Goal: Task Accomplishment & Management: Manage account settings

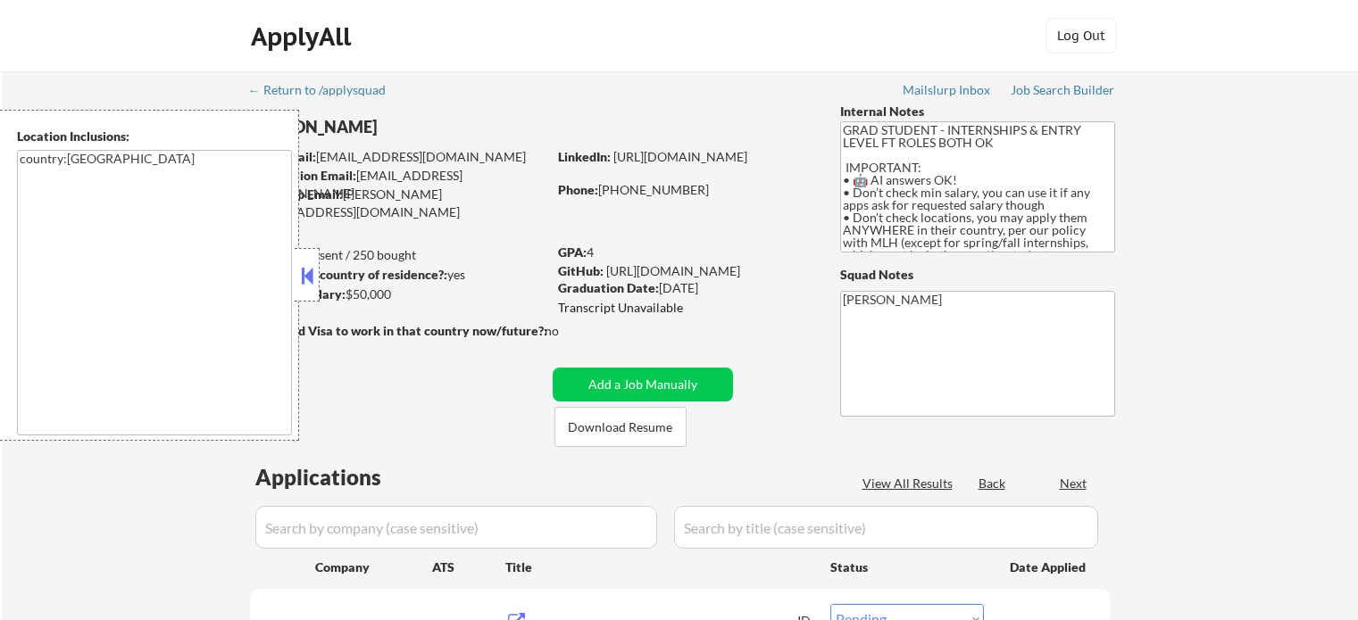
select select ""pending""
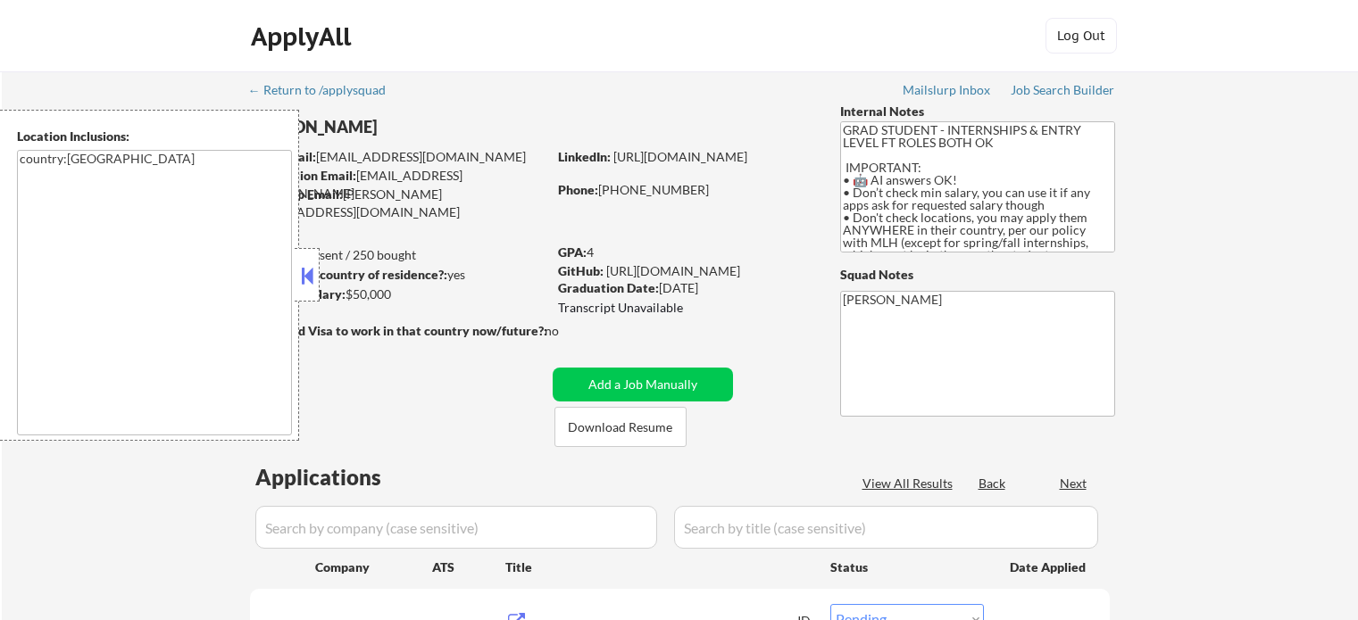
select select ""pending""
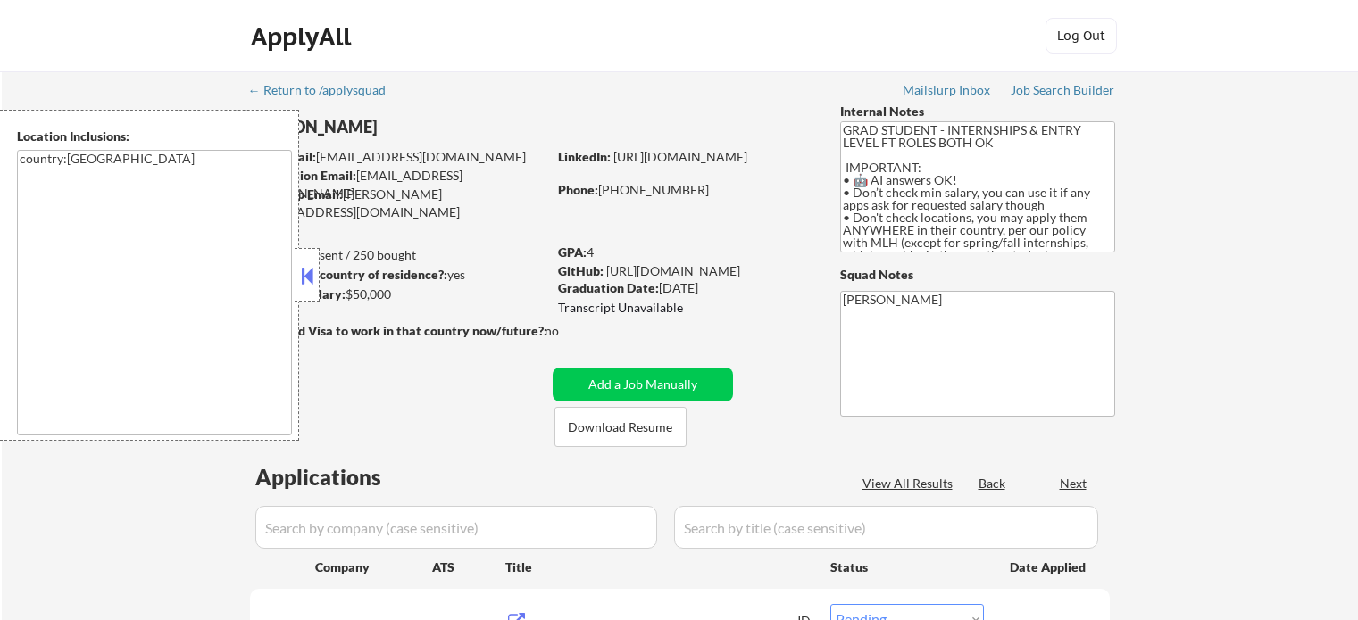
select select ""pending""
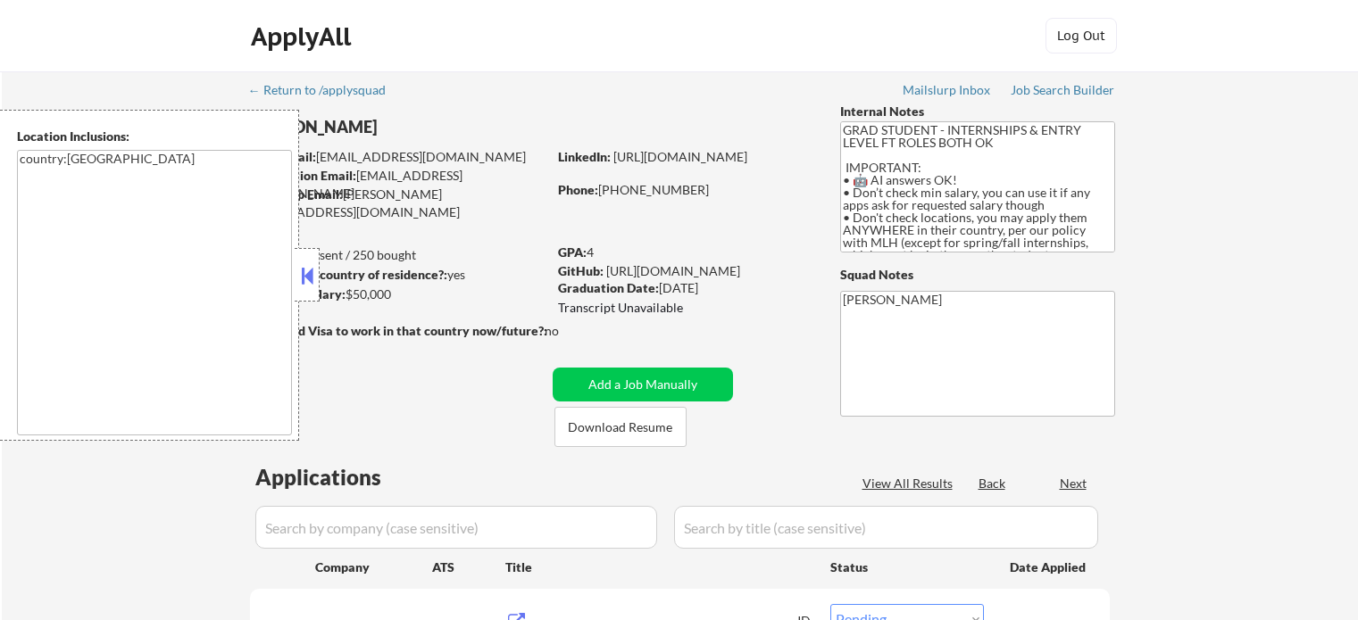
select select ""pending""
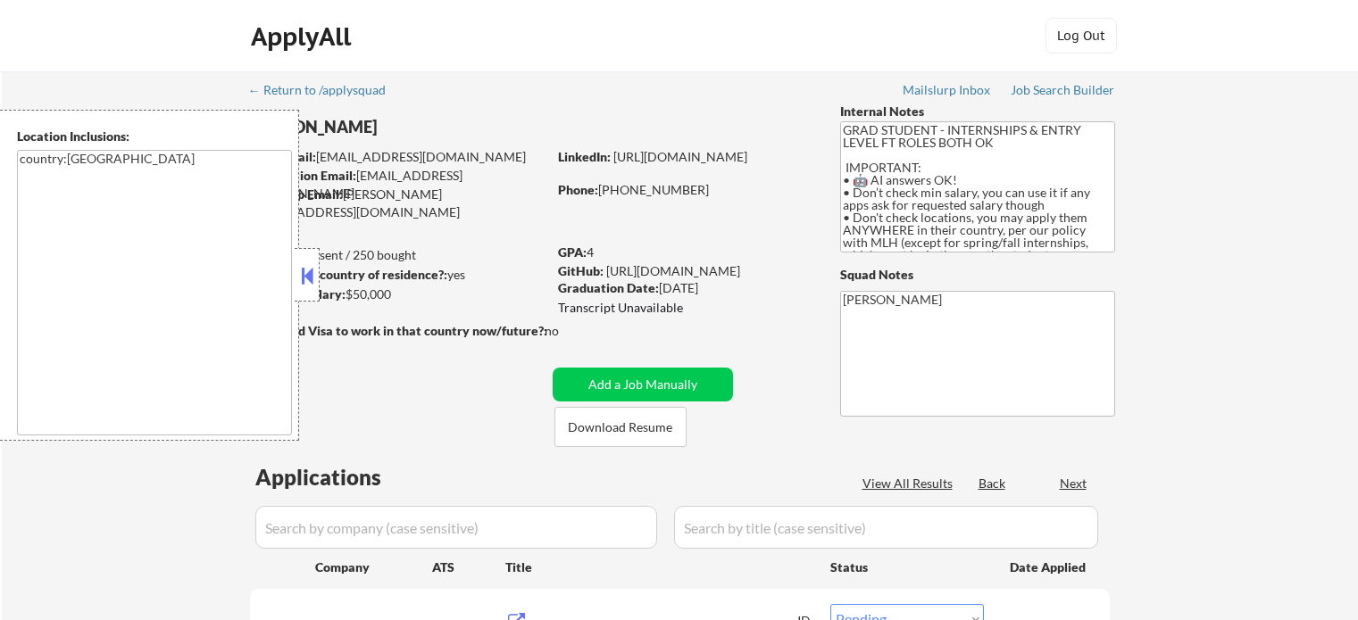
select select ""pending""
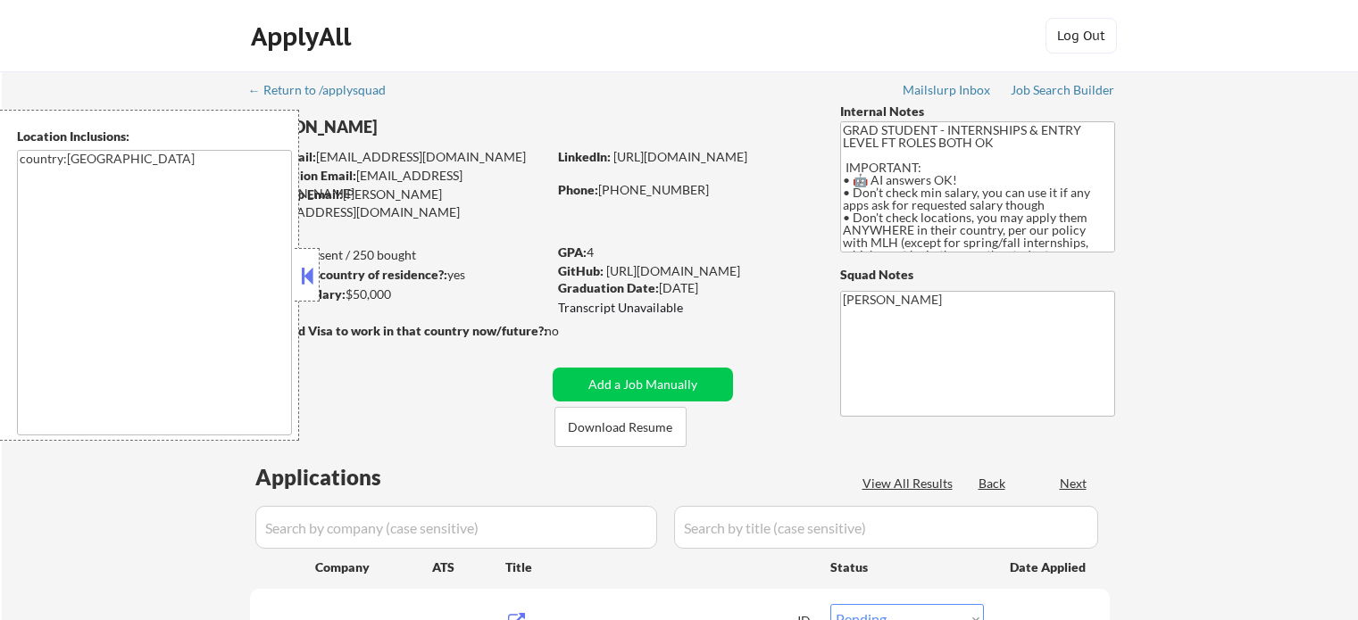
select select ""pending""
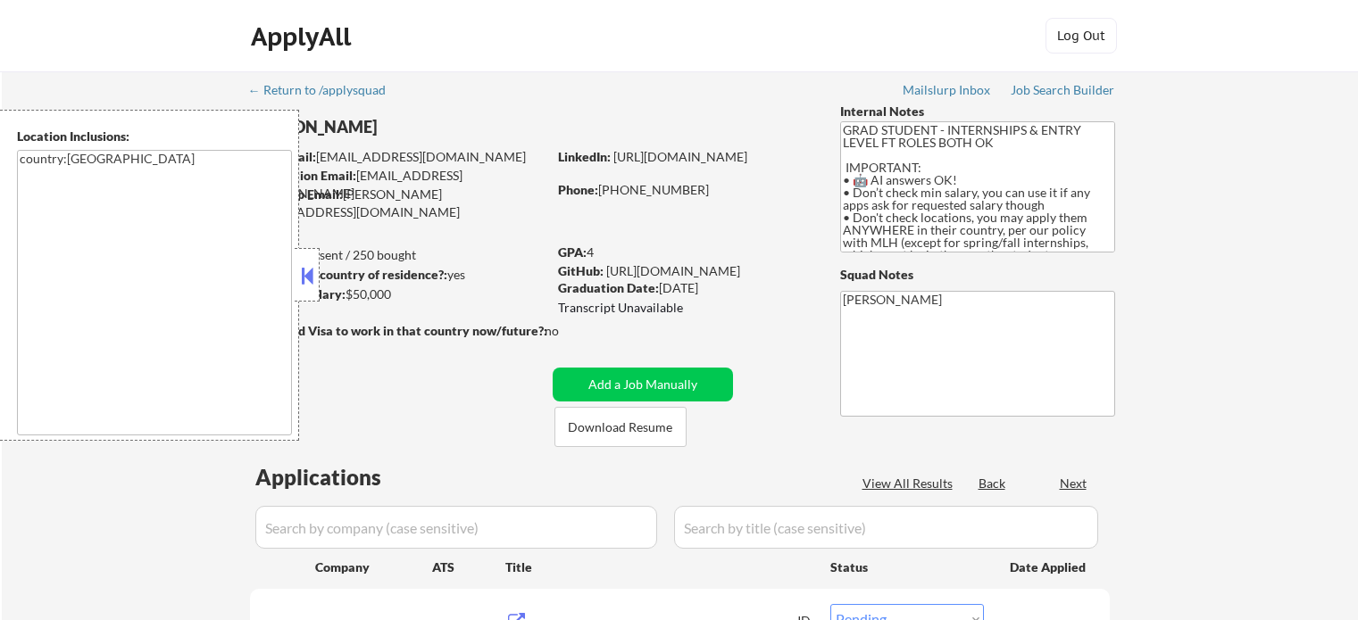
select select ""pending""
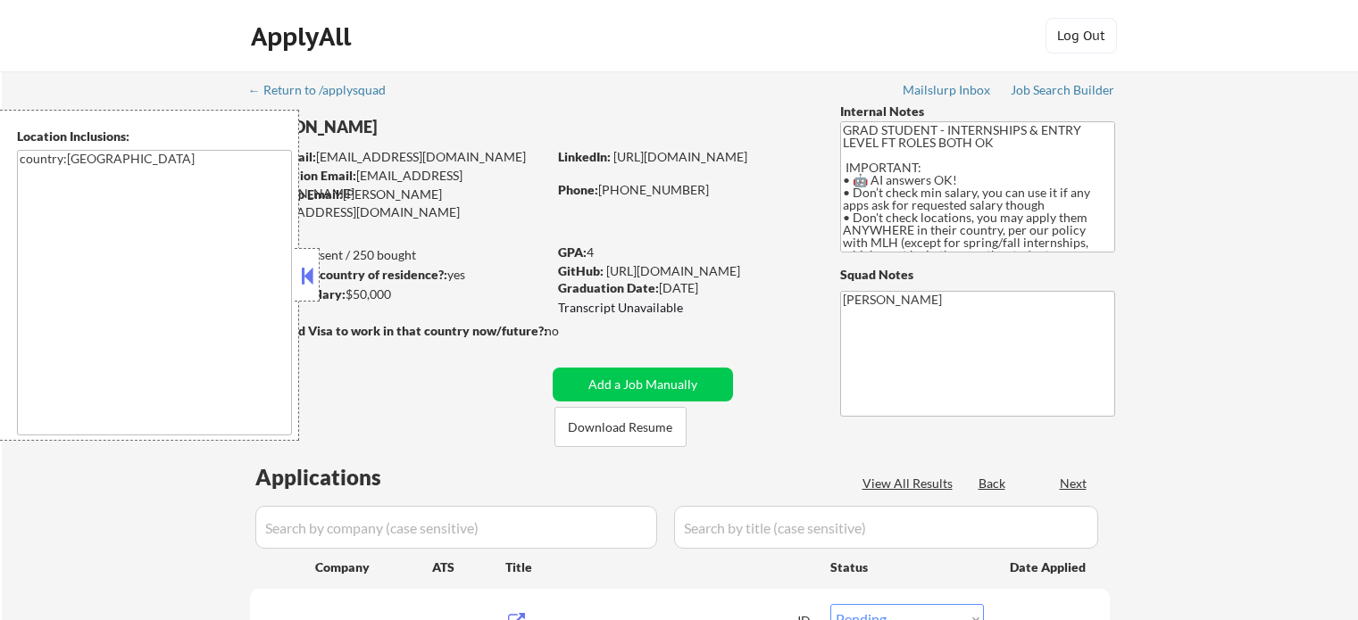
select select ""pending""
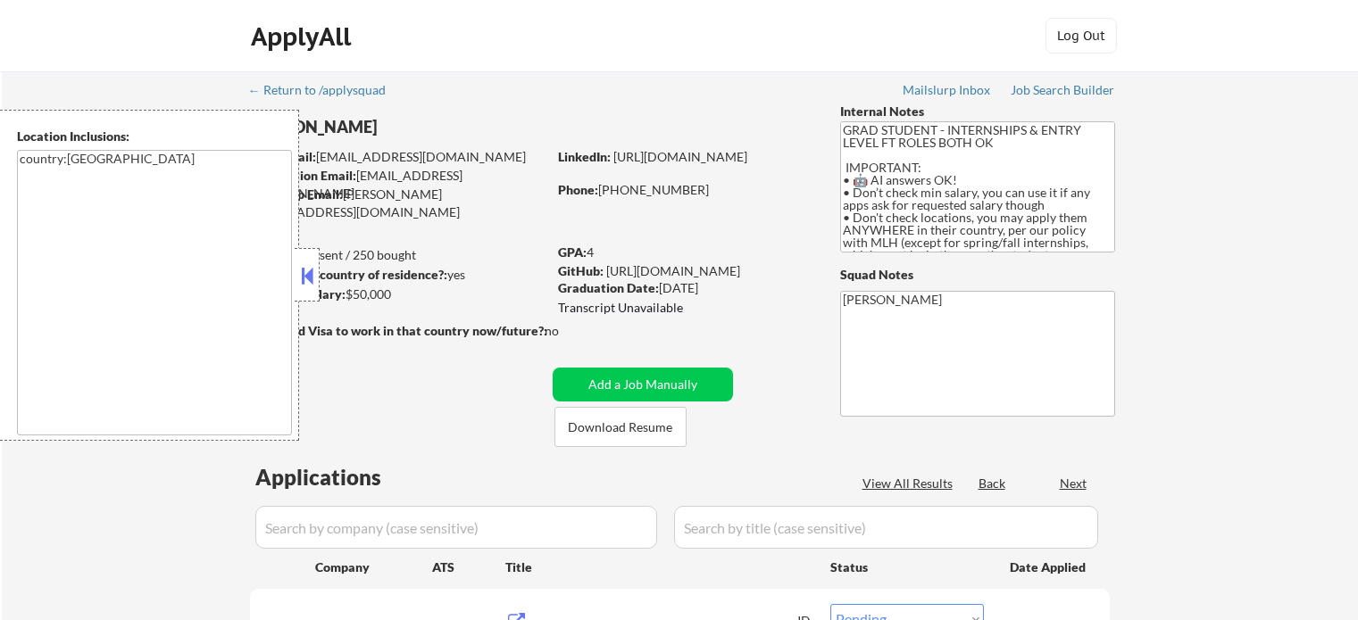
select select ""pending""
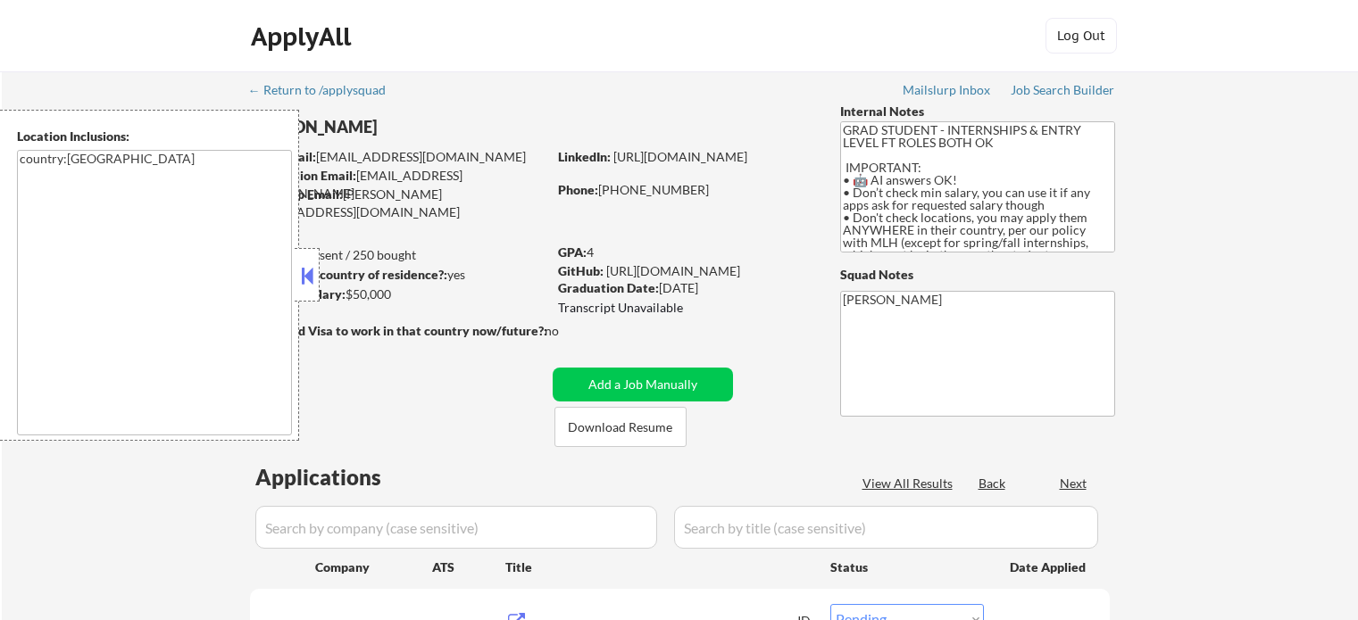
select select ""pending""
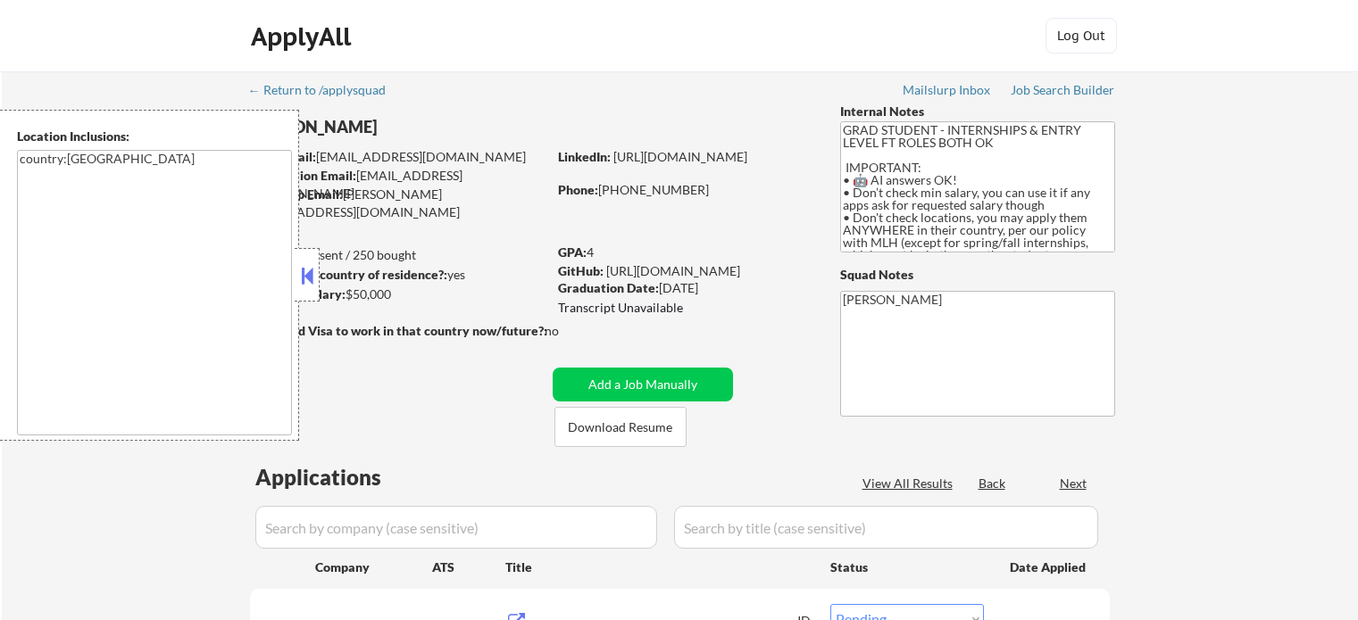
select select ""pending""
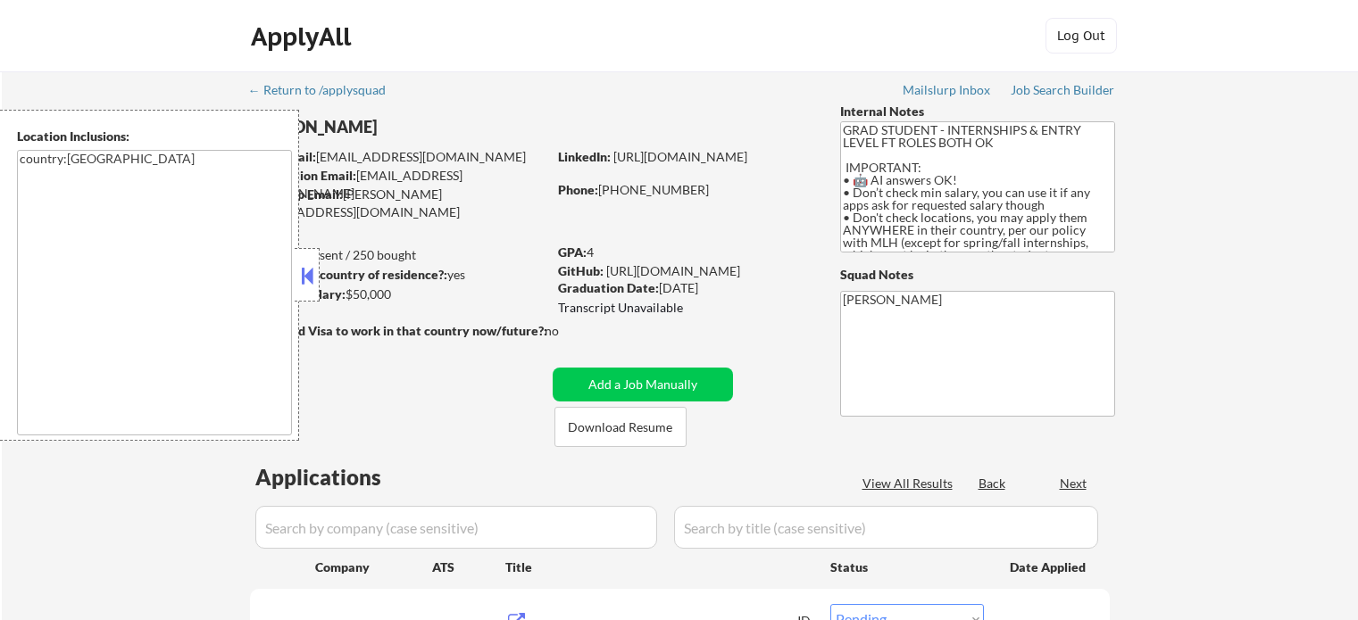
select select ""pending""
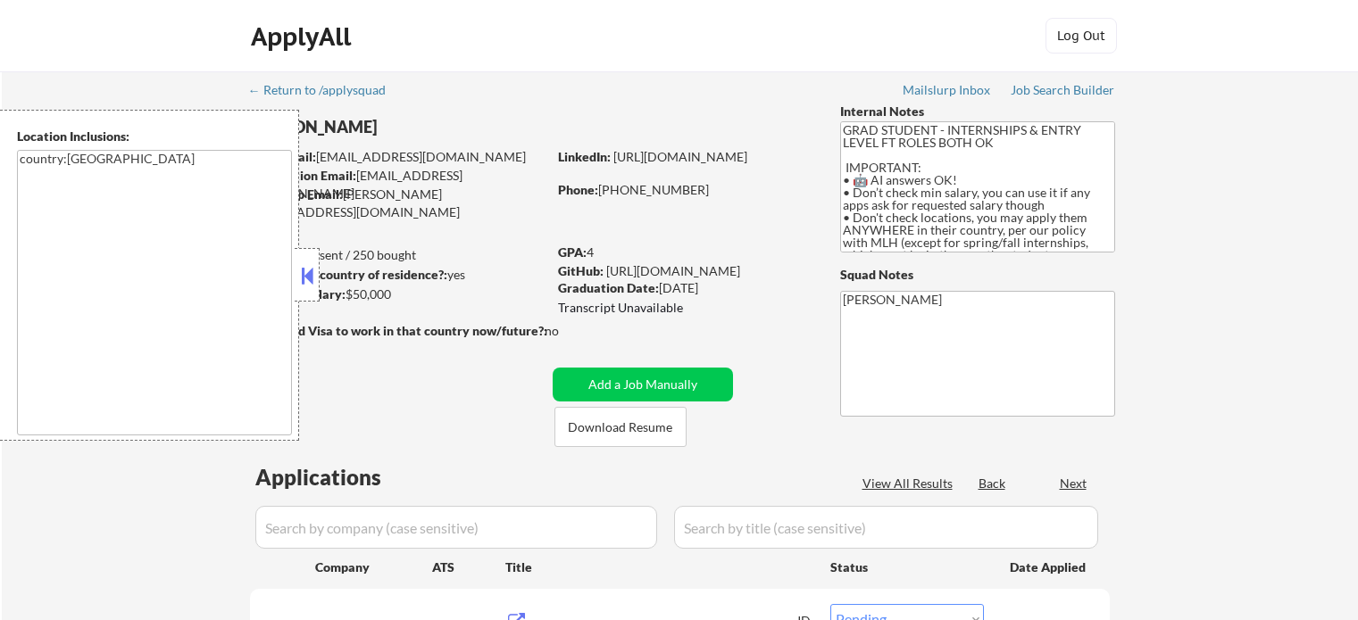
select select ""pending""
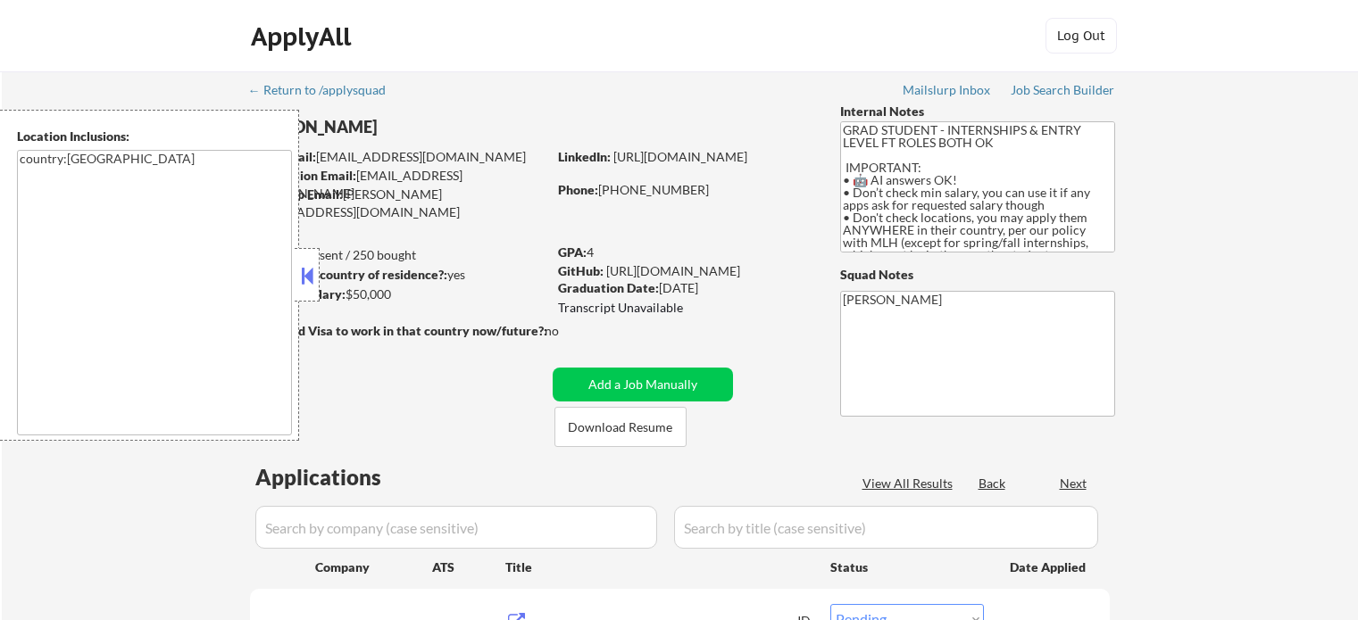
select select ""pending""
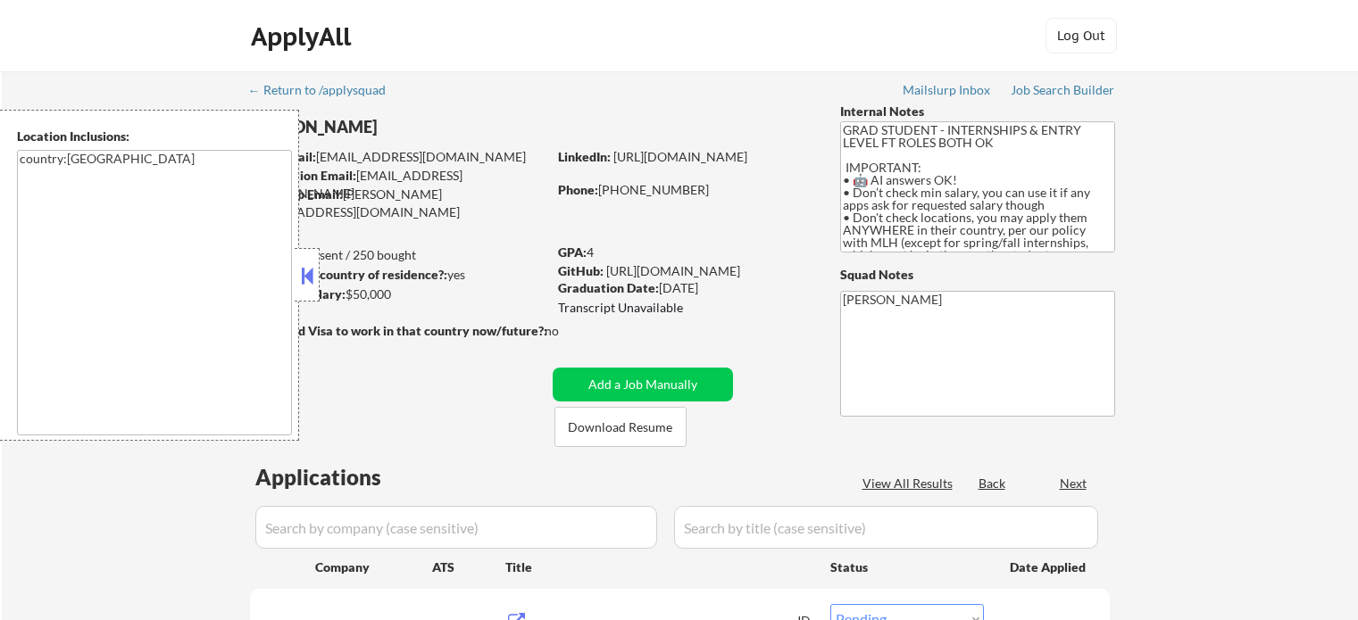
select select ""pending""
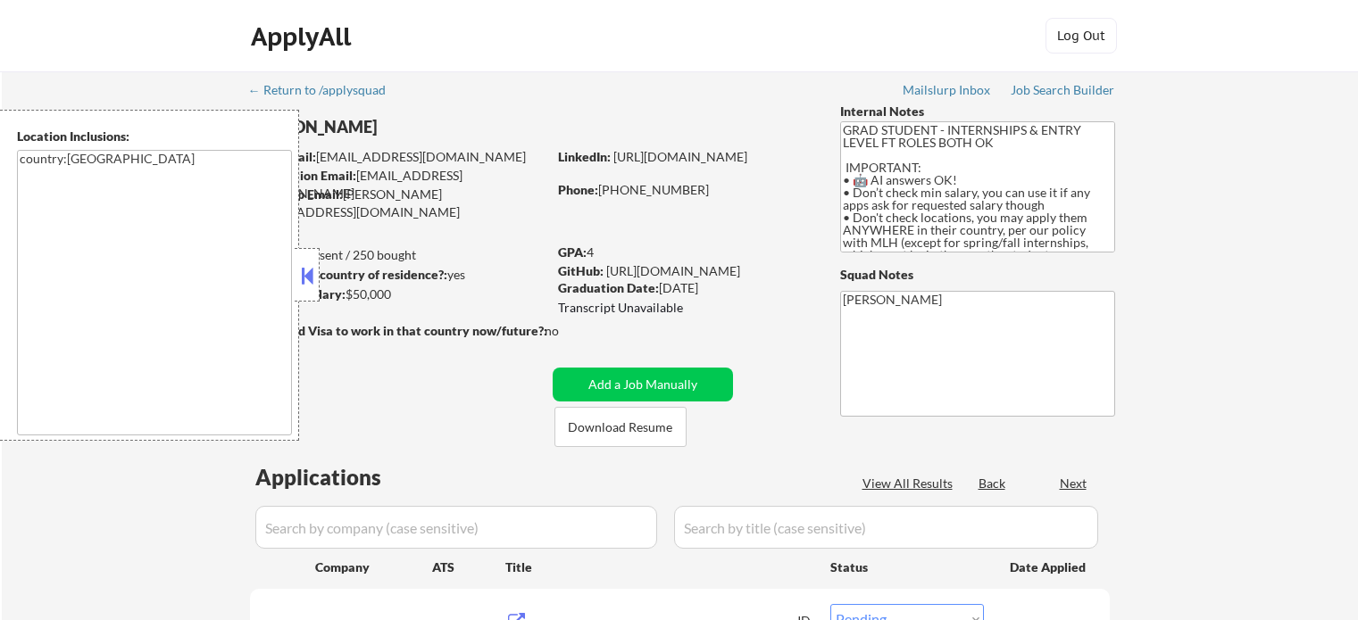
select select ""pending""
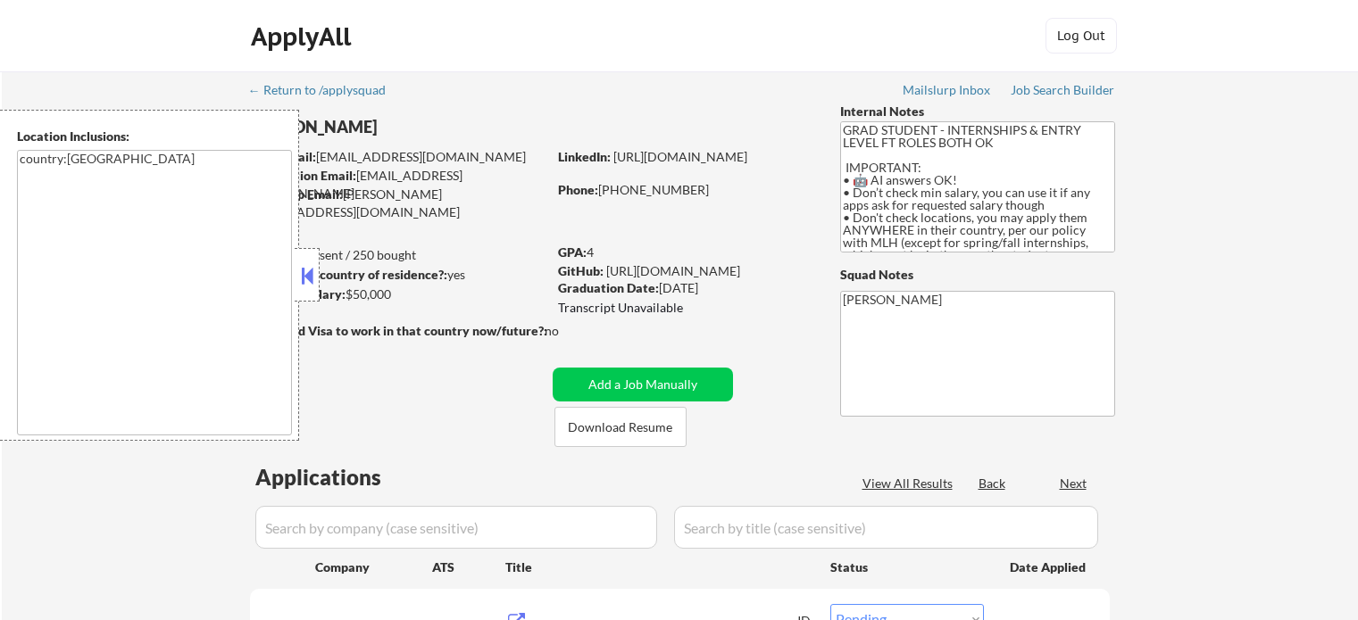
select select ""pending""
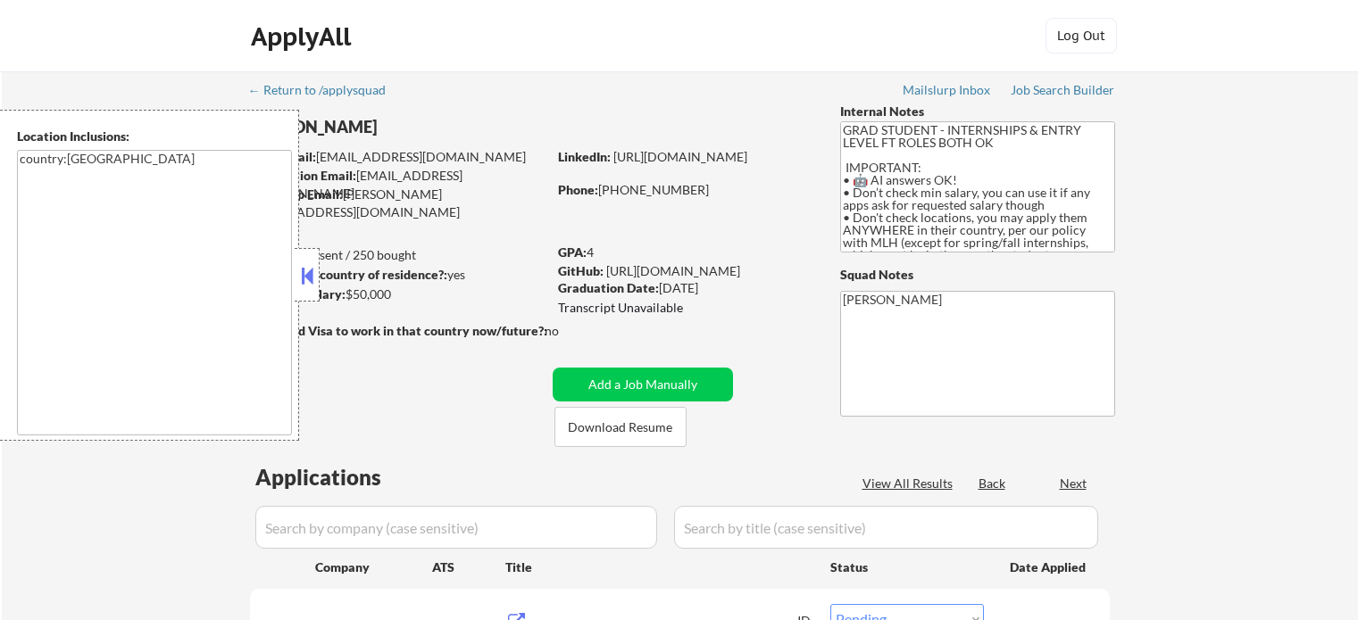
select select ""pending""
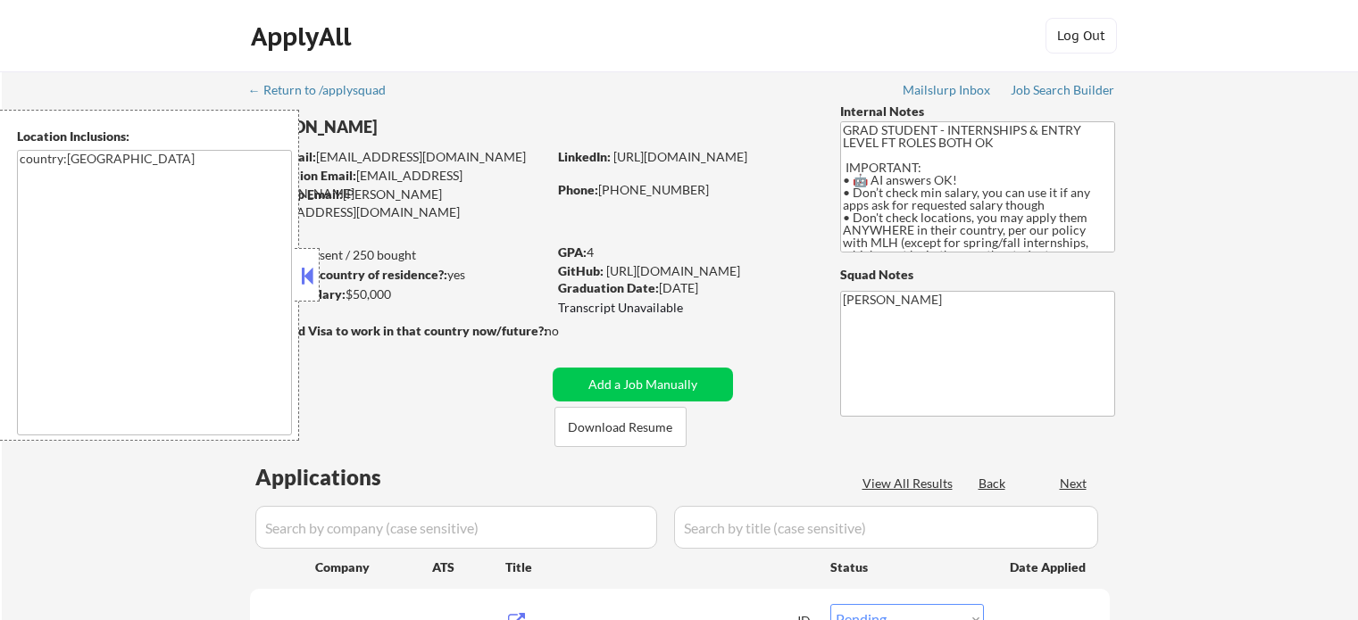
select select ""pending""
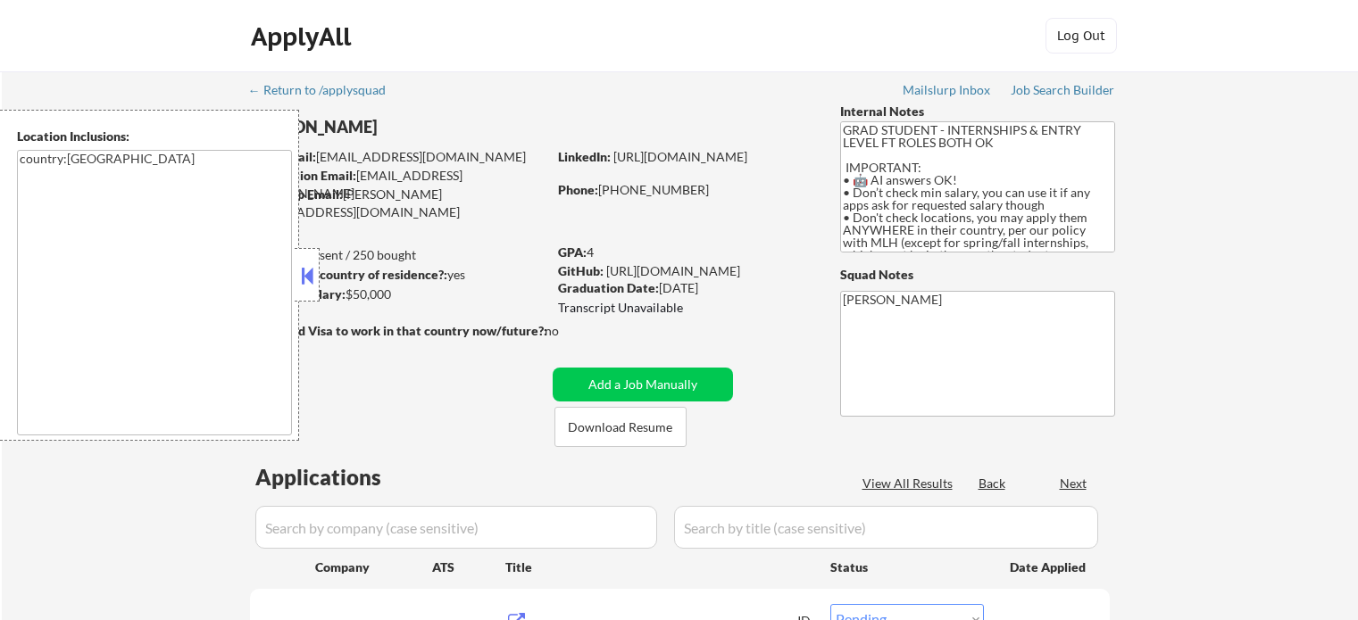
select select ""pending""
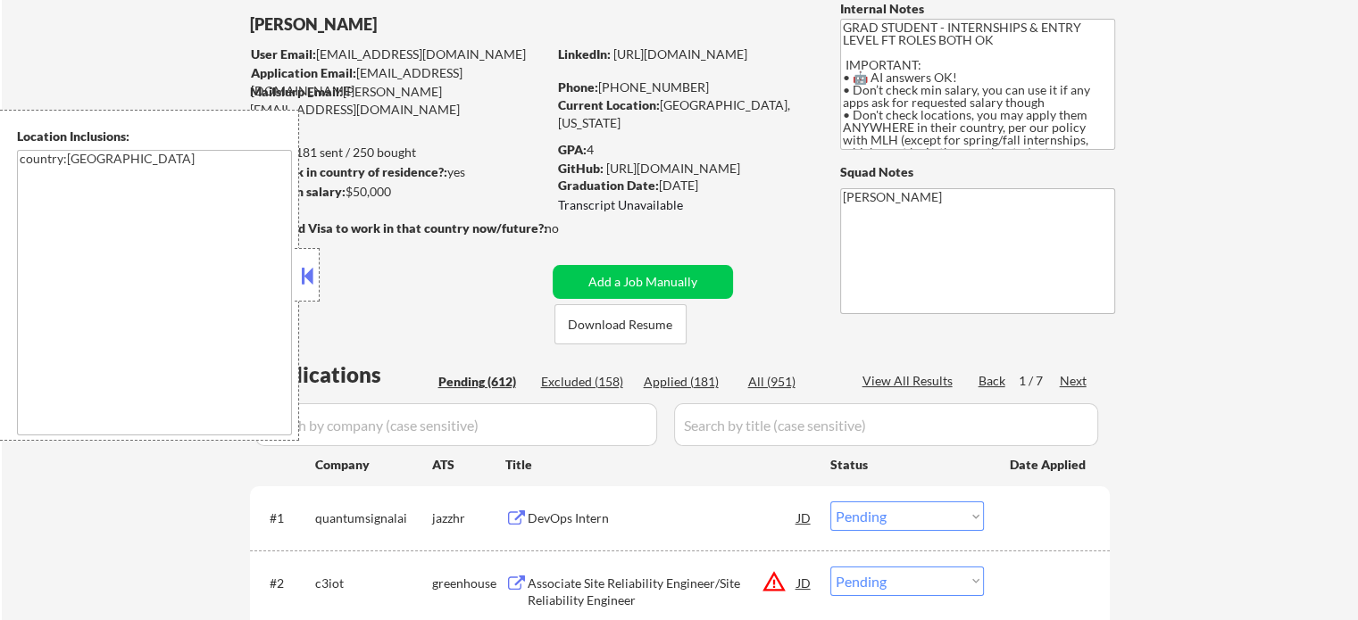
scroll to position [179, 0]
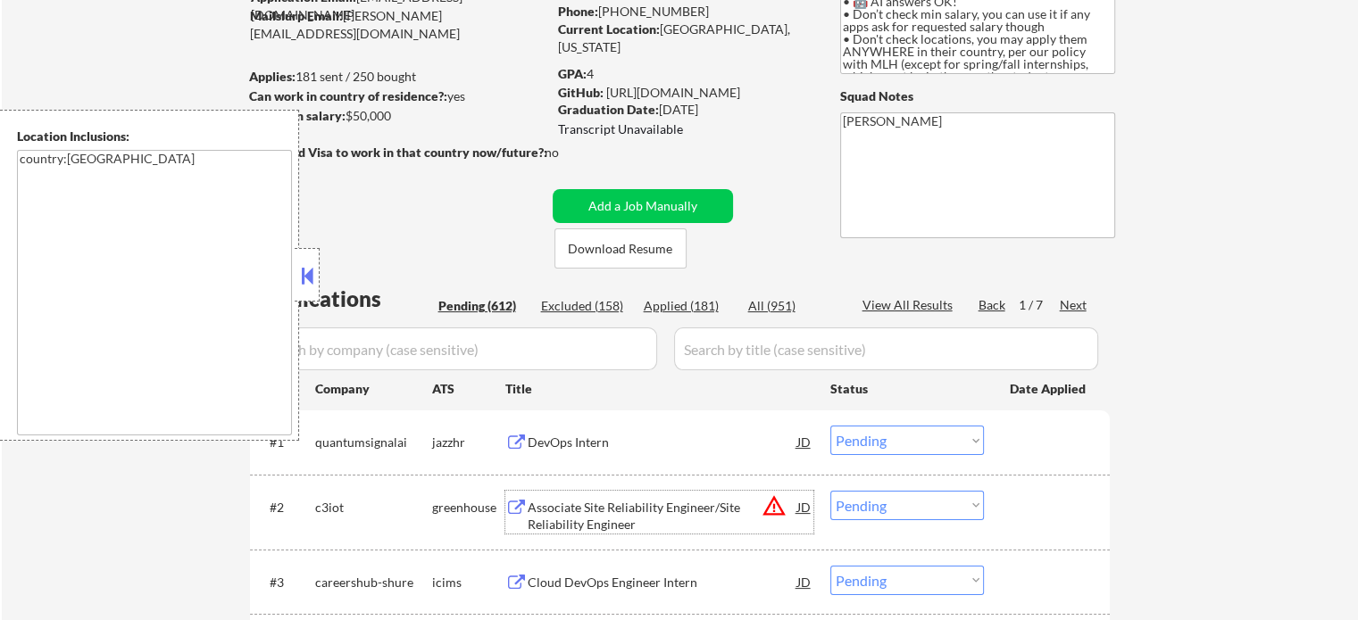
click at [600, 508] on div "Associate Site Reliability Engineer/Site Reliability Engineer" at bounding box center [662, 516] width 270 height 35
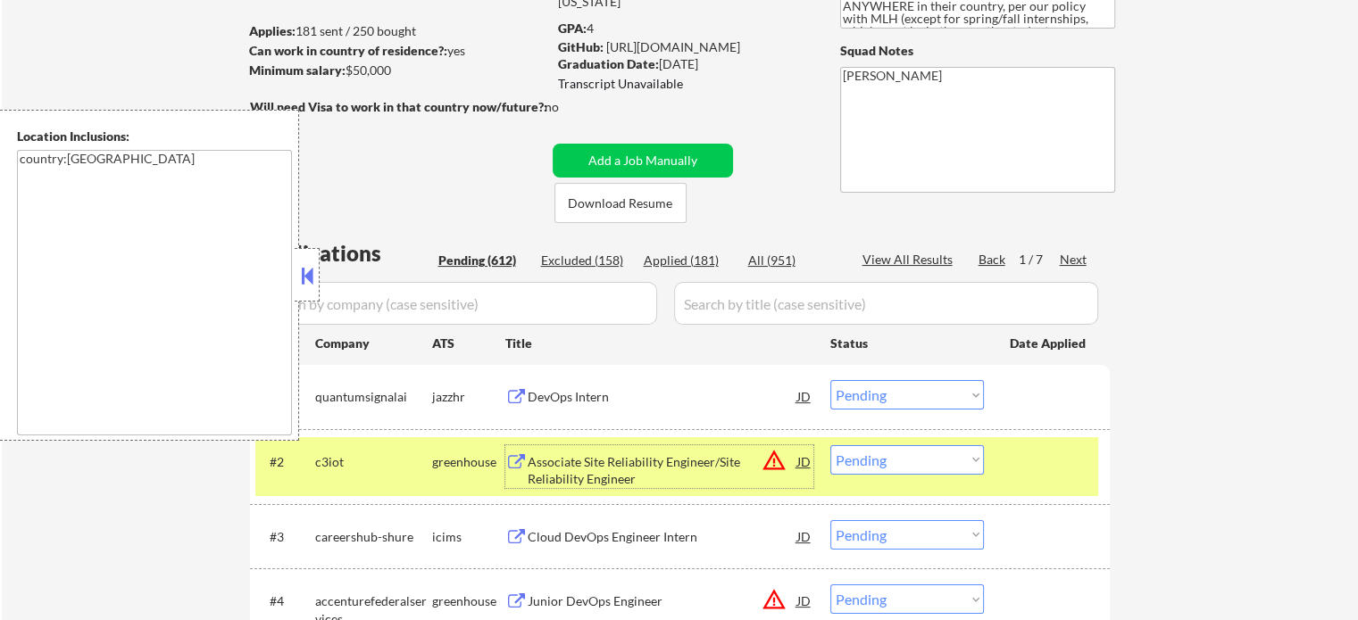
scroll to position [268, 0]
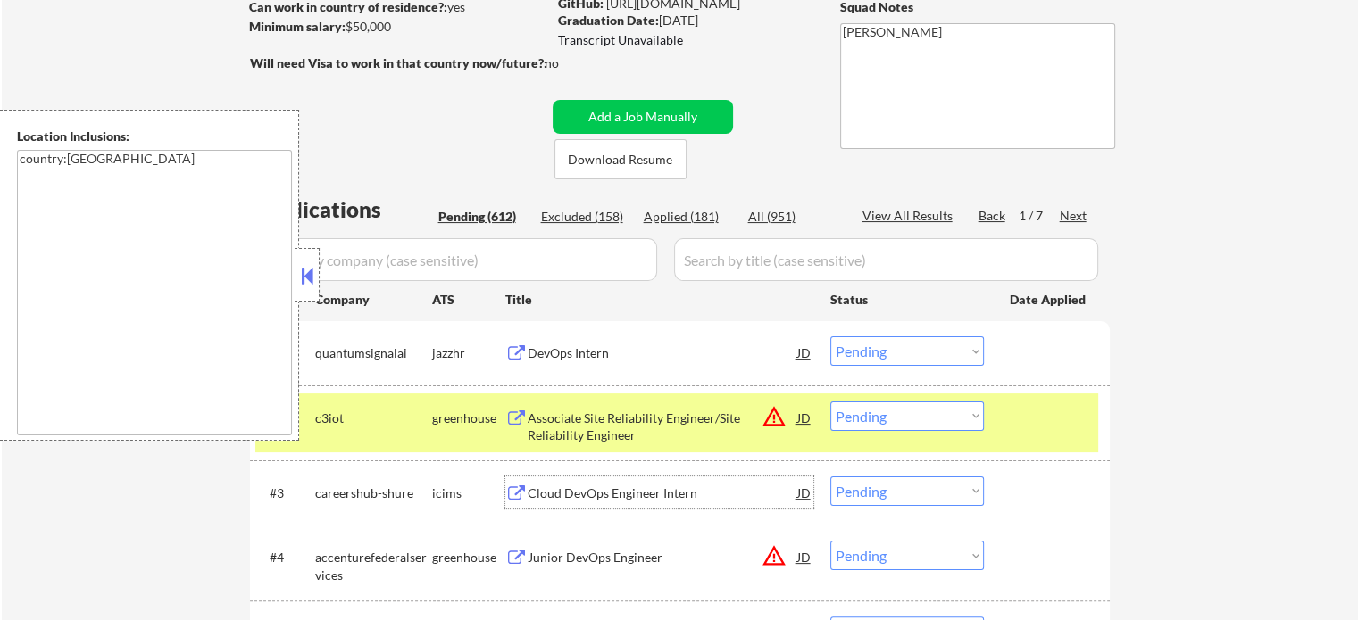
click at [609, 503] on div "Cloud DevOps Engineer Intern" at bounding box center [662, 493] width 270 height 32
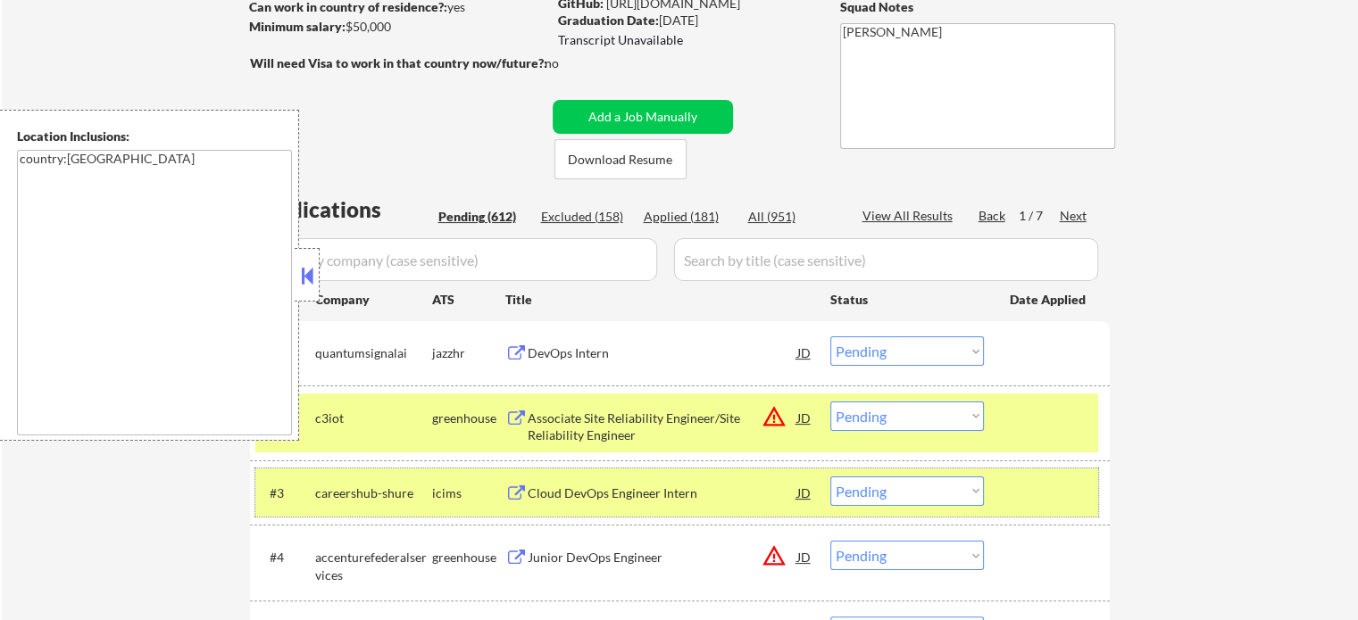
drag, startPoint x: 1014, startPoint y: 494, endPoint x: 1021, endPoint y: 388, distance: 105.6
click at [1014, 492] on div at bounding box center [1048, 493] width 79 height 32
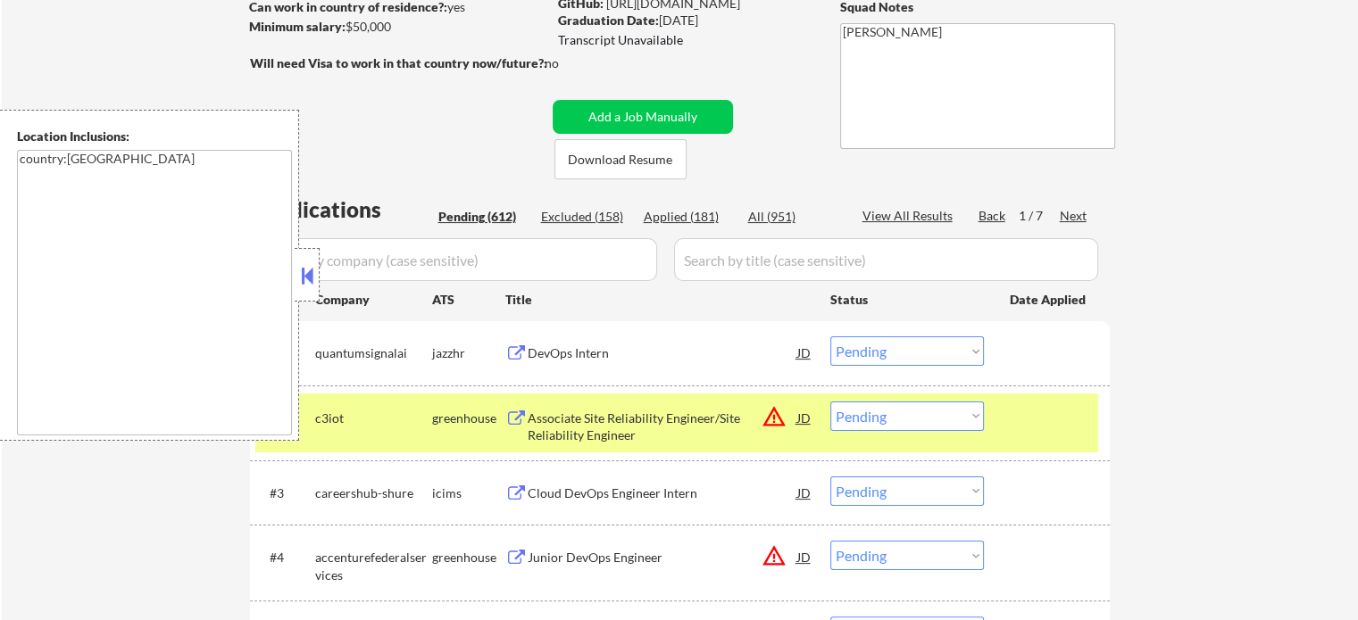
click at [1021, 388] on div "#2 c3iot greenhouse Associate Site Reliability Engineer/Site Reliability Engine…" at bounding box center [679, 423] width 859 height 75
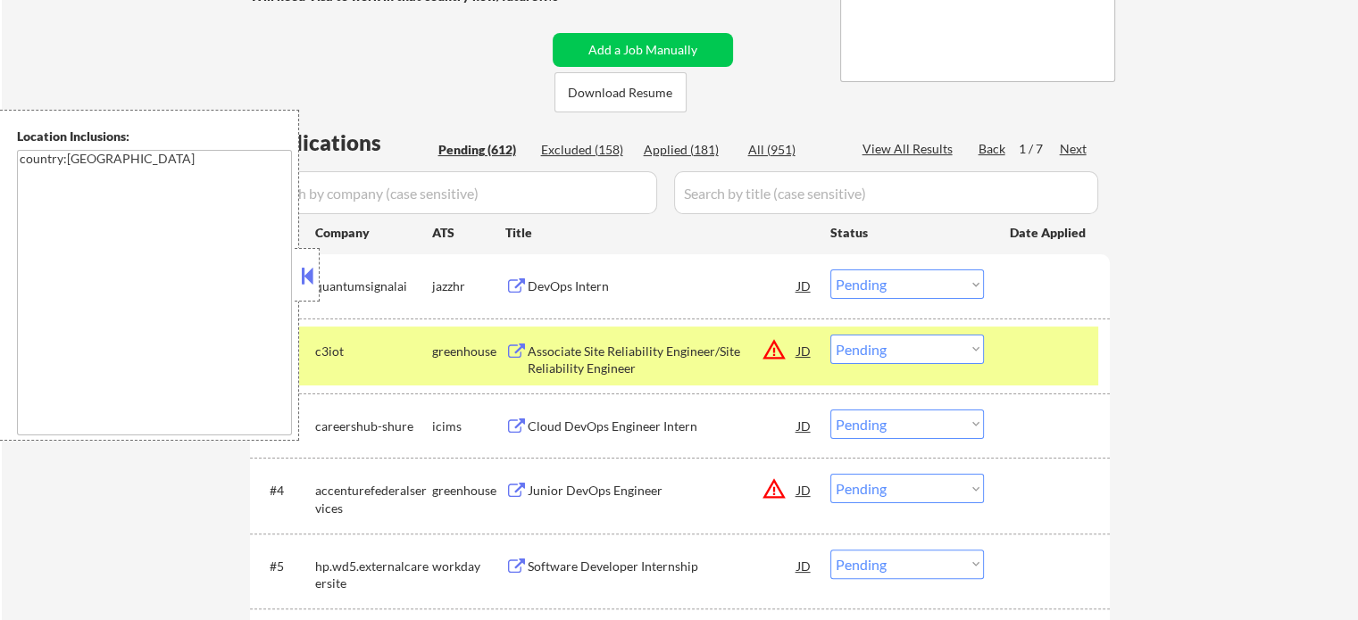
scroll to position [446, 0]
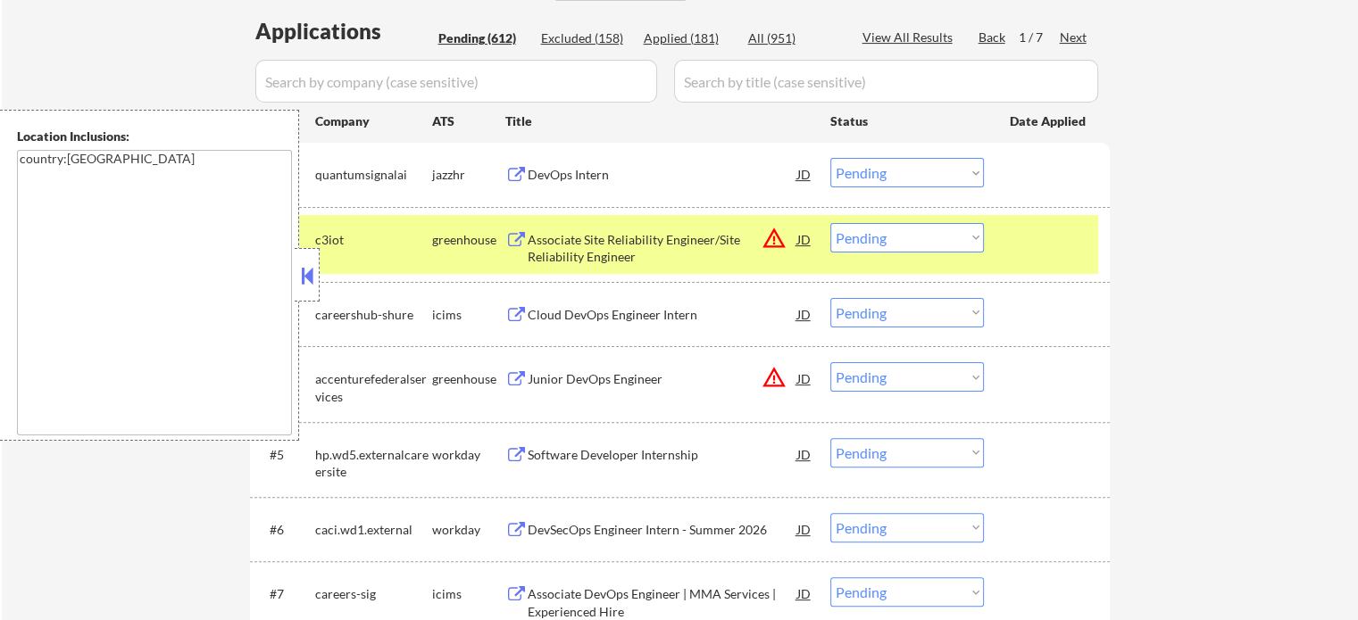
click at [585, 377] on div "Junior DevOps Engineer" at bounding box center [662, 379] width 270 height 18
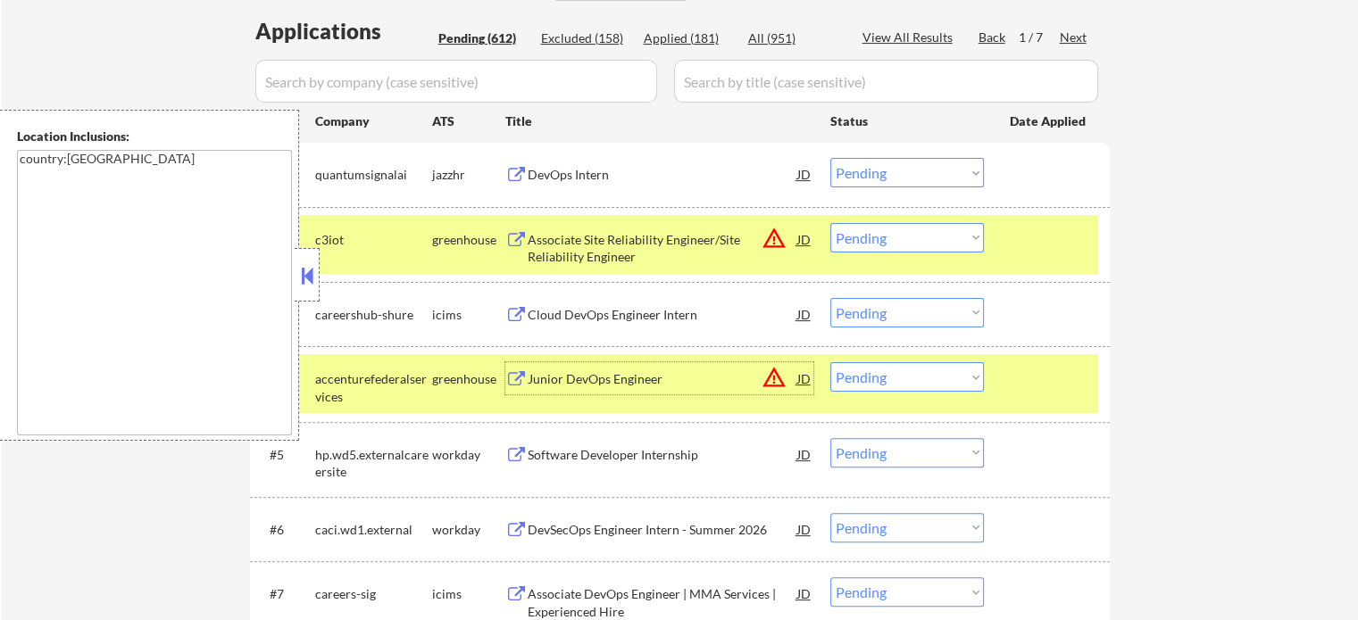
click at [1042, 248] on div at bounding box center [1048, 239] width 79 height 32
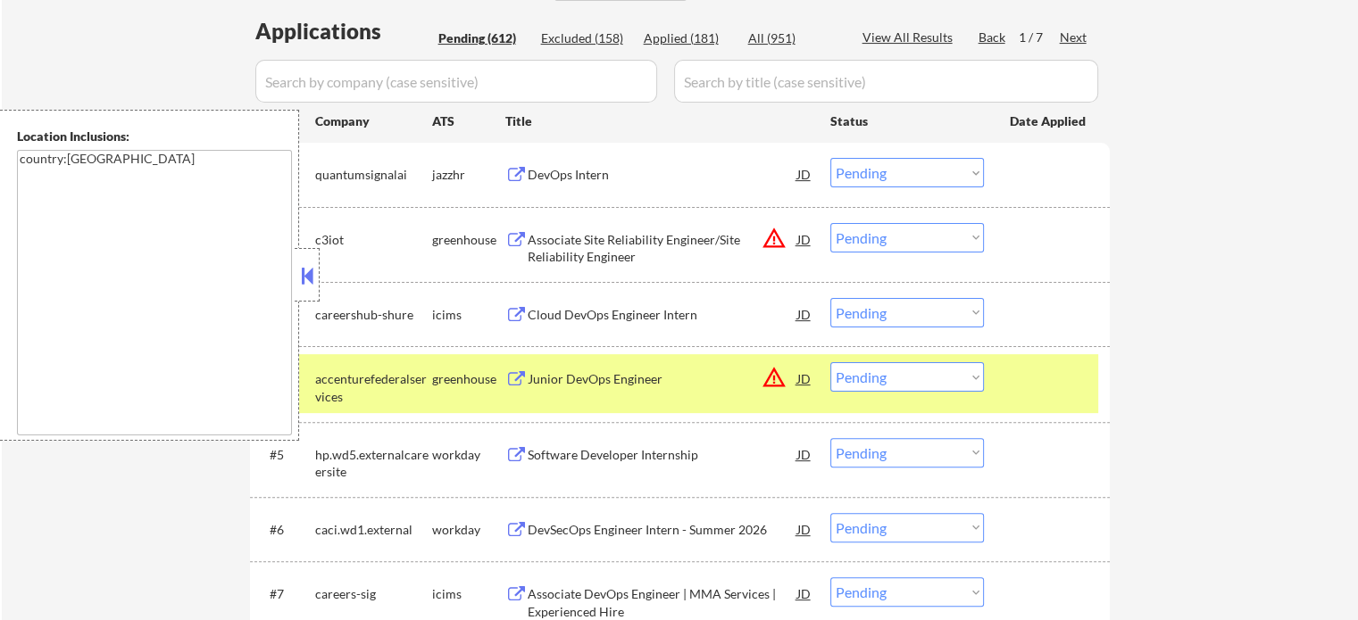
click at [1059, 361] on div "#4 accenturefederalservices greenhouse Junior DevOps Engineer JD warning_amber …" at bounding box center [676, 383] width 843 height 59
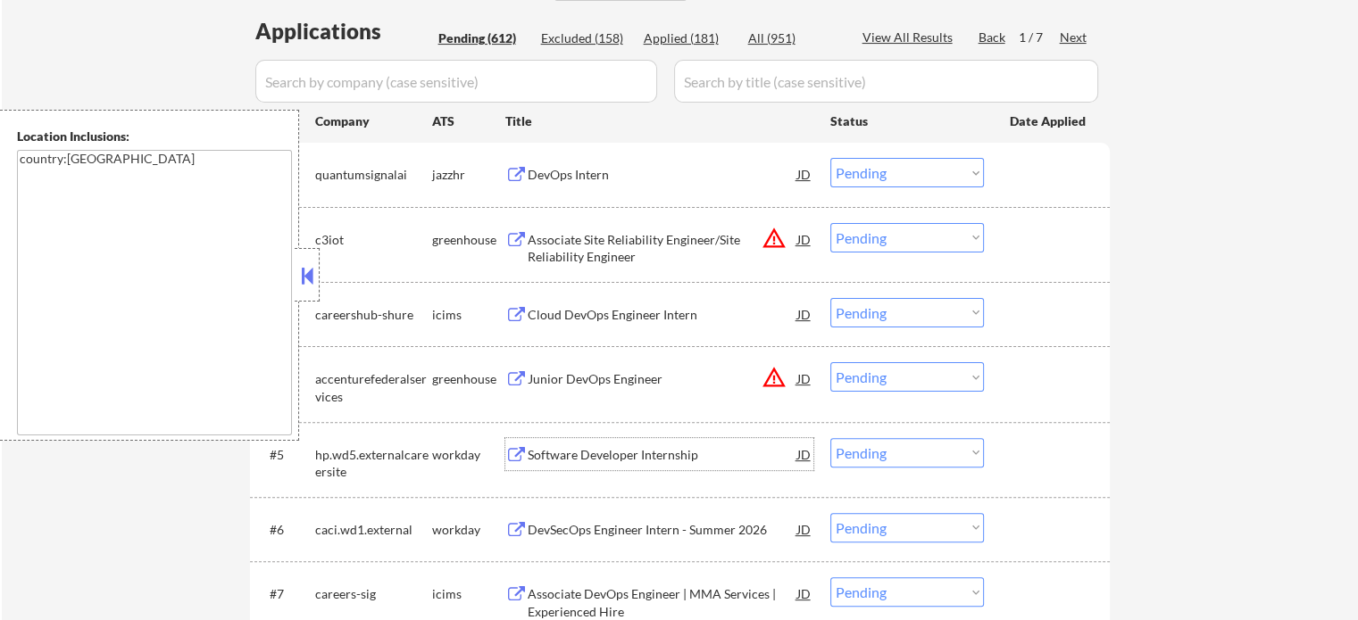
click at [610, 457] on div "Software Developer Internship" at bounding box center [662, 455] width 270 height 18
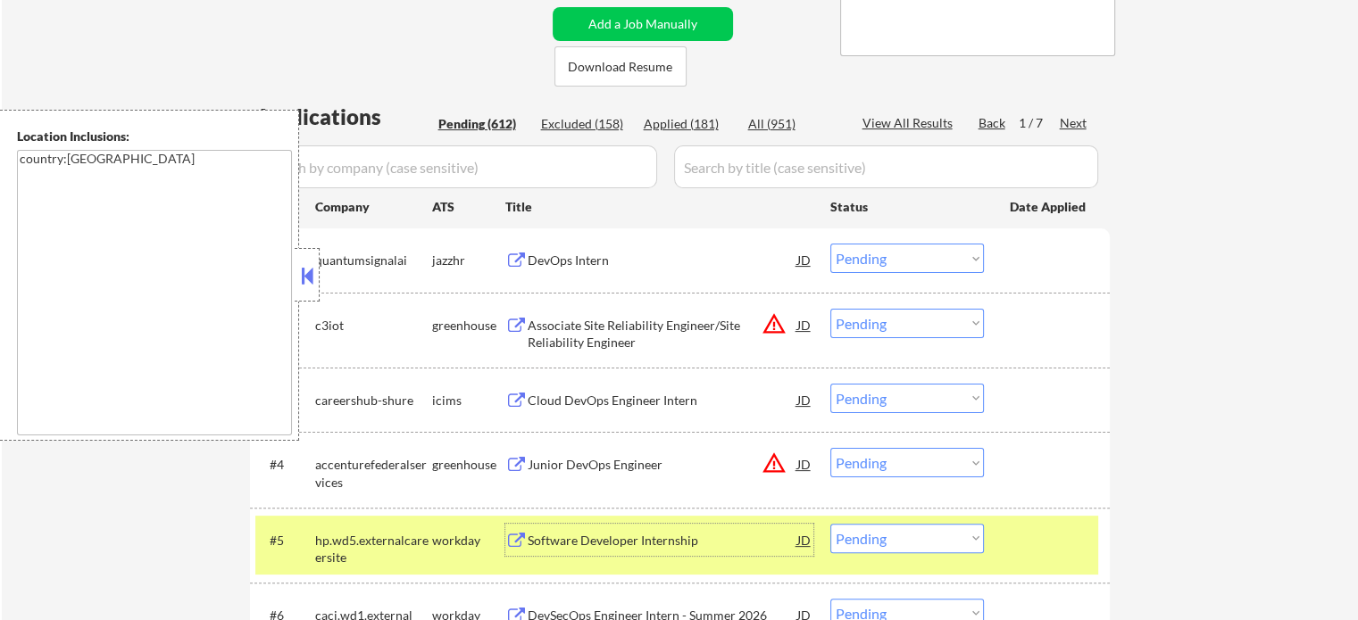
scroll to position [268, 0]
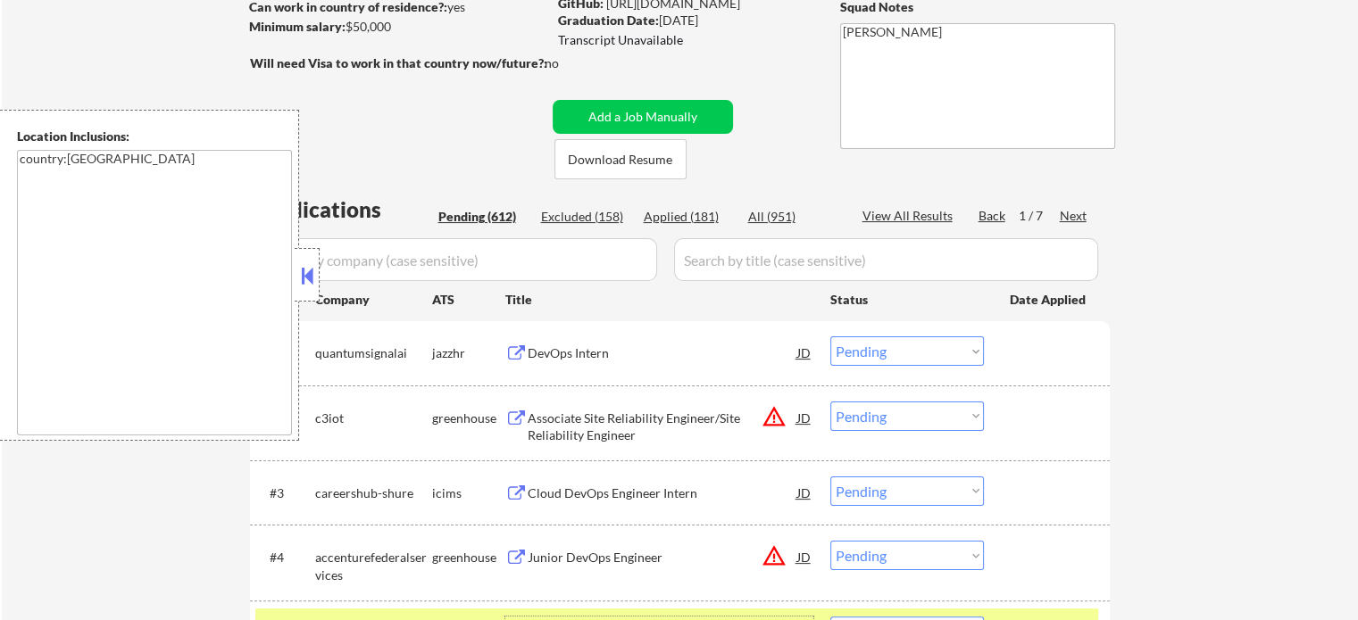
click at [702, 216] on div "Applied (181)" at bounding box center [688, 217] width 89 height 18
select select ""applied""
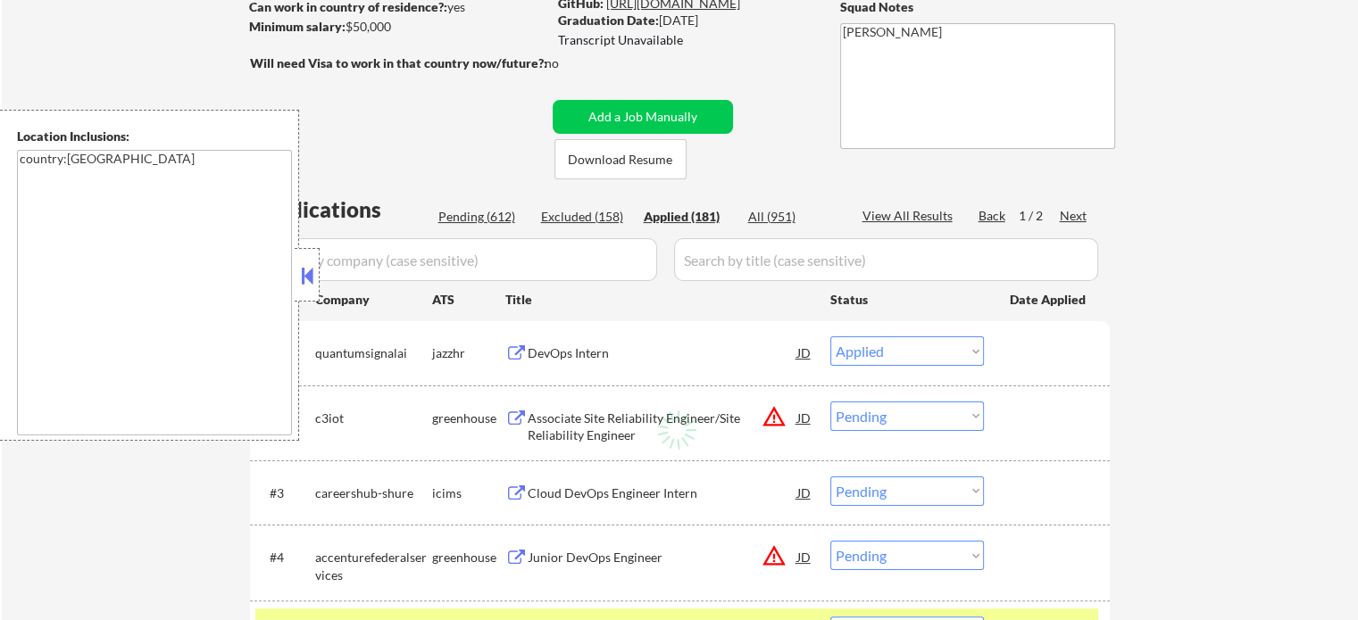
select select ""applied""
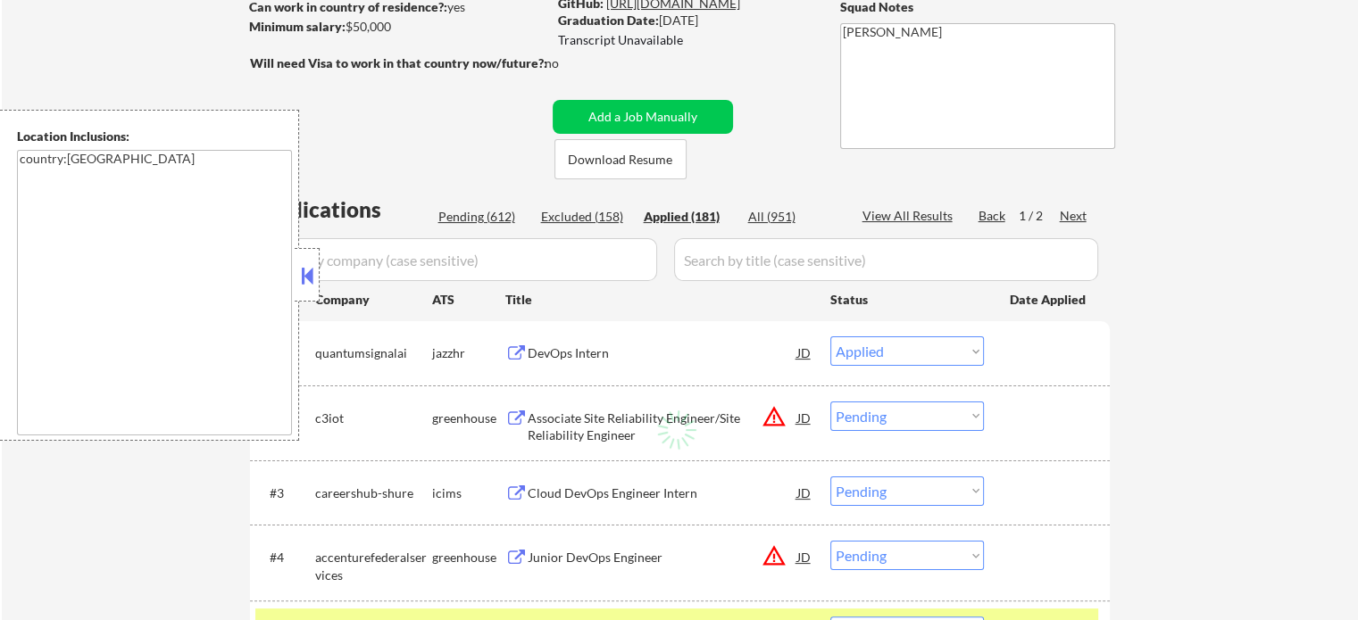
select select ""applied""
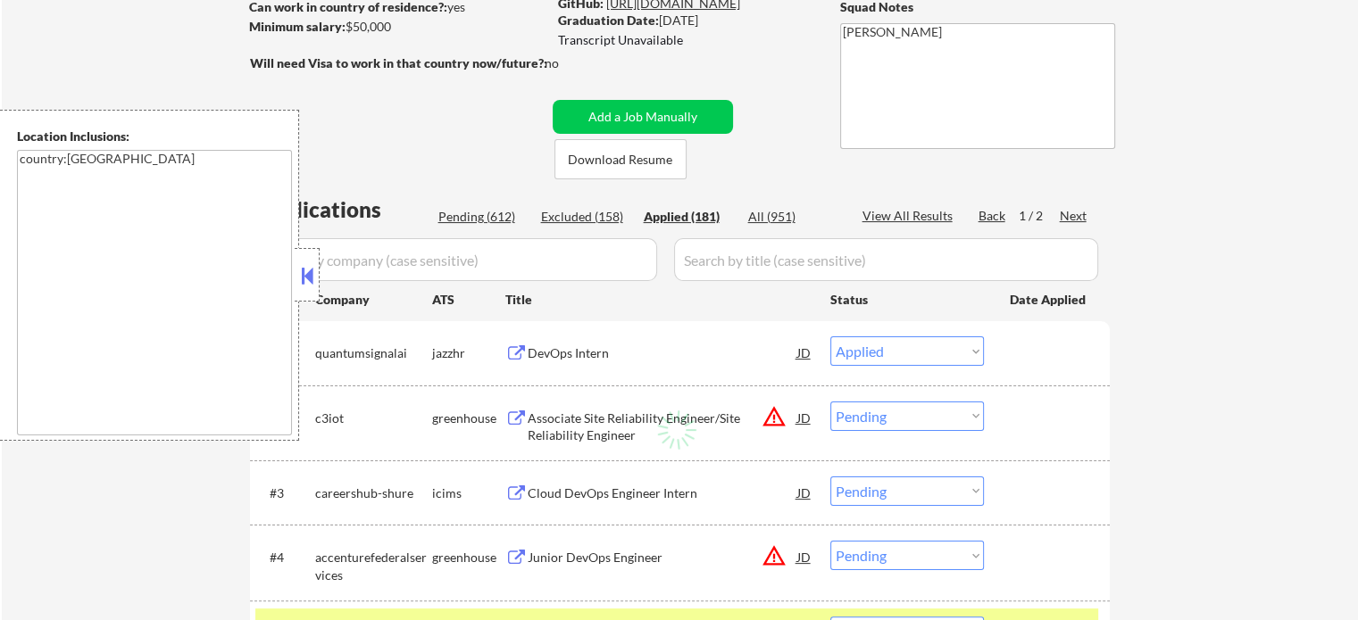
select select ""applied""
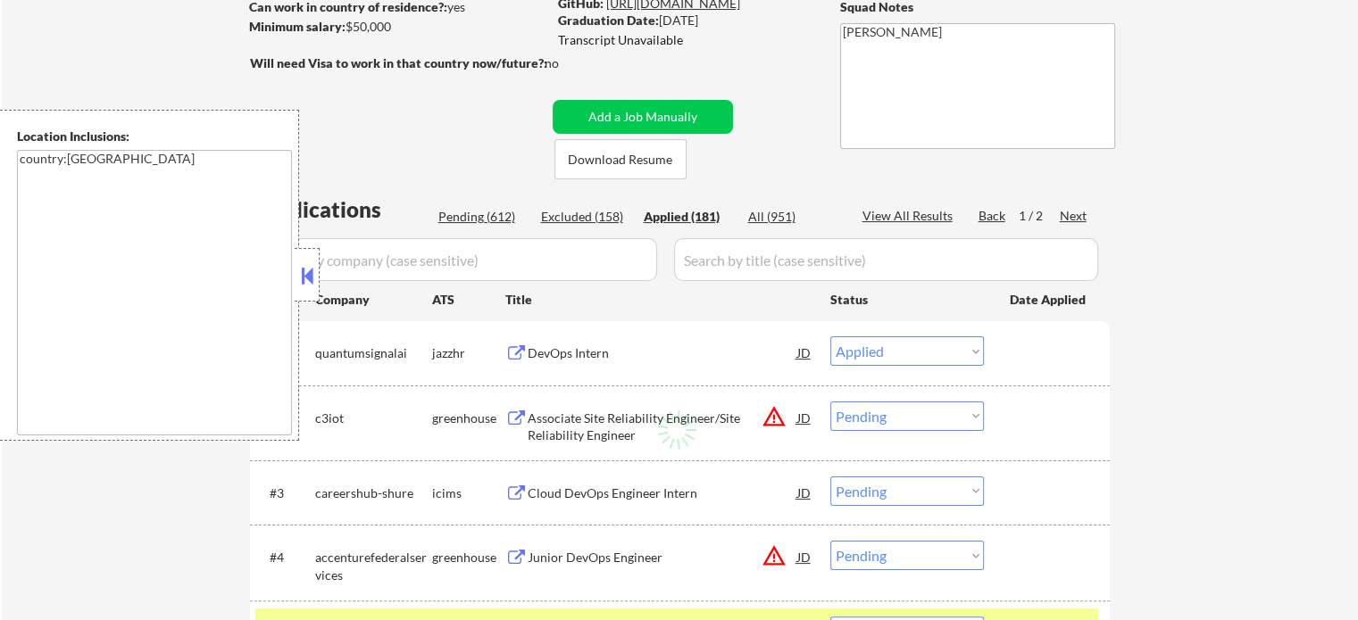
select select ""applied""
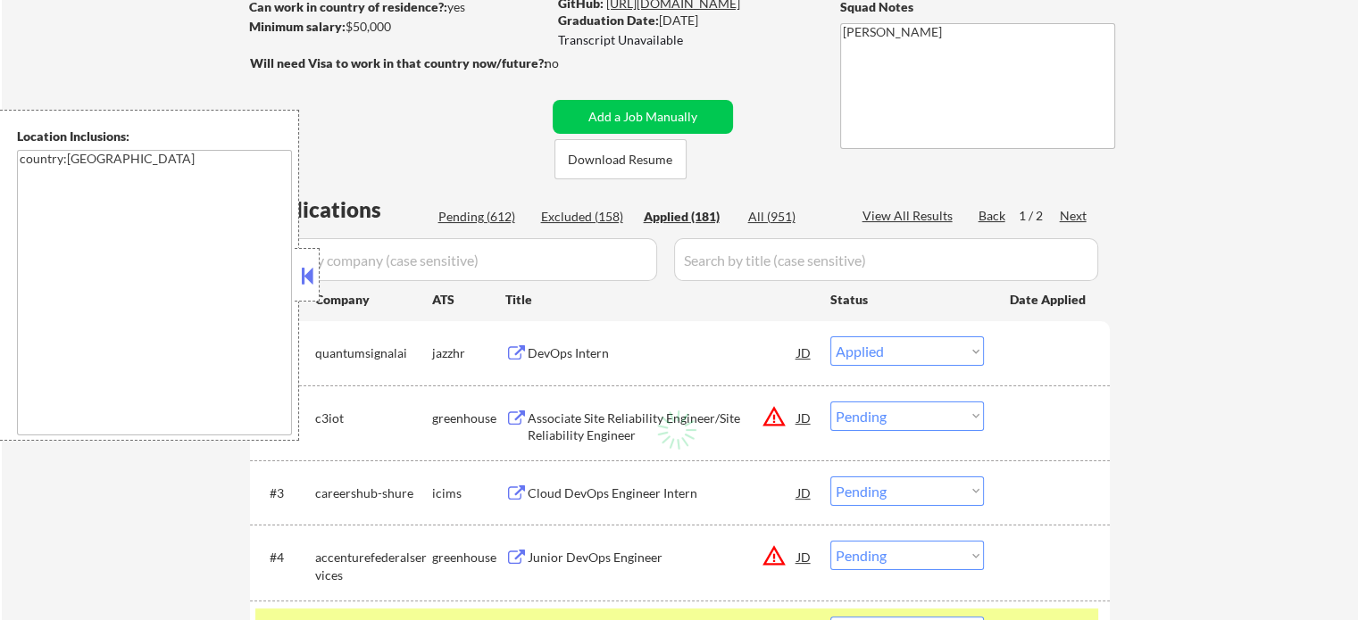
select select ""applied""
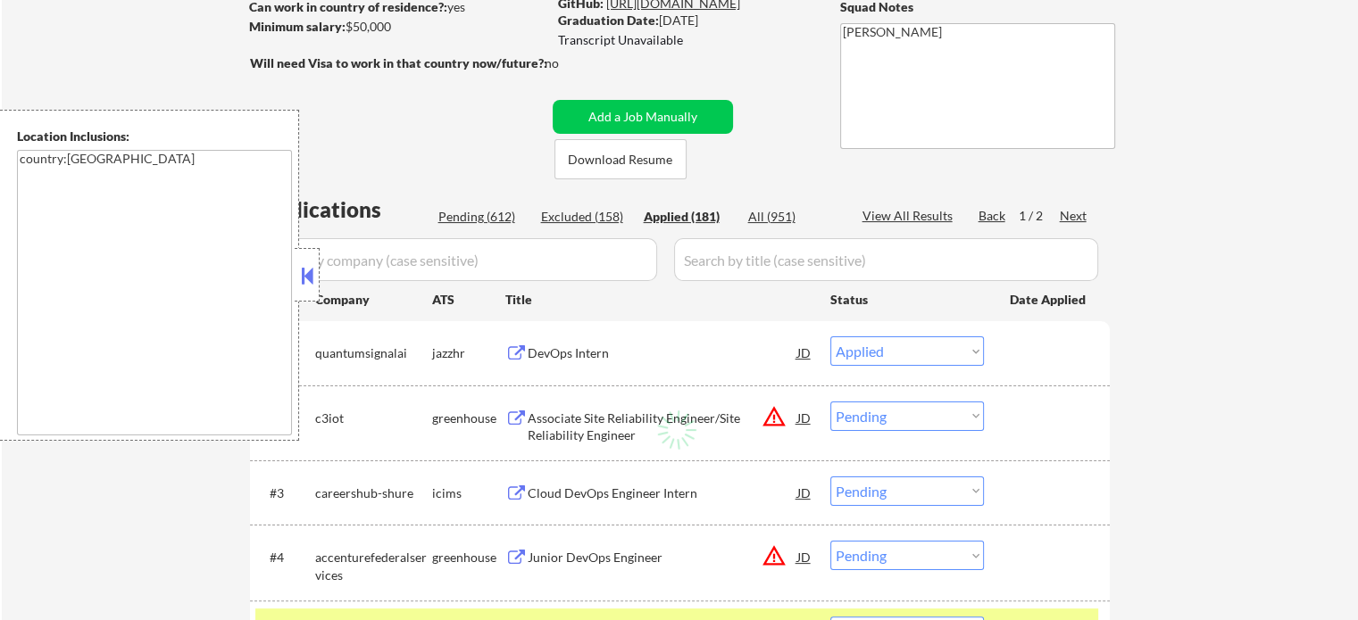
select select ""applied""
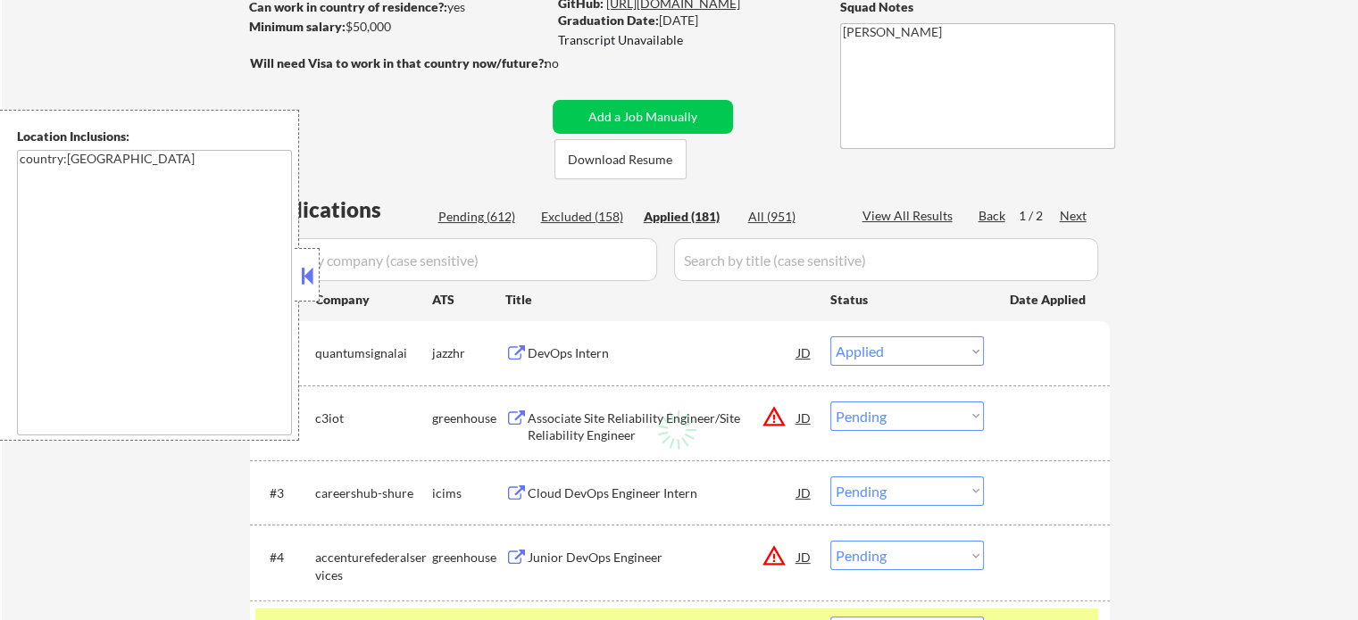
select select ""applied""
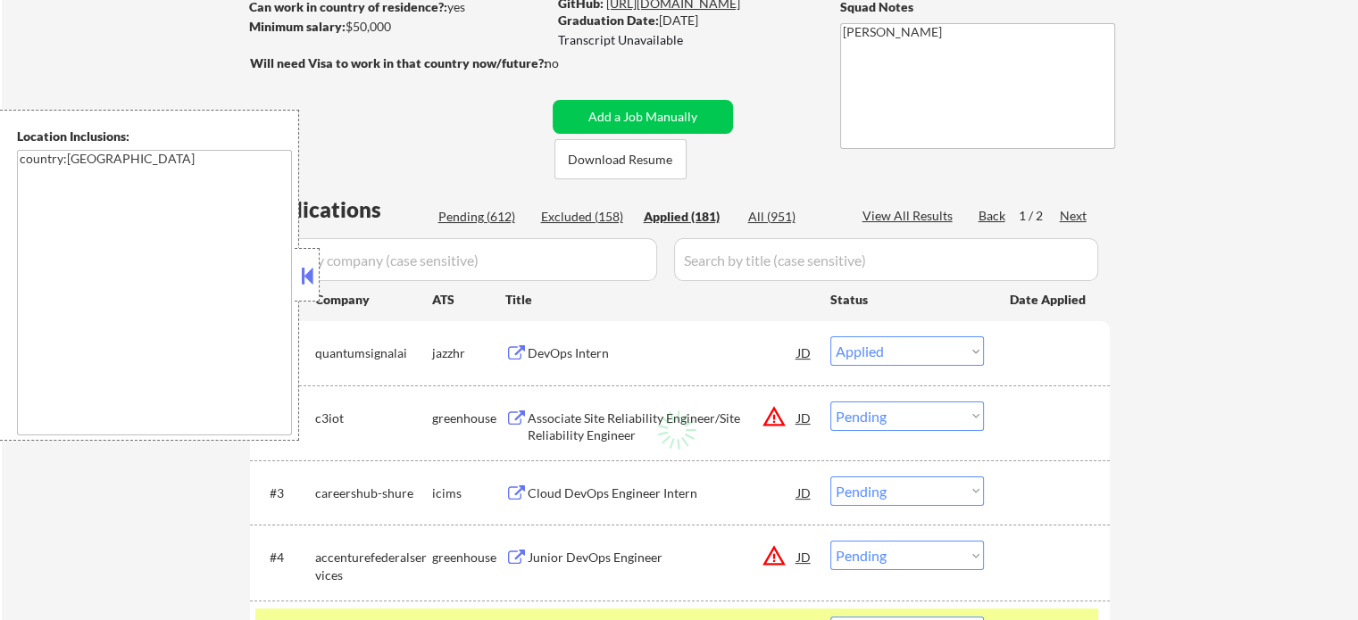
select select ""applied""
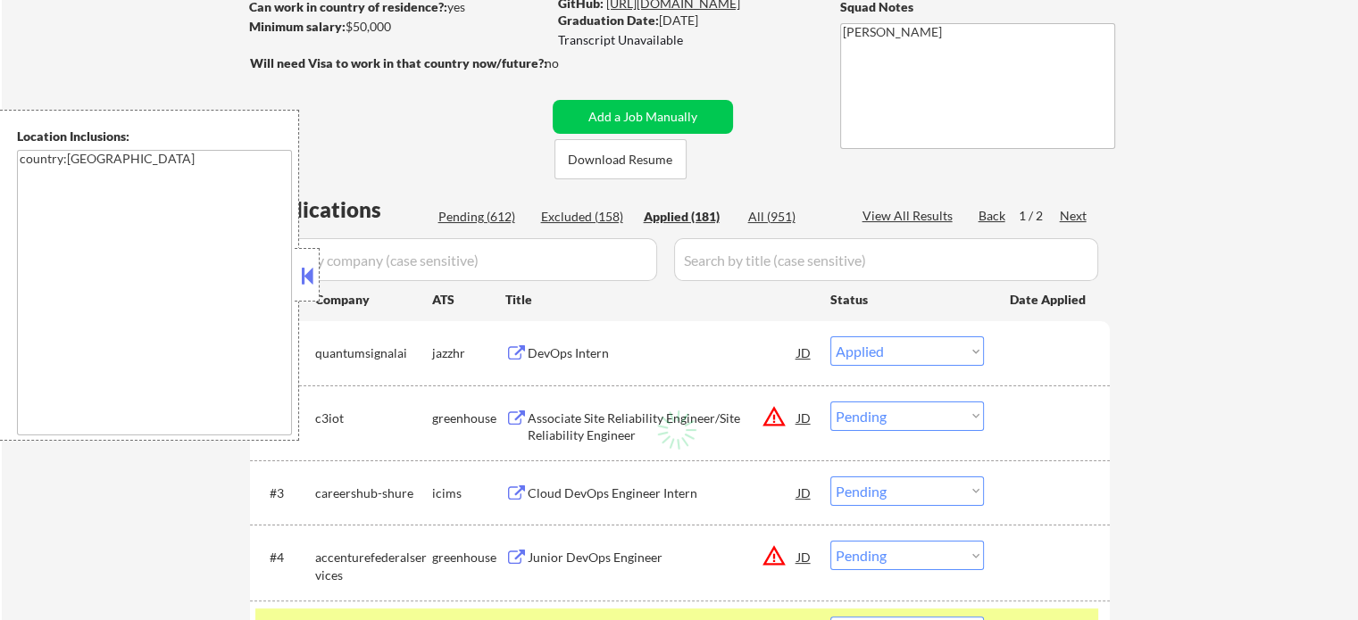
select select ""applied""
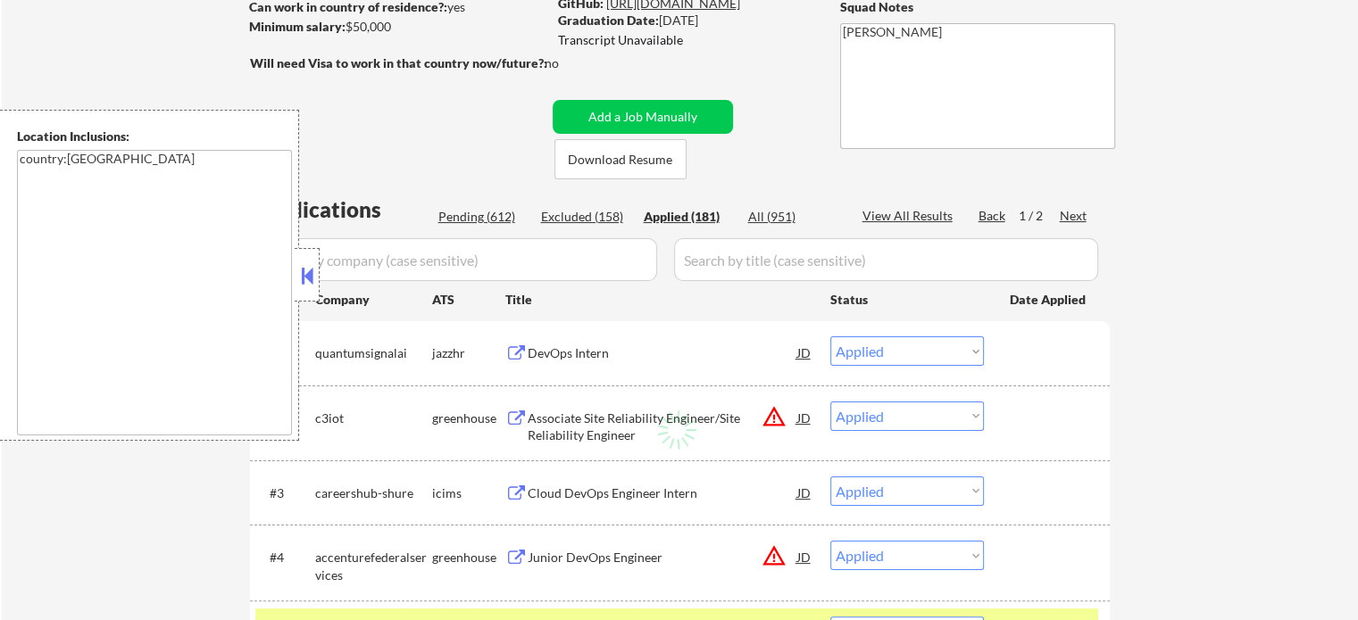
select select ""applied""
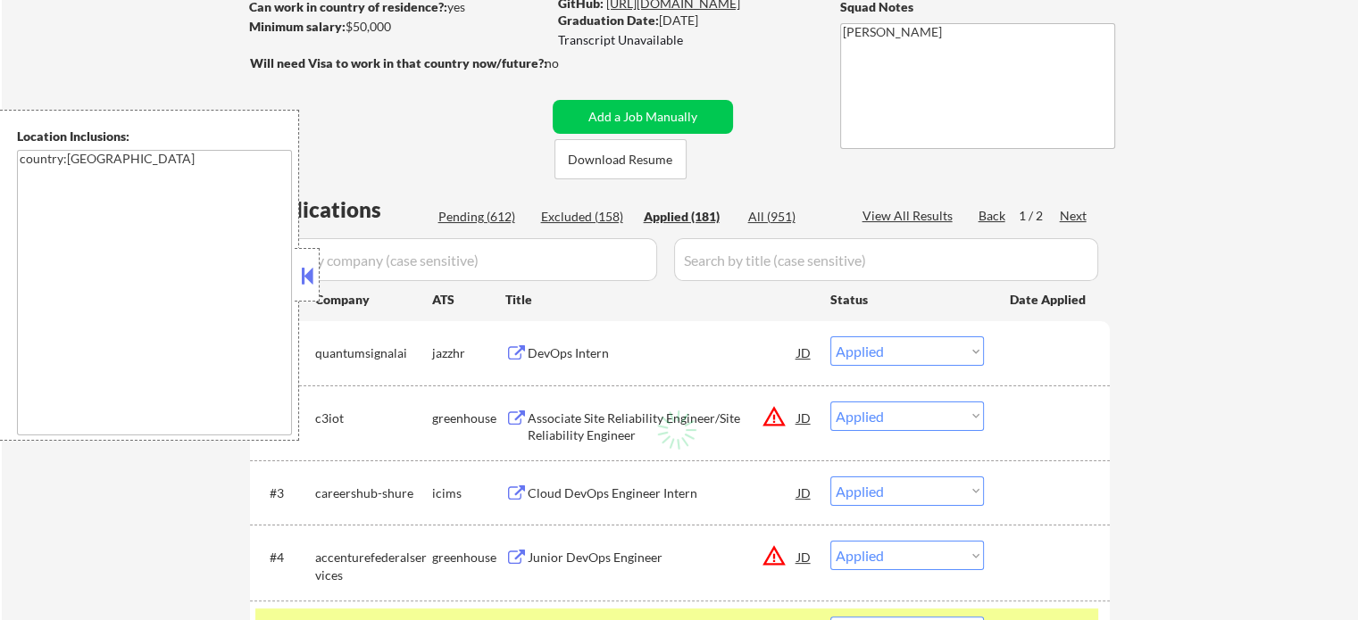
select select ""applied""
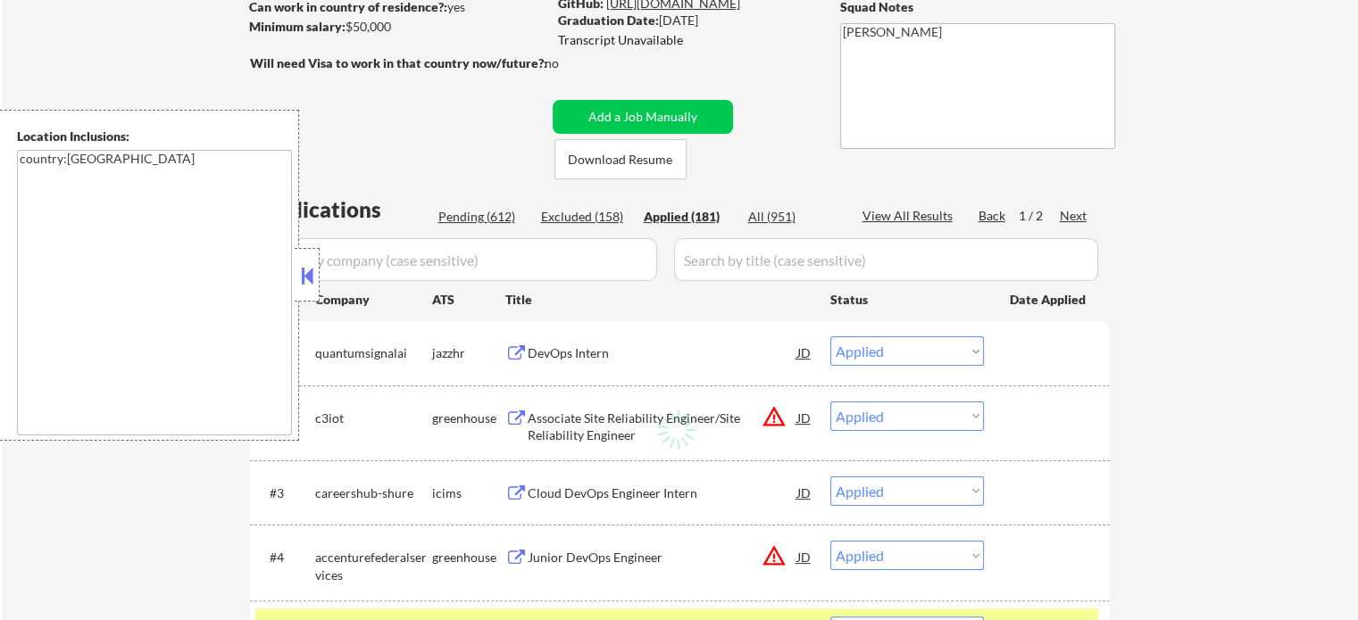
select select ""applied""
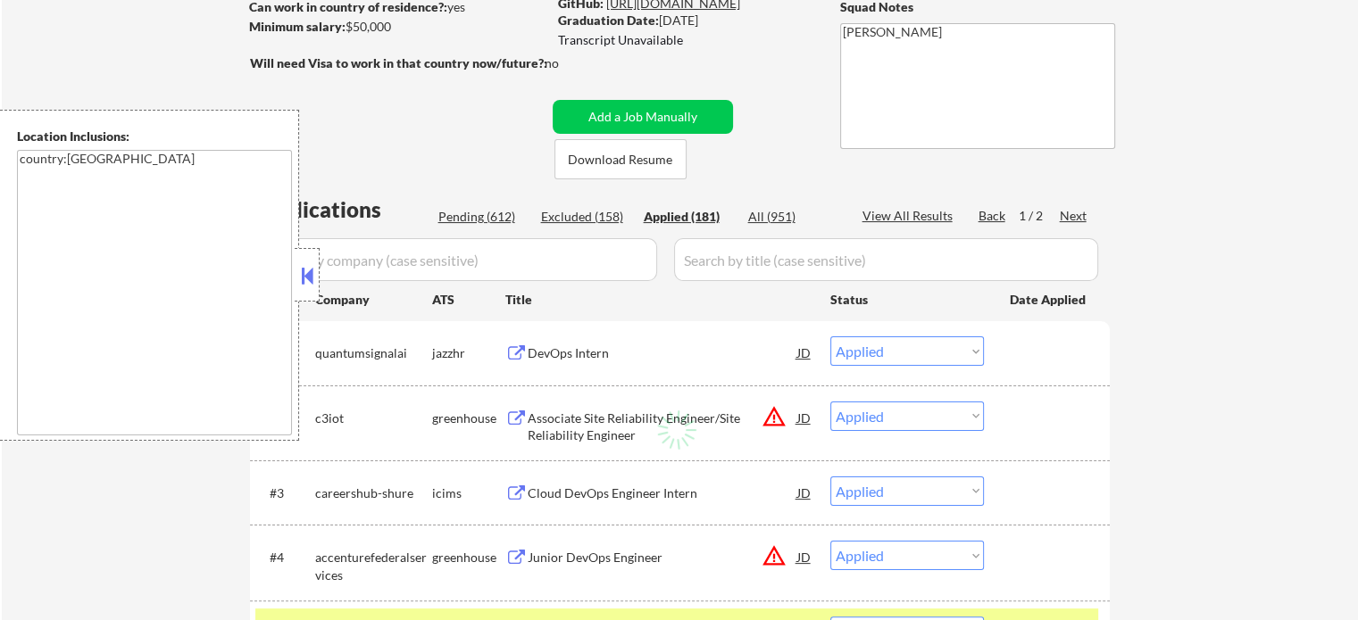
select select ""applied""
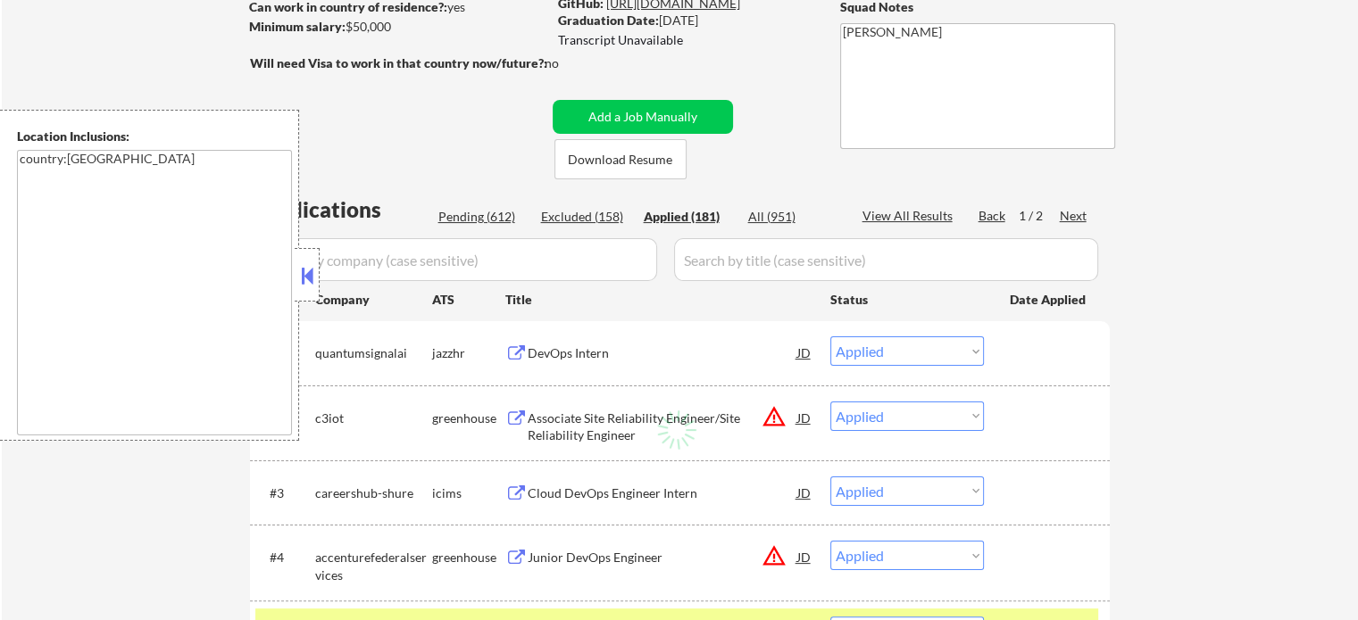
select select ""applied""
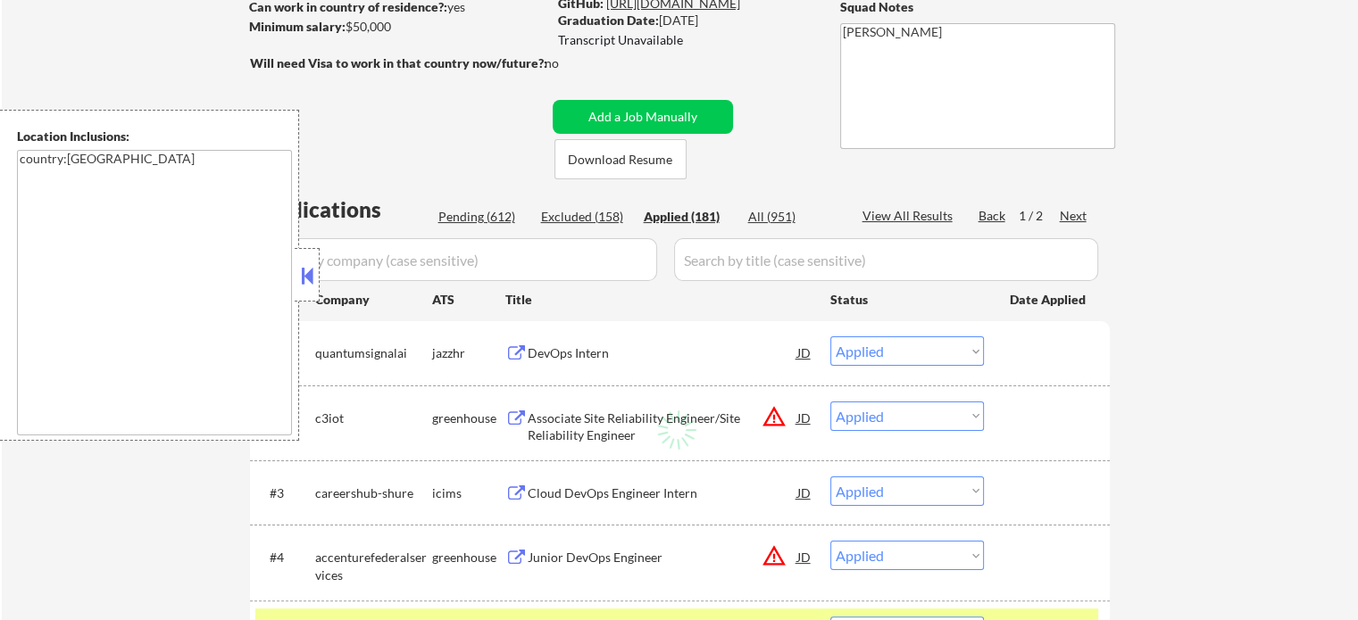
select select ""applied""
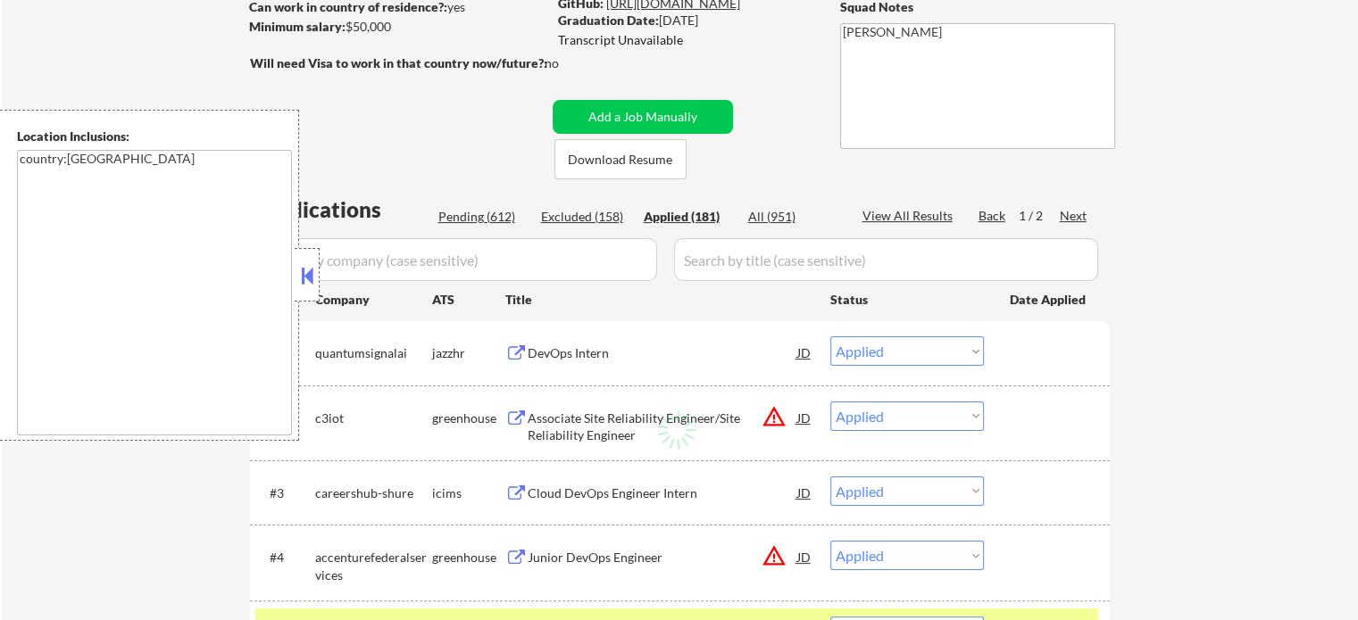
select select ""applied""
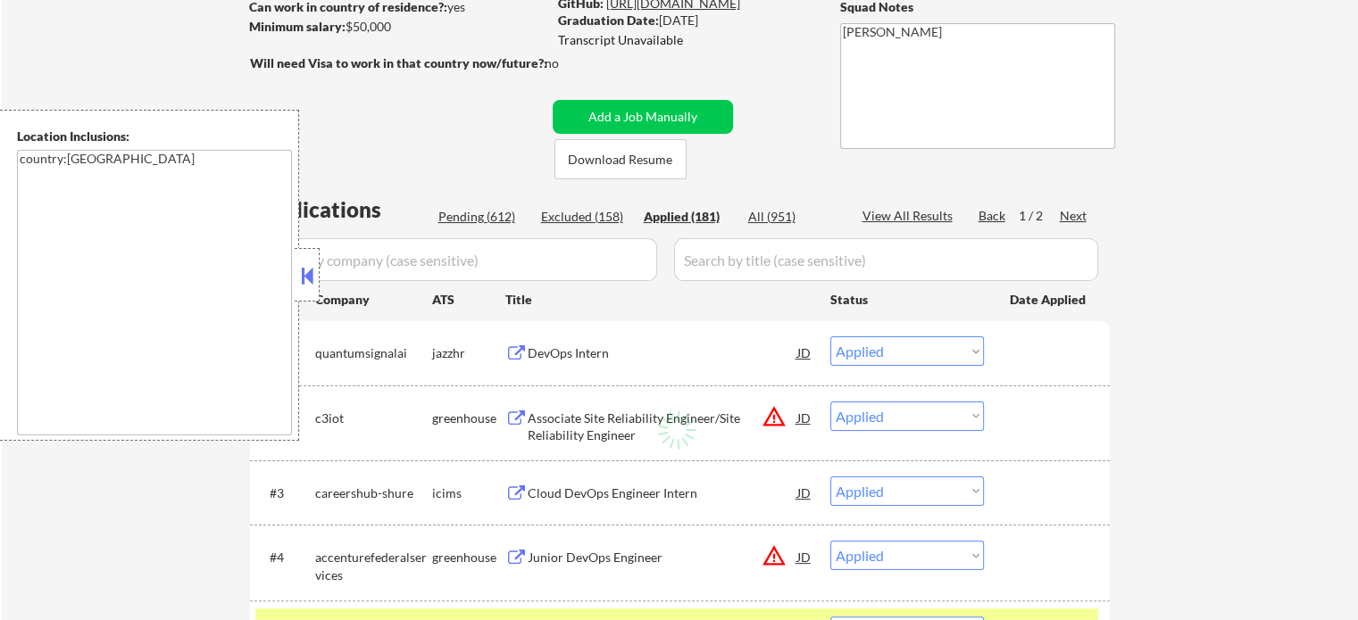
select select ""applied""
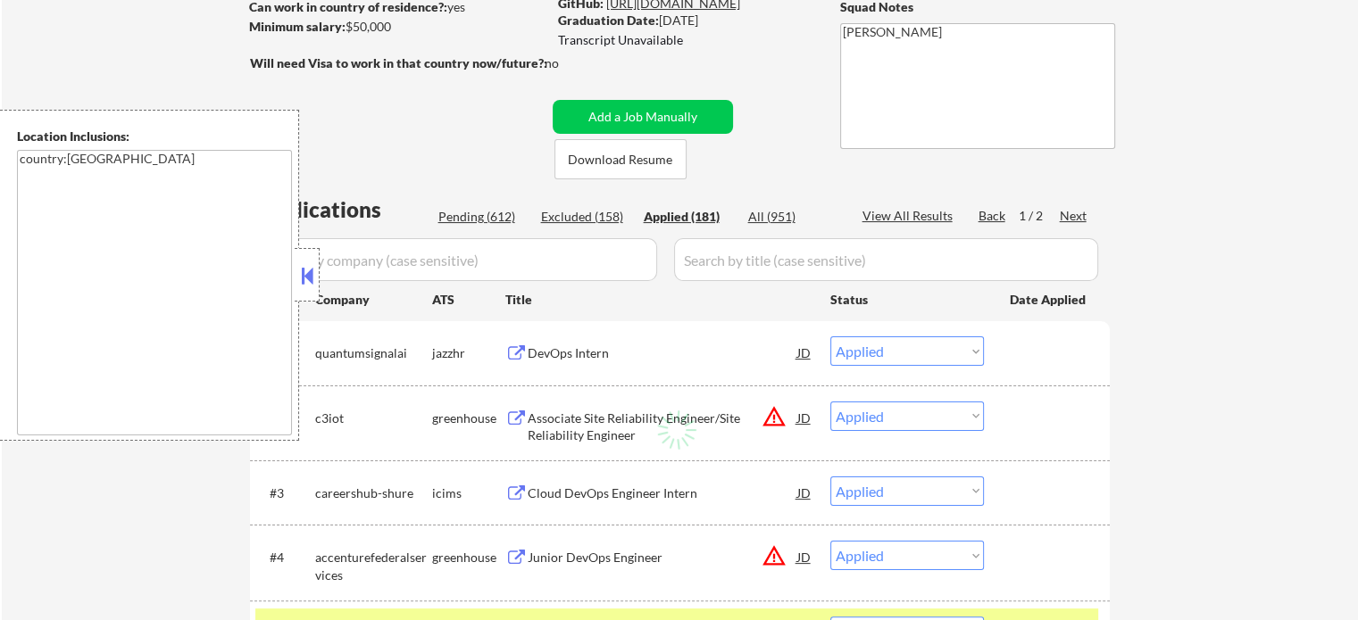
select select ""applied""
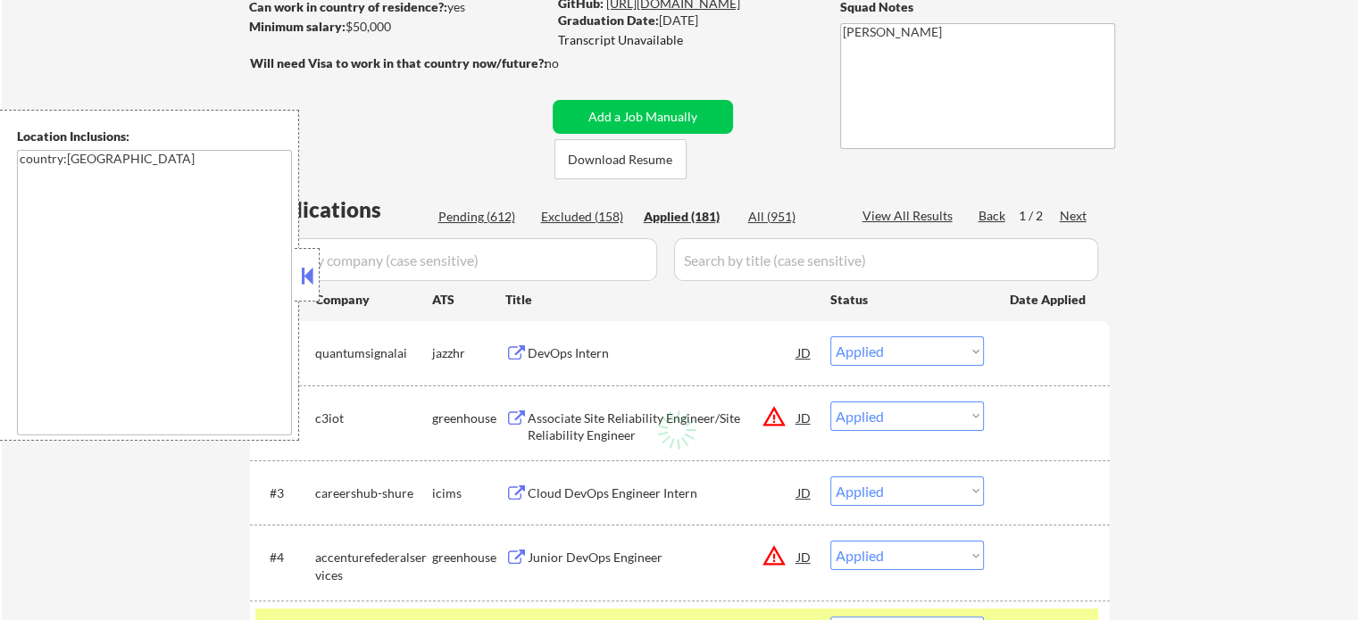
select select ""applied""
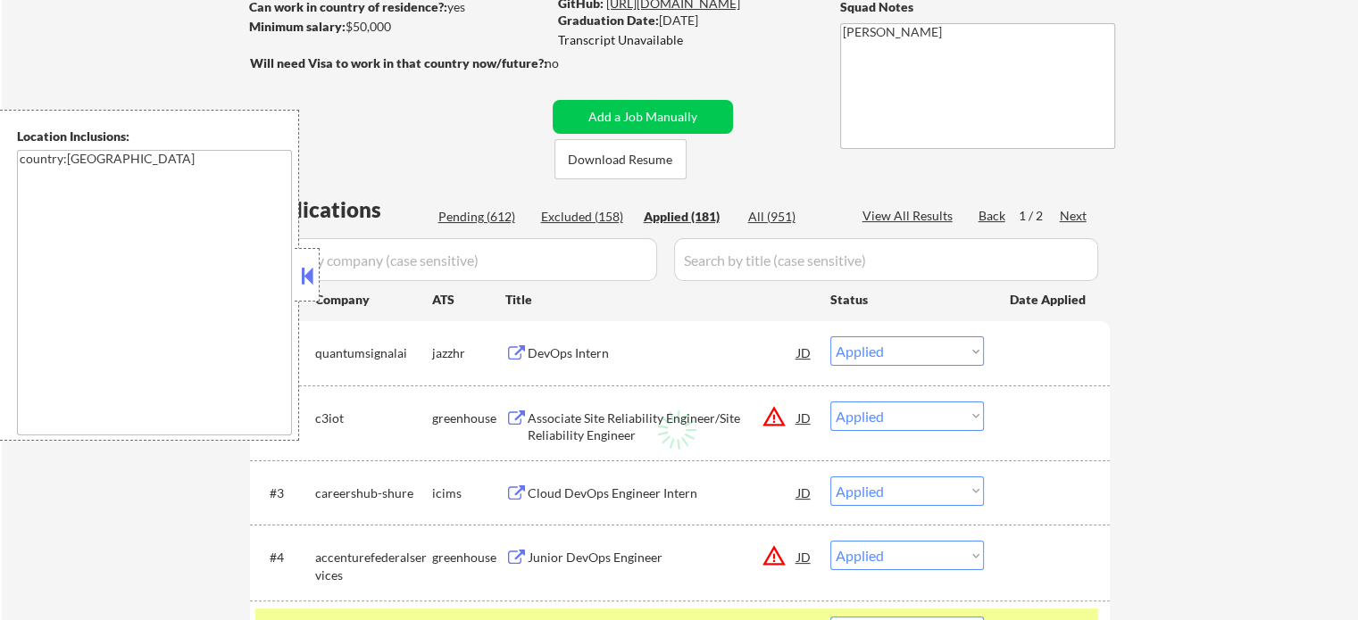
select select ""applied""
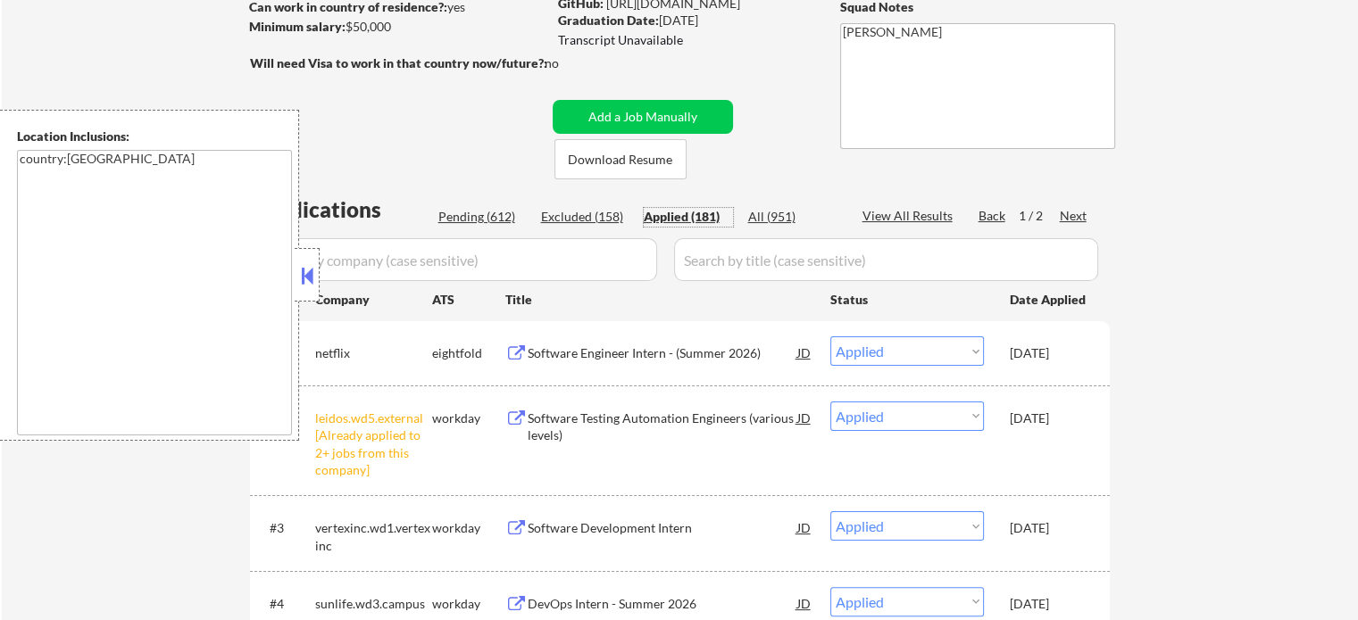
click at [616, 261] on input "input" at bounding box center [456, 259] width 402 height 43
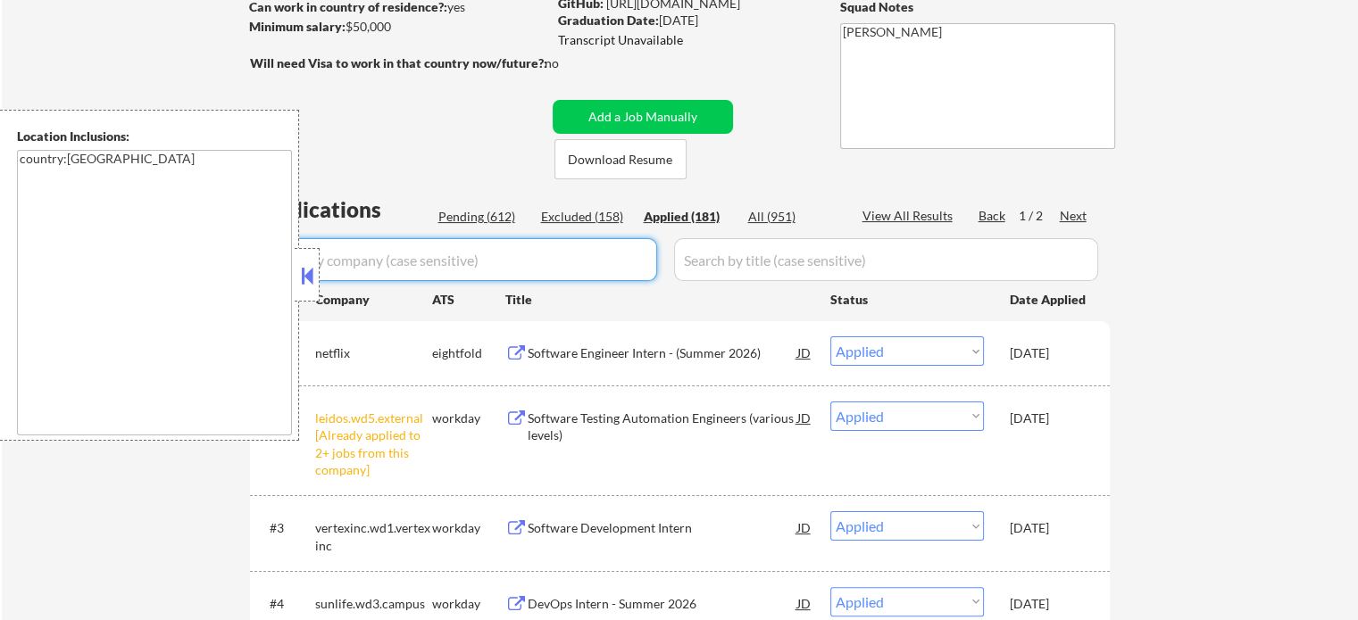
paste input "SkyTrade"
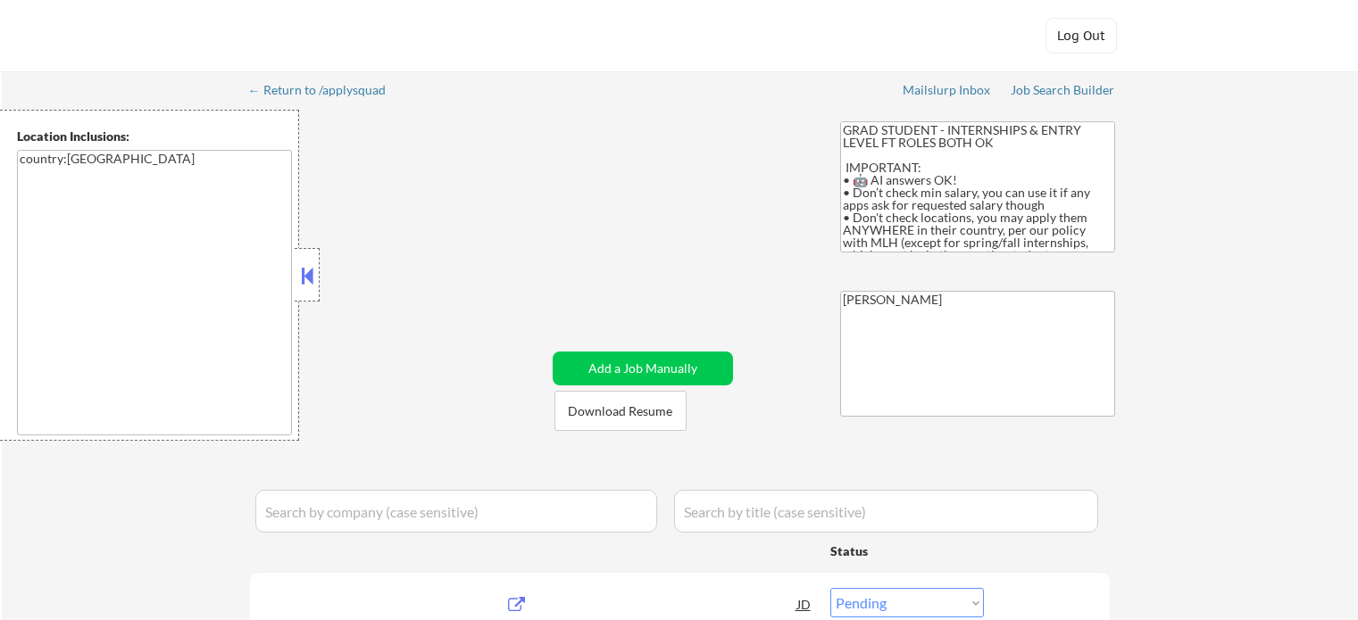
select select ""pending""
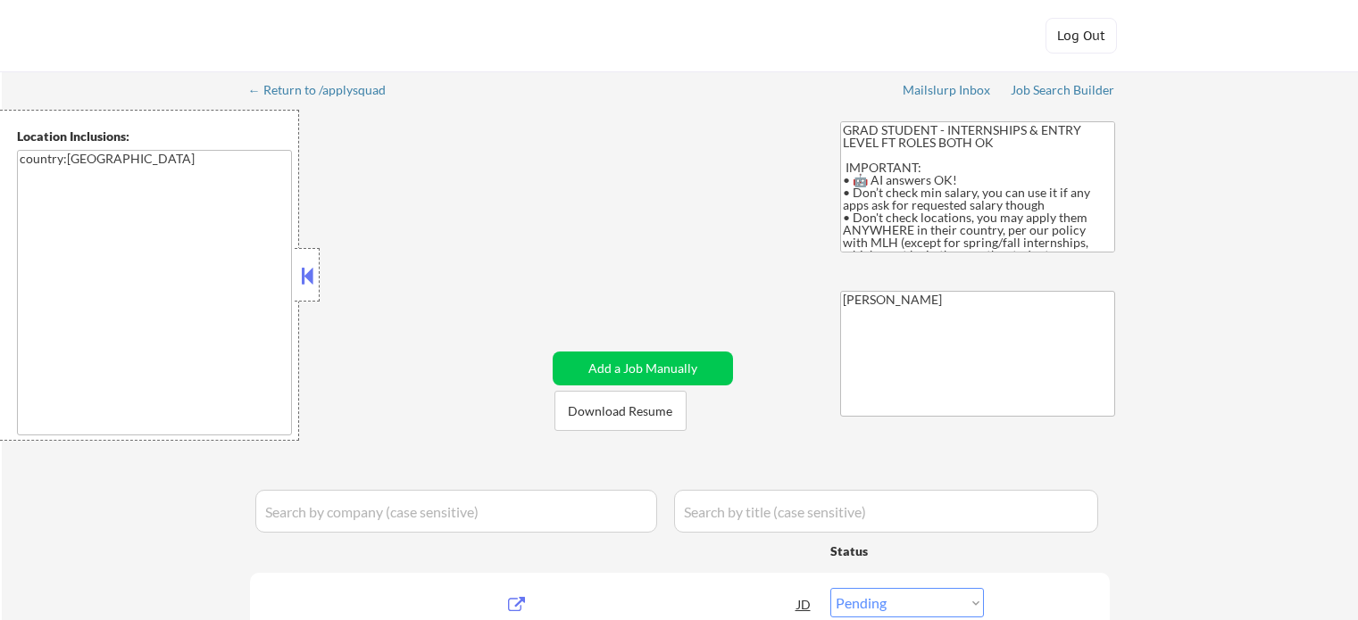
select select ""pending""
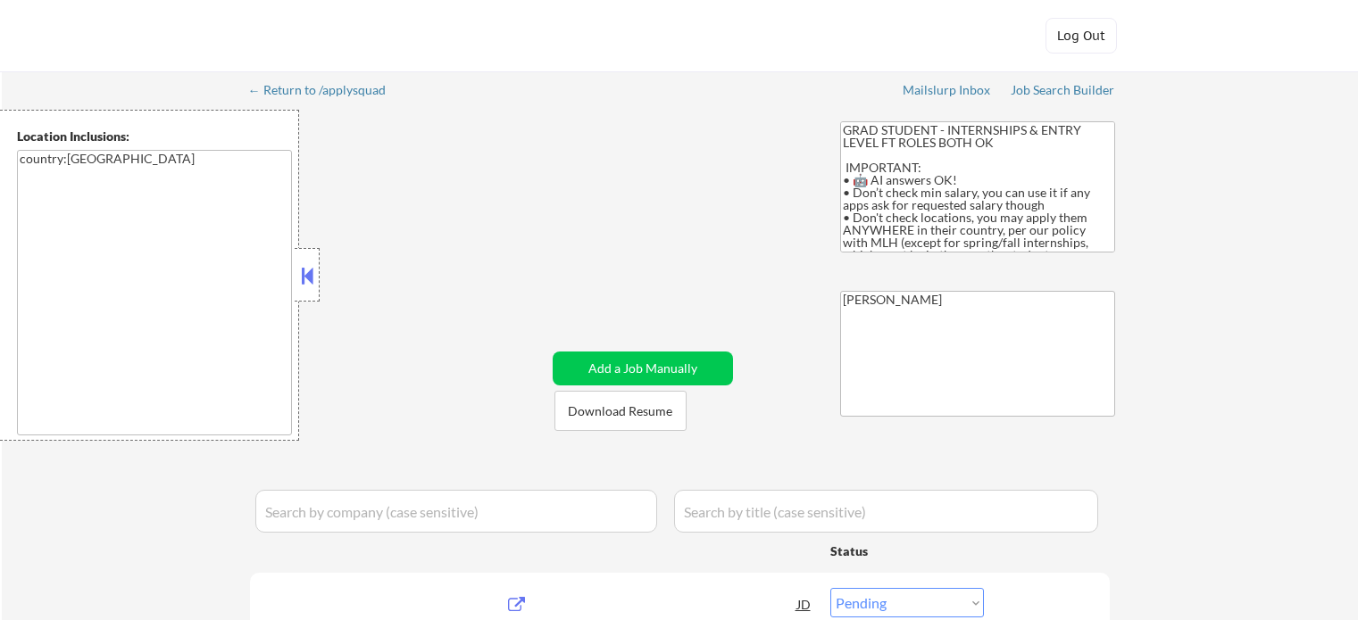
select select ""pending""
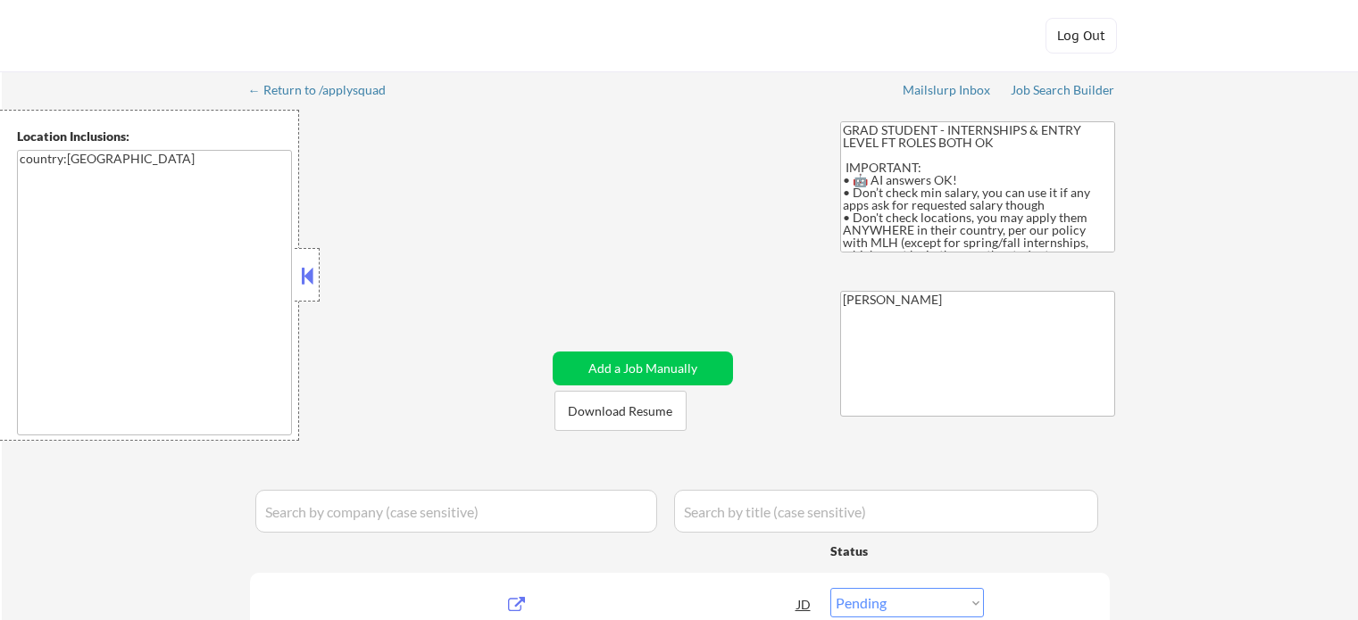
select select ""pending""
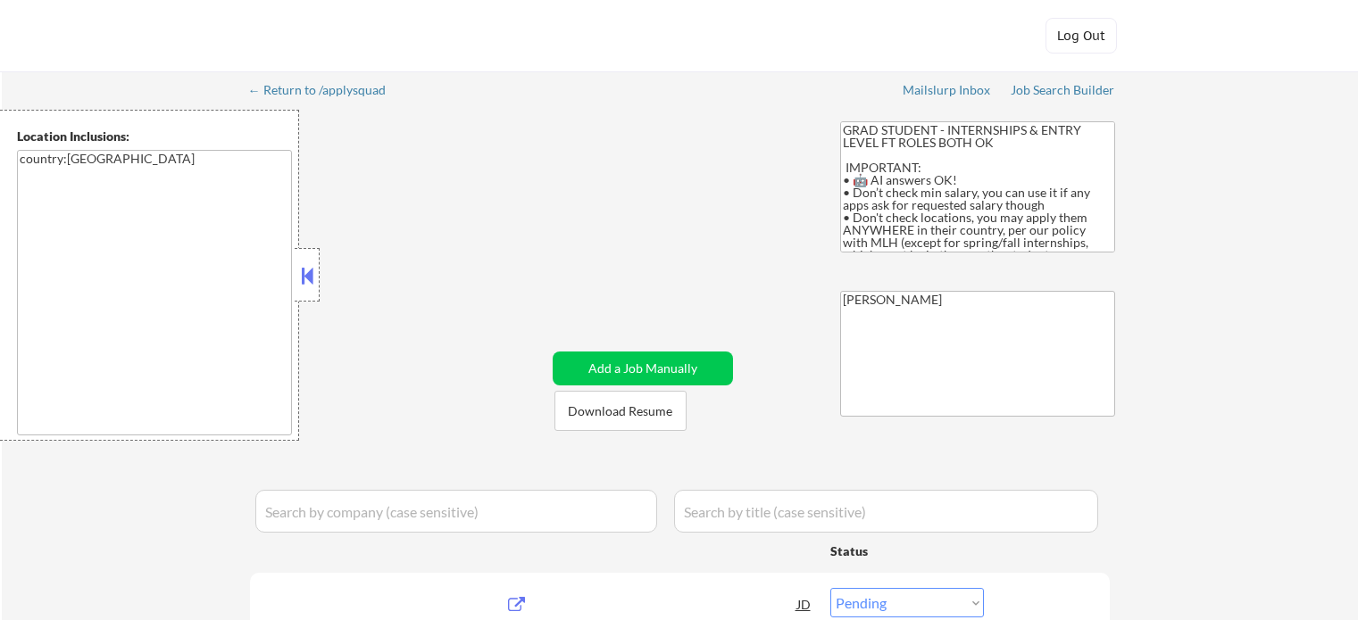
select select ""pending""
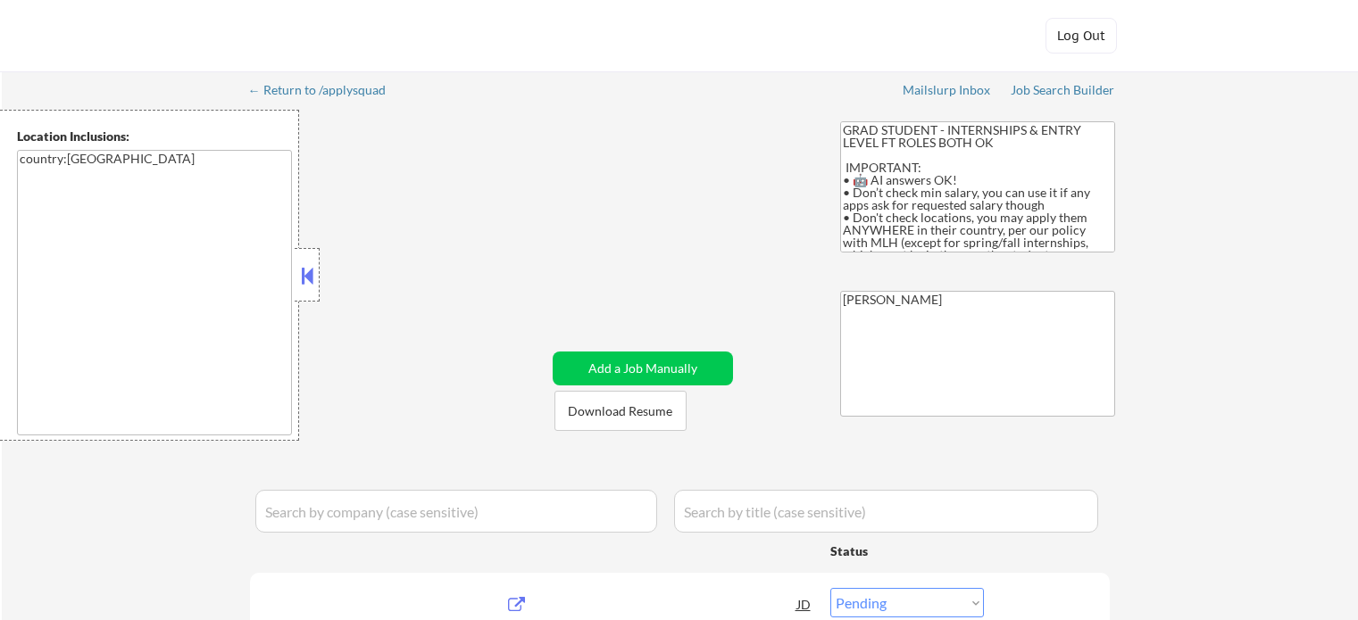
select select ""pending""
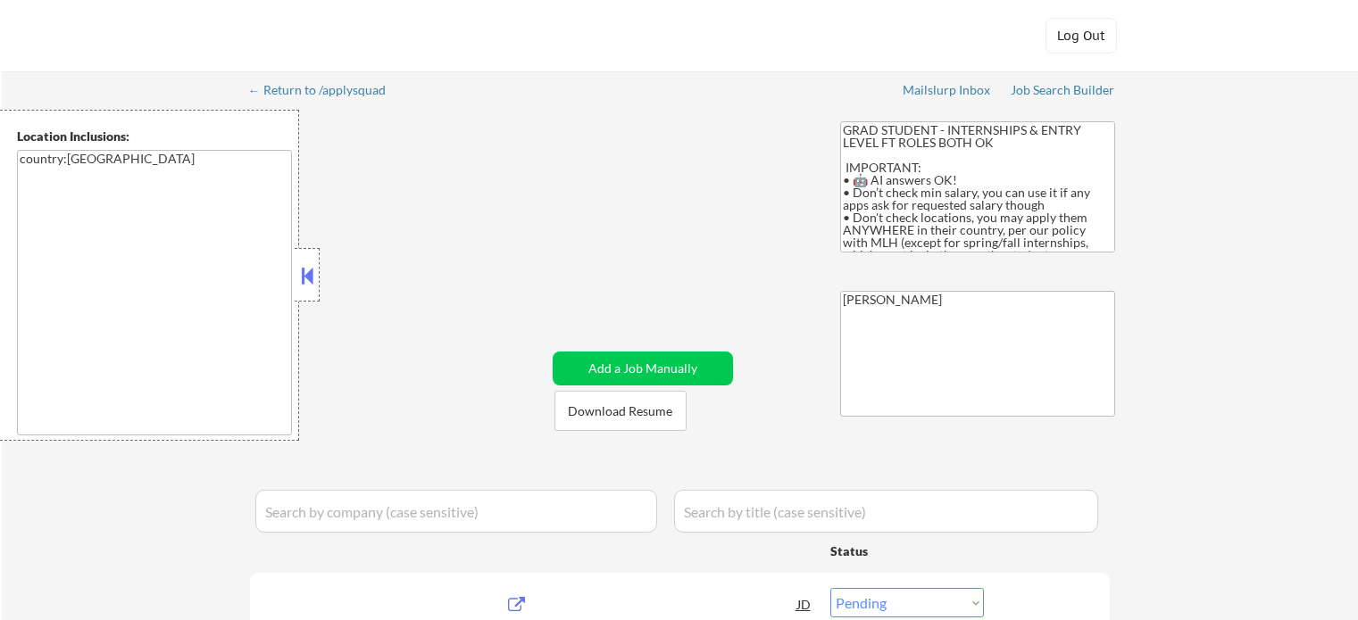
select select ""pending""
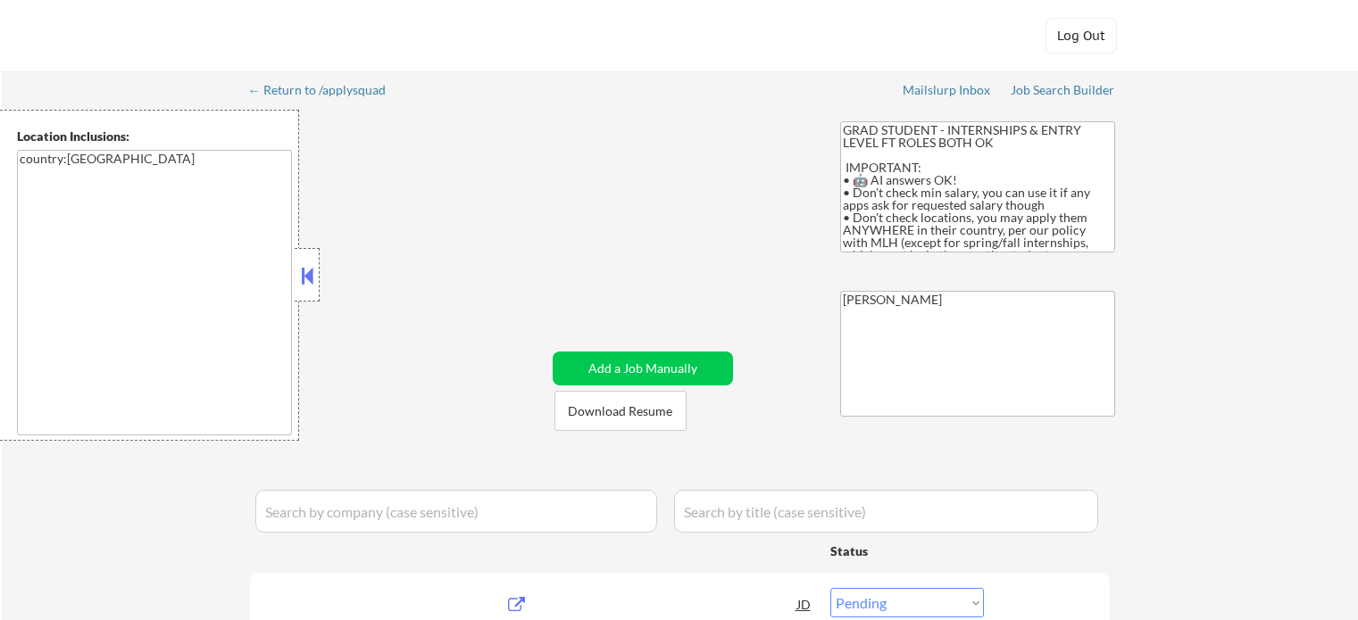
select select ""pending""
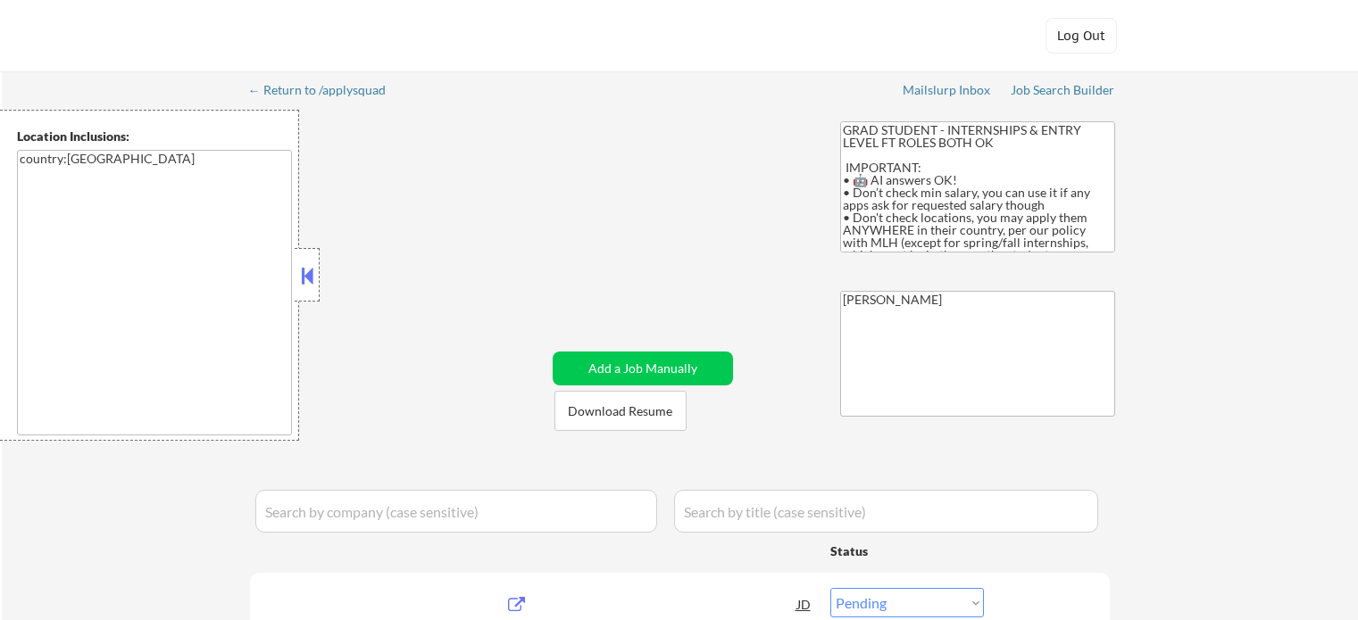
select select ""pending""
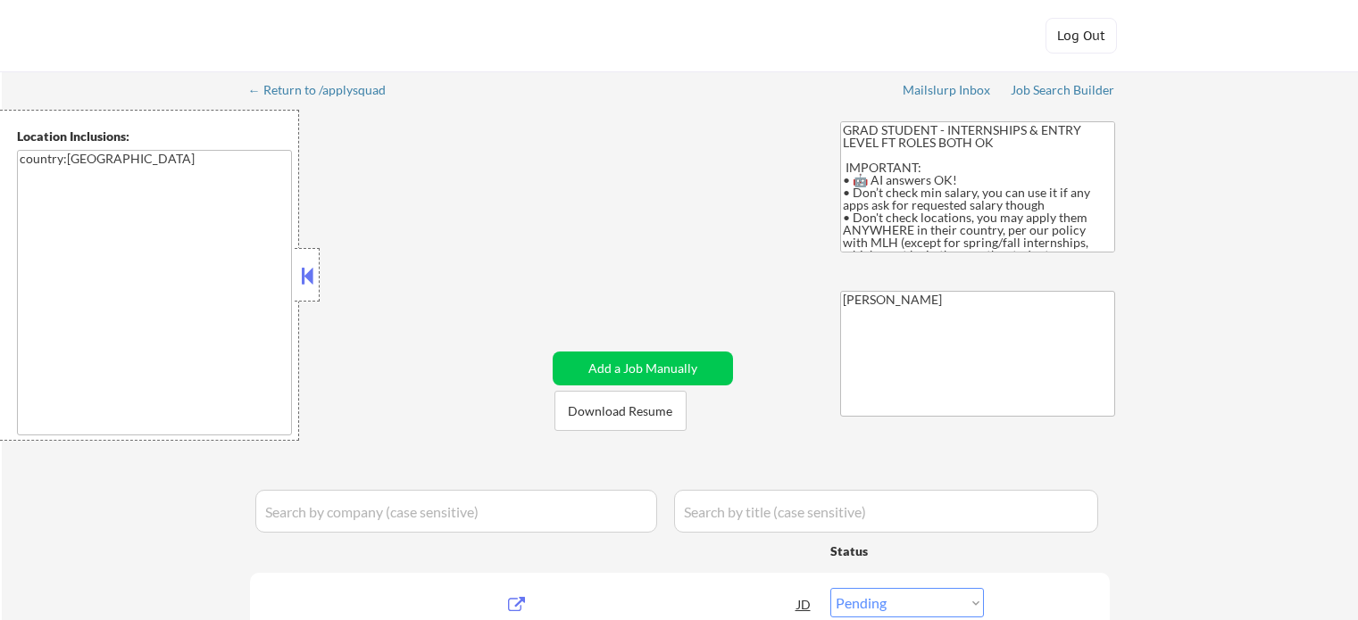
select select ""pending""
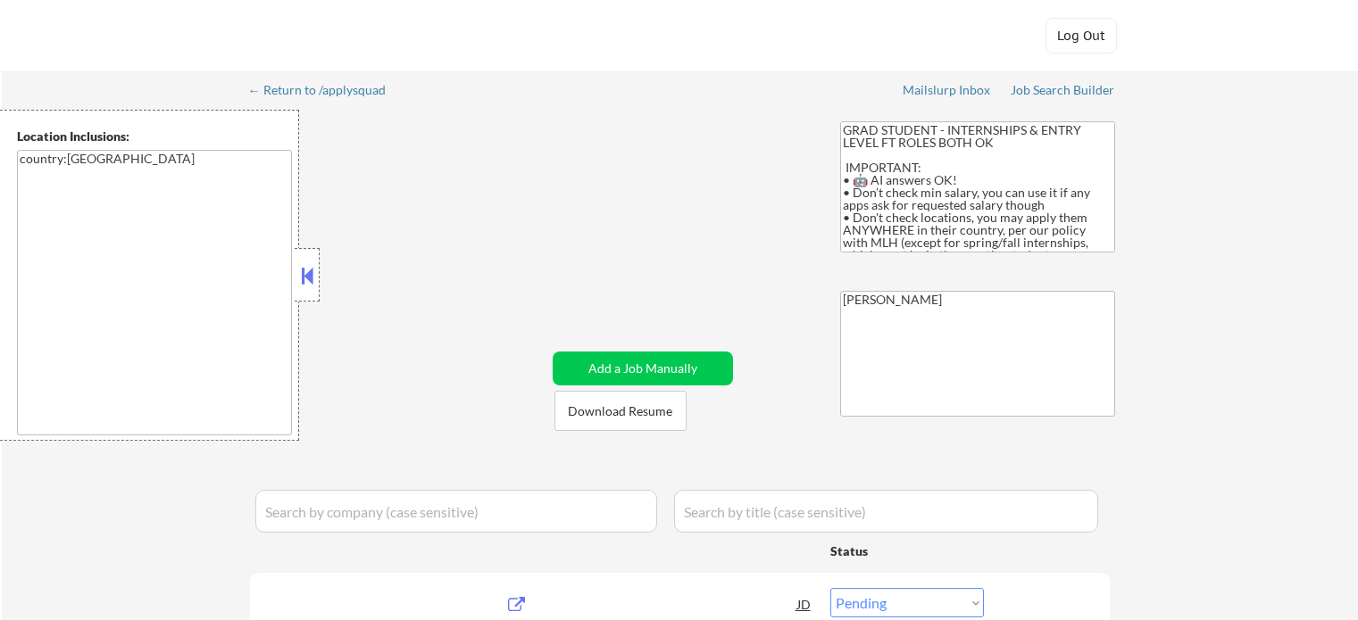
select select ""pending""
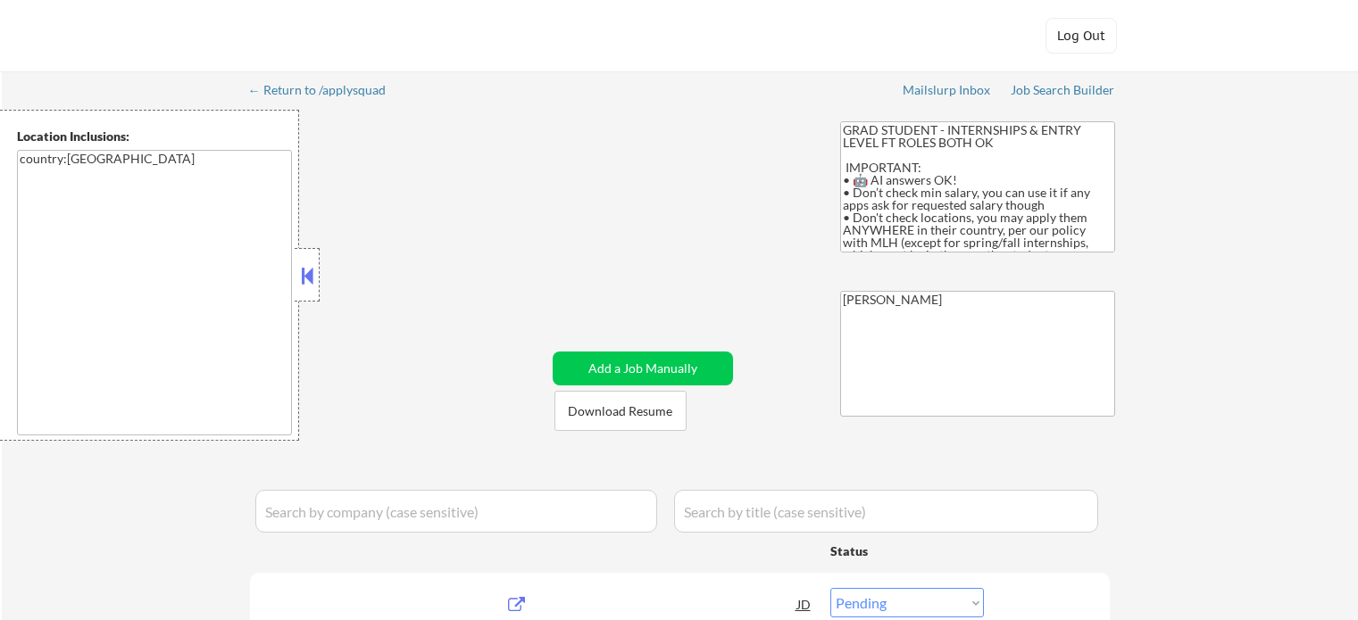
select select ""pending""
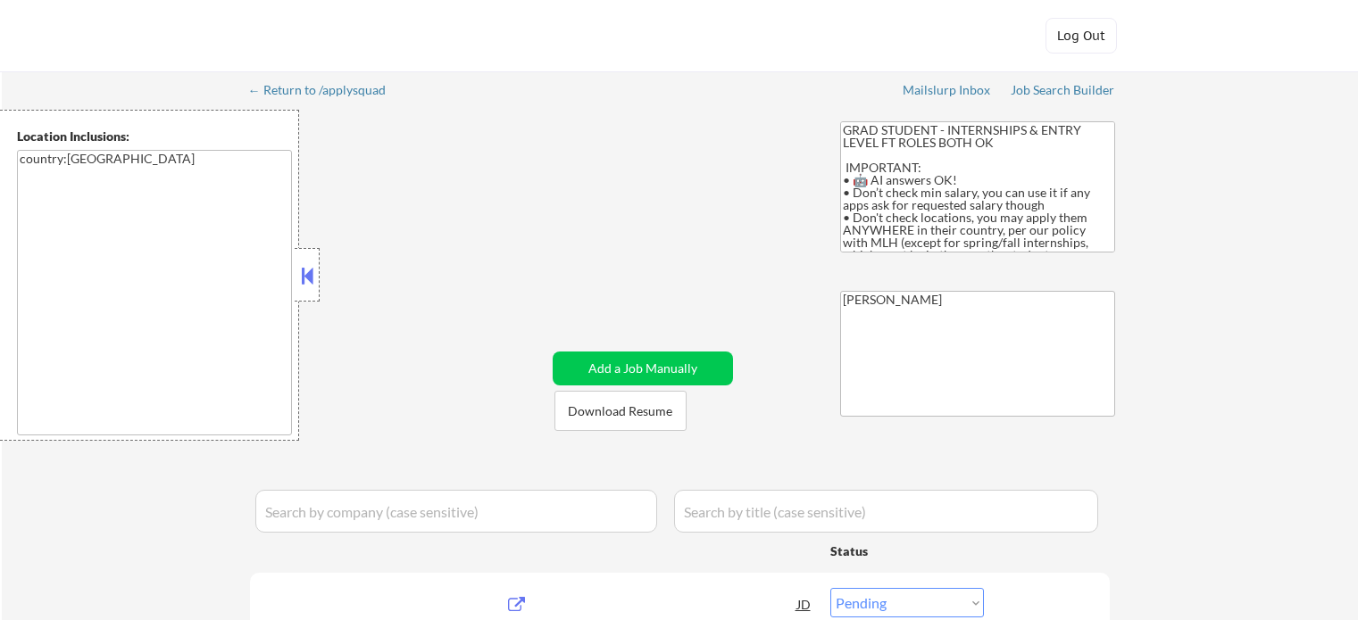
select select ""pending""
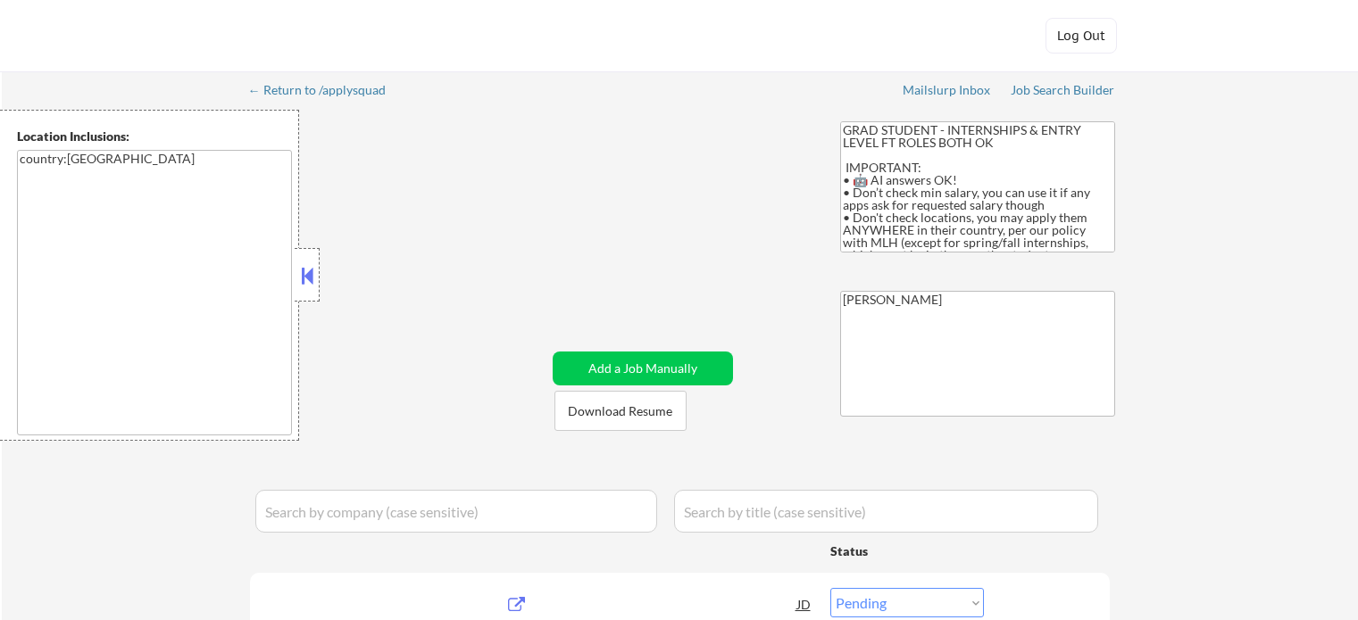
select select ""pending""
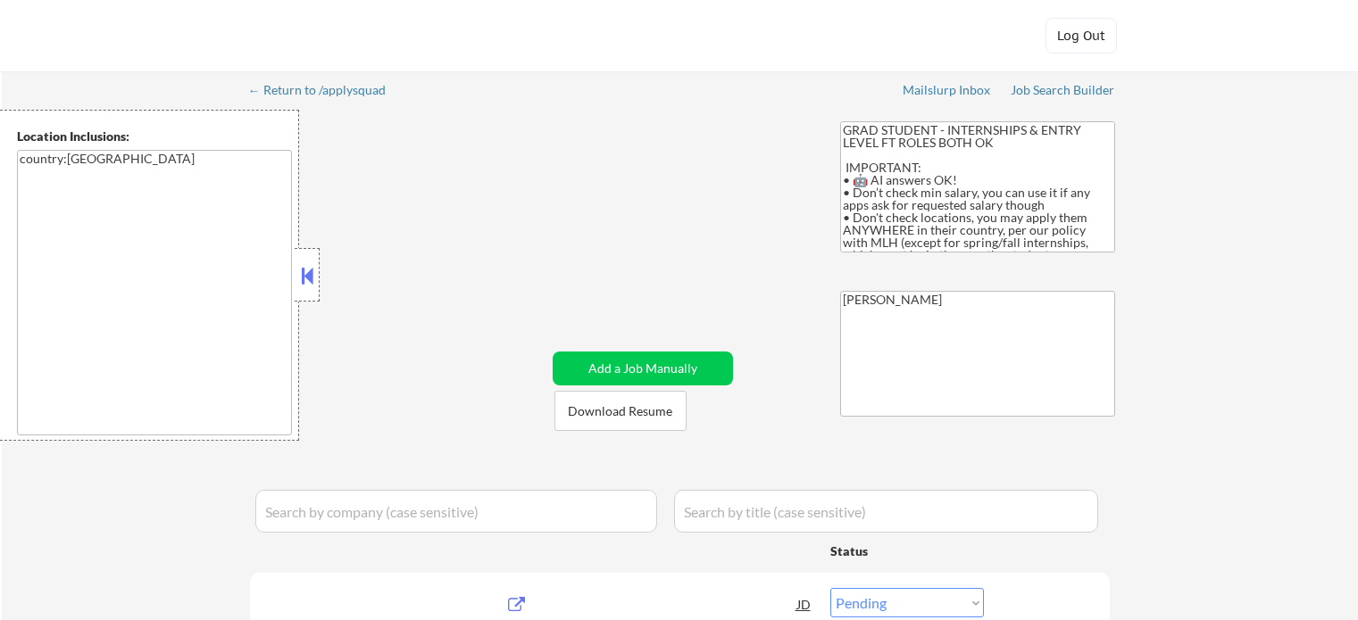
select select ""pending""
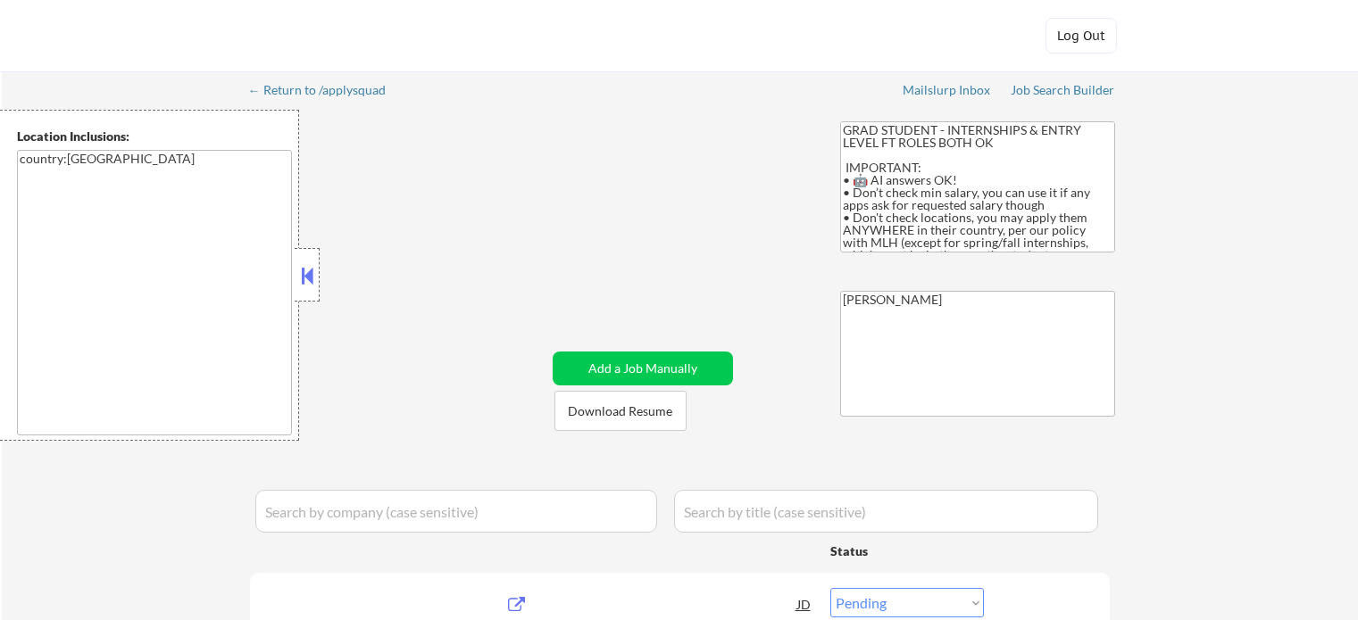
select select ""pending""
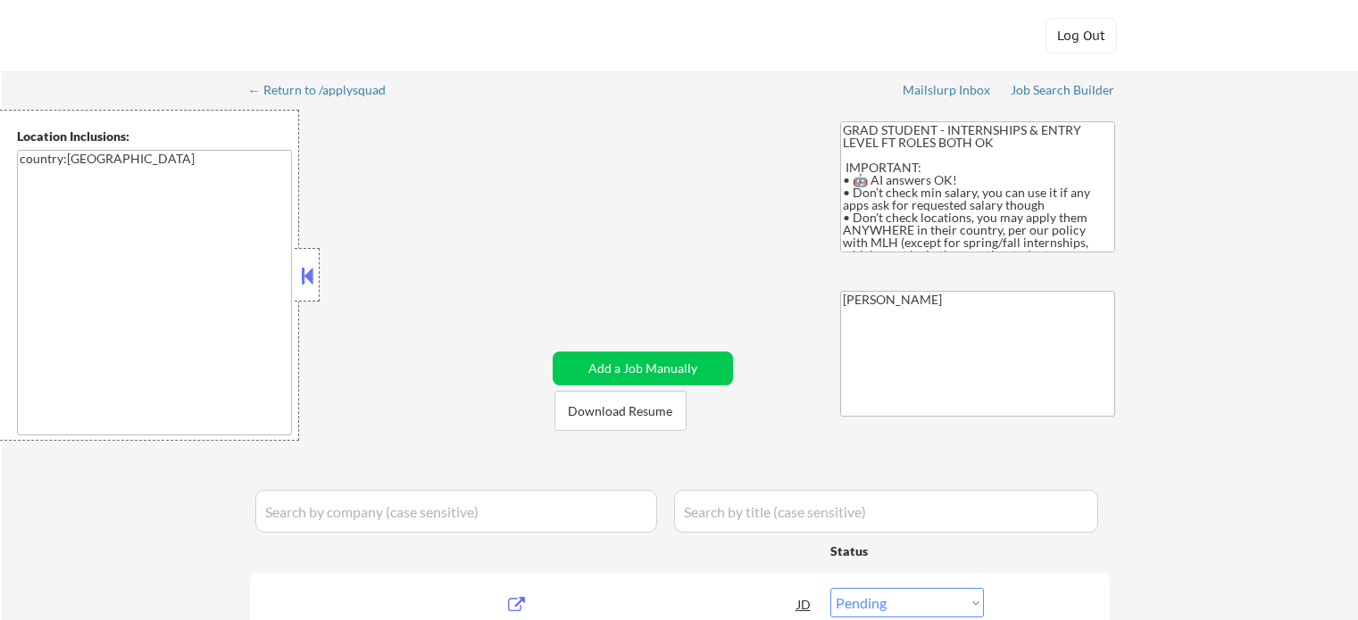
select select ""pending""
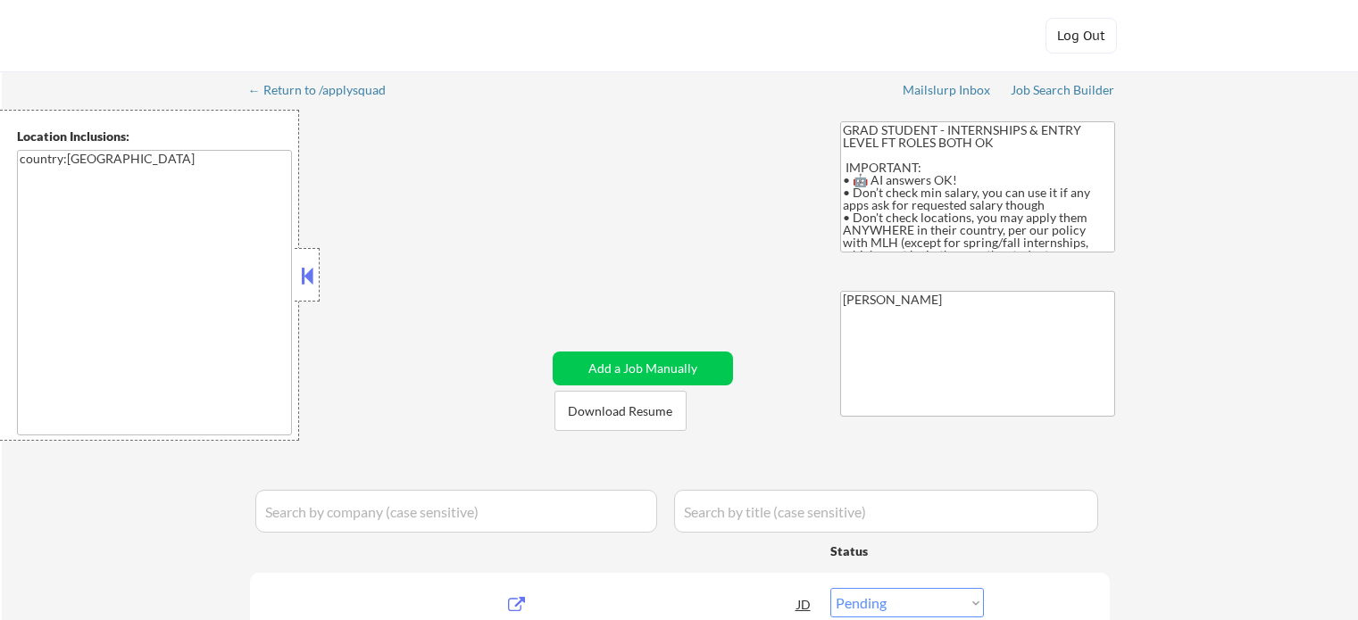
select select ""pending""
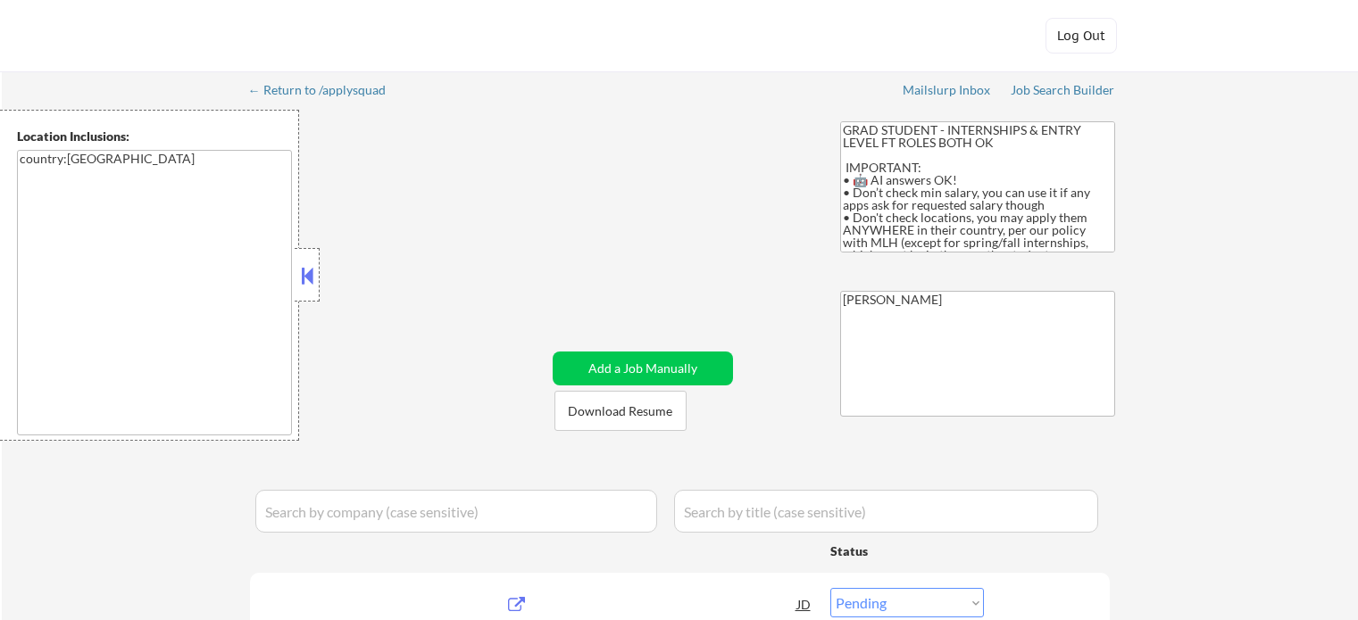
select select ""pending""
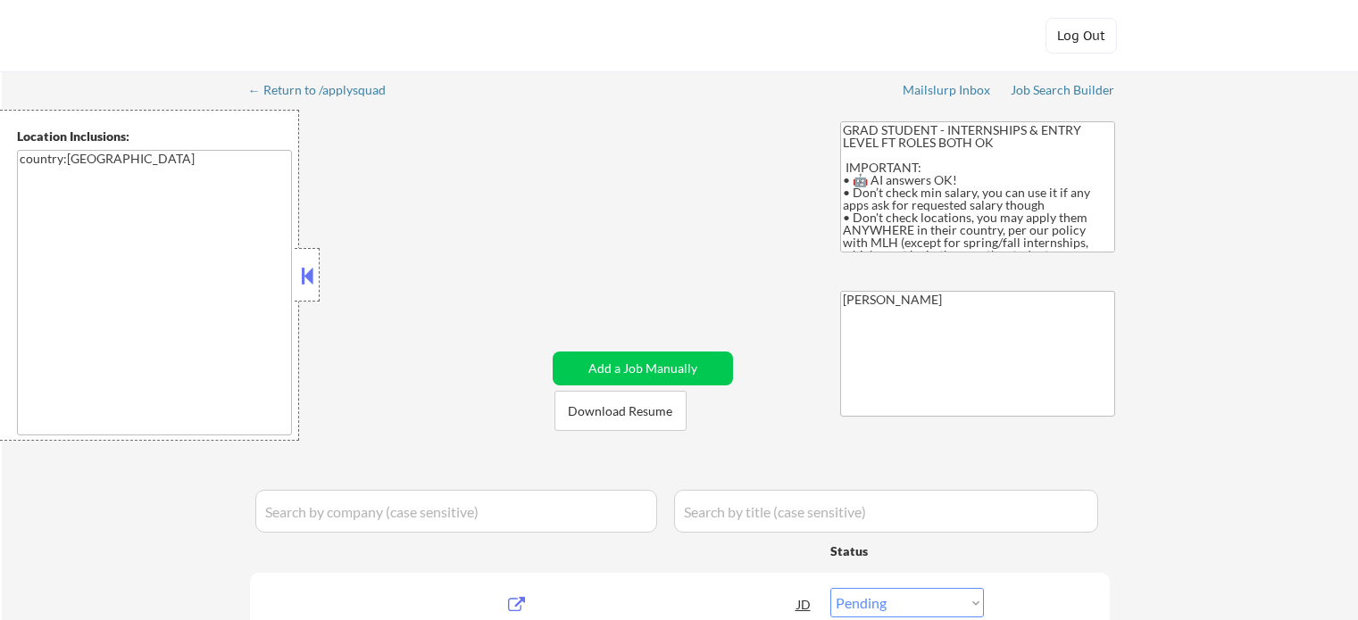
select select ""pending""
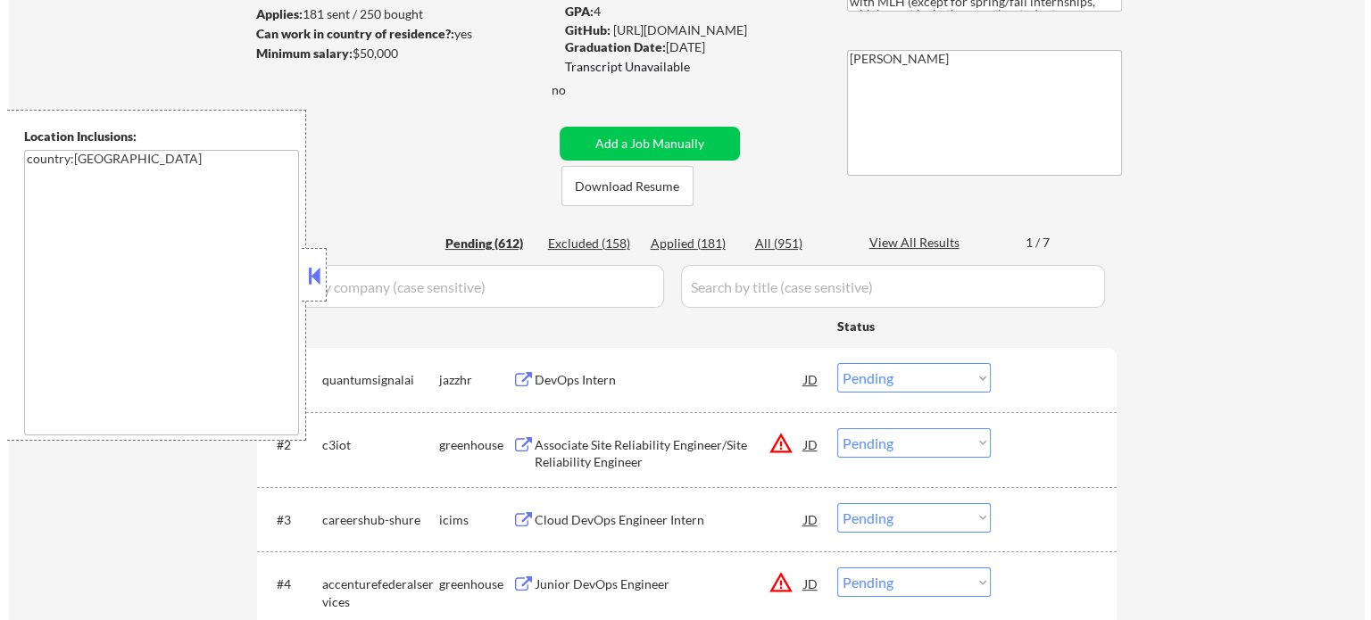
scroll to position [268, 0]
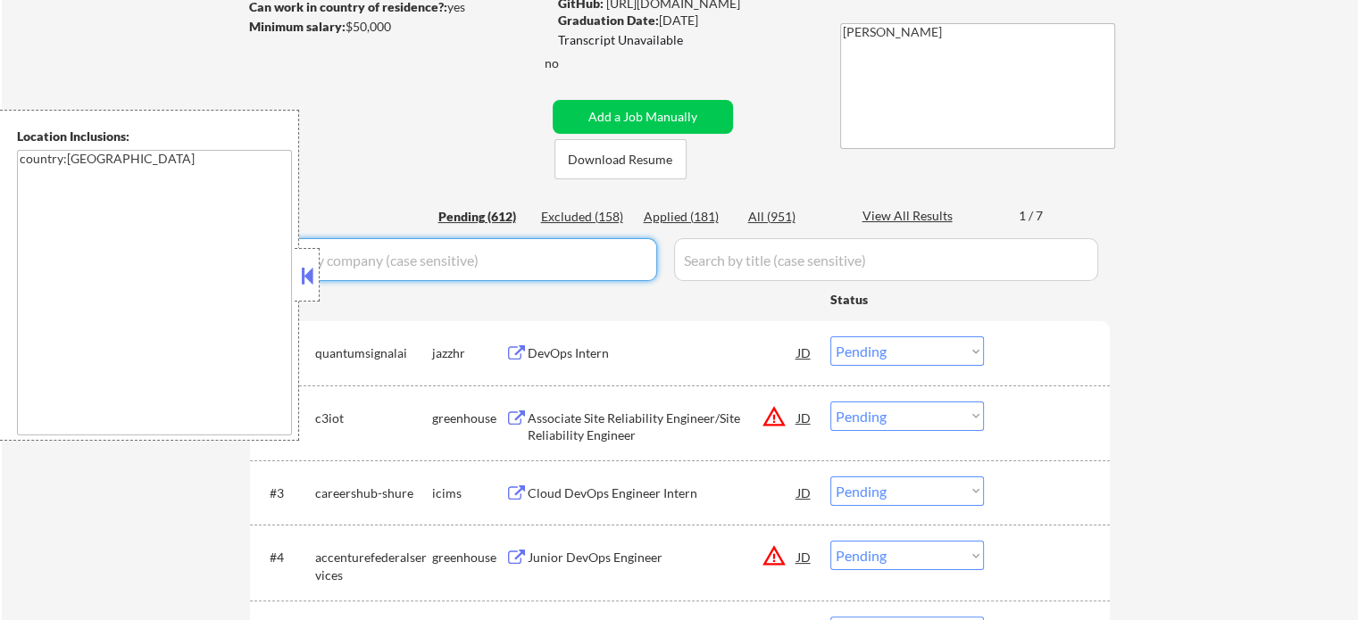
click at [628, 256] on input "input" at bounding box center [456, 259] width 402 height 43
paste input "SkyTrade"
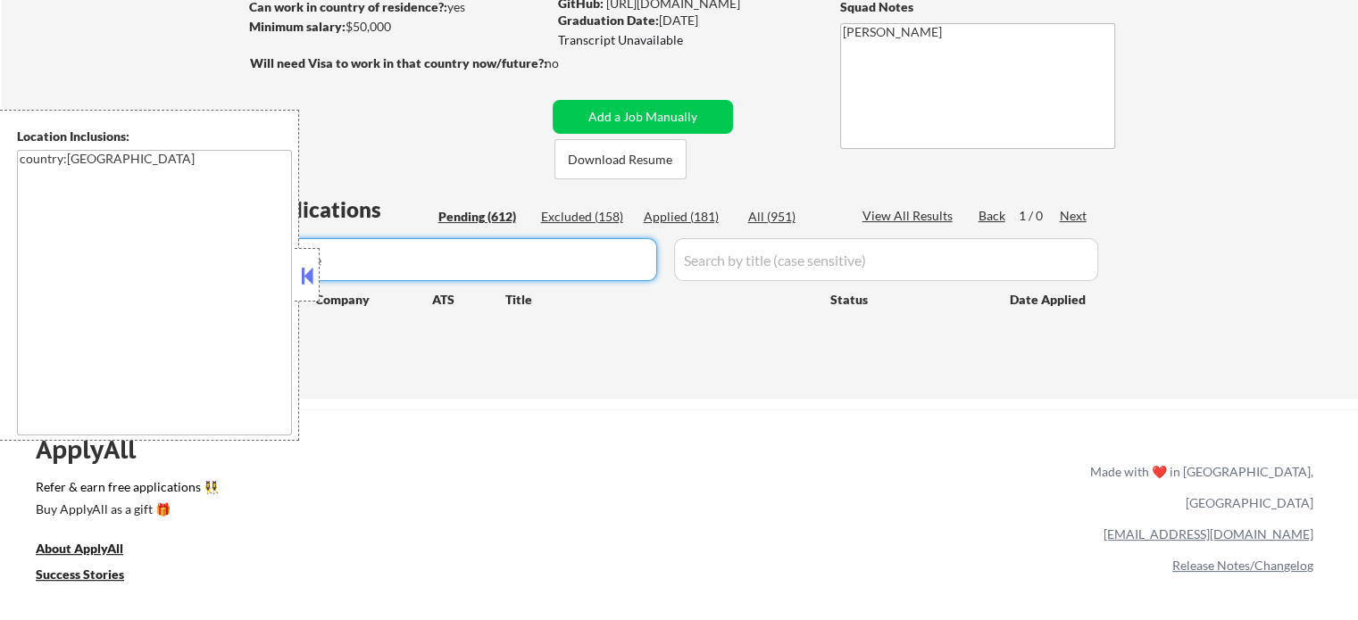
type input "SkyTrade"
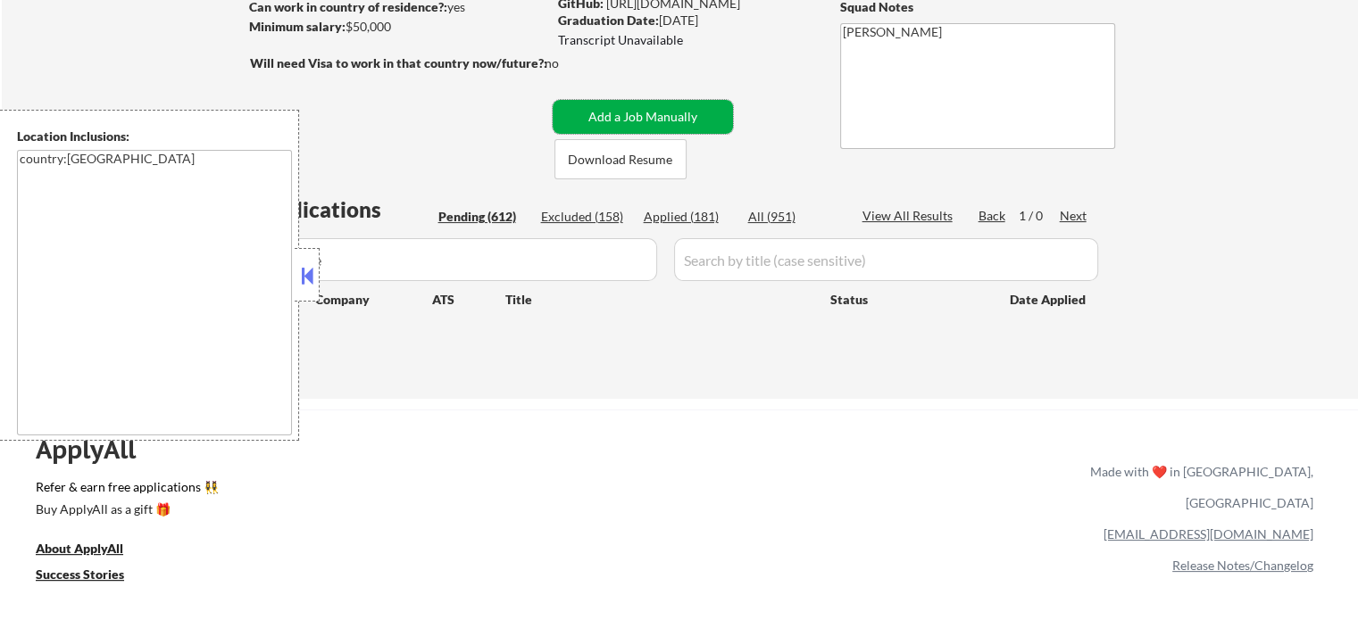
click at [682, 120] on button "Add a Job Manually" at bounding box center [642, 117] width 180 height 34
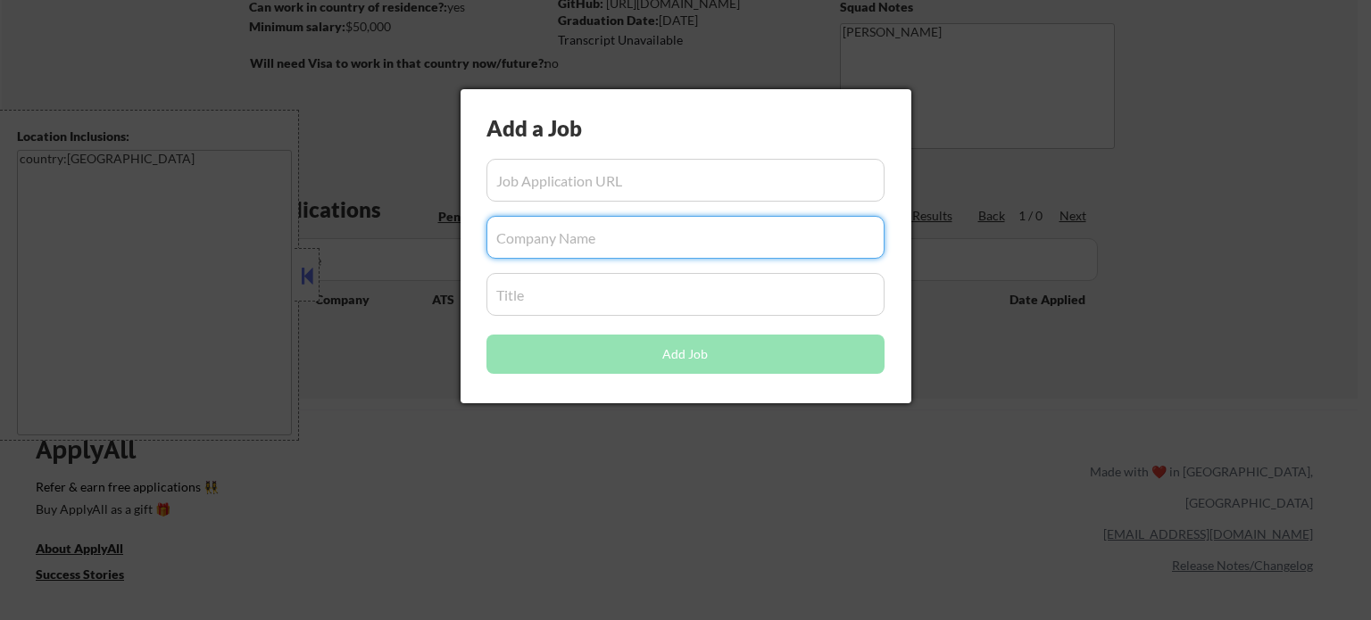
click at [594, 237] on input "input" at bounding box center [685, 237] width 398 height 43
paste input "SkyTrade"
type input "SkyTrade"
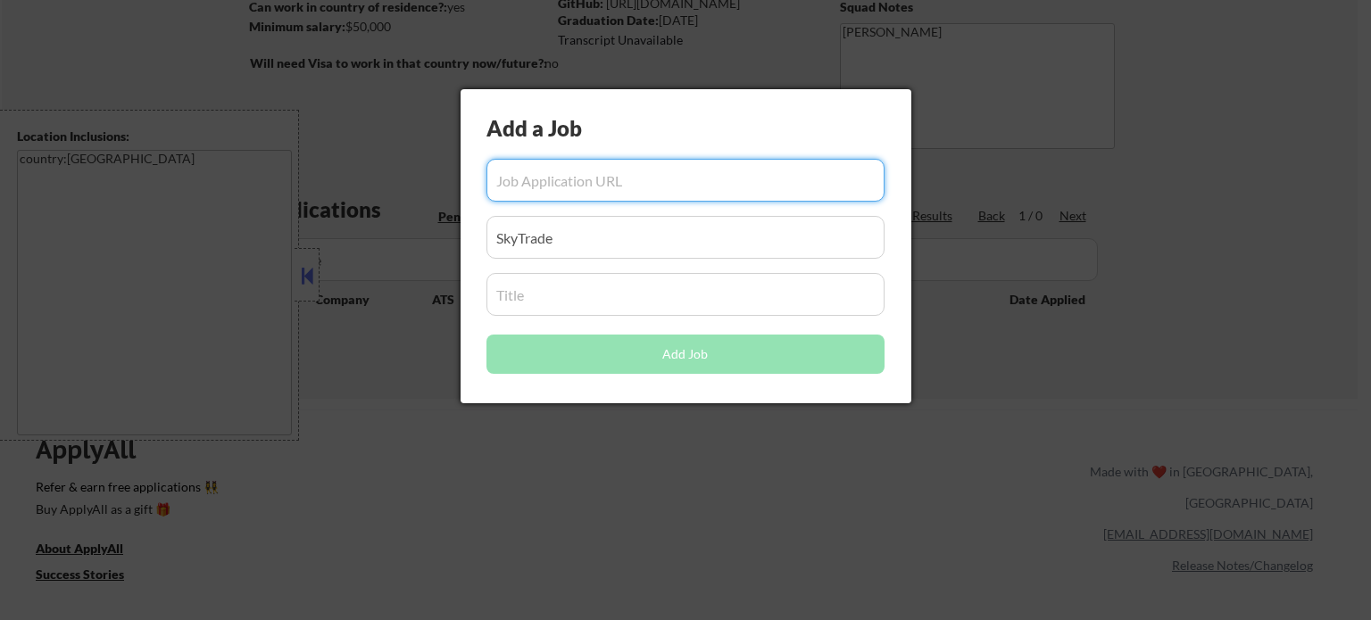
click at [604, 183] on input "input" at bounding box center [685, 180] width 398 height 43
paste input "https://jobs.solana.com/companies/skytrade-2/jobs/56731083-blockchain-and-full-…"
type input "https://jobs.solana.com/companies/skytrade-2/jobs/56731083-blockchain-and-full-…"
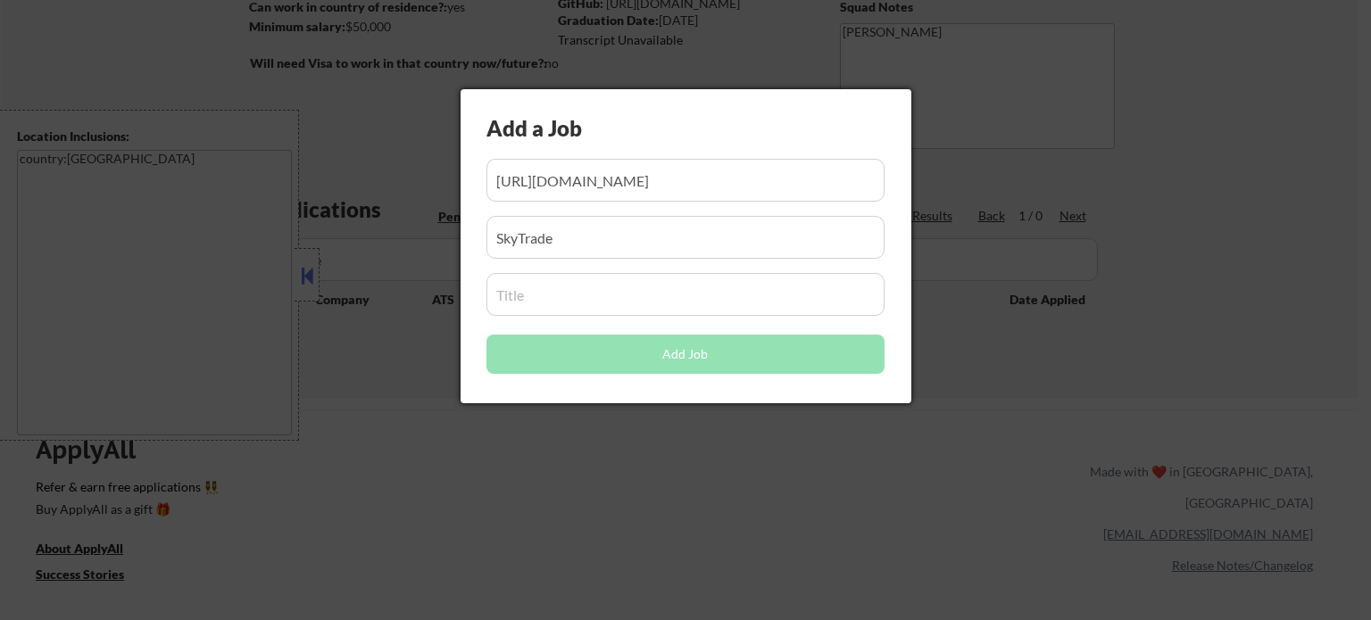
scroll to position [0, 0]
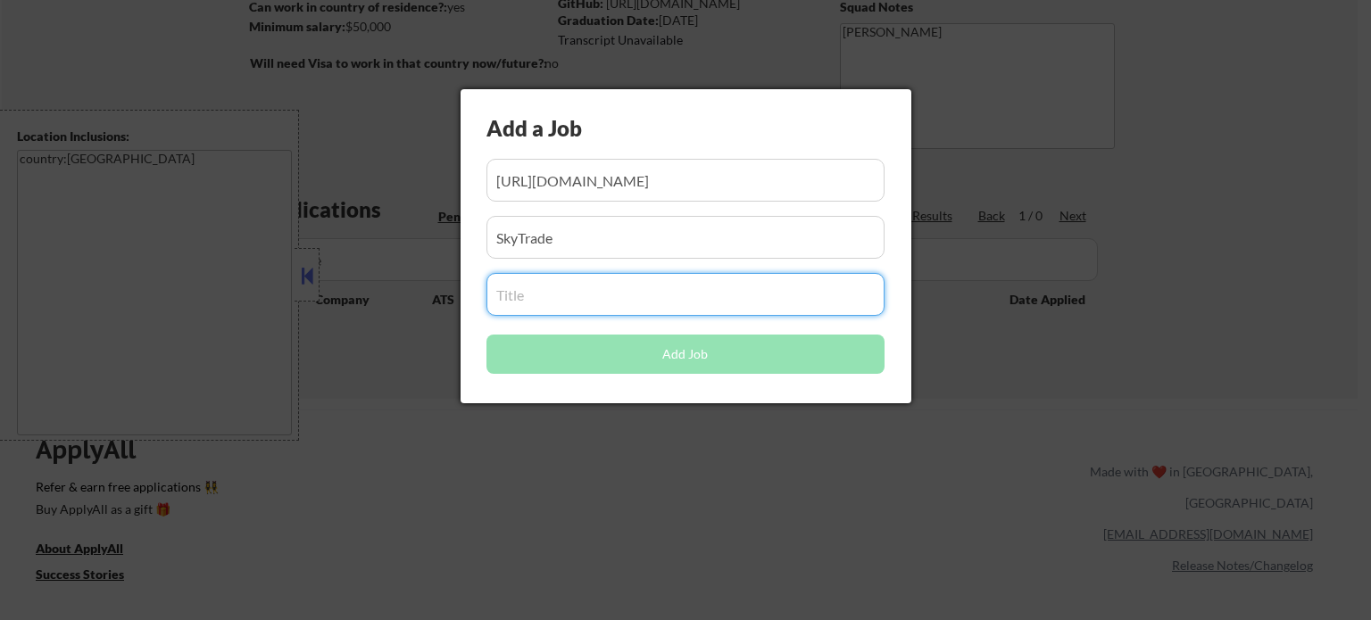
click at [607, 303] on input "input" at bounding box center [685, 294] width 398 height 43
paste input "Blockchain and Full Stack Engineer Intern"
type input "Blockchain and Full Stack Engineer Intern"
click at [607, 361] on button "Add Job" at bounding box center [685, 354] width 398 height 39
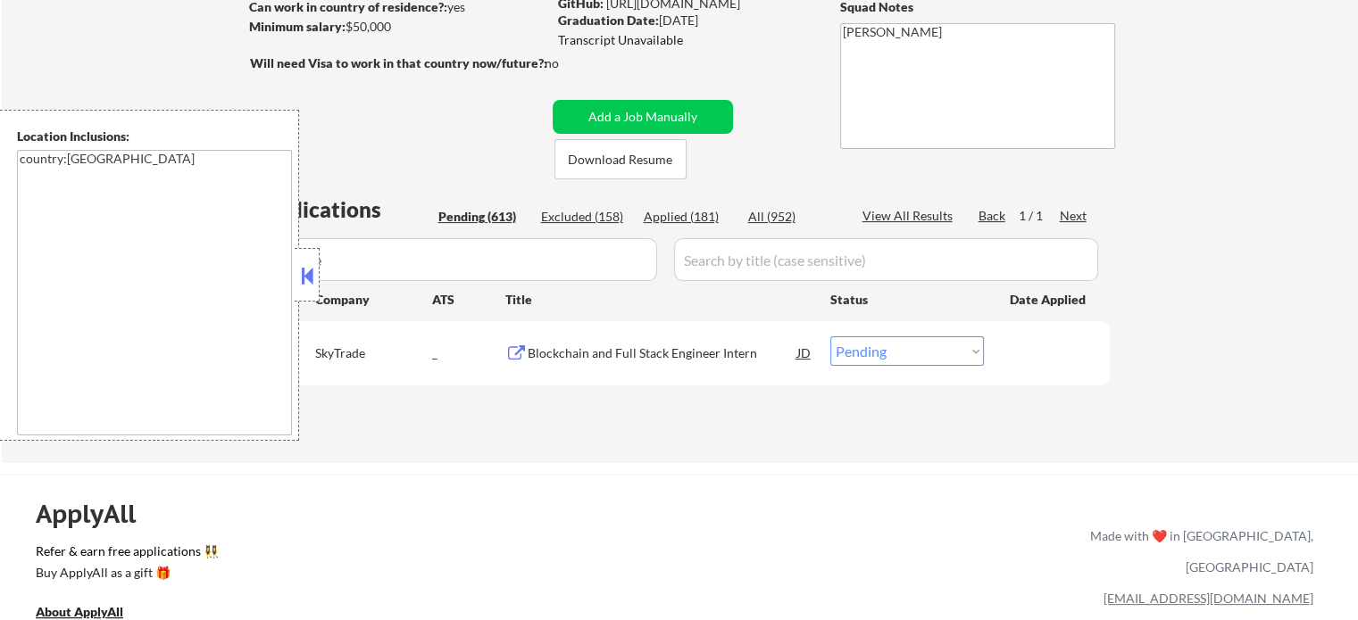
click at [864, 354] on select "Choose an option... Pending Applied Excluded (Questions) Excluded (Expired) Exc…" at bounding box center [907, 350] width 154 height 29
select select ""applied""
click at [830, 336] on select "Choose an option... Pending Applied Excluded (Questions) Excluded (Expired) Exc…" at bounding box center [907, 350] width 154 height 29
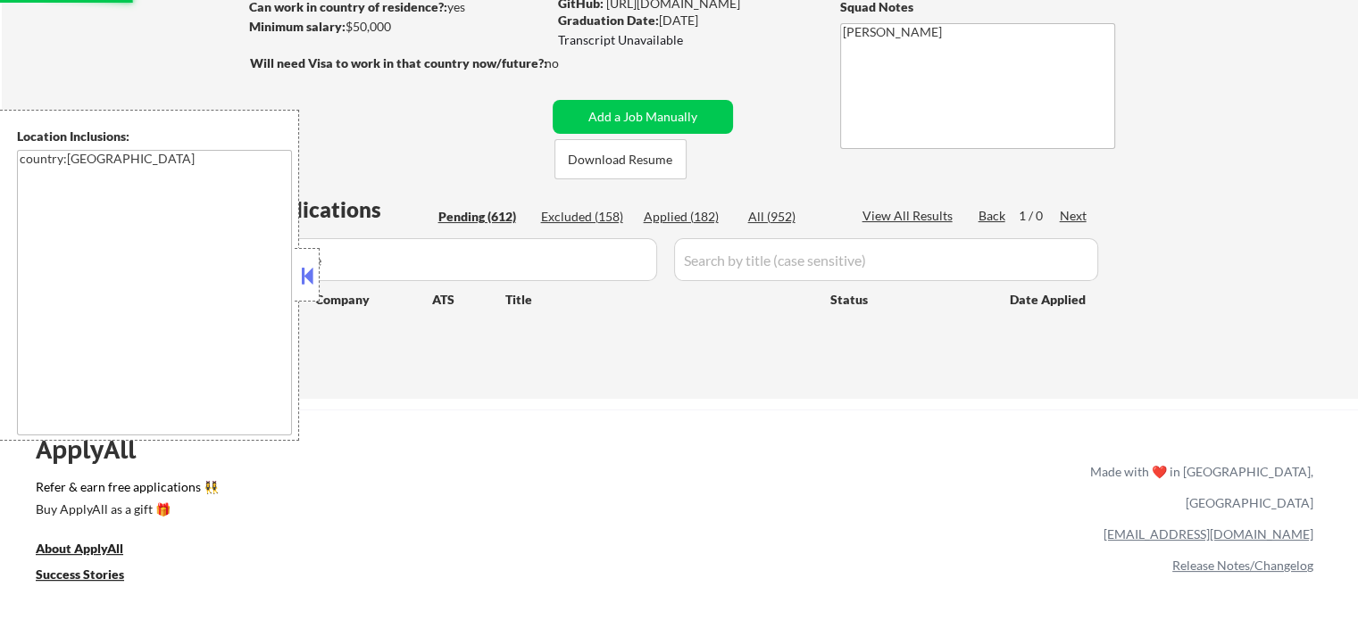
click at [636, 262] on input "input" at bounding box center [456, 259] width 402 height 43
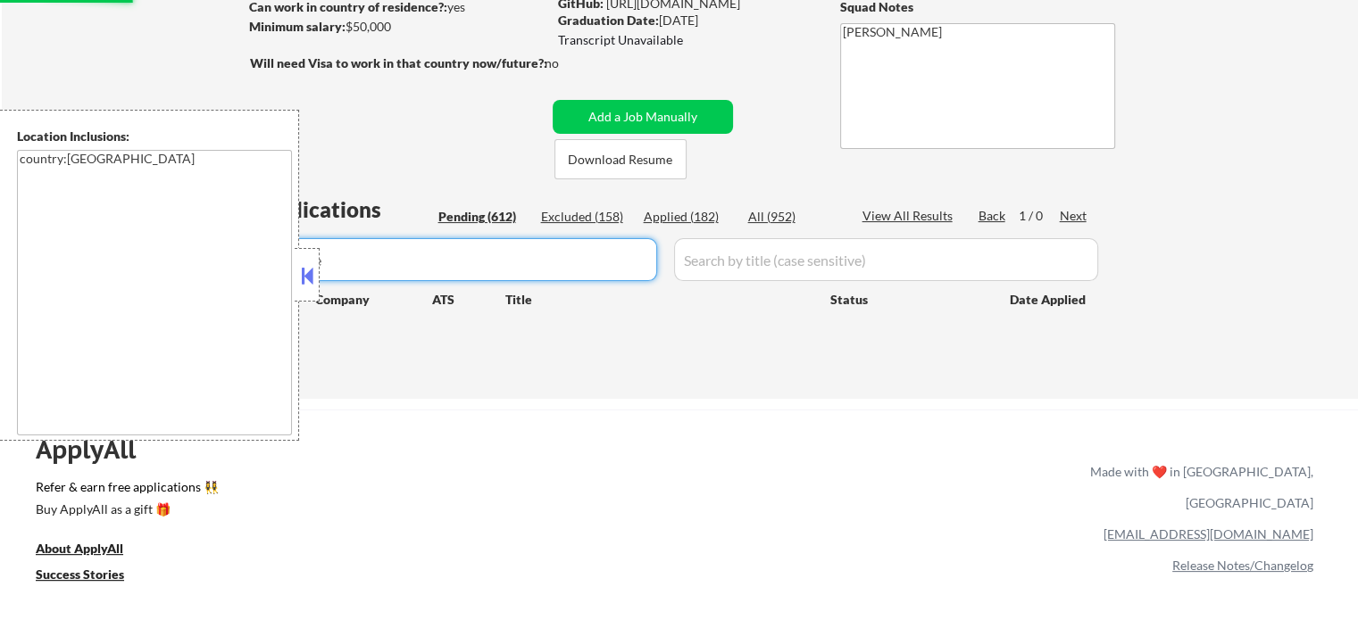
click at [636, 262] on input "input" at bounding box center [456, 259] width 402 height 43
select select ""pending""
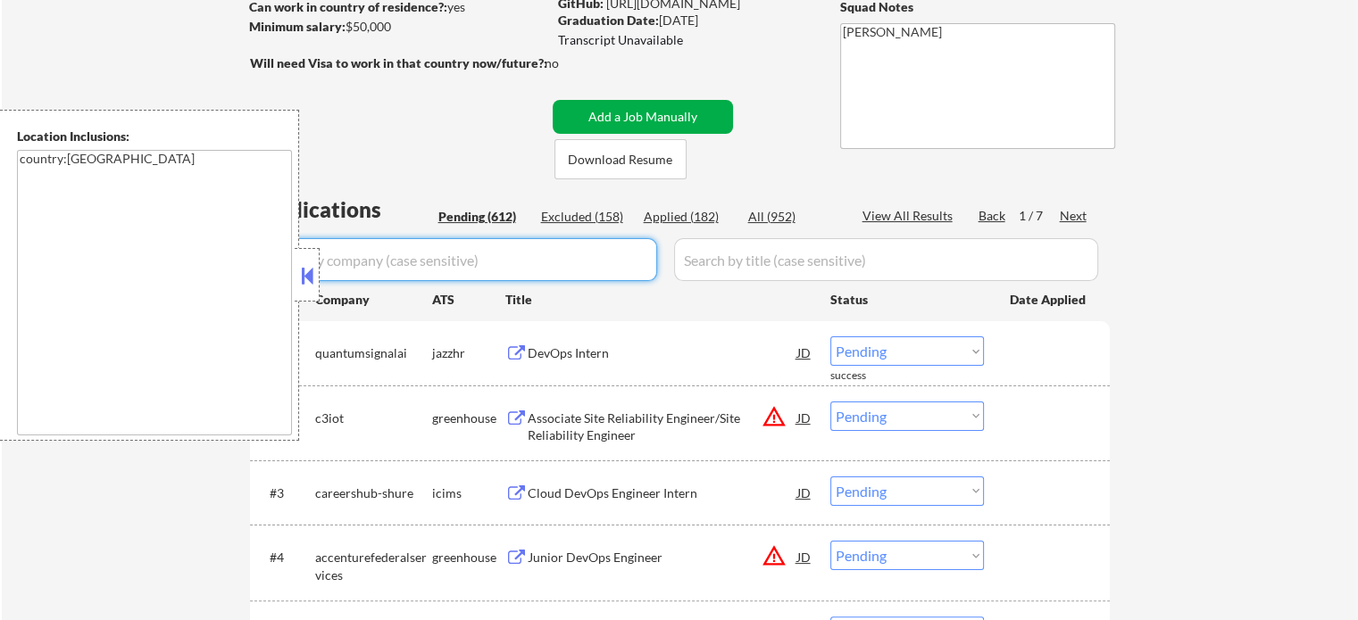
click at [659, 111] on button "Add a Job Manually" at bounding box center [642, 117] width 180 height 34
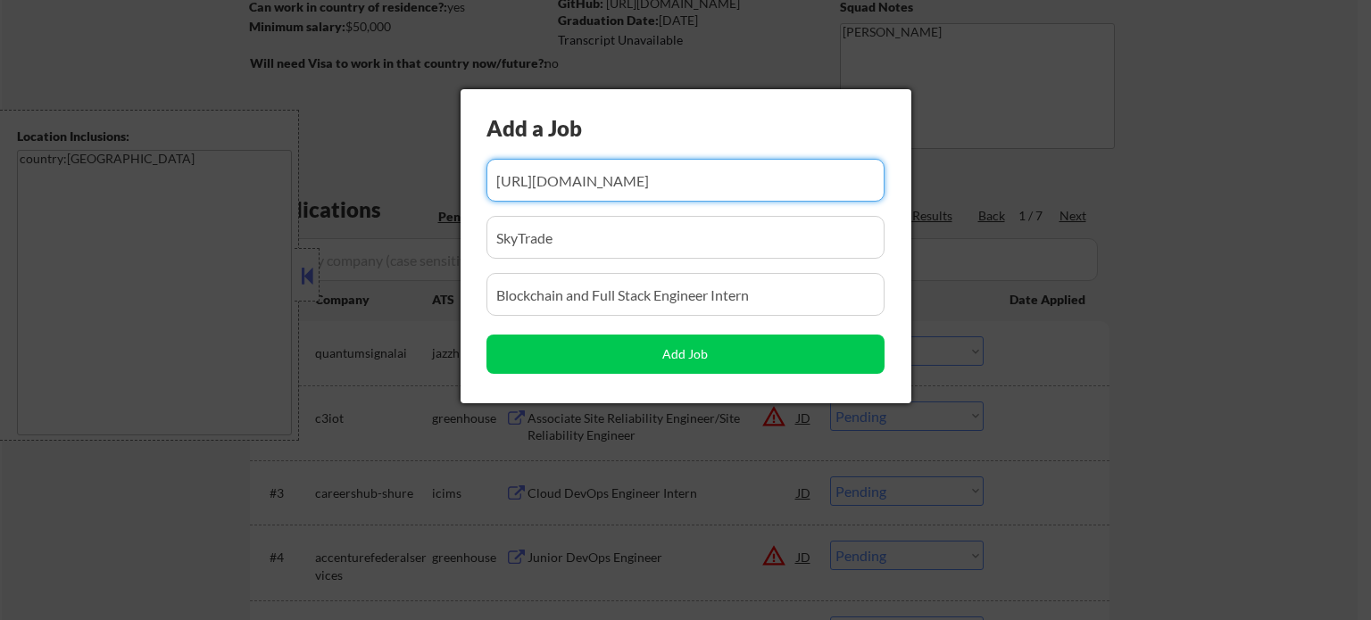
click at [580, 185] on input "input" at bounding box center [685, 180] width 398 height 43
paste input "https://jobs.solana.com/companies/ellipsis-labs/jobs/58302557-software-engineer…"
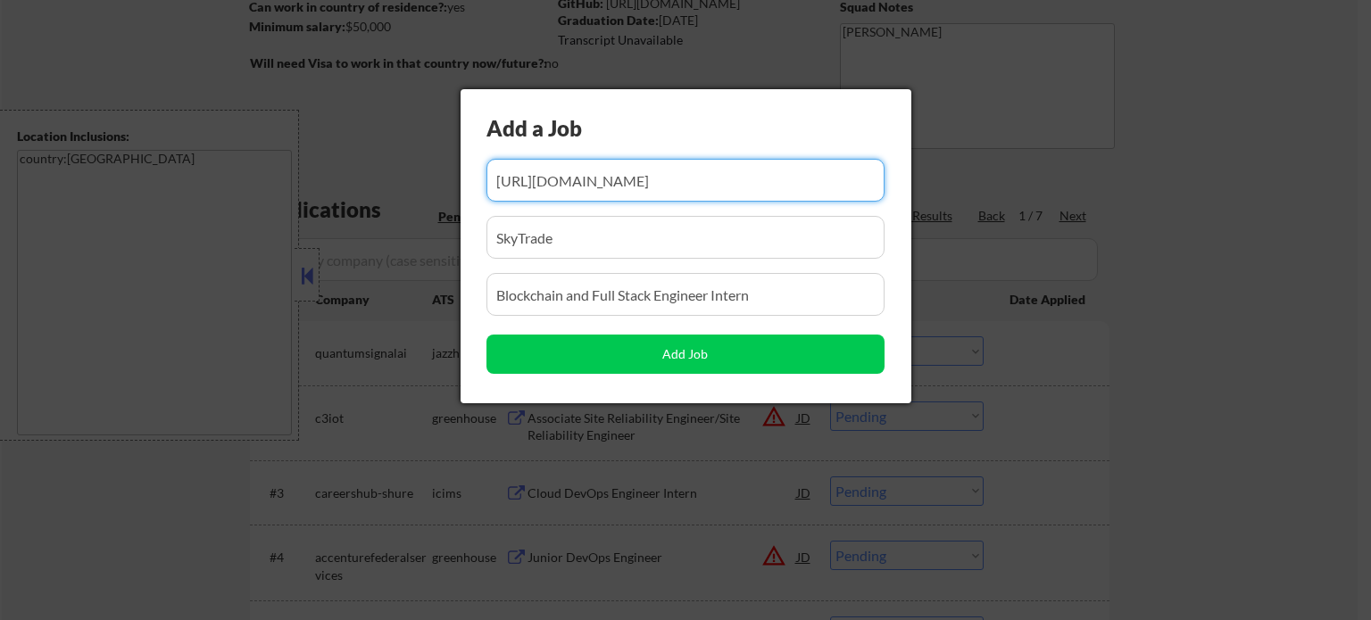
type input "https://jobs.solana.com/companies/ellipsis-labs/jobs/58302557-software-engineer…"
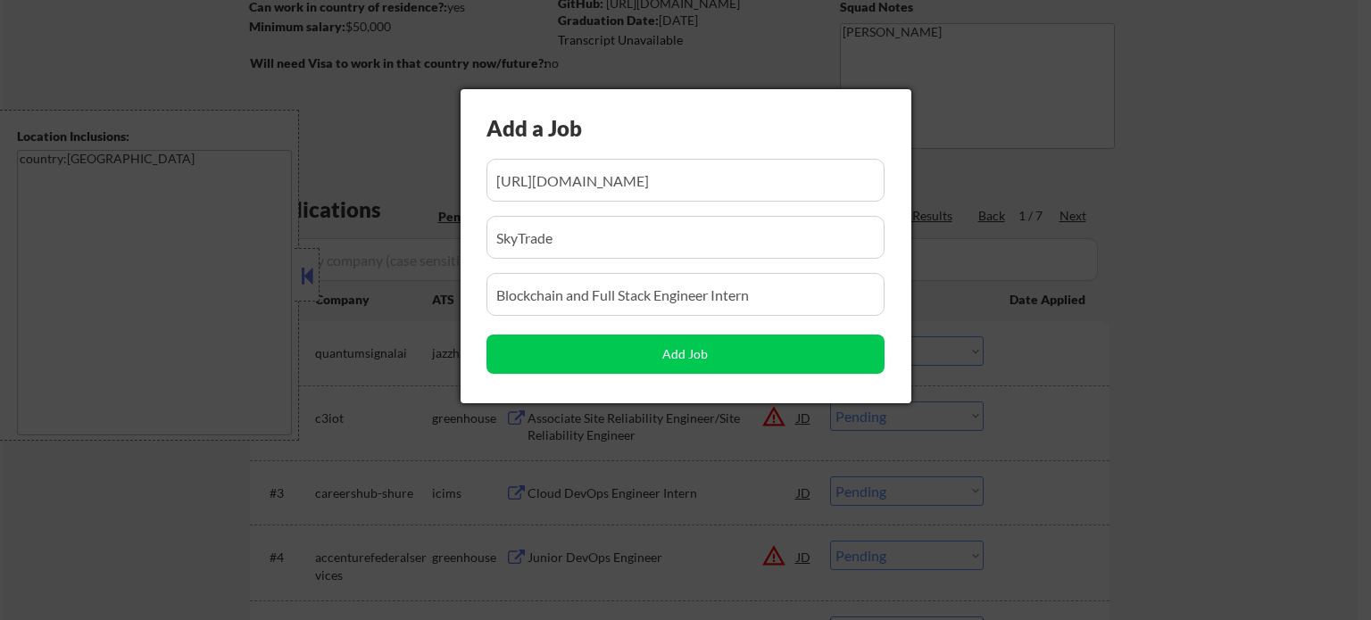
scroll to position [0, 0]
click at [590, 313] on input "input" at bounding box center [685, 294] width 398 height 43
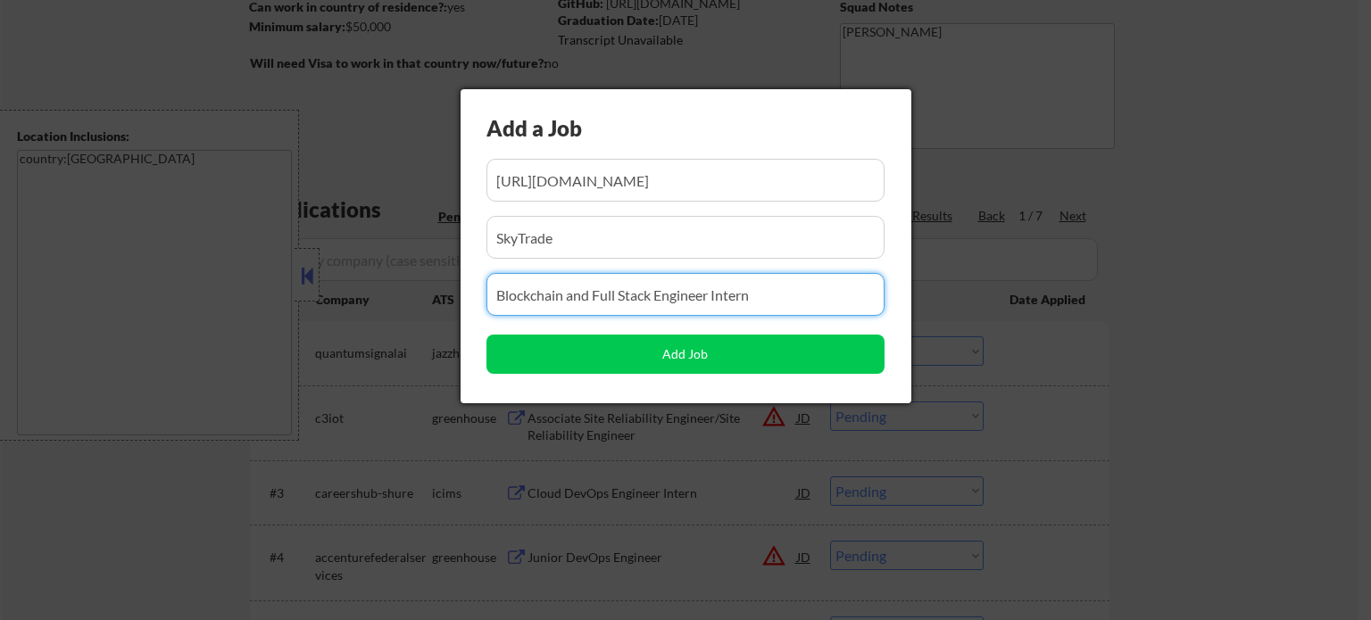
click at [590, 313] on input "input" at bounding box center [685, 294] width 398 height 43
paste input "Software Engineer - Campus (Intern & New Grad)"
type input "Software Engineer - Campus (Intern & New Grad)"
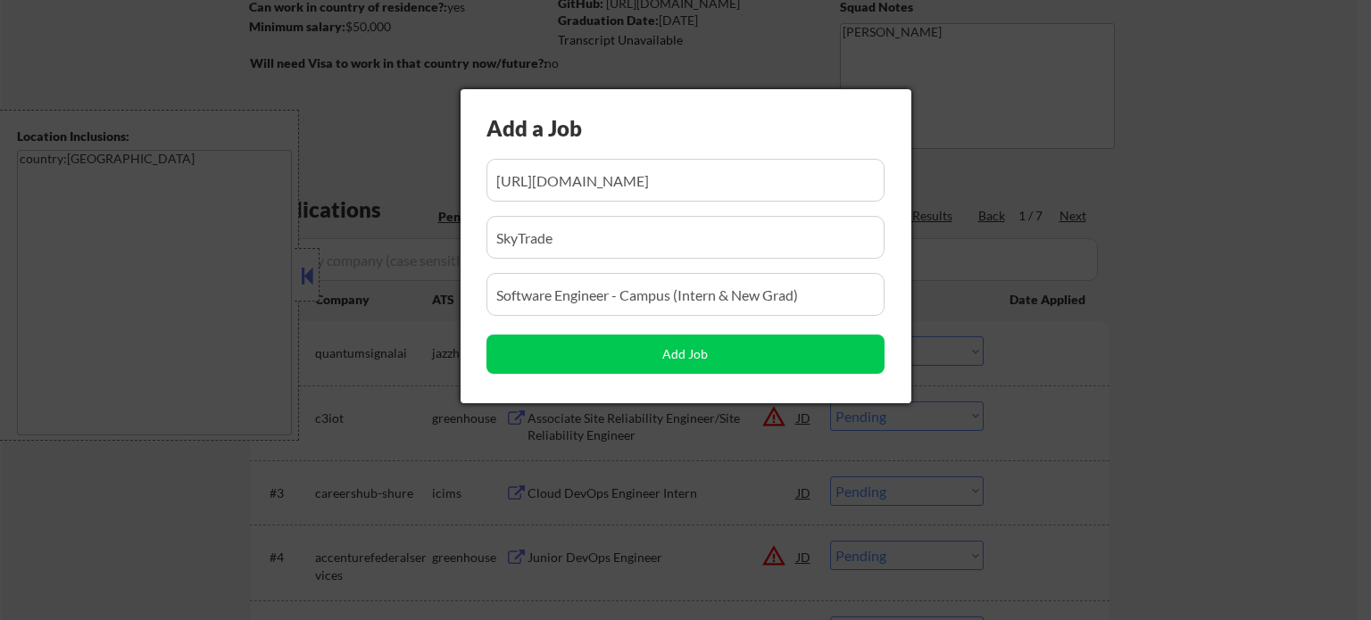
click at [601, 245] on input "input" at bounding box center [685, 237] width 398 height 43
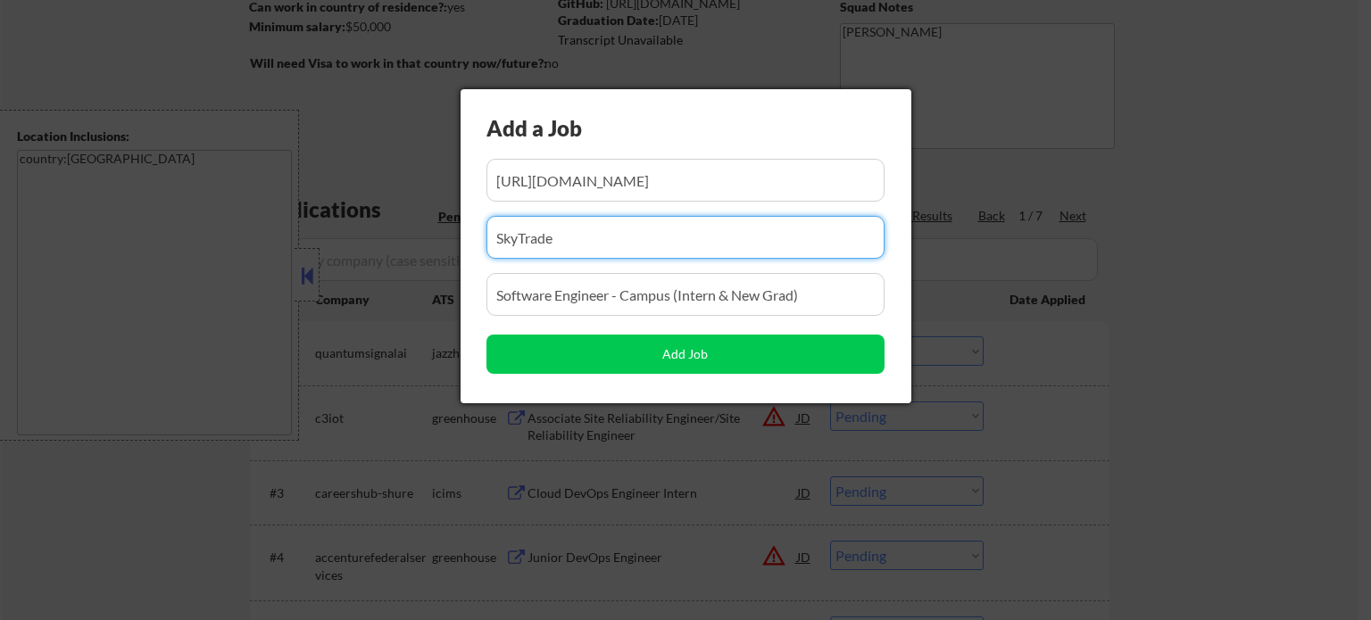
click at [601, 245] on input "input" at bounding box center [685, 237] width 398 height 43
paste input "input"
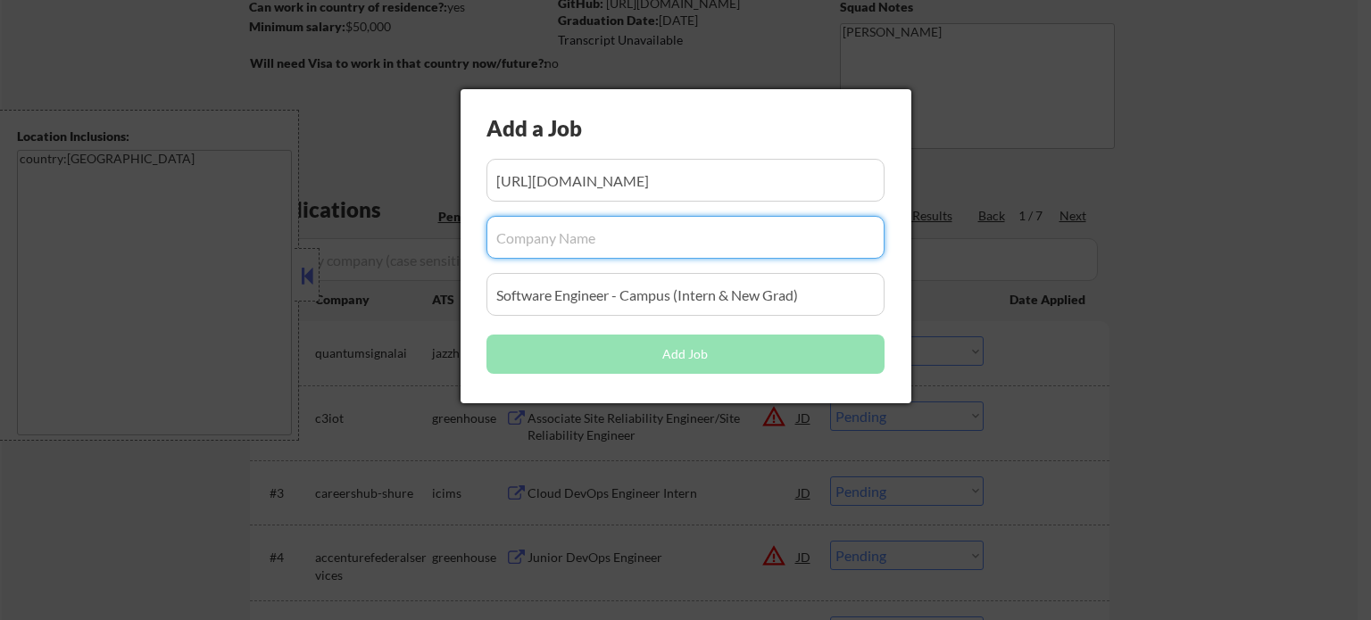
click at [599, 247] on input "input" at bounding box center [685, 237] width 398 height 43
paste input "input"
paste input "Ellipsis Labs"
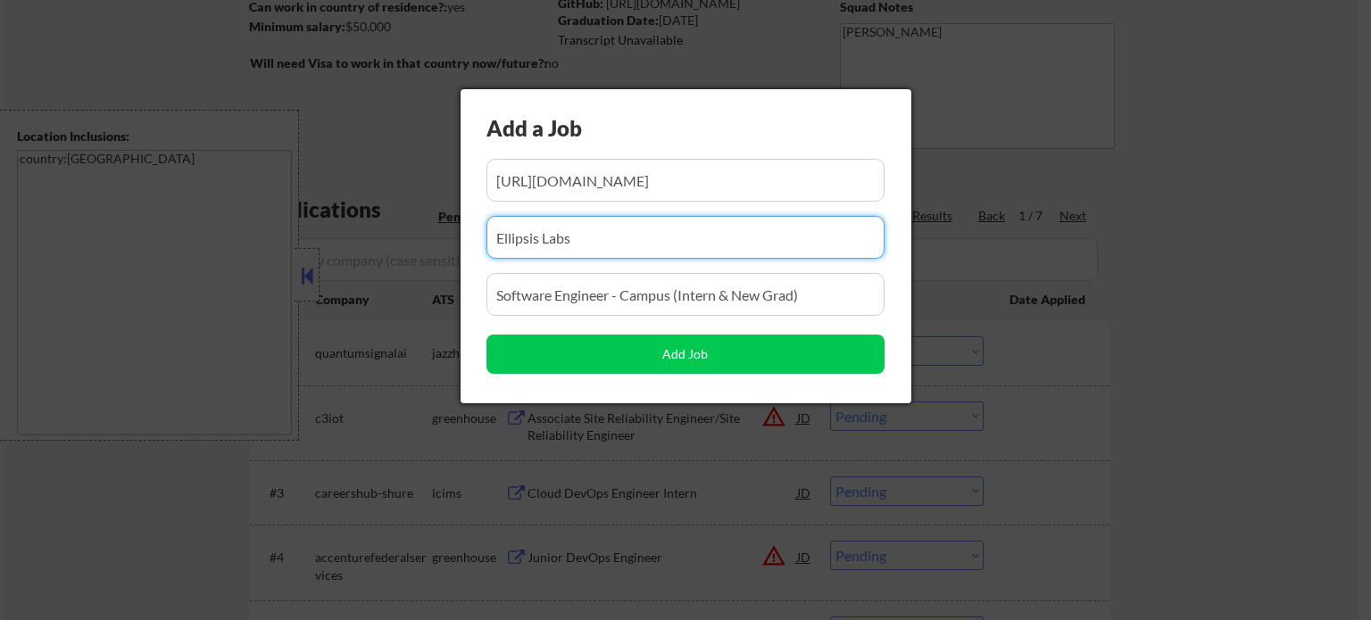
type input "Ellipsis Labs"
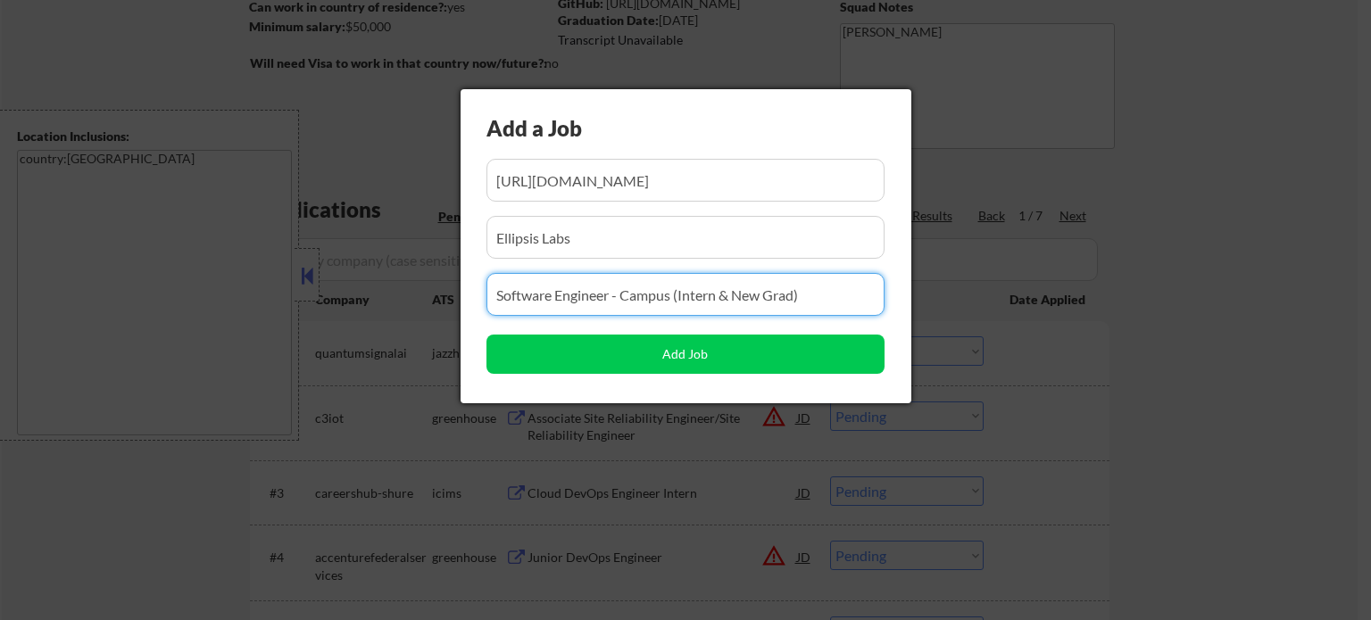
click at [831, 264] on div "Add a Job Add Job" at bounding box center [686, 246] width 451 height 314
click at [593, 245] on input "input" at bounding box center [685, 237] width 398 height 43
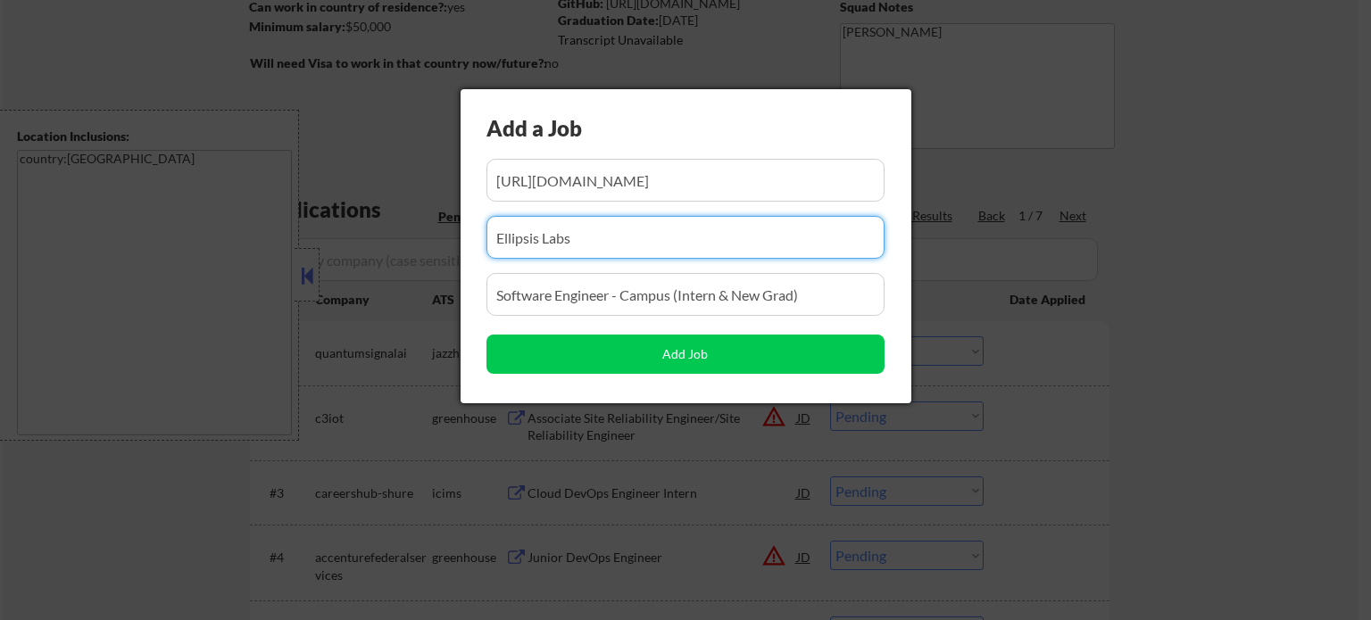
click at [593, 245] on input "input" at bounding box center [685, 237] width 398 height 43
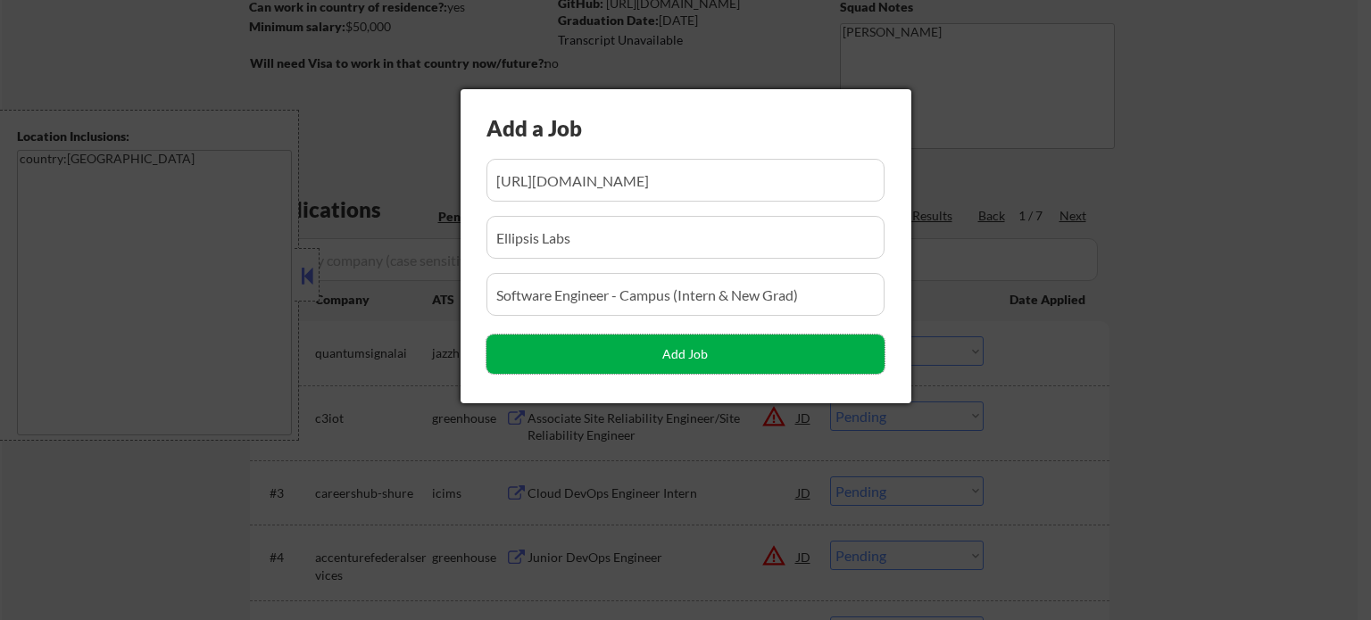
click at [635, 354] on button "Add Job" at bounding box center [685, 354] width 398 height 39
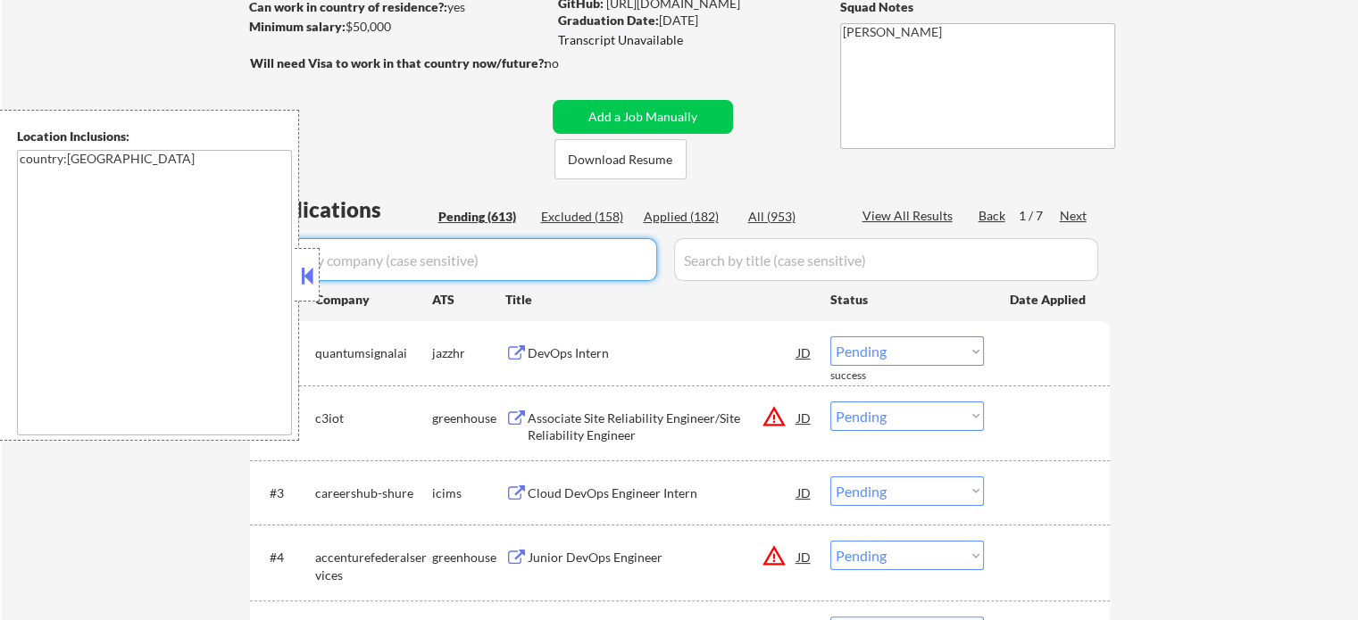
click at [646, 261] on input "input" at bounding box center [456, 259] width 402 height 43
paste input "Ellipsis Labs"
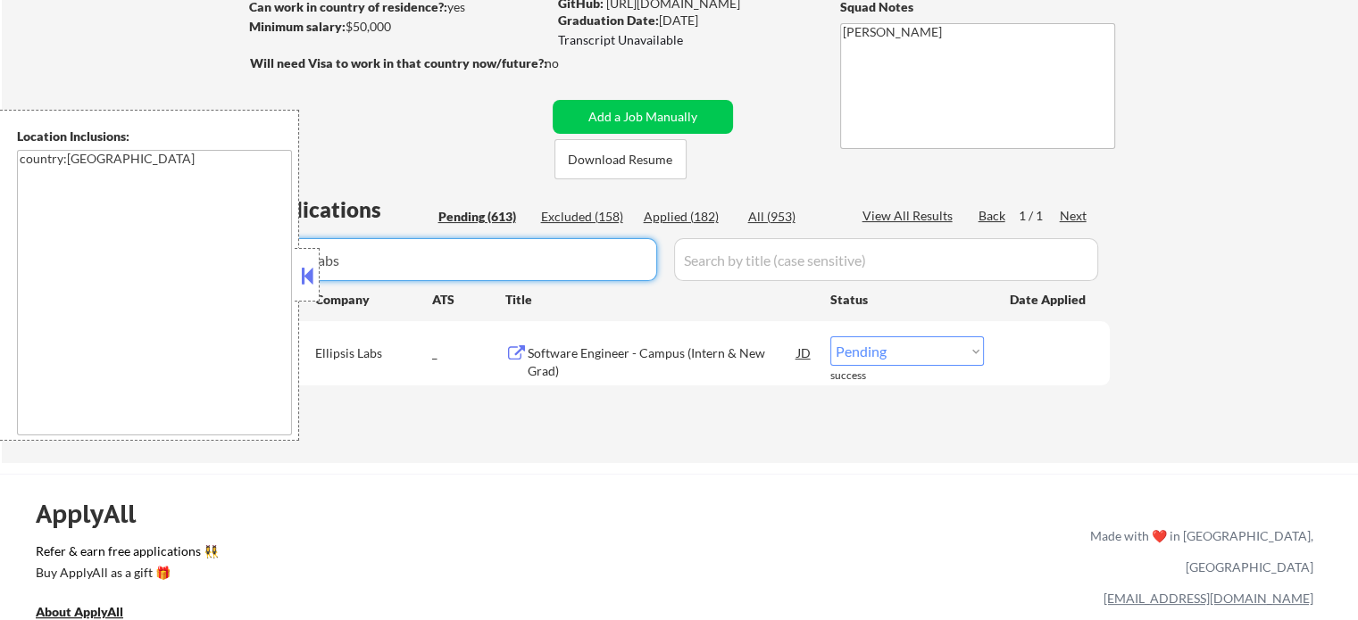
type input "Ellipsis Labs"
click at [921, 354] on select "Choose an option... Pending Applied Excluded (Questions) Excluded (Expired) Exc…" at bounding box center [907, 350] width 154 height 29
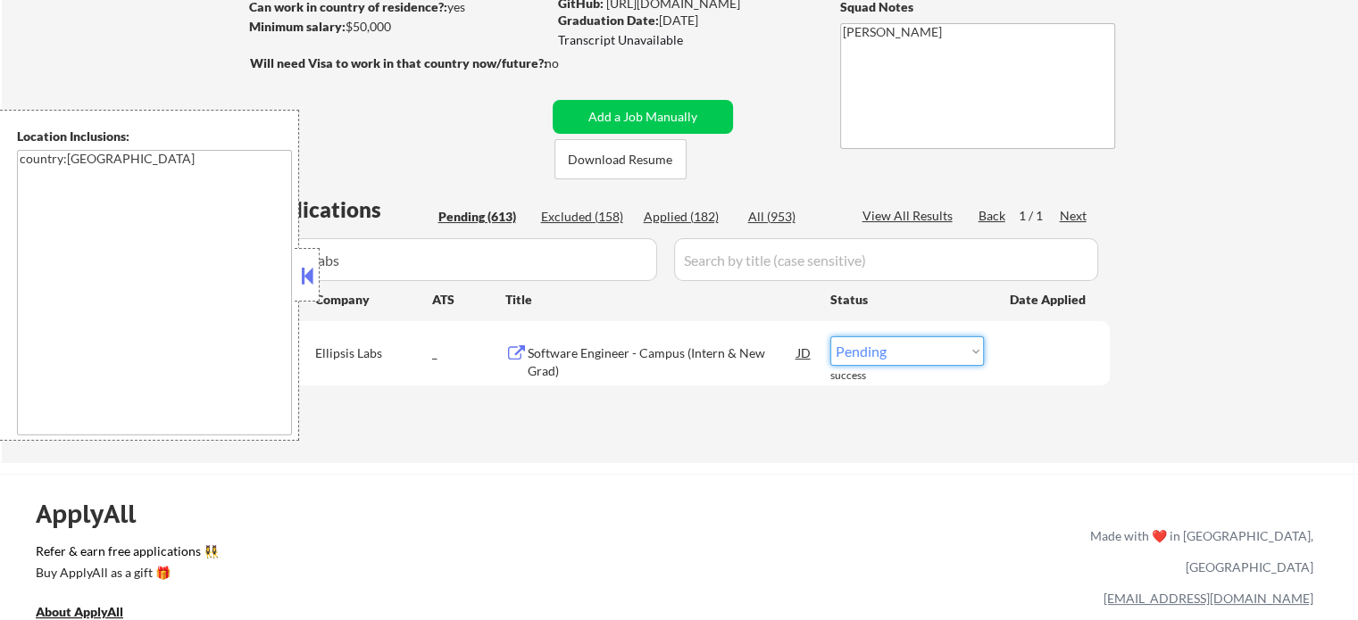
select select ""applied""
click at [830, 336] on select "Choose an option... Pending Applied Excluded (Questions) Excluded (Expired) Exc…" at bounding box center [907, 350] width 154 height 29
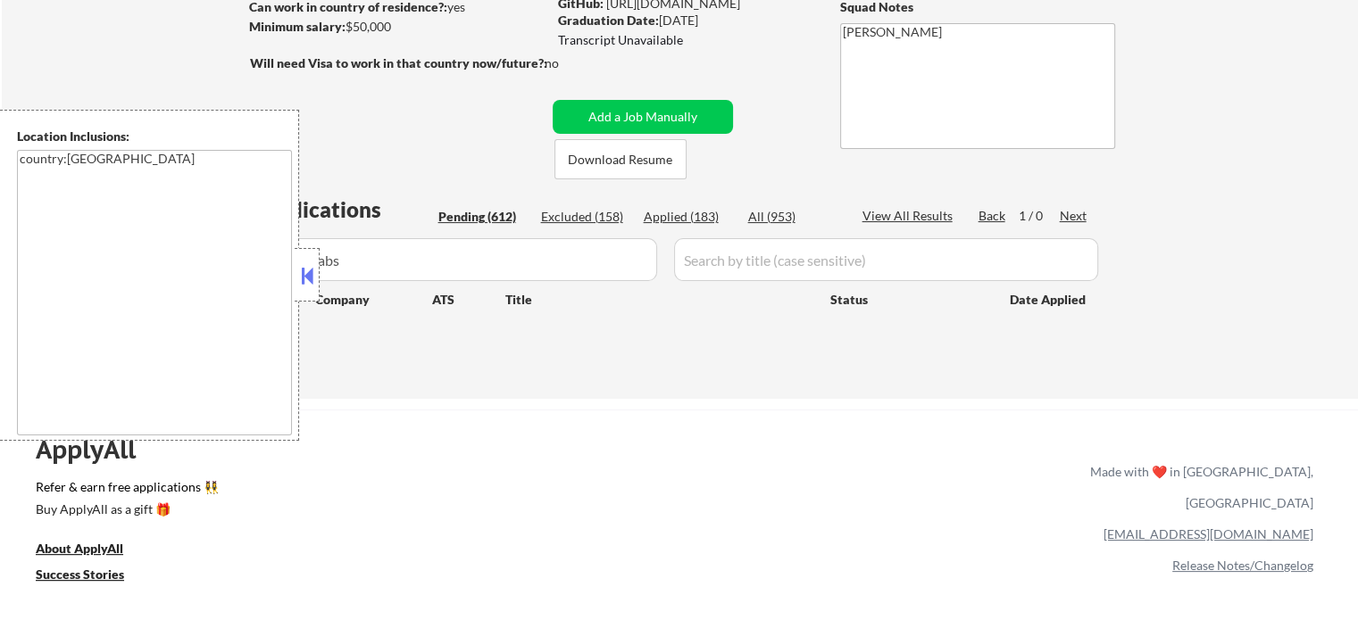
click at [632, 268] on input "input" at bounding box center [456, 259] width 402 height 43
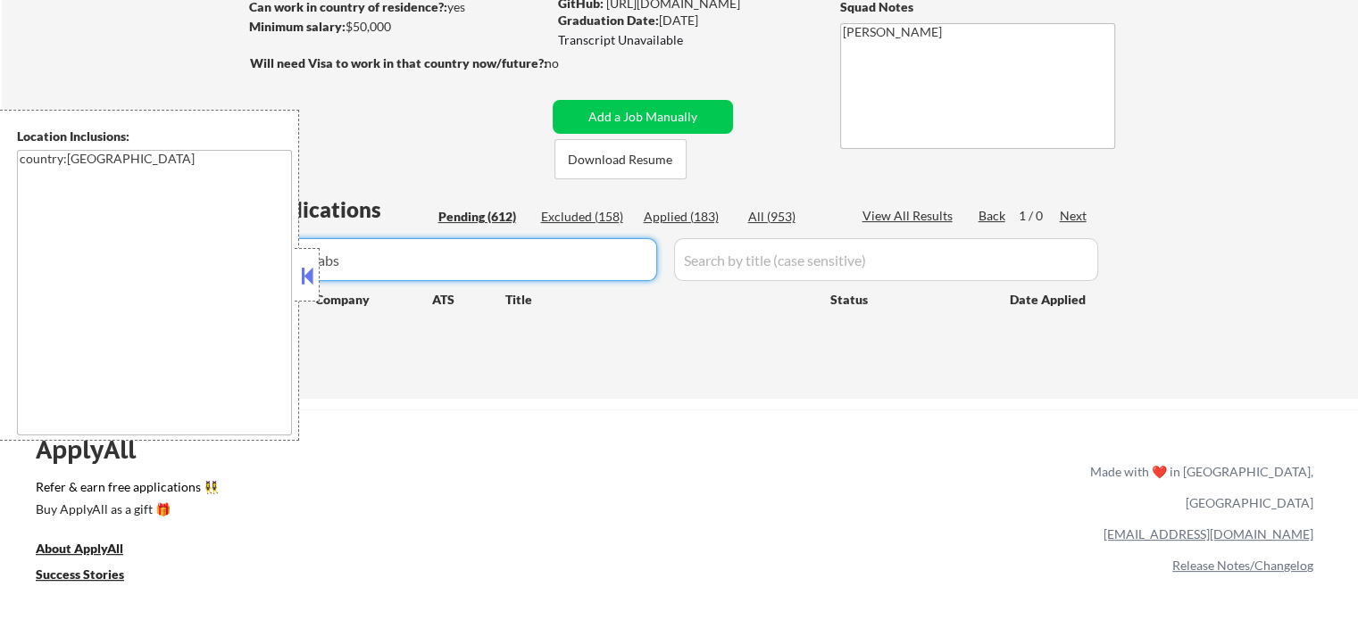
click at [632, 268] on input "input" at bounding box center [456, 259] width 402 height 43
type input "Ellipsis"
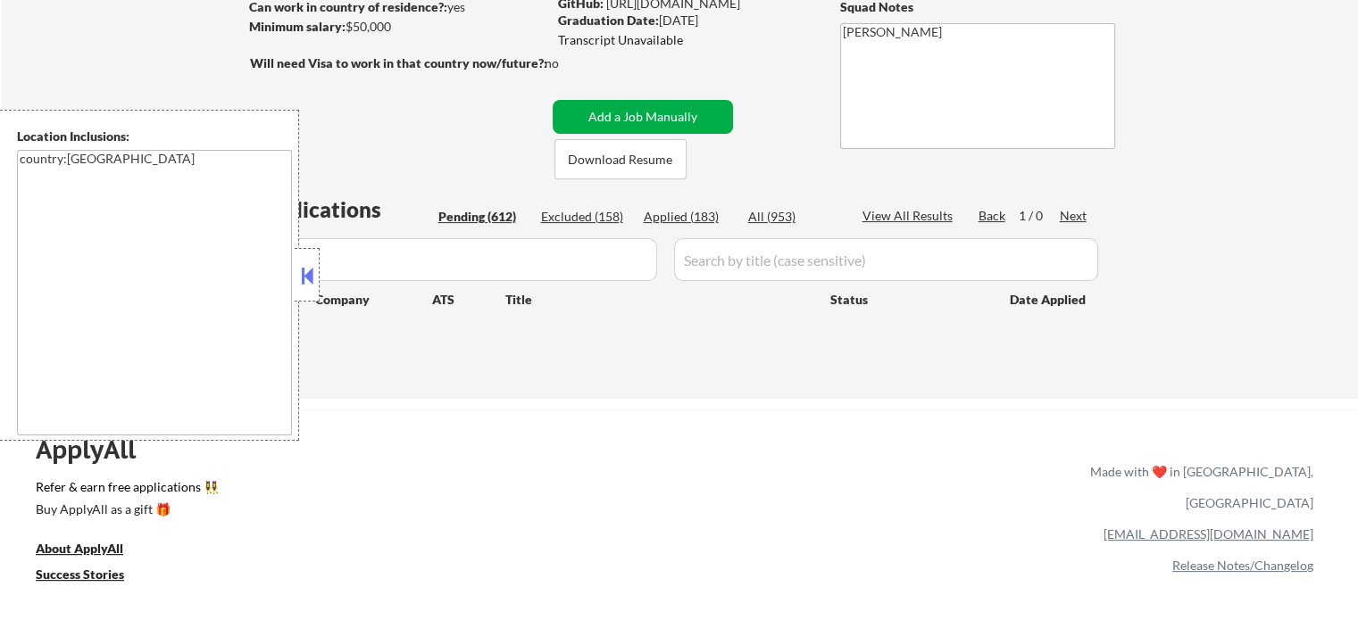
click at [664, 114] on button "Add a Job Manually" at bounding box center [642, 117] width 180 height 34
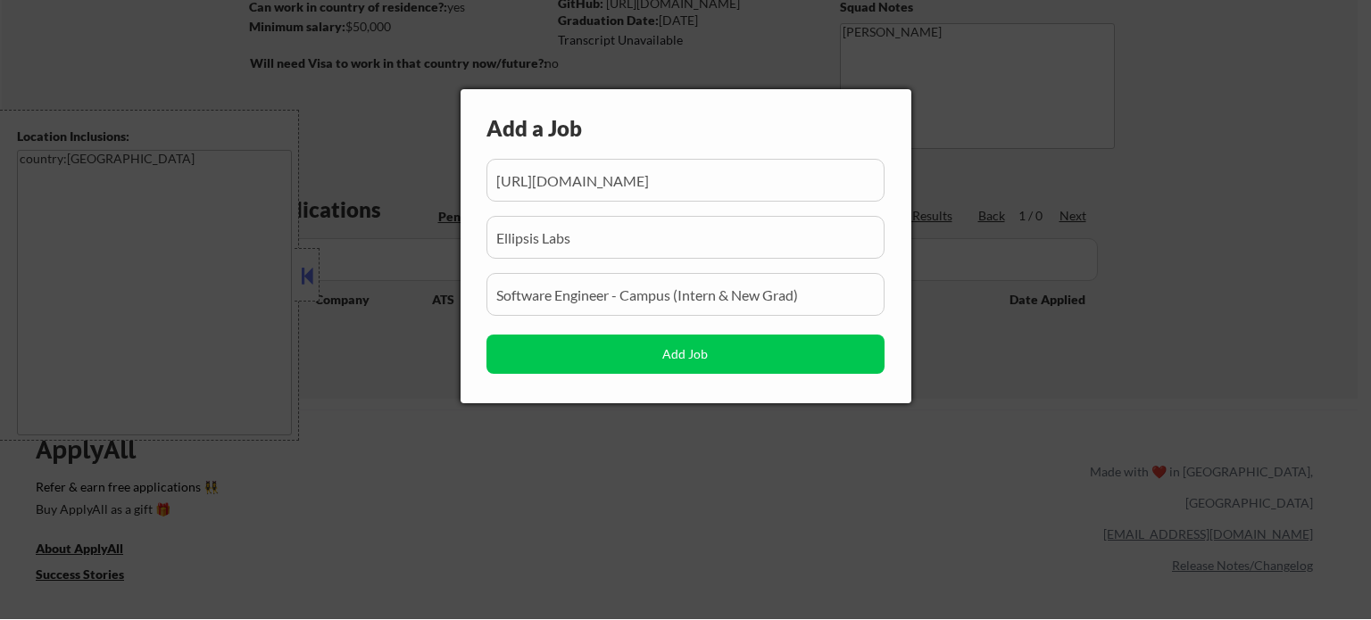
scroll to position [0, 353]
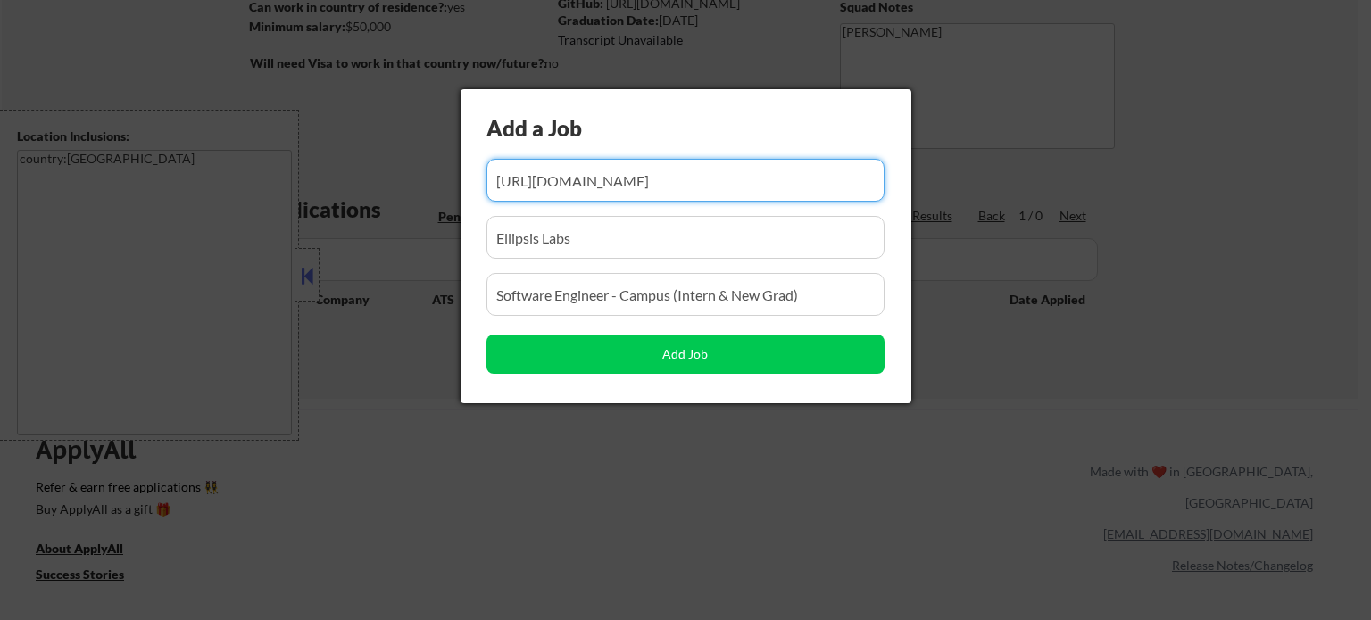
click at [613, 170] on input "input" at bounding box center [685, 180] width 398 height 43
paste input "google.com/url?q=https://elevenlabs.io/careers/6a530871-b6c6-4783-ac6b-69cc3b08…"
type input "google.com/url?q=https://elevenlabs.io/careers/6a530871-b6c6-4783-ac6b-69cc3b08…"
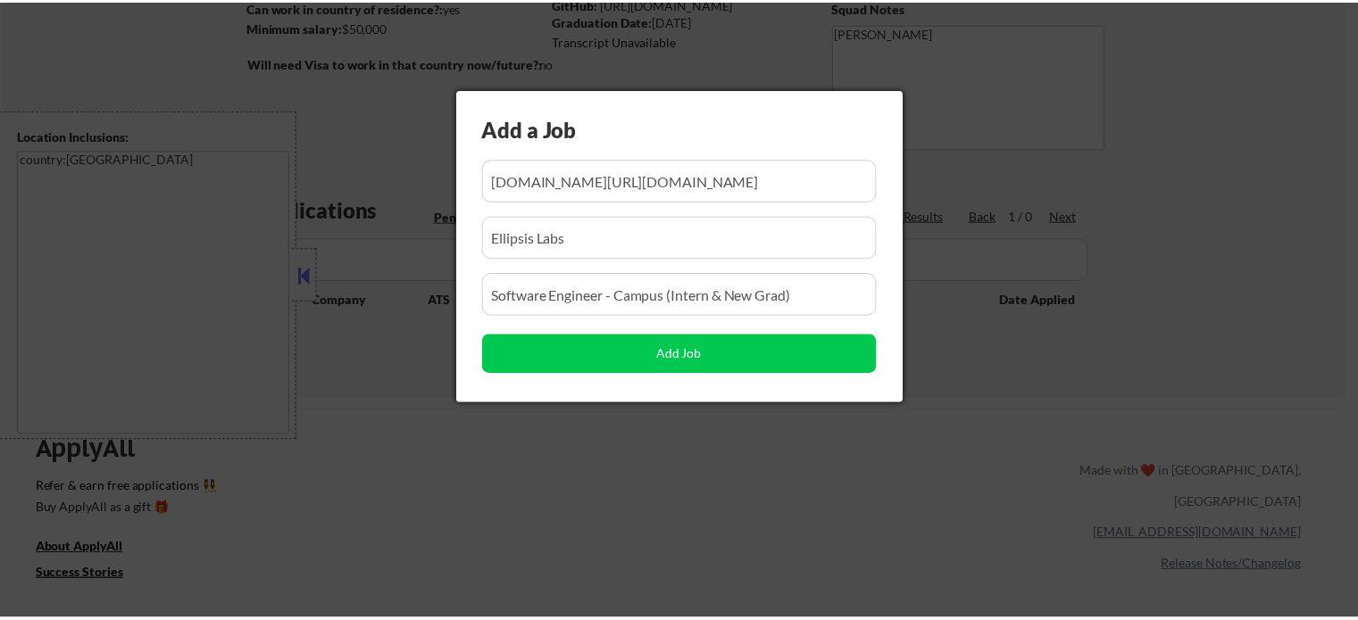
scroll to position [0, 0]
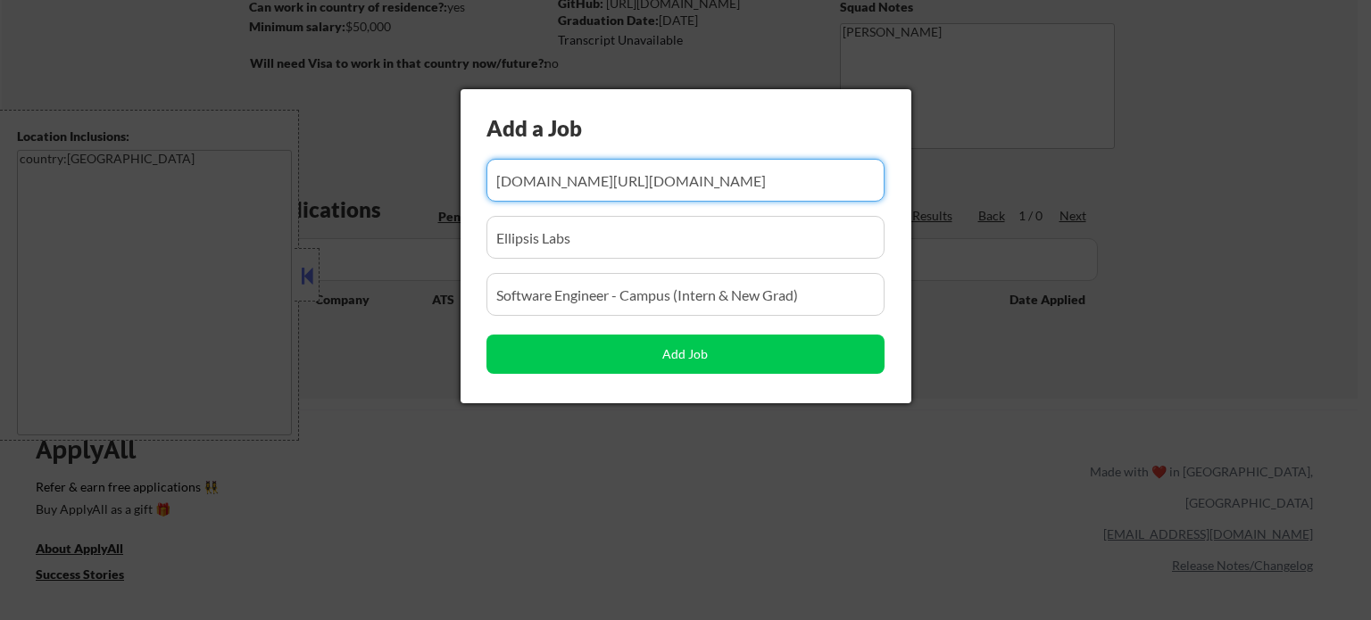
click at [600, 303] on input "input" at bounding box center [685, 294] width 398 height 43
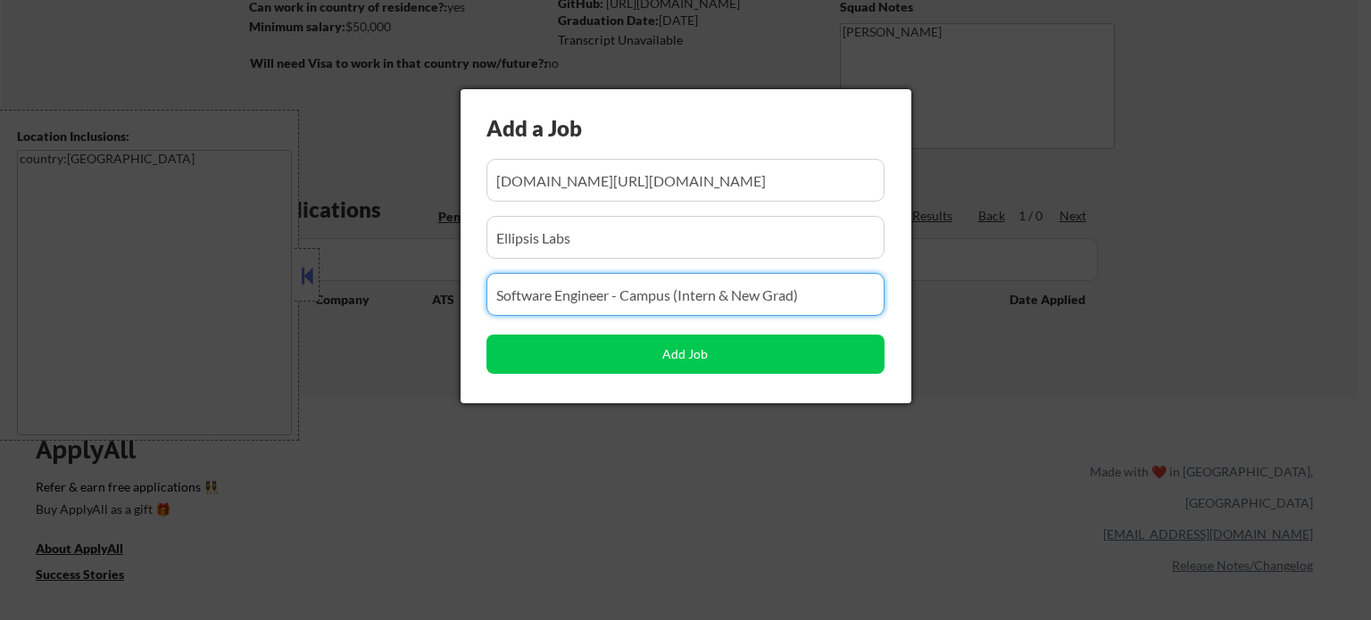
click at [600, 303] on input "input" at bounding box center [685, 294] width 398 height 43
paste input "Full-Stack Engineer"
type input "Full-Stack Engineer"
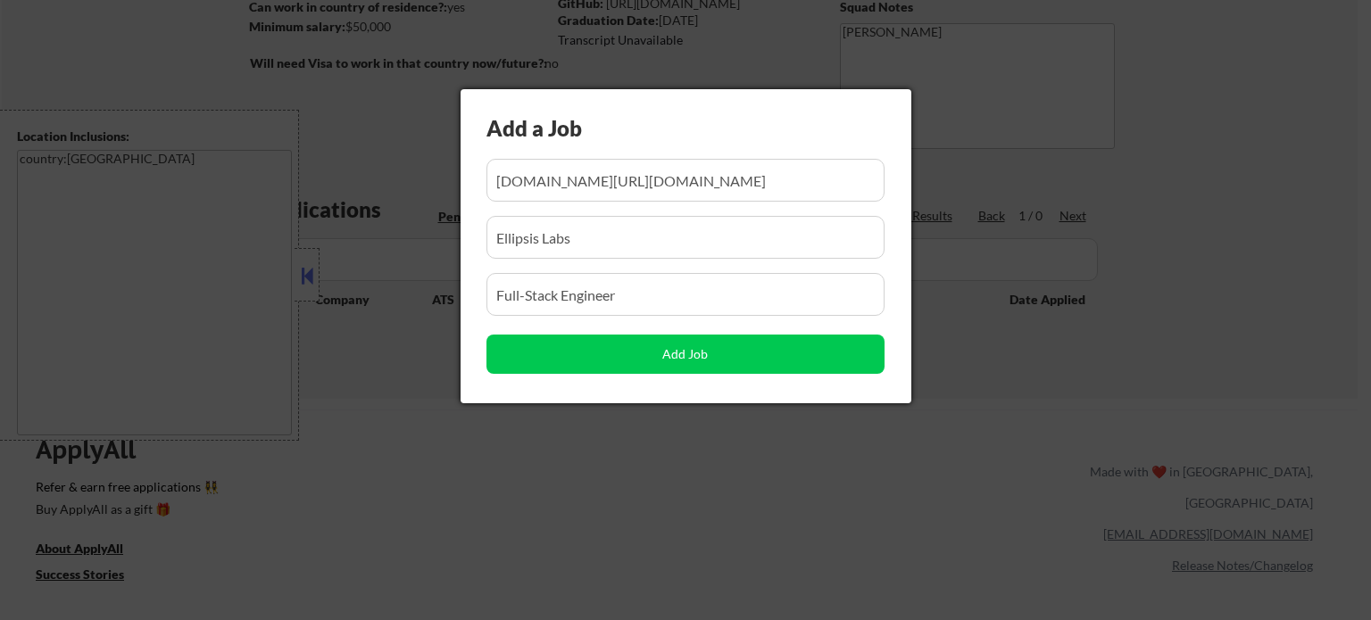
click at [595, 247] on input "input" at bounding box center [685, 237] width 398 height 43
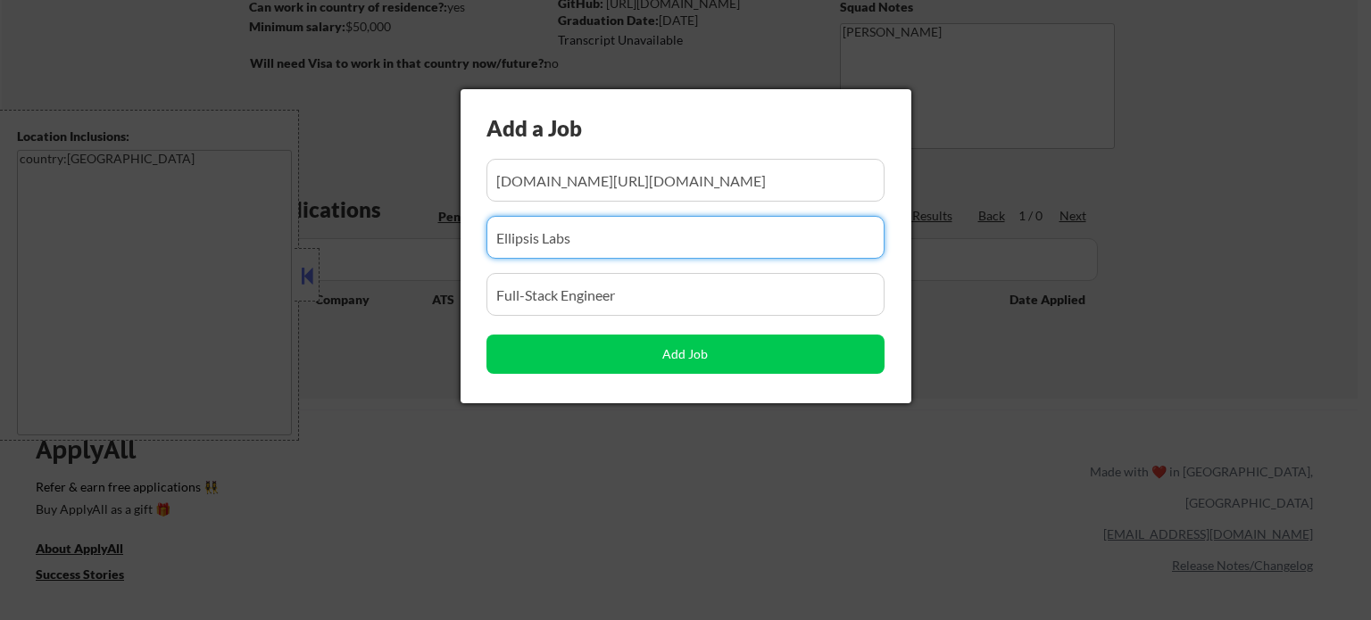
click at [595, 247] on input "input" at bounding box center [685, 237] width 398 height 43
paste input "ElevenLabs"
click at [595, 247] on input "input" at bounding box center [685, 237] width 398 height 43
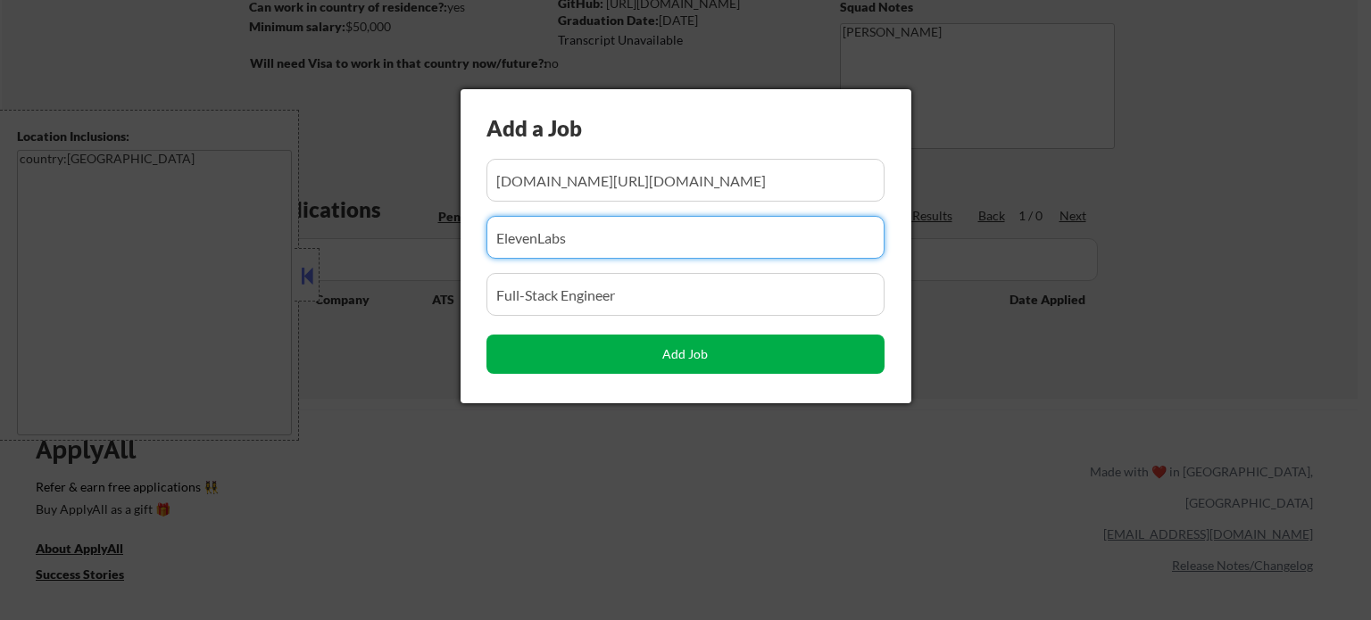
type input "ElevenLabs"
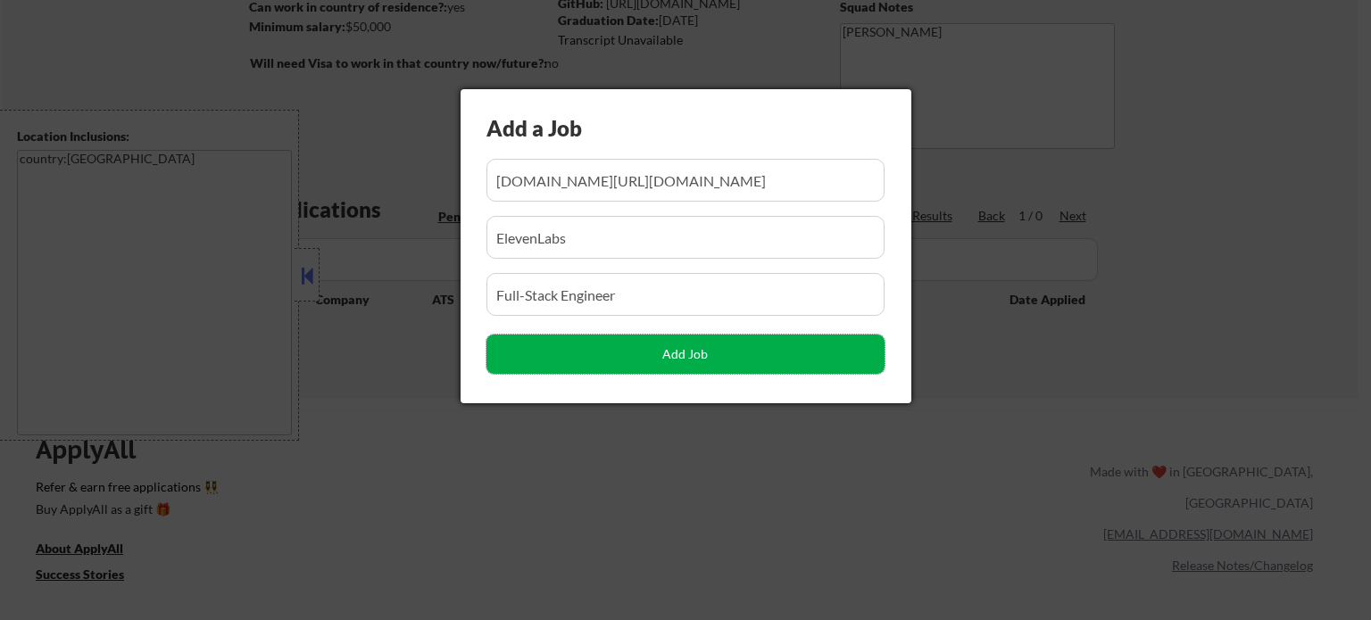
click at [659, 345] on button "Add Job" at bounding box center [685, 354] width 398 height 39
click at [659, 353] on button "Add Job" at bounding box center [685, 354] width 398 height 39
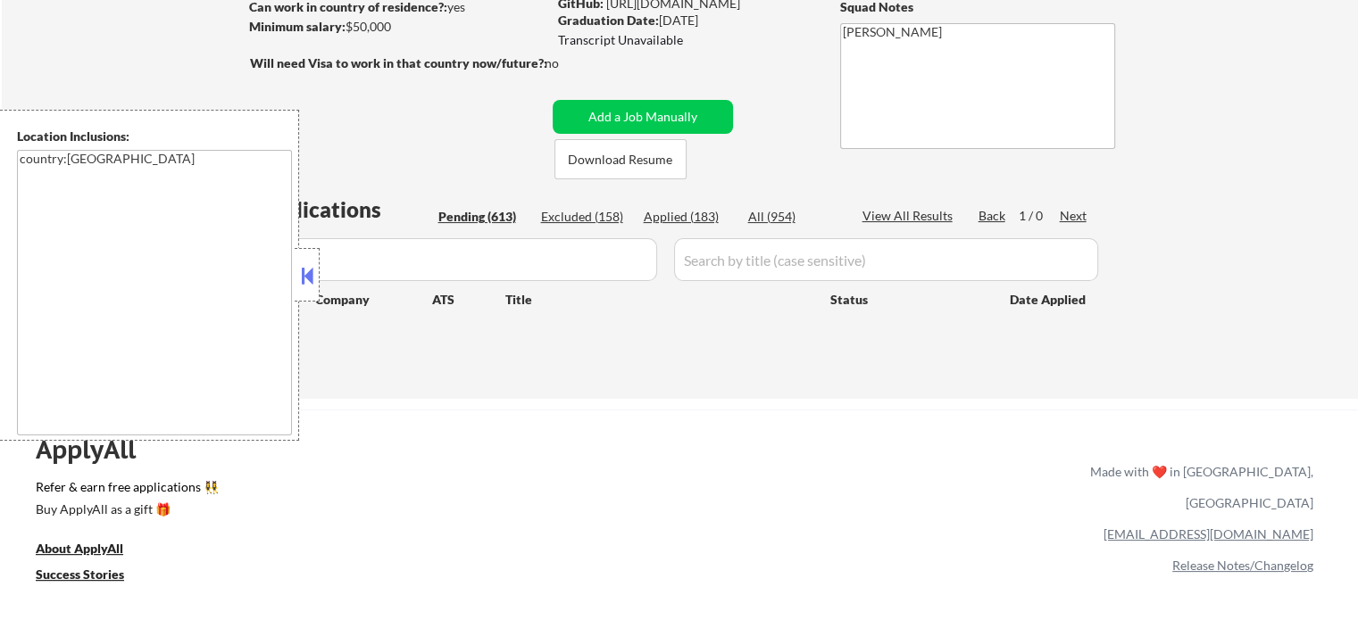
click at [631, 253] on input "input" at bounding box center [456, 259] width 402 height 43
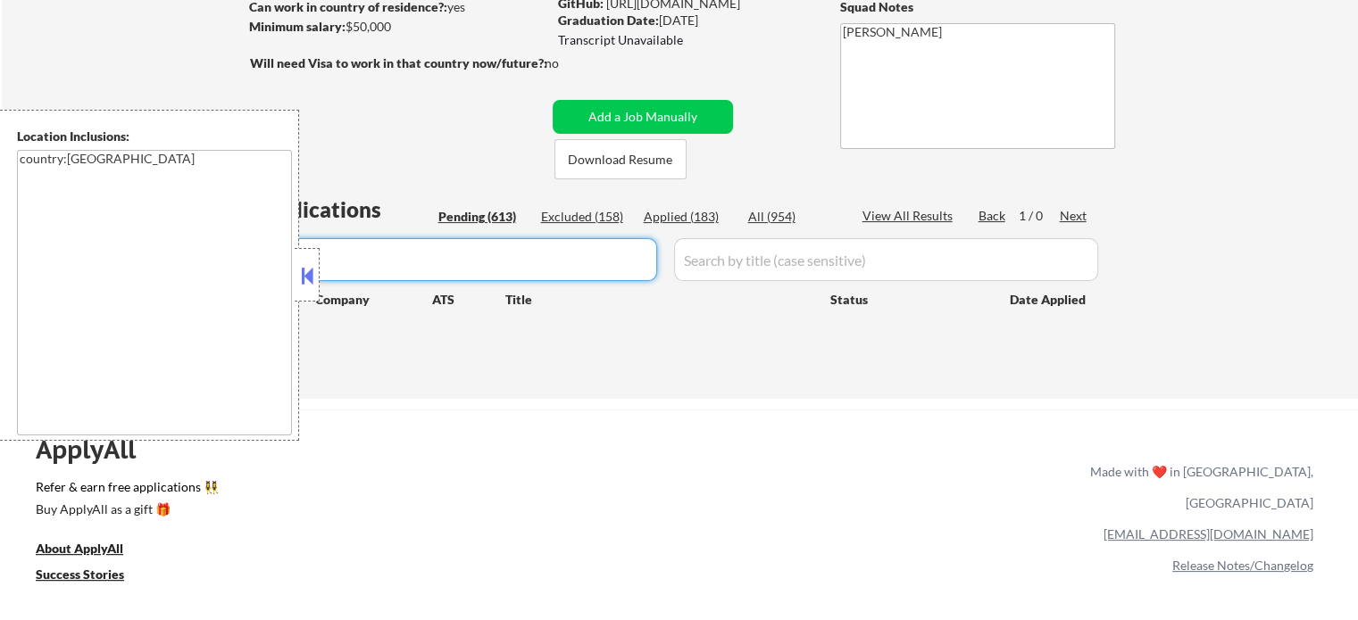
click at [631, 253] on input "input" at bounding box center [456, 259] width 402 height 43
paste input "EllipsisElevenLabs"
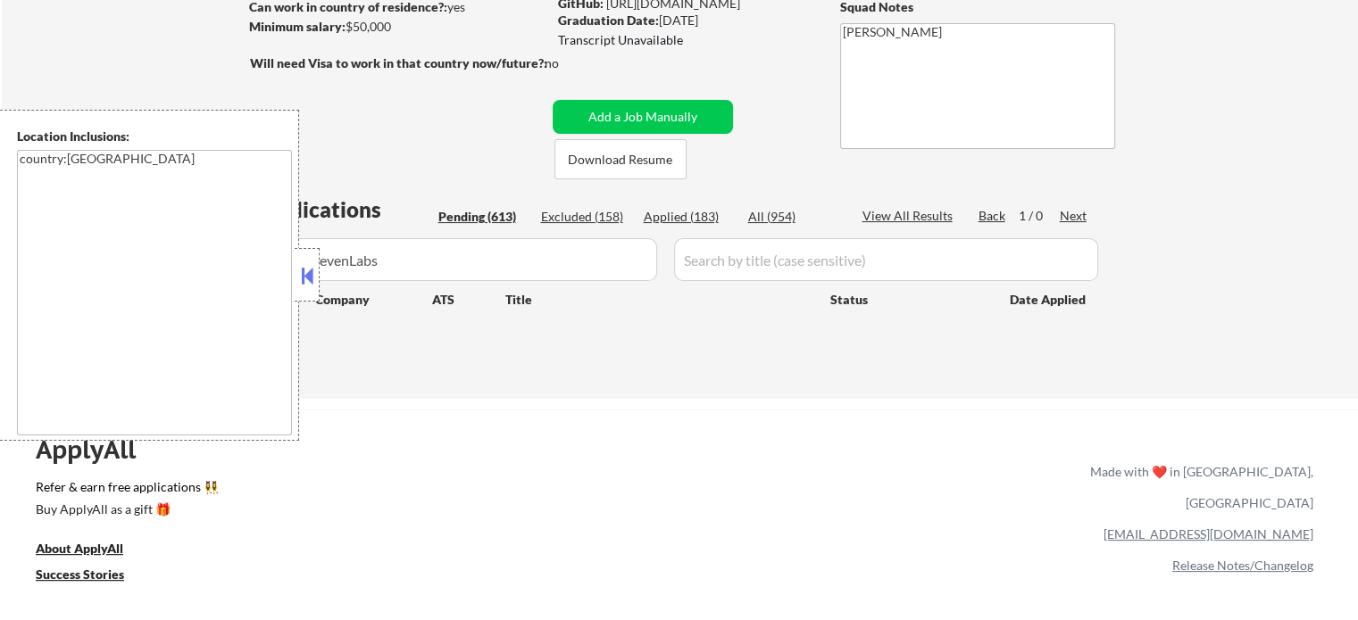
click at [627, 266] on input "input" at bounding box center [456, 259] width 402 height 43
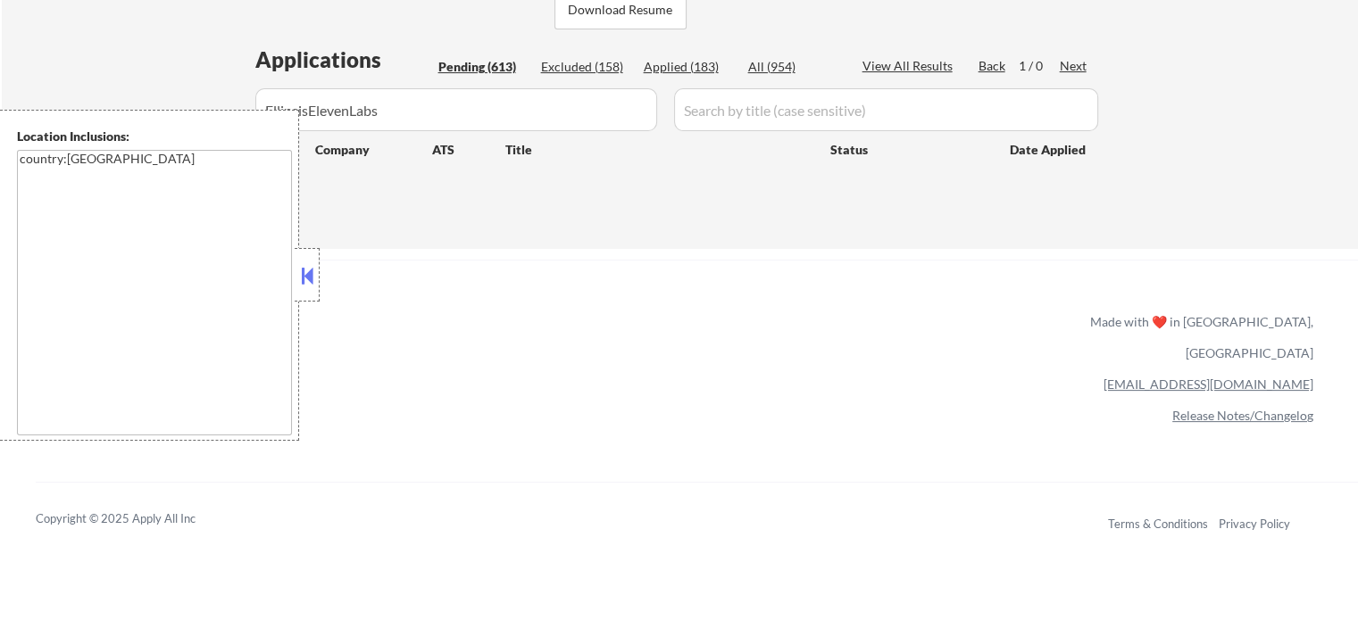
scroll to position [446, 0]
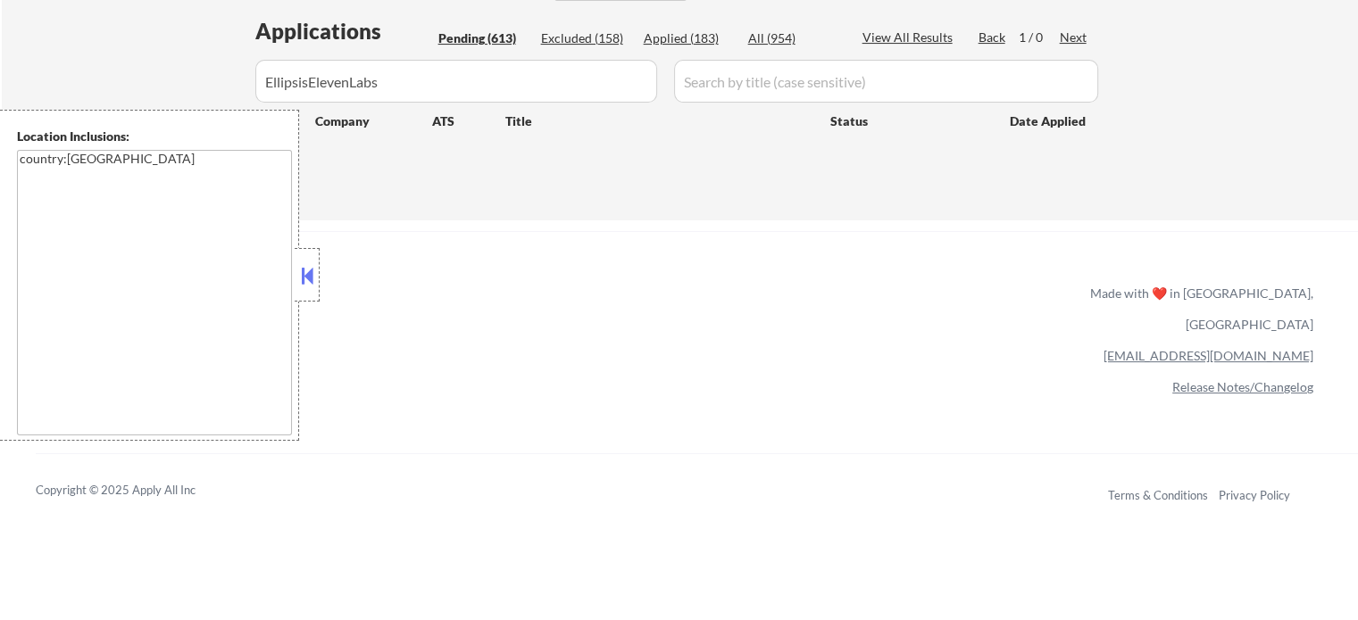
click at [625, 78] on input "input" at bounding box center [456, 81] width 402 height 43
paste input "input"
type input "ElevenLabs"
select select ""pending""
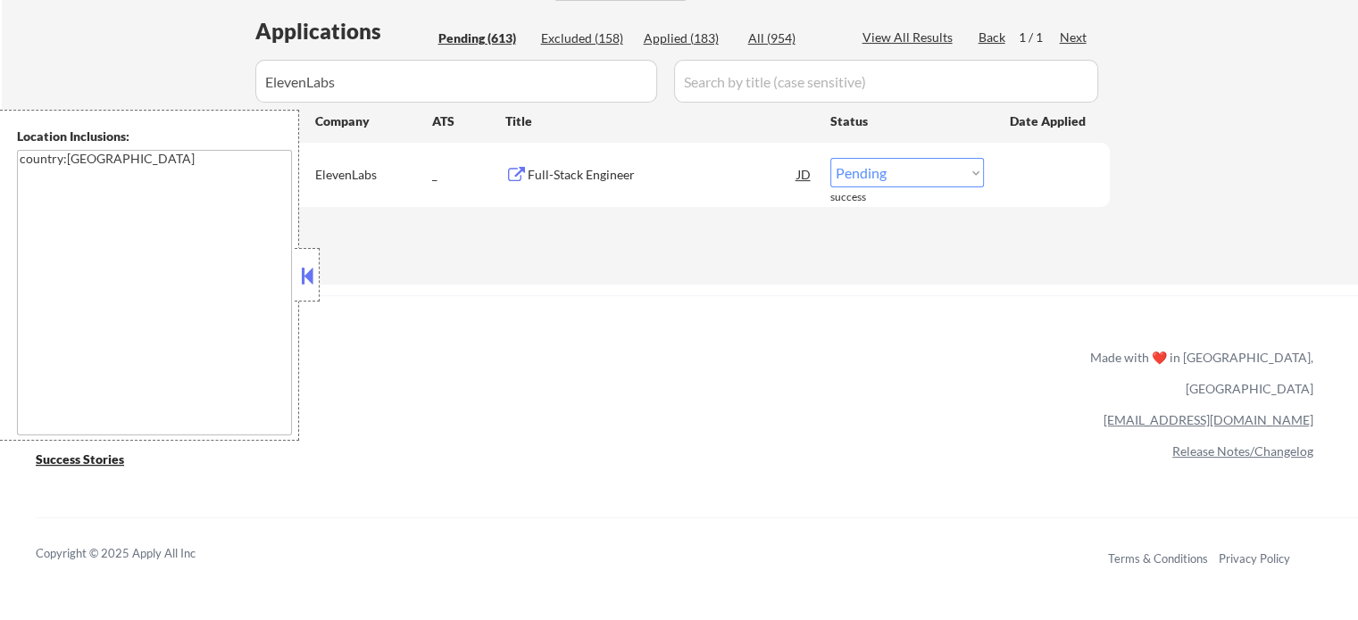
type input "ElevenLabs"
click at [839, 175] on select "Choose an option... Pending Applied Excluded (Questions) Excluded (Expired) Exc…" at bounding box center [907, 172] width 154 height 29
select select ""applied""
click at [830, 158] on select "Choose an option... Pending Applied Excluded (Questions) Excluded (Expired) Exc…" at bounding box center [907, 172] width 154 height 29
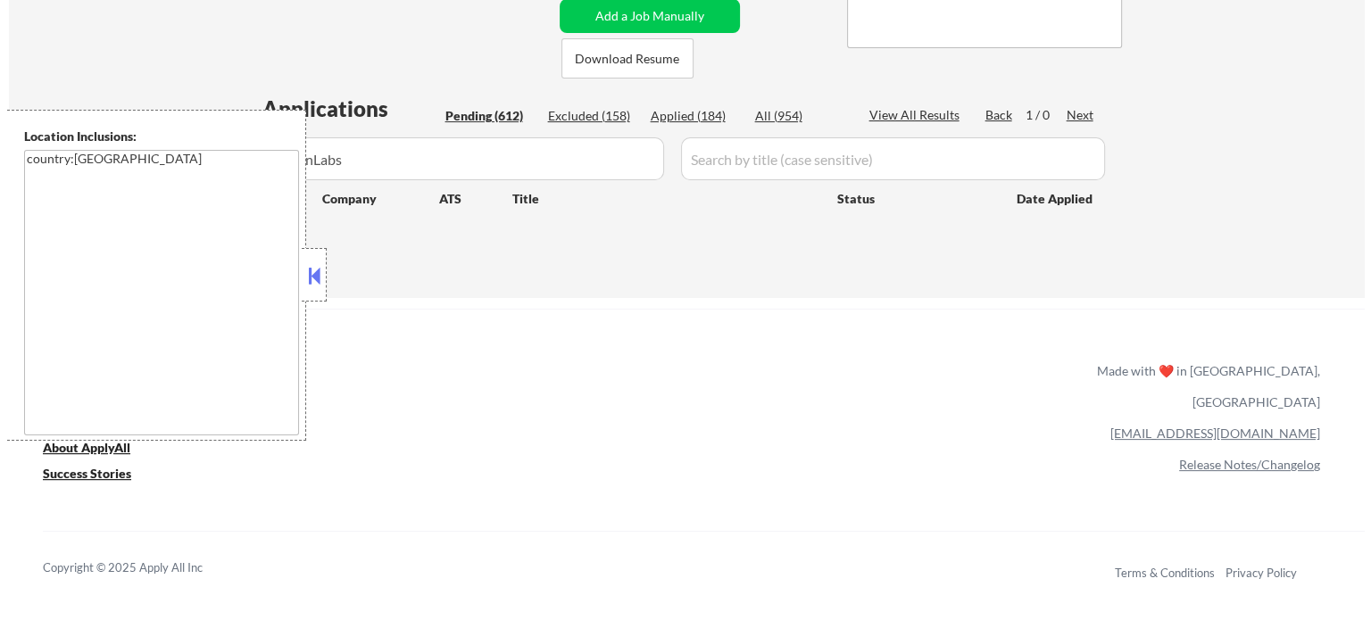
scroll to position [268, 0]
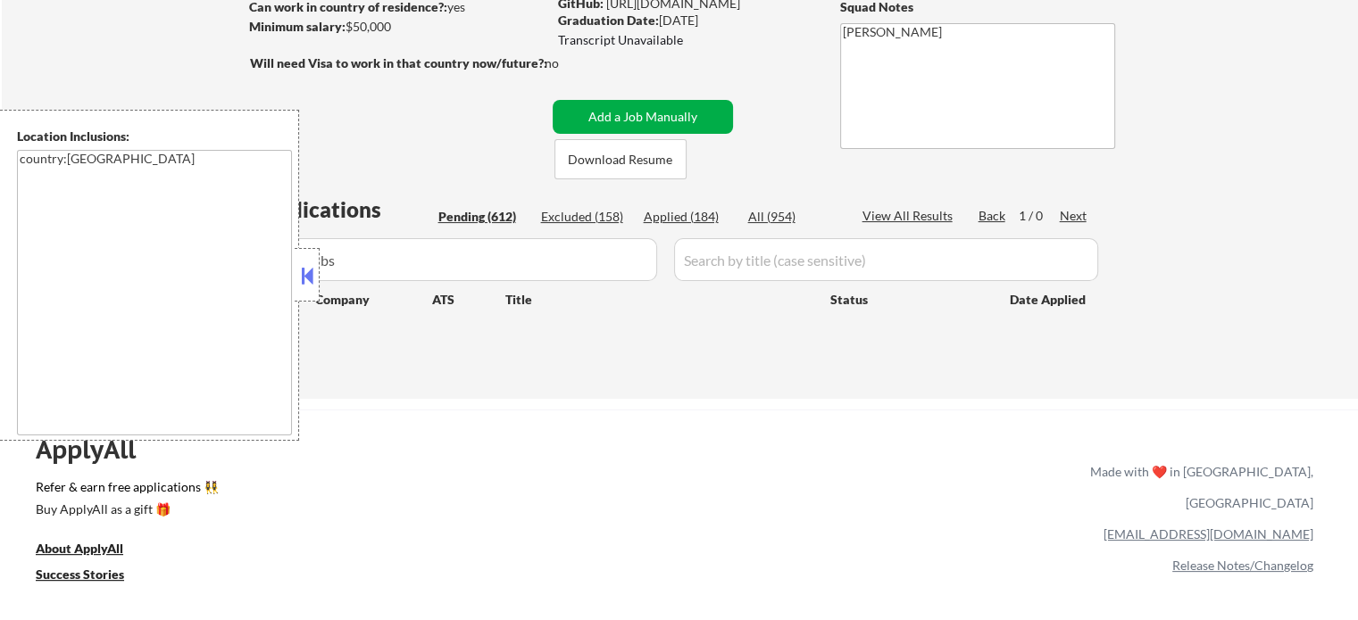
click at [703, 104] on button "Add a Job Manually" at bounding box center [642, 117] width 180 height 34
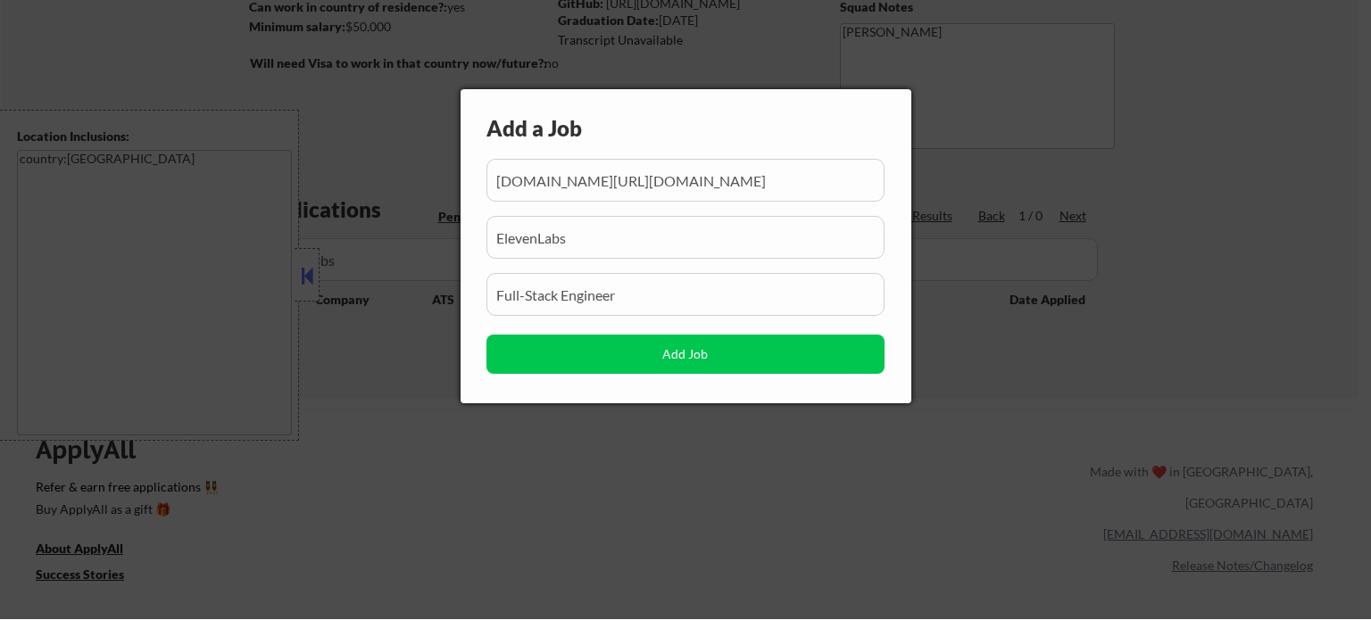
scroll to position [0, 1264]
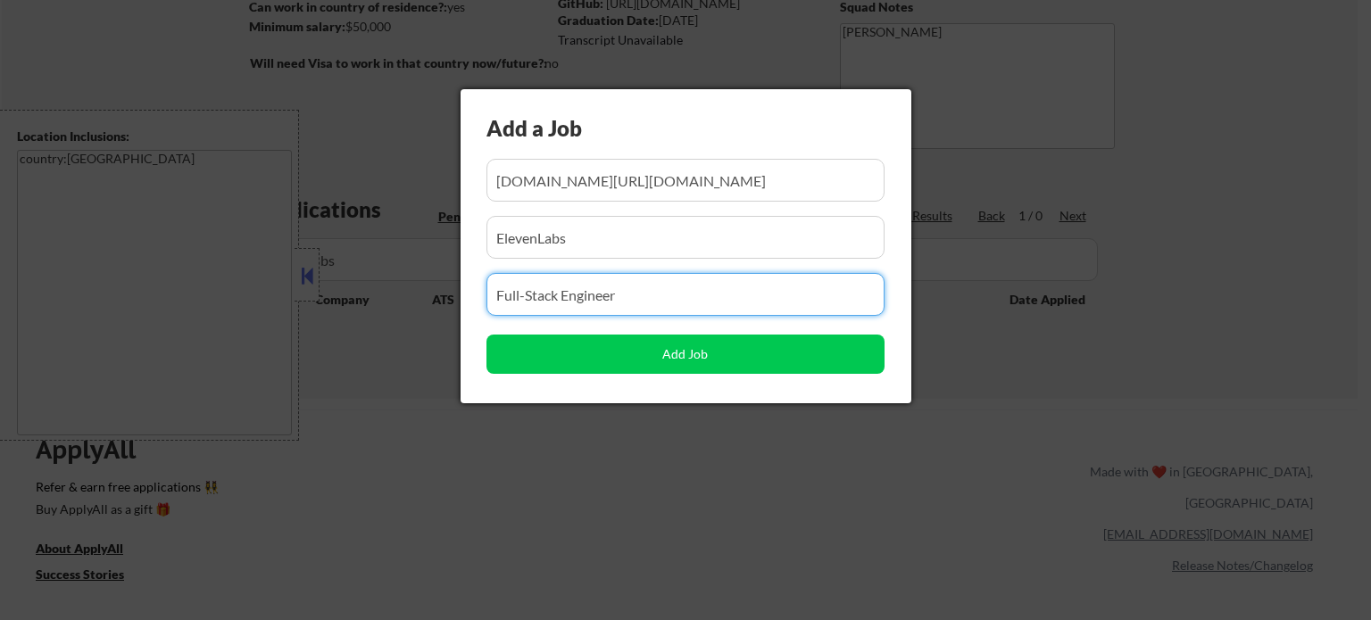
drag, startPoint x: 613, startPoint y: 262, endPoint x: 617, endPoint y: 248, distance: 13.9
click at [615, 253] on div "Add a Job Add Job" at bounding box center [686, 246] width 451 height 314
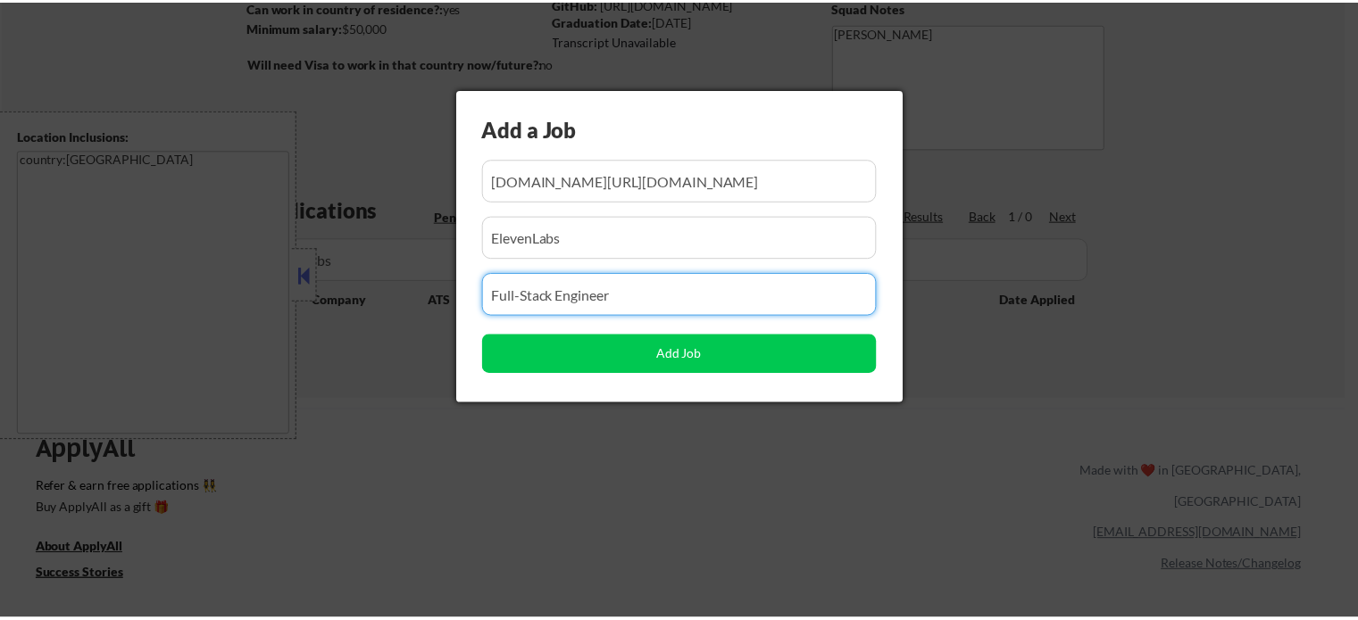
scroll to position [0, 0]
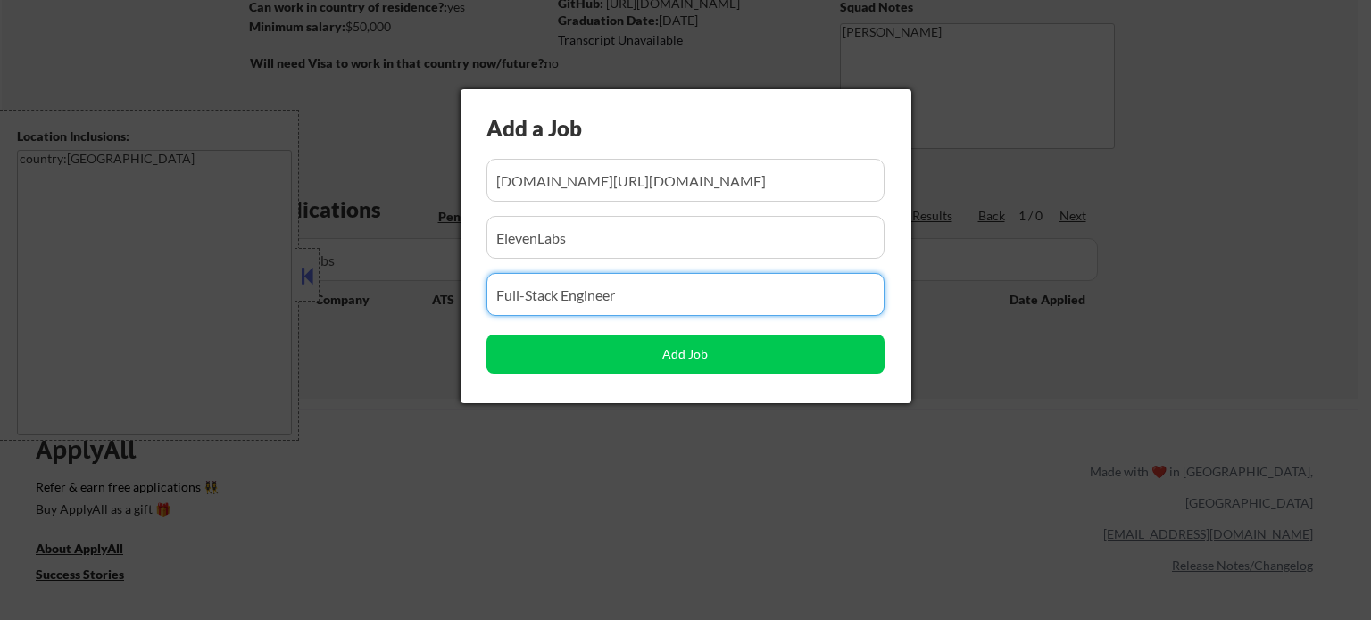
click at [617, 248] on input "input" at bounding box center [685, 237] width 398 height 43
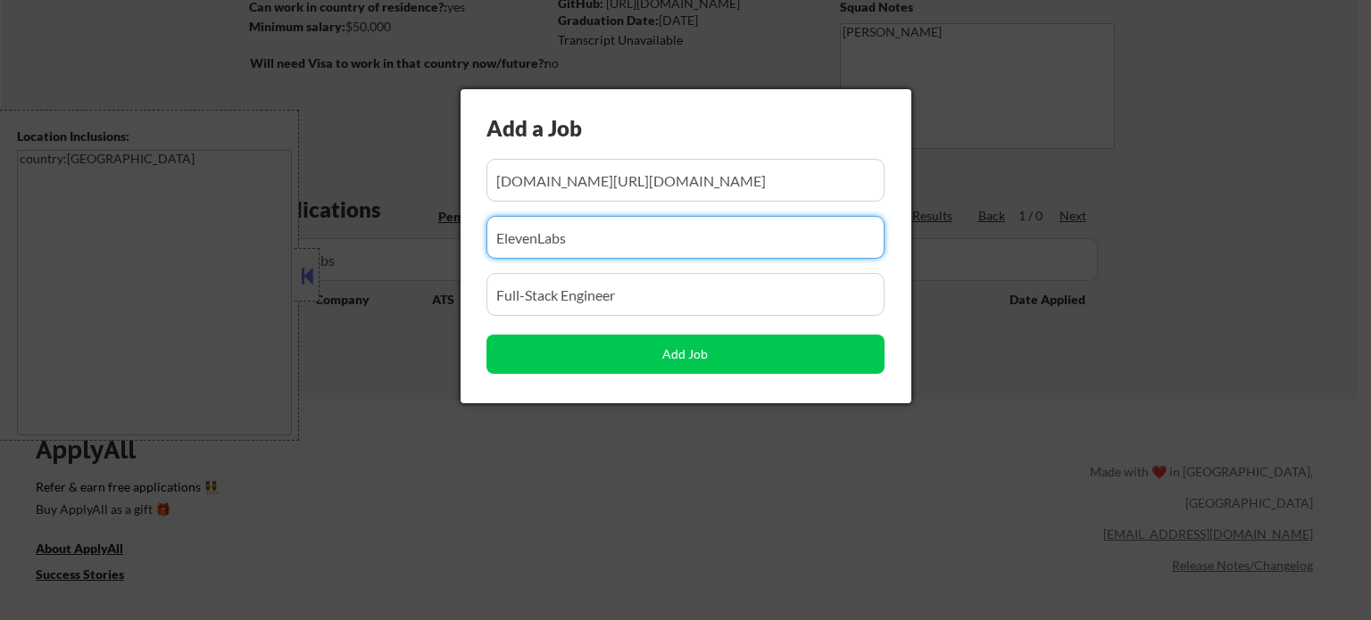
click at [632, 183] on input "input" at bounding box center [685, 180] width 398 height 43
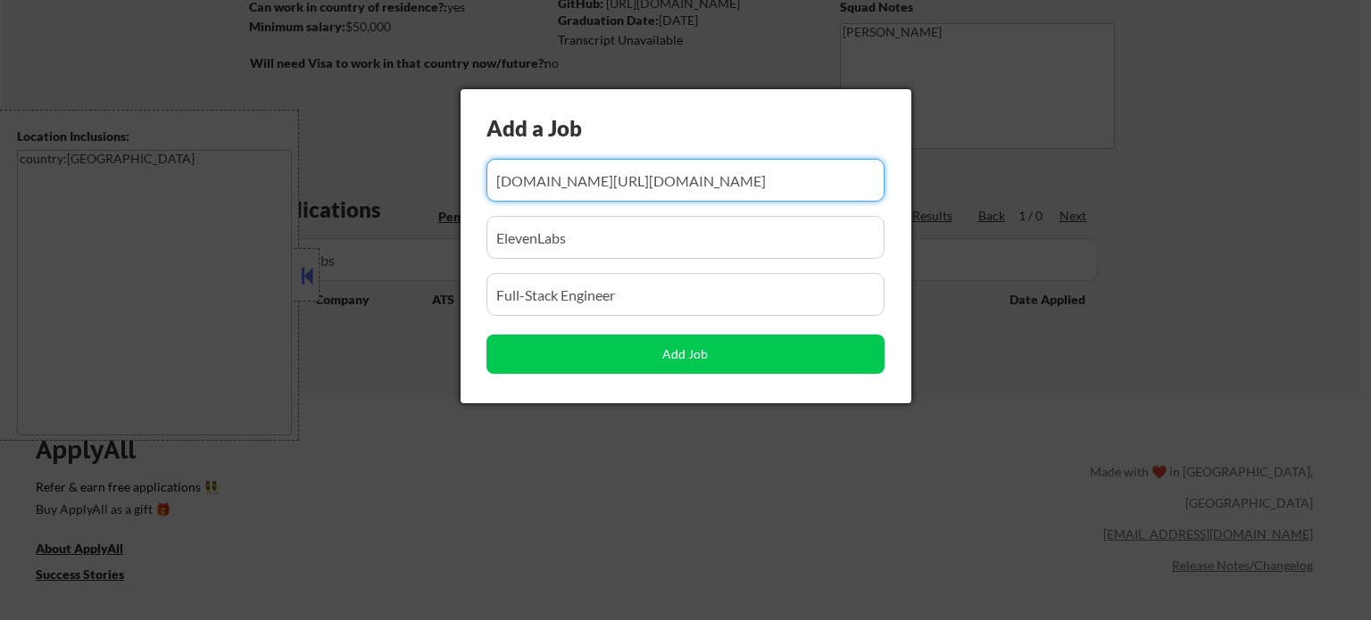
paste input "https://job-boards.greenhouse.io/vultr/jobs/4232279006"
type input "https://job-boards.greenhouse.io/vultr/jobs/4232279006"
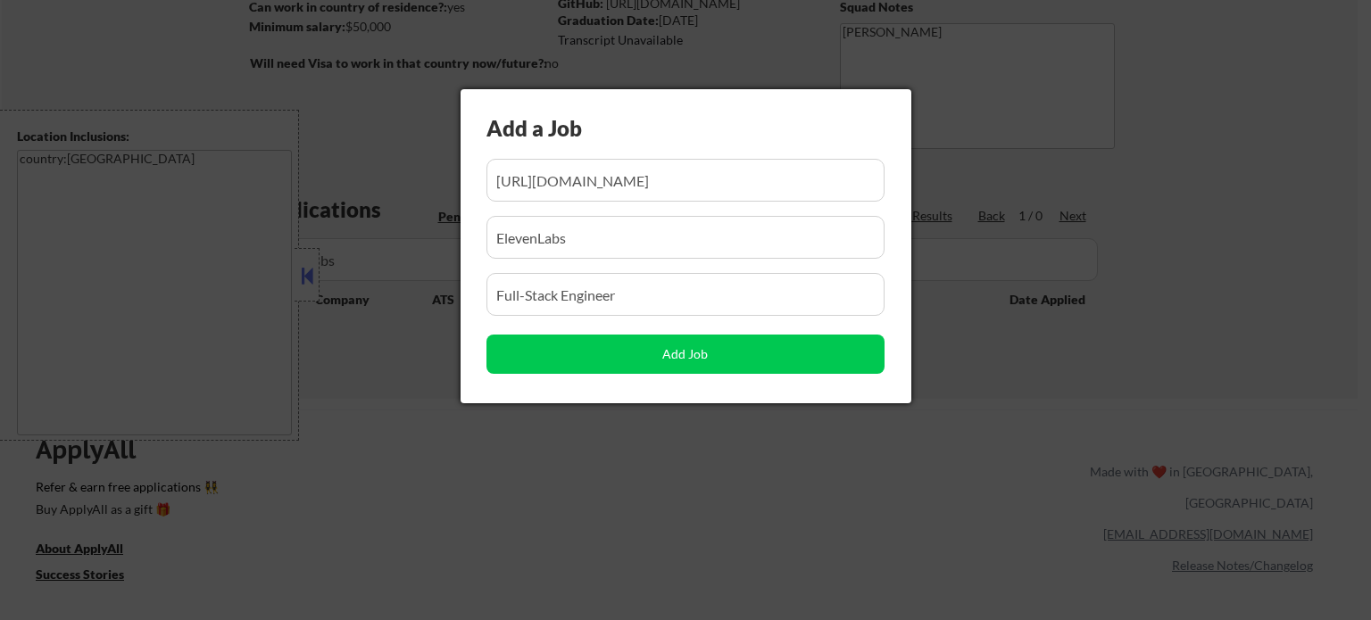
click at [643, 238] on input "input" at bounding box center [685, 237] width 398 height 43
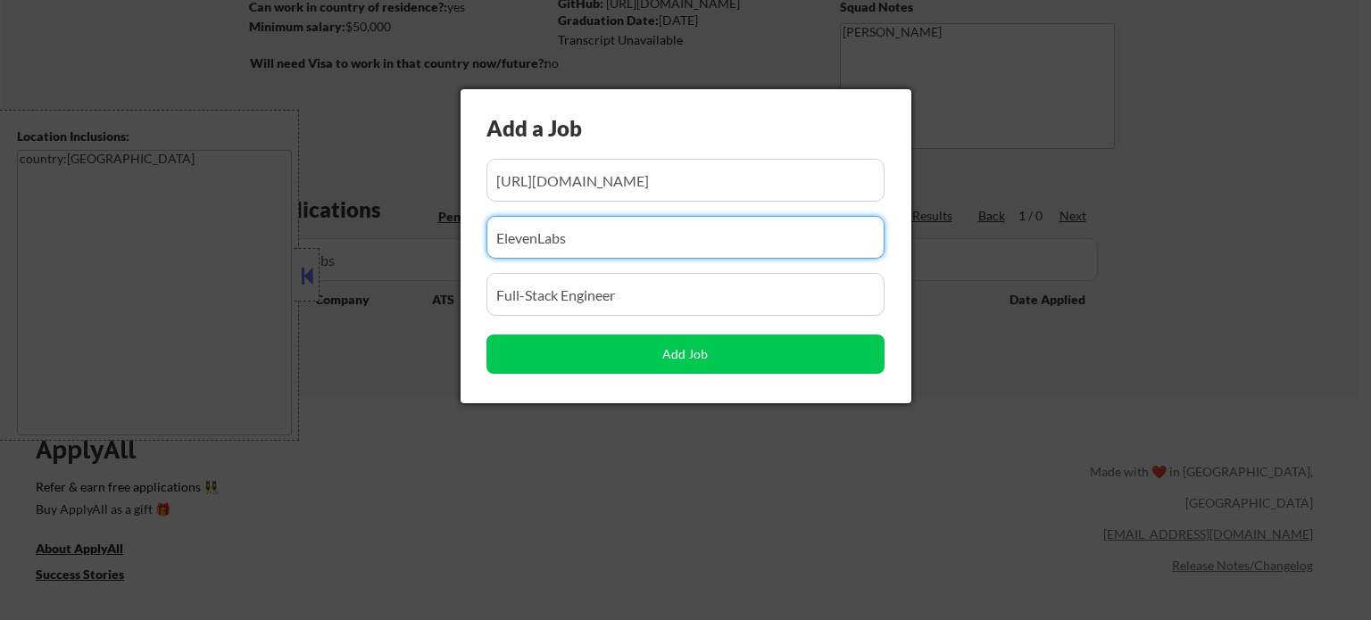
click at [643, 238] on input "input" at bounding box center [685, 237] width 398 height 43
paste input "Don't see what you are looking for?"
type input "Don't see what you are looking for?"
click at [636, 285] on input "input" at bounding box center [685, 294] width 398 height 43
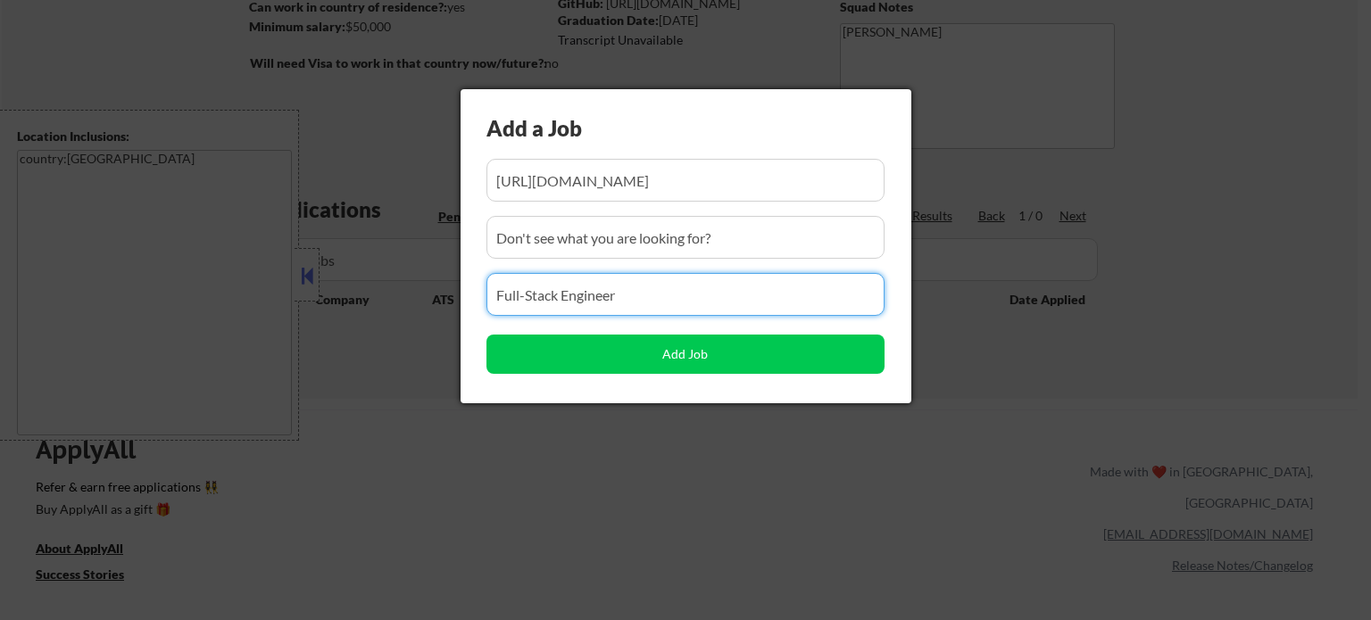
click at [636, 285] on input "input" at bounding box center [685, 294] width 398 height 43
paste input "Full-Stack Don't see what you are looking for?"
click at [637, 303] on input "input" at bounding box center [685, 294] width 398 height 43
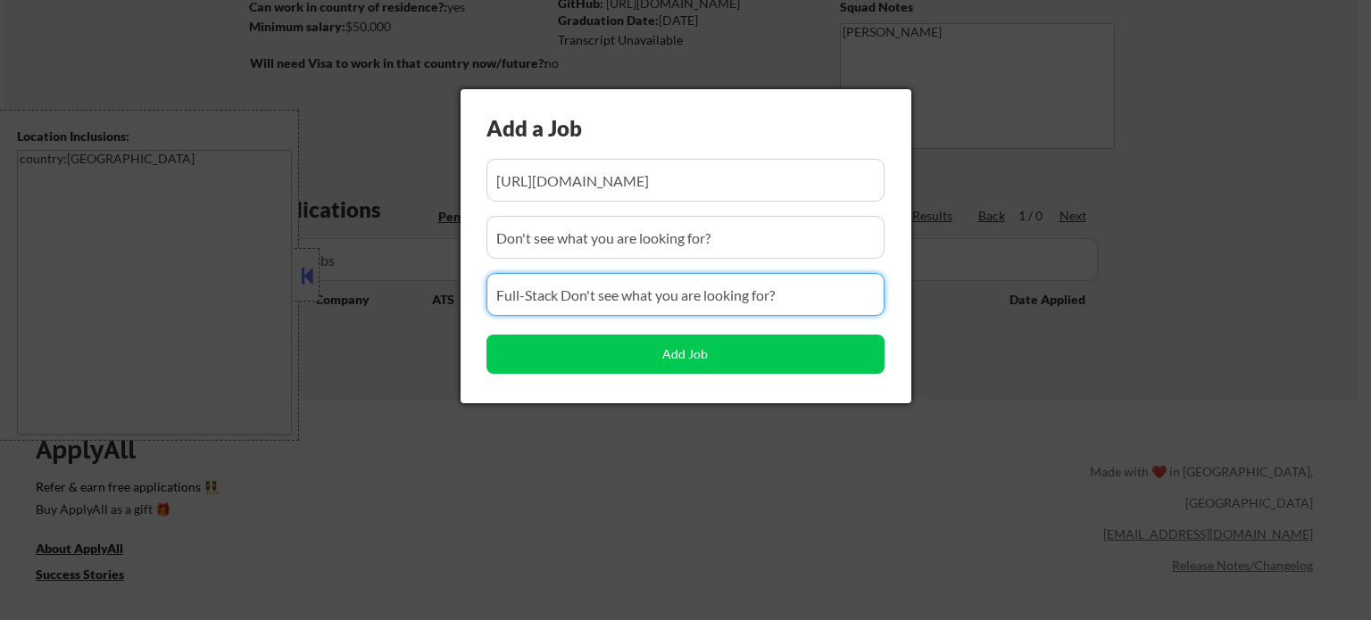
click at [637, 303] on input "input" at bounding box center [685, 294] width 398 height 43
paste input "input"
type input "Don't see what you are looking for?"
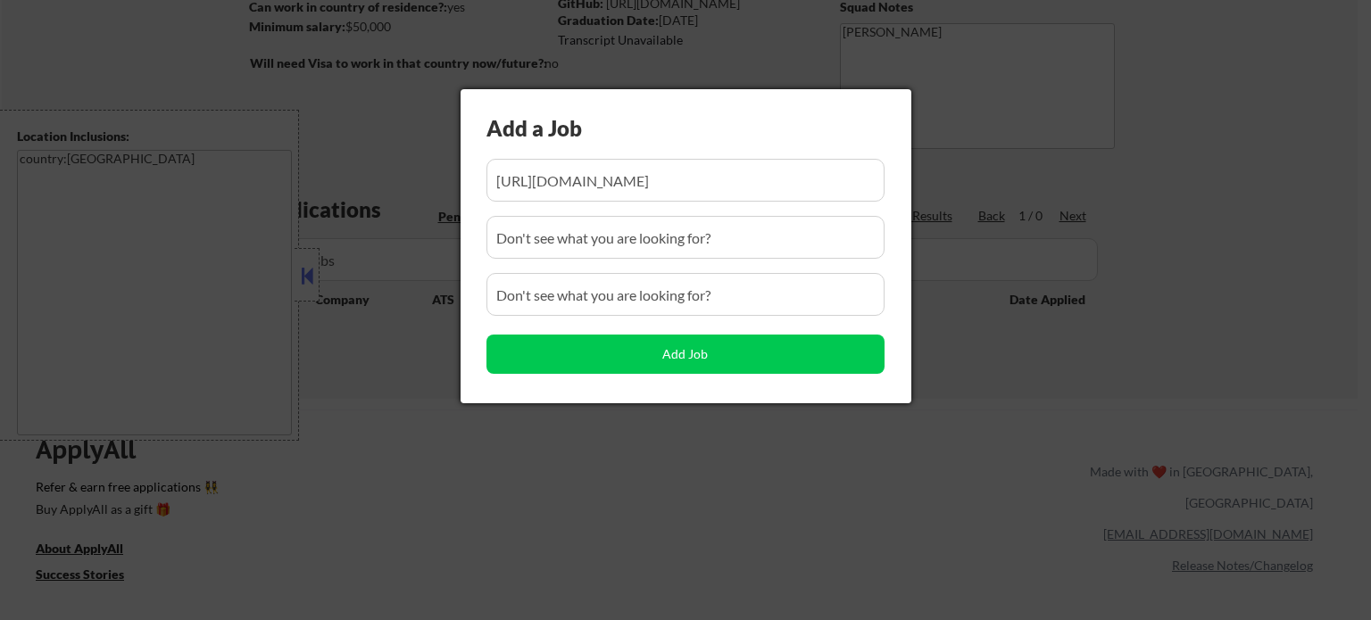
click at [771, 245] on input "input" at bounding box center [685, 237] width 398 height 43
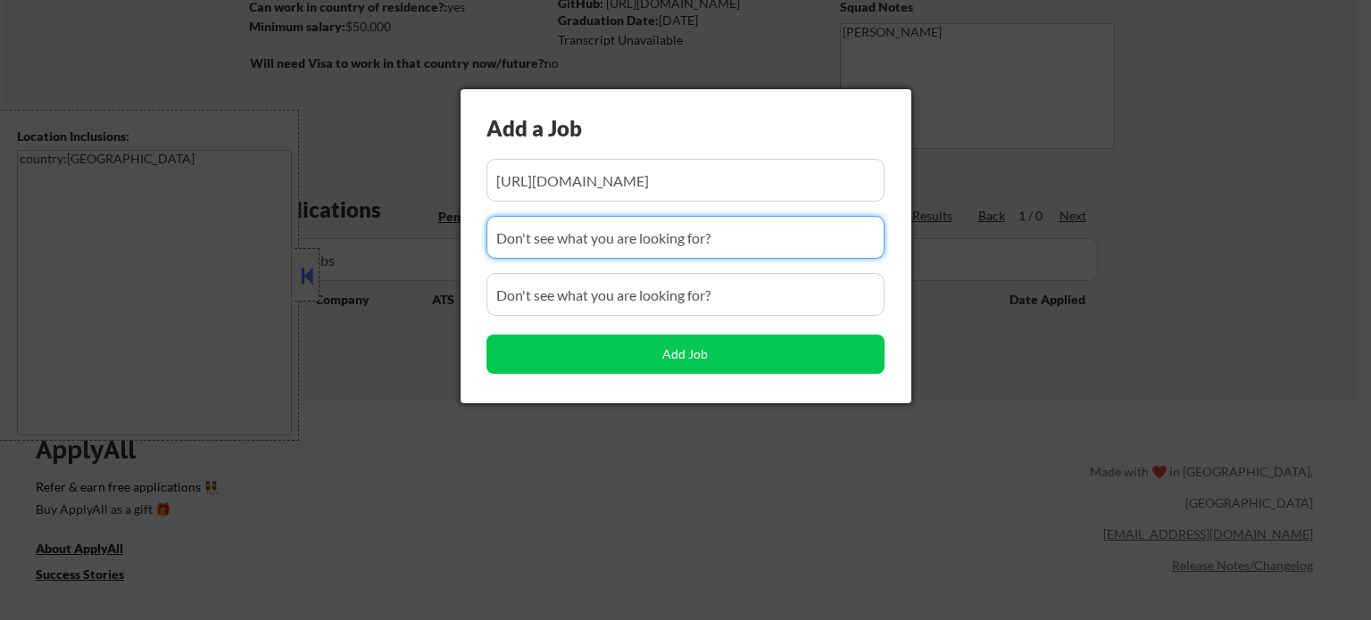
click at [771, 245] on input "input" at bounding box center [685, 237] width 398 height 43
paste input "Vultr"
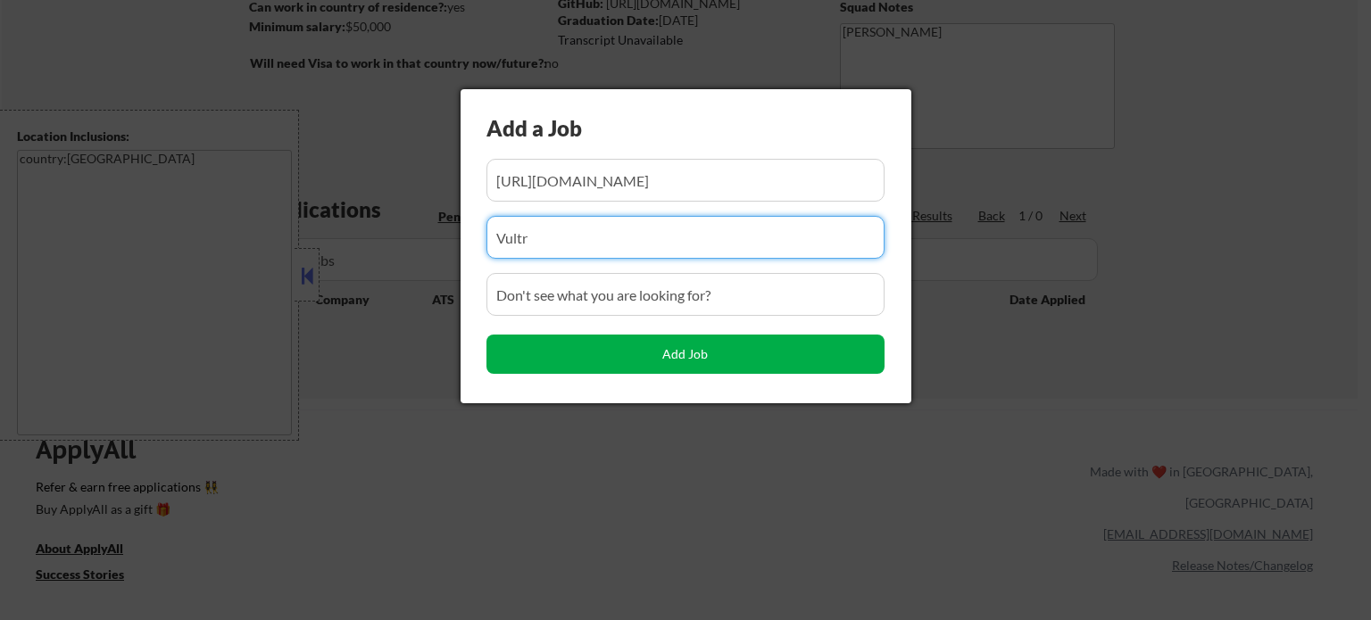
type input "Vultr"
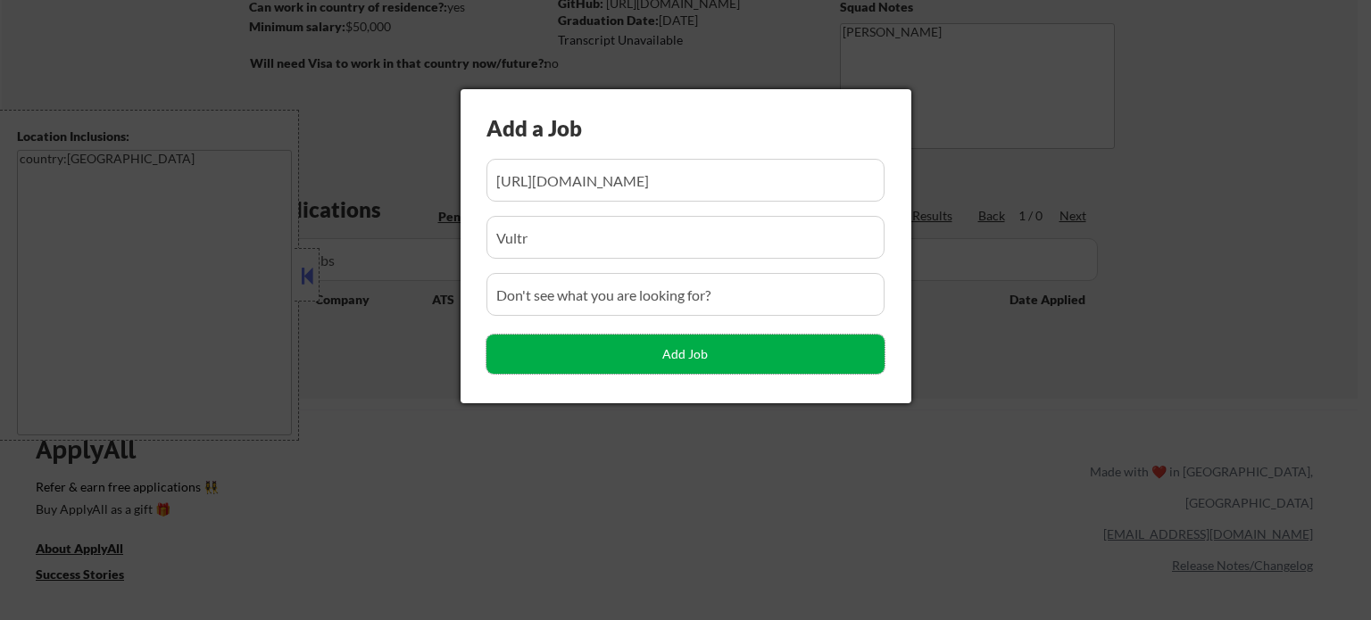
click at [710, 349] on button "Add Job" at bounding box center [685, 354] width 398 height 39
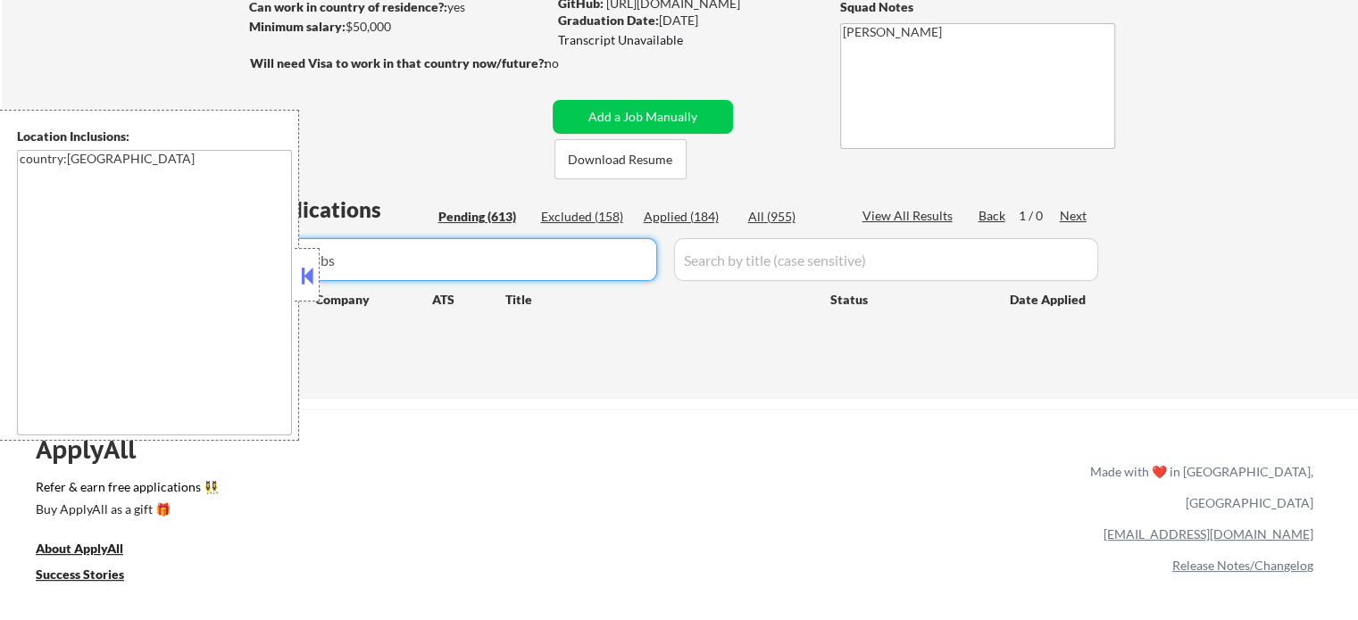
click at [632, 262] on input "input" at bounding box center [456, 259] width 402 height 43
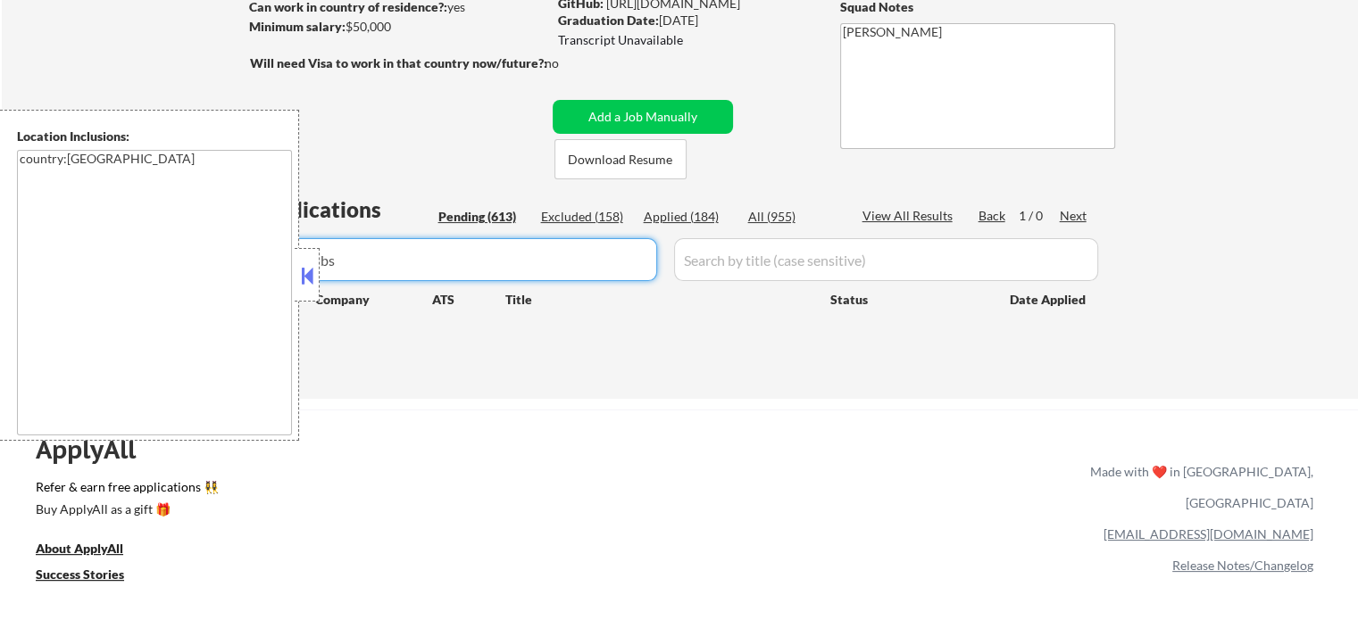
paste input "Vultr"
type input "Vultr"
select select ""pending""
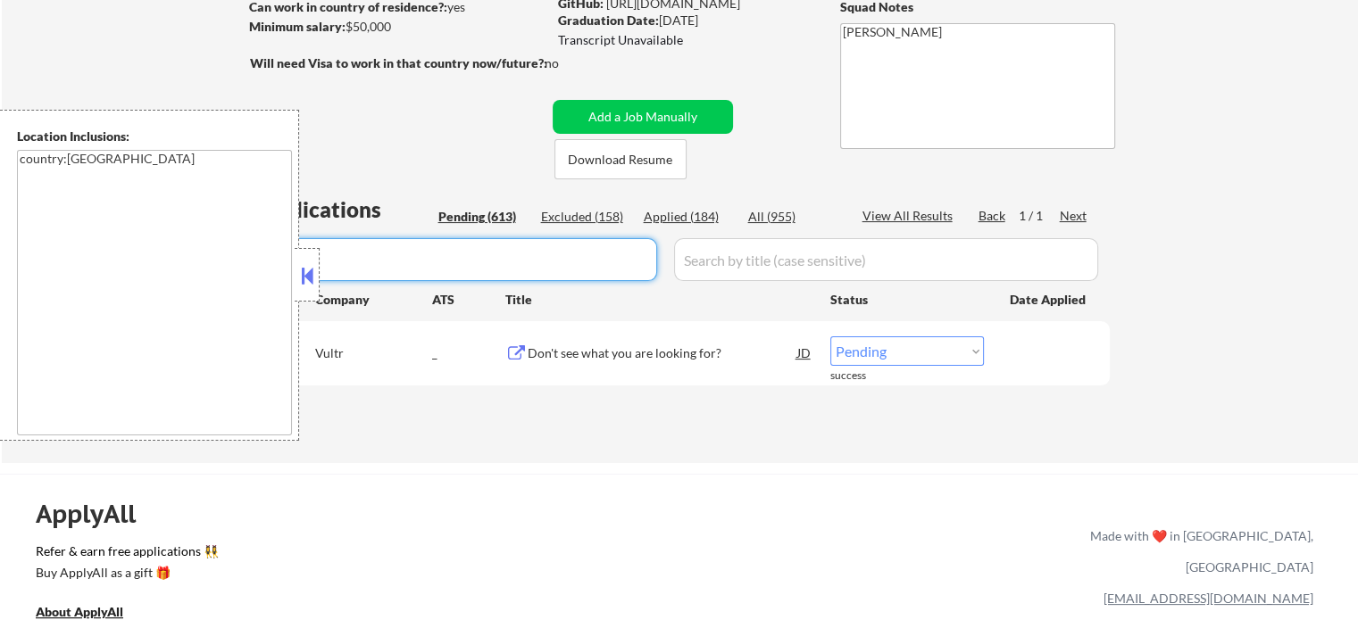
type input "Vultr"
click at [893, 360] on select "Choose an option... Pending Applied Excluded (Questions) Excluded (Expired) Exc…" at bounding box center [907, 350] width 154 height 29
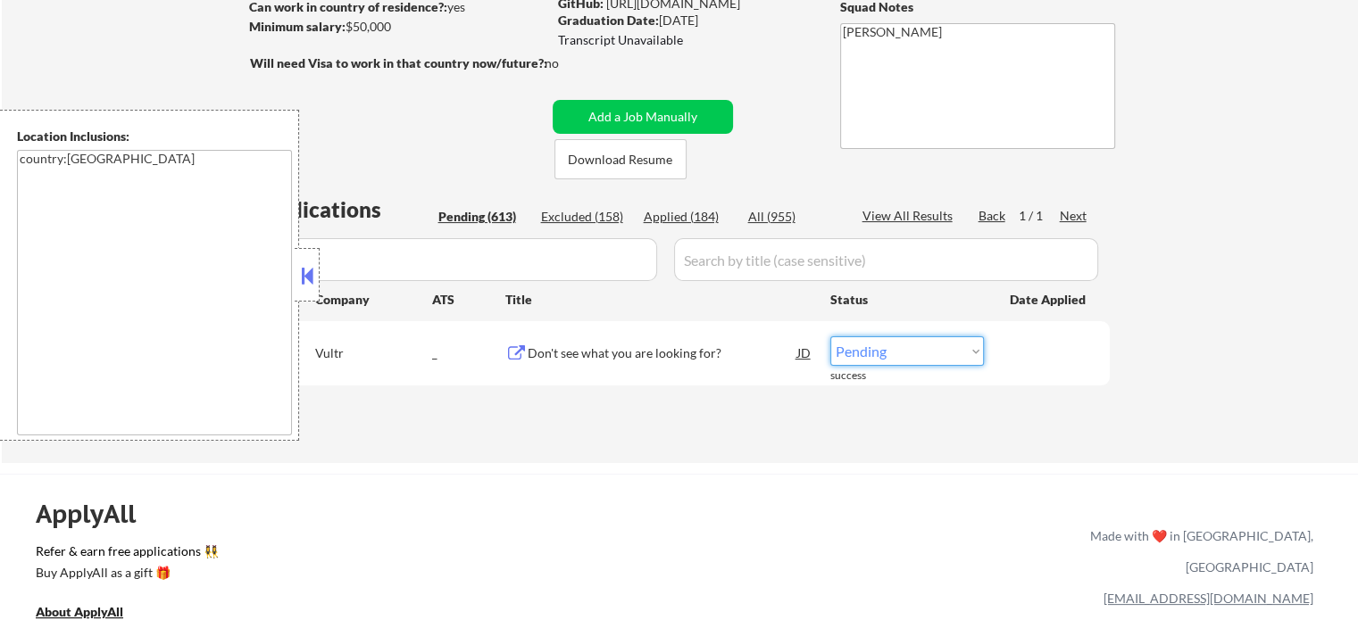
select select ""applied""
click at [830, 336] on select "Choose an option... Pending Applied Excluded (Questions) Excluded (Expired) Exc…" at bounding box center [907, 350] width 154 height 29
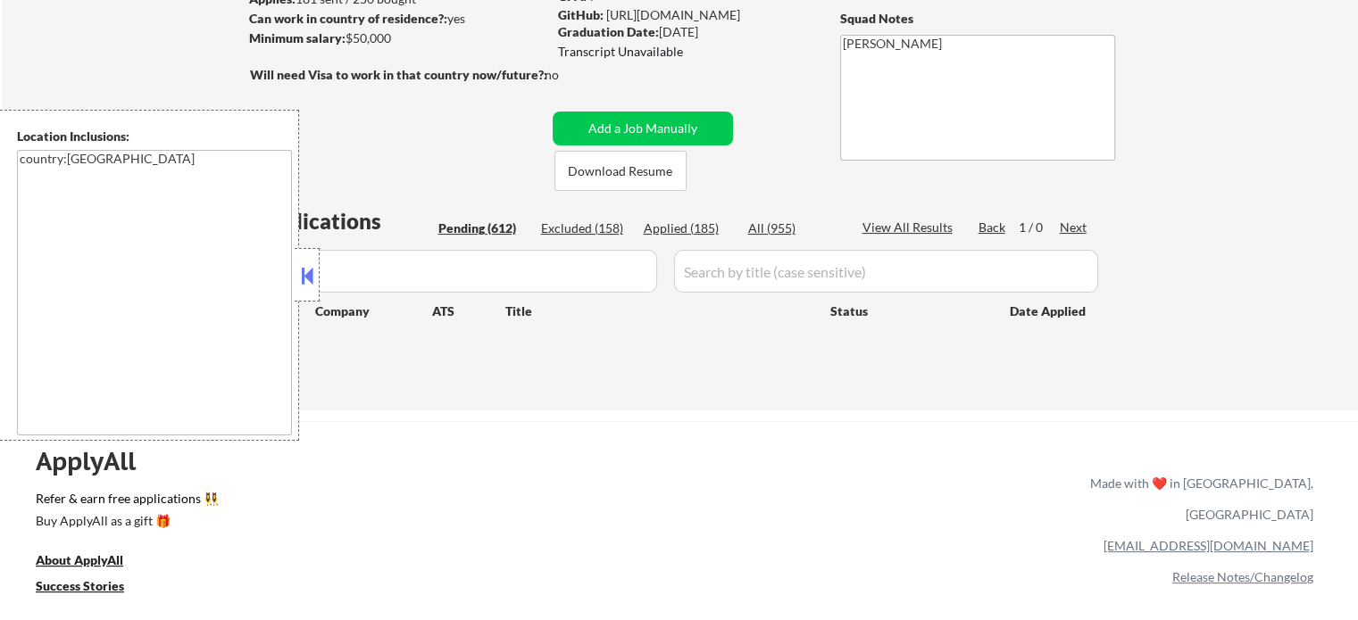
scroll to position [357, 0]
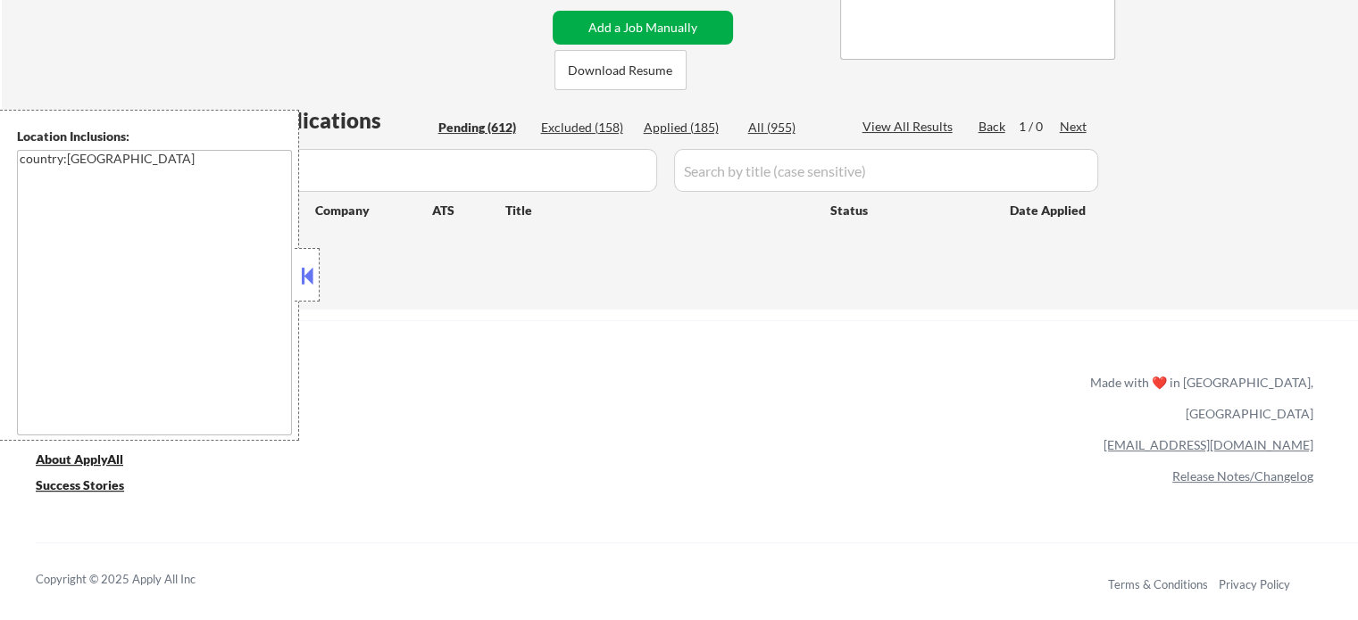
click at [633, 21] on button "Add a Job Manually" at bounding box center [642, 28] width 180 height 34
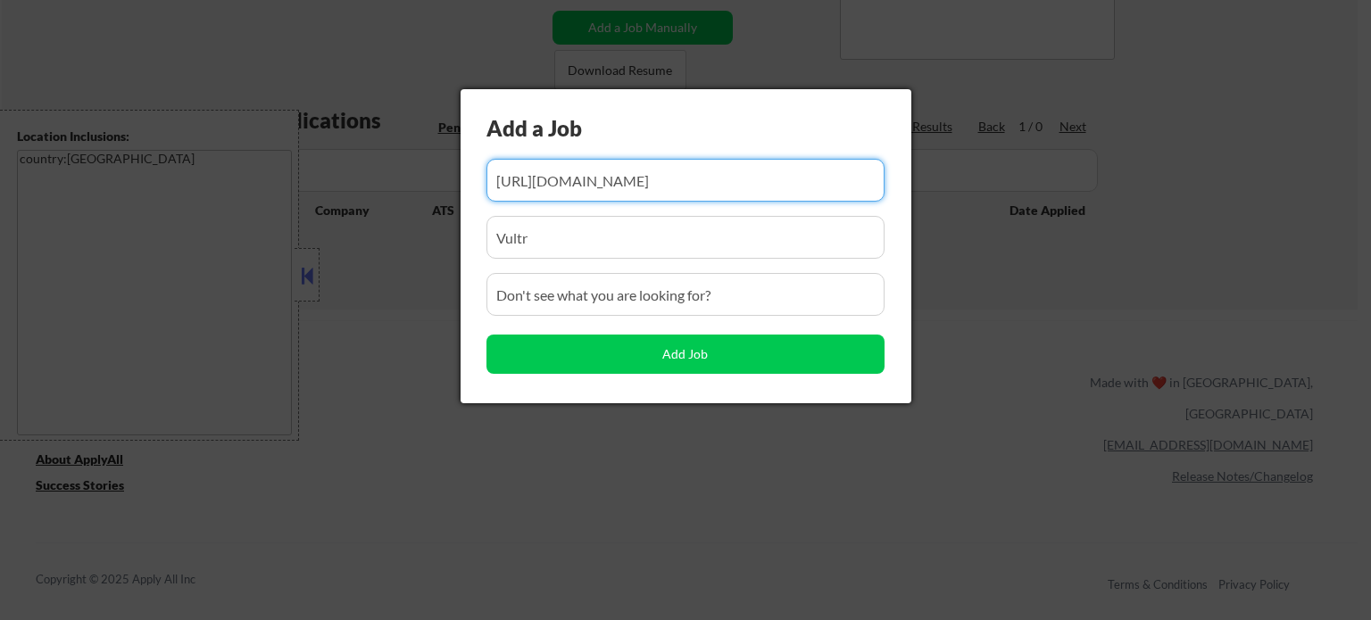
click at [578, 192] on input "input" at bounding box center [685, 180] width 398 height 43
paste input "https://job-boards.greenhouse.io/vultr/jobs/4602862006"
type input "https://job-boards.greenhouse.io/vultr/jobs/4602862006"
click at [649, 306] on input "input" at bounding box center [685, 294] width 398 height 43
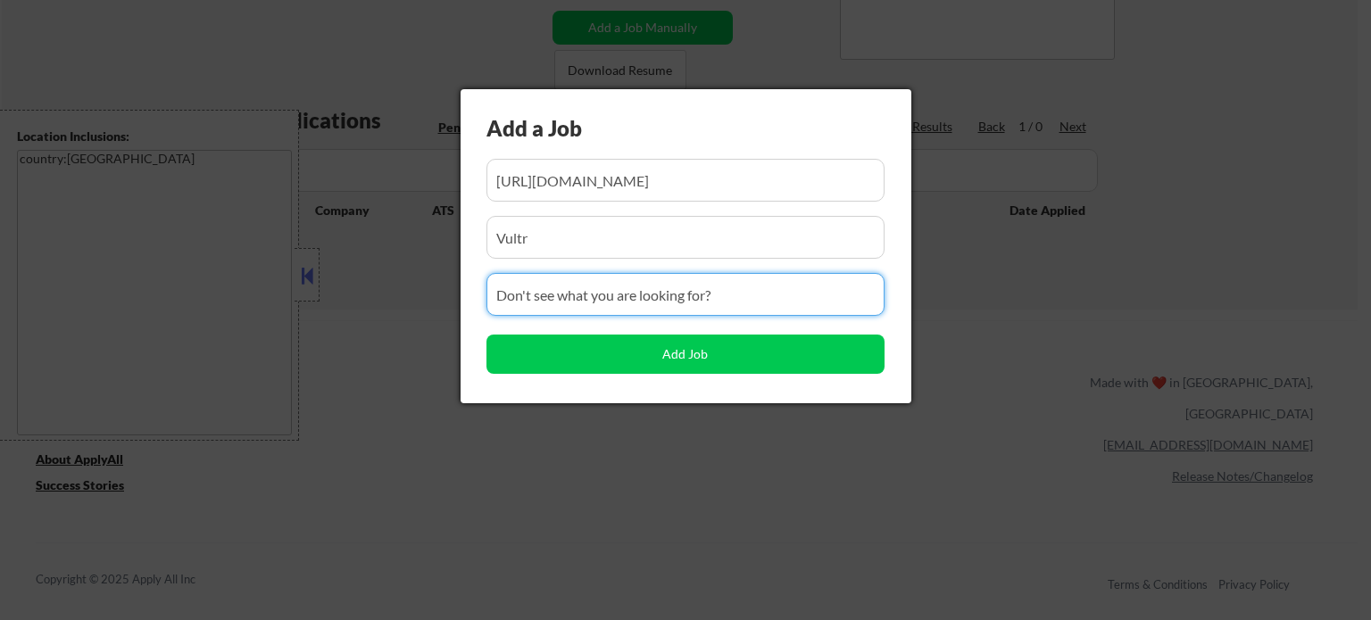
click at [649, 306] on input "input" at bounding box center [685, 294] width 398 height 43
paste input "Junior Frontend Engineer"
type input "Junior Frontend Engineer"
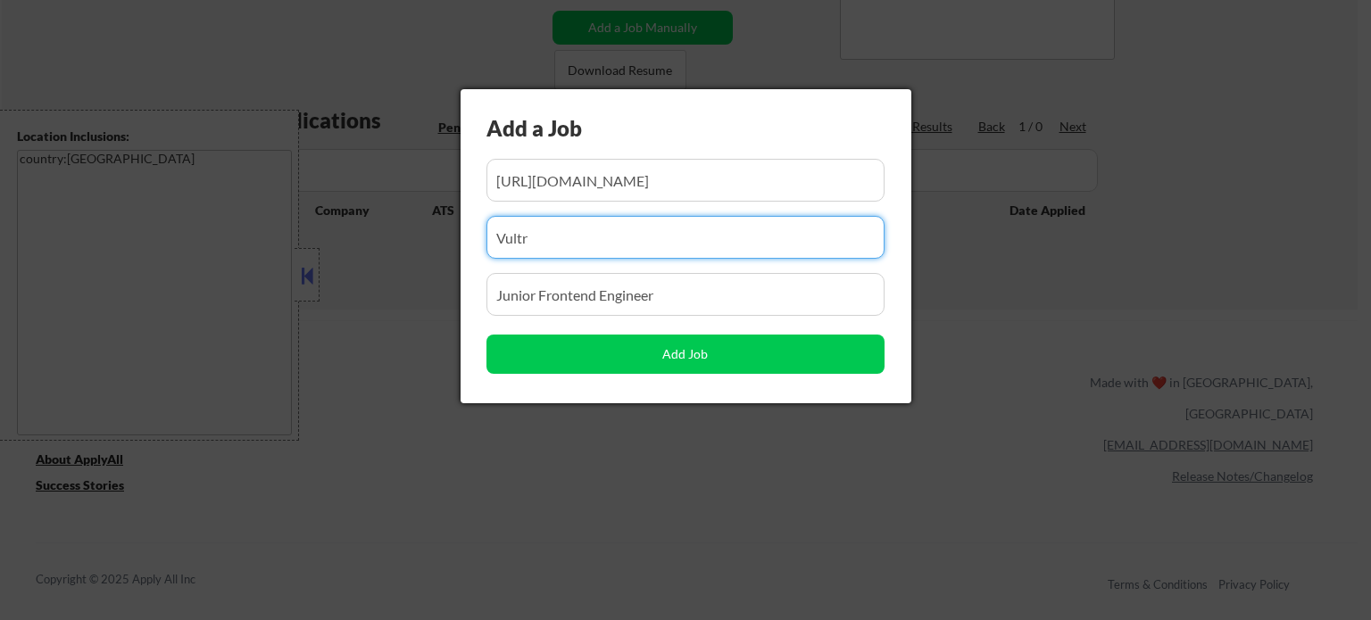
click at [601, 238] on input "input" at bounding box center [685, 237] width 398 height 43
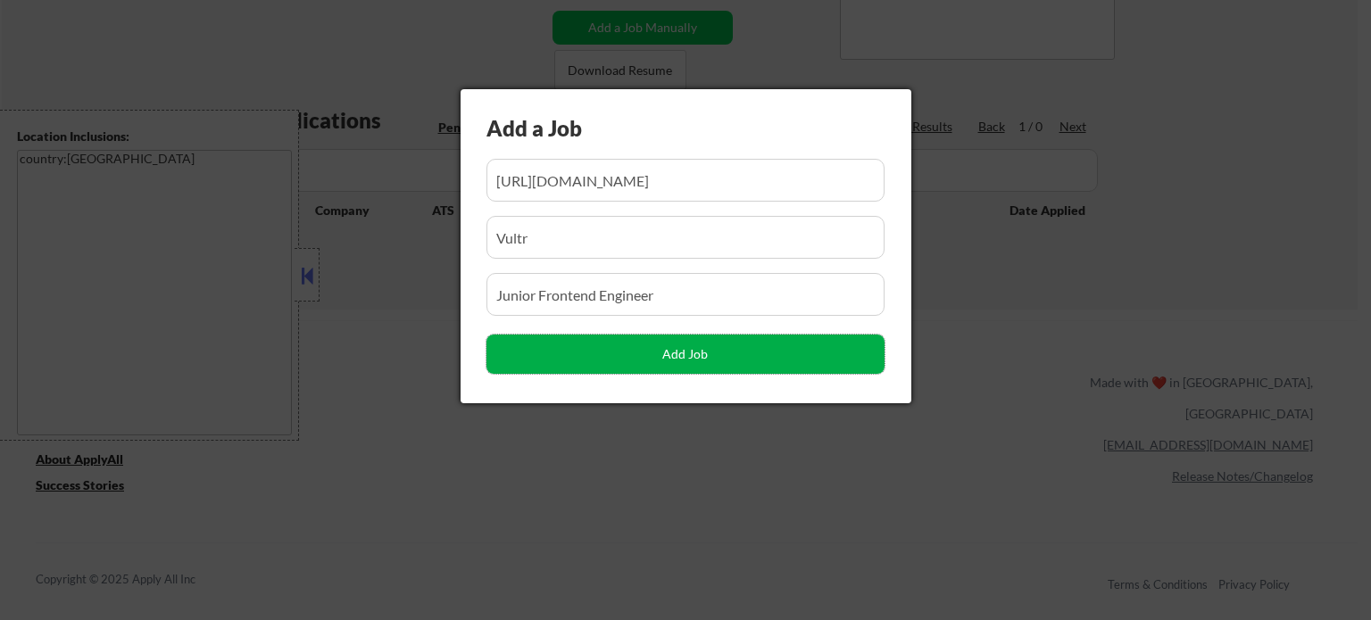
click at [666, 349] on button "Add Job" at bounding box center [685, 354] width 398 height 39
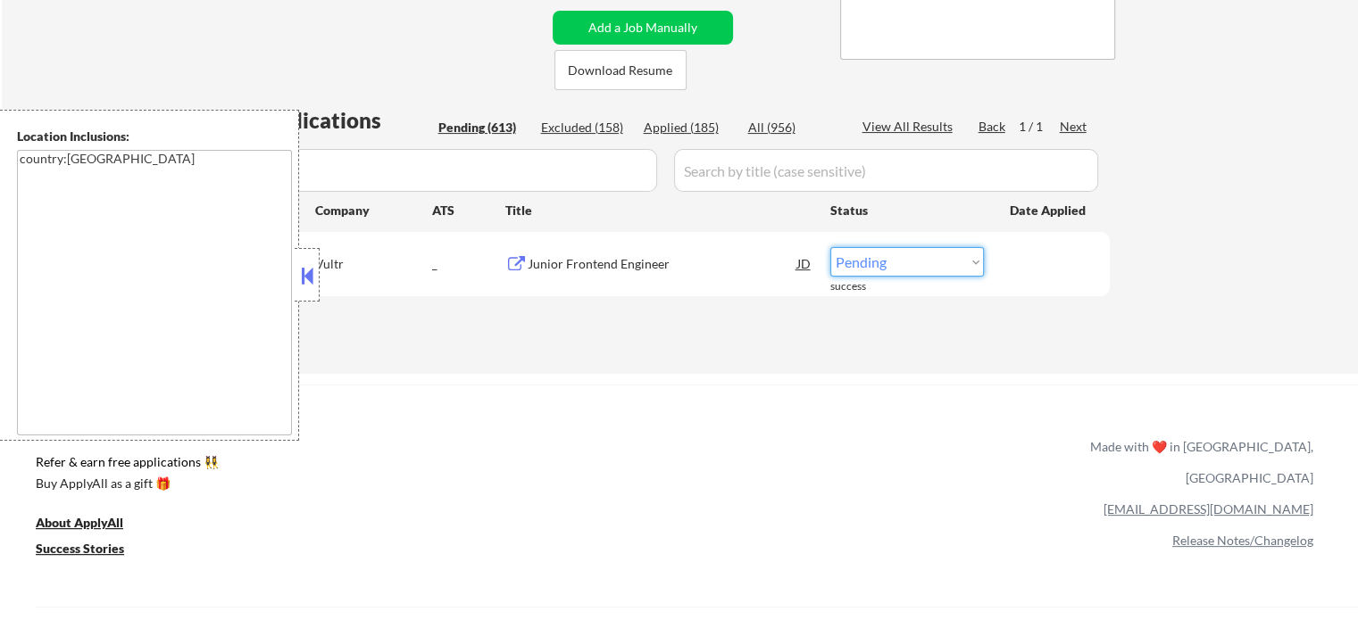
click at [863, 262] on select "Choose an option... Pending Applied Excluded (Questions) Excluded (Expired) Exc…" at bounding box center [907, 261] width 154 height 29
select select ""applied""
click at [830, 247] on select "Choose an option... Pending Applied Excluded (Questions) Excluded (Expired) Exc…" at bounding box center [907, 261] width 154 height 29
click at [596, 180] on input "input" at bounding box center [456, 170] width 402 height 43
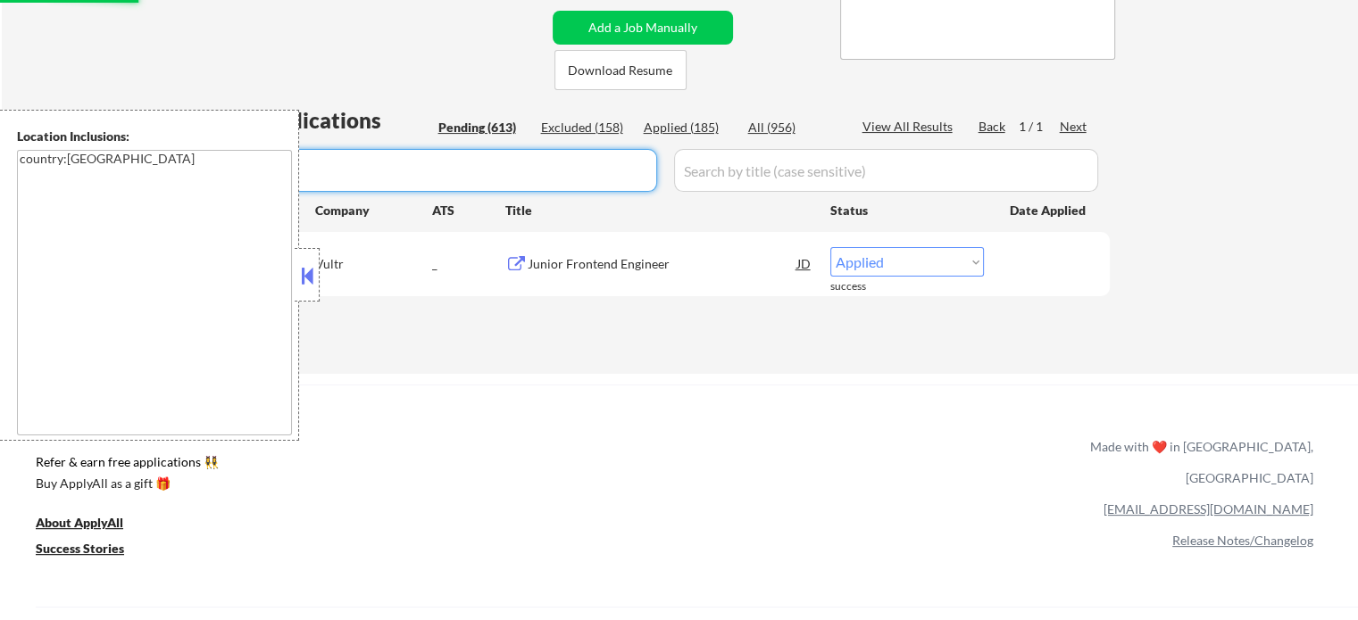
click at [596, 180] on input "input" at bounding box center [456, 170] width 402 height 43
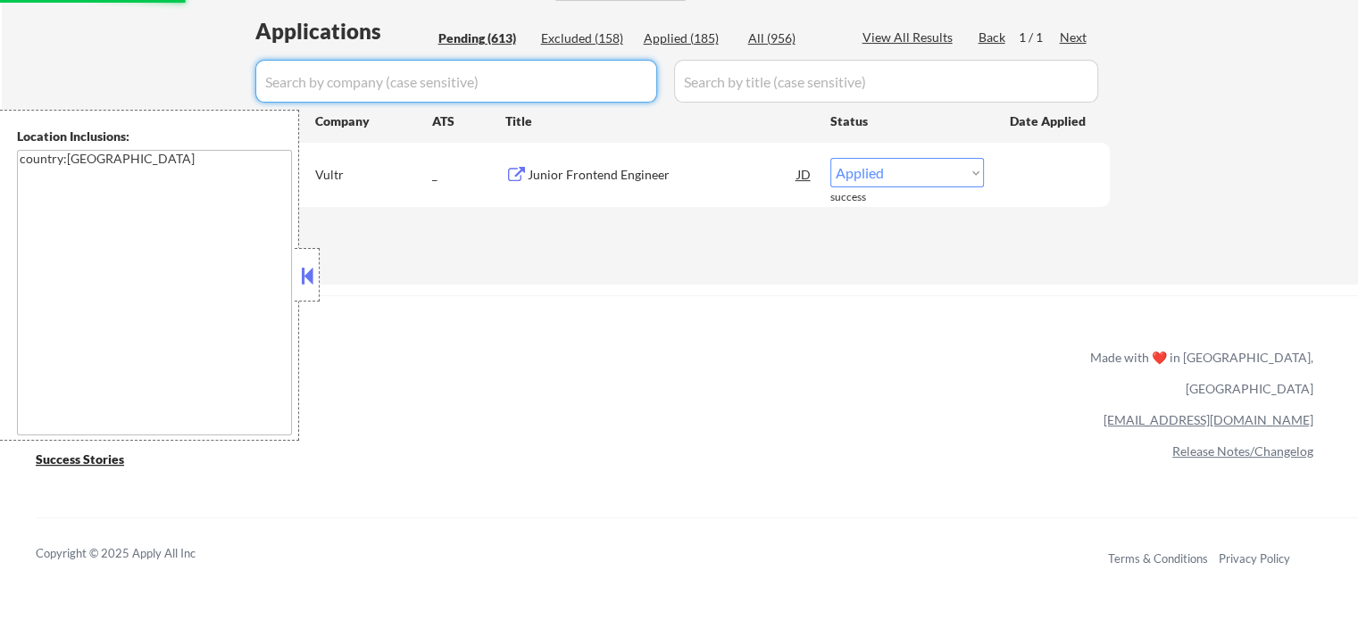
select select ""pending""
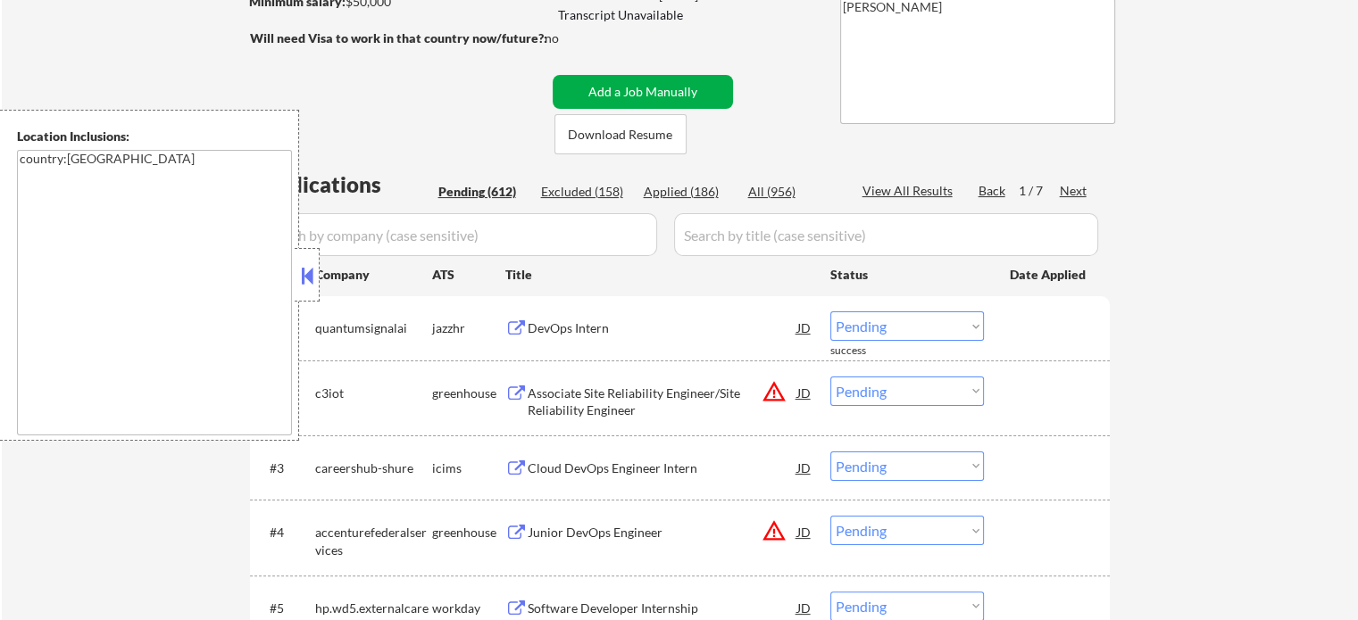
scroll to position [179, 0]
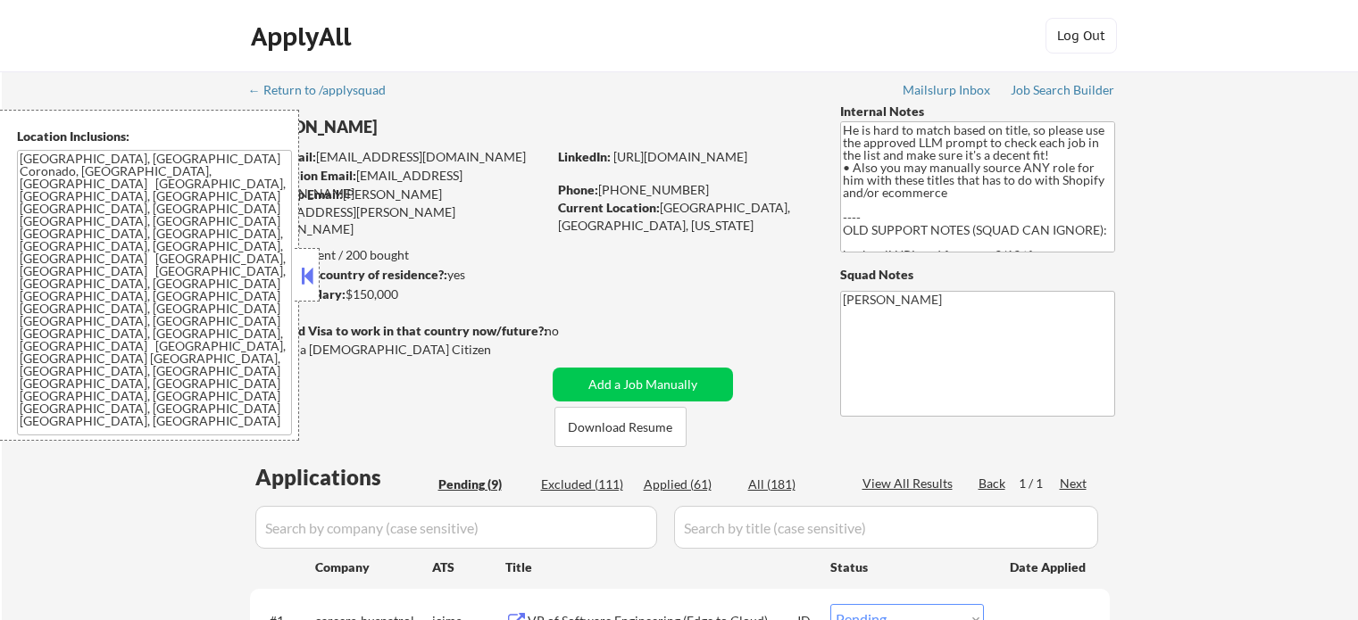
select select ""pending""
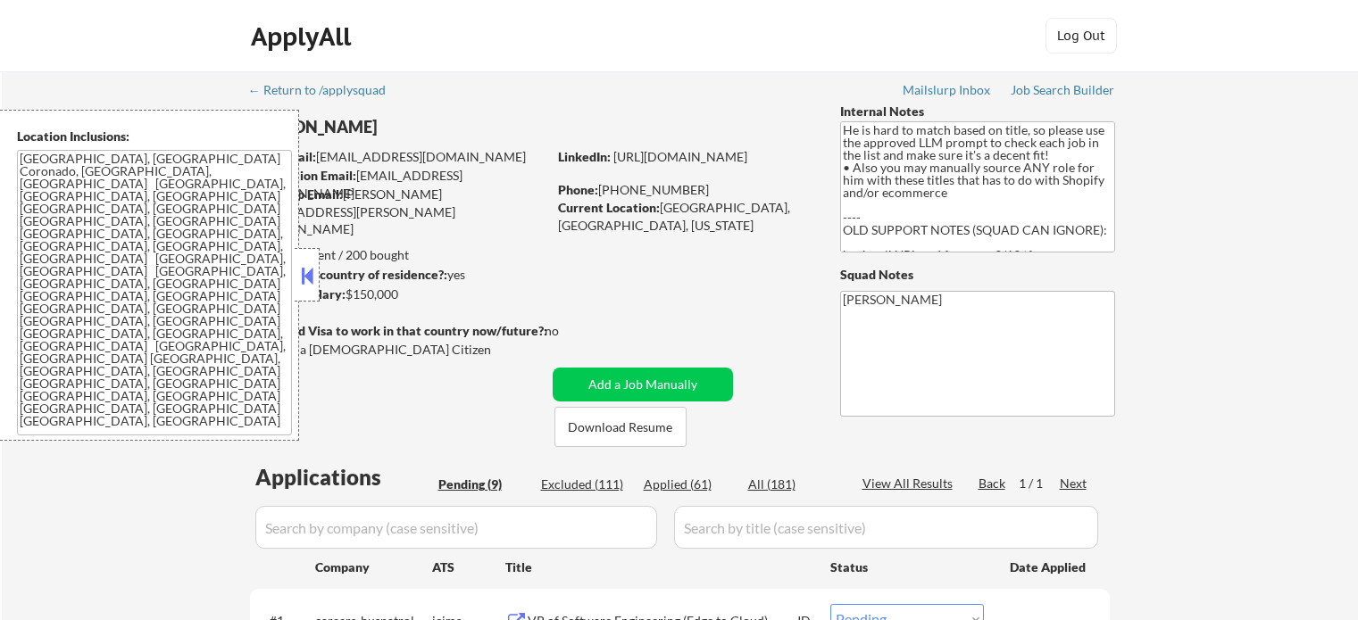
select select ""pending""
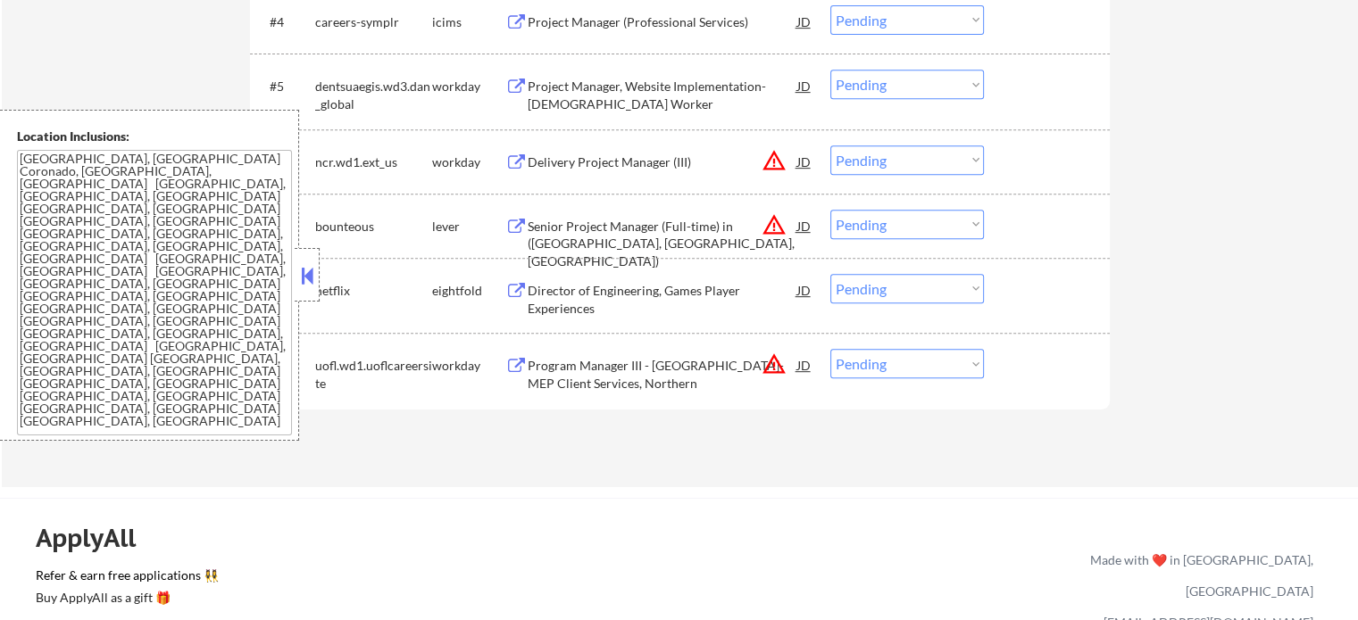
scroll to position [803, 0]
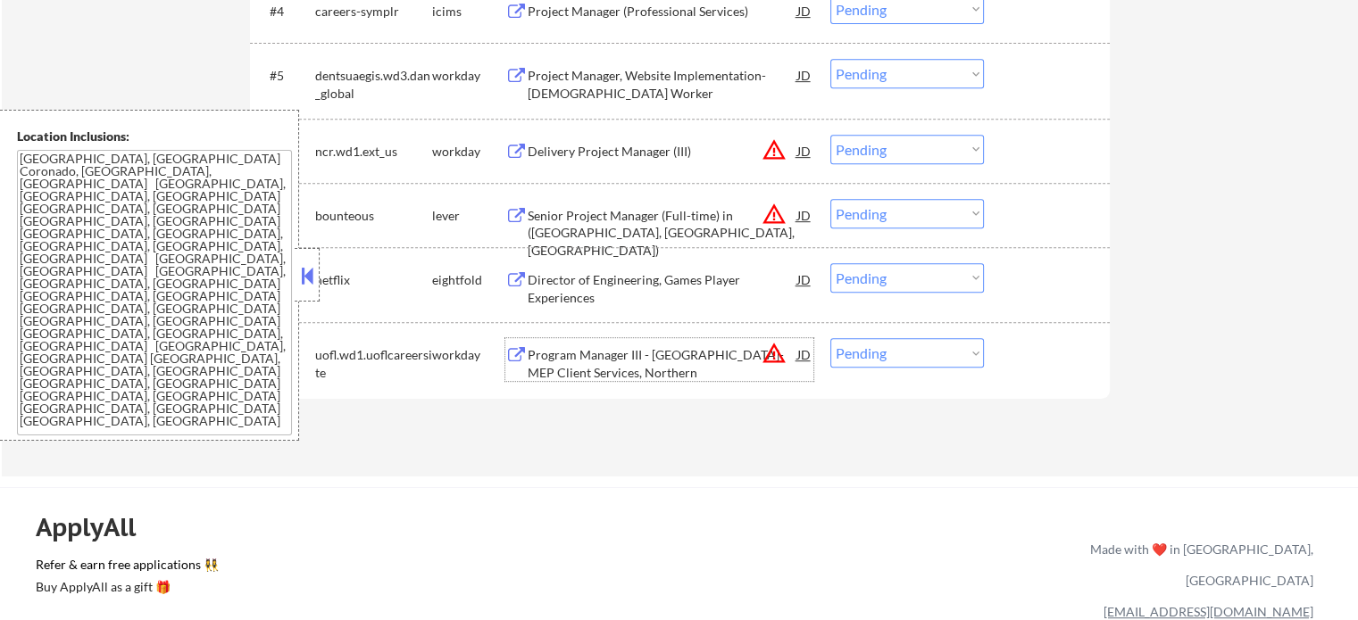
click at [602, 367] on div "Program Manager III - KY-MEP Client Services, Northern" at bounding box center [662, 363] width 270 height 35
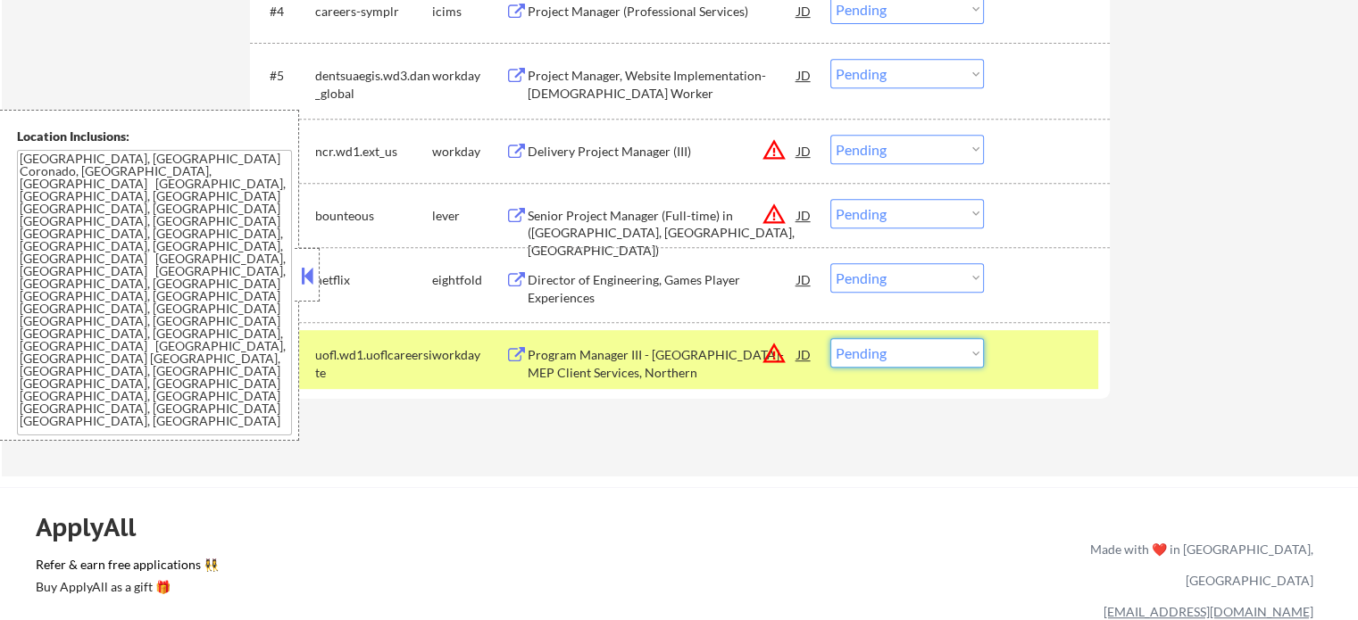
click at [914, 360] on select "Choose an option... Pending Applied Excluded (Questions) Excluded (Expired) Exc…" at bounding box center [907, 352] width 154 height 29
select select ""excluded__bad_match_""
click at [830, 338] on select "Choose an option... Pending Applied Excluded (Questions) Excluded (Expired) Exc…" at bounding box center [907, 352] width 154 height 29
click at [1071, 353] on div at bounding box center [1048, 354] width 79 height 32
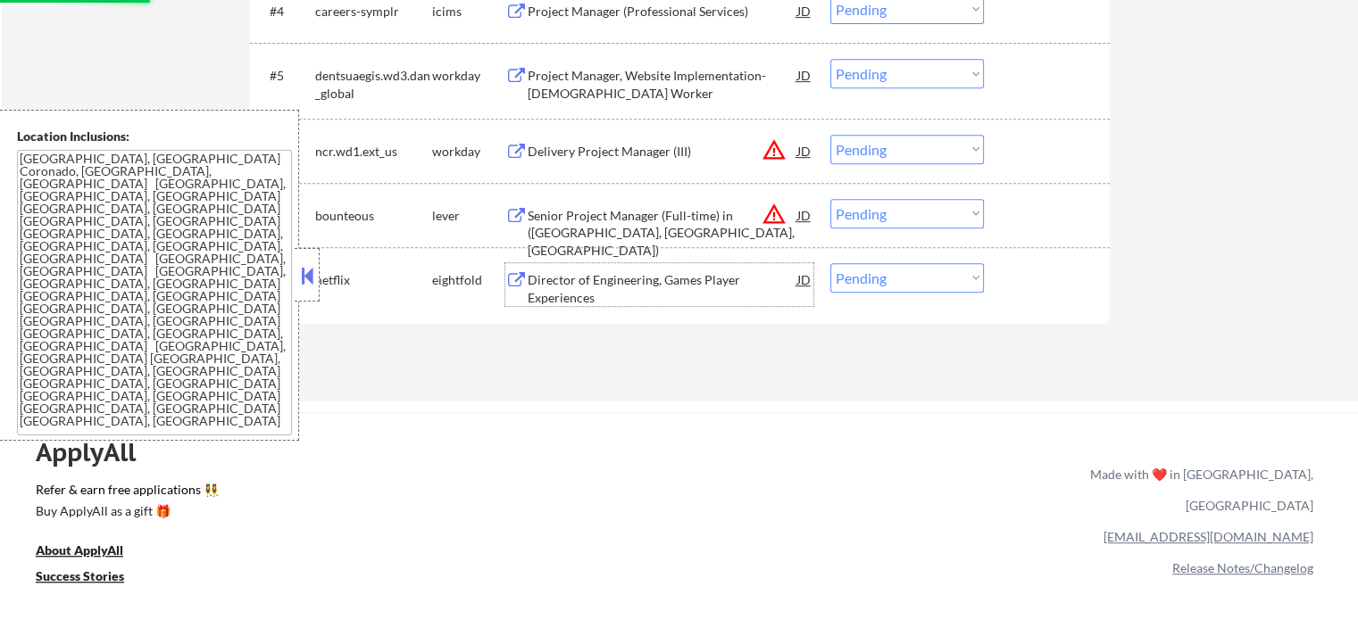
click at [610, 278] on div "Director of Engineering, Games Player Experiences" at bounding box center [662, 288] width 270 height 35
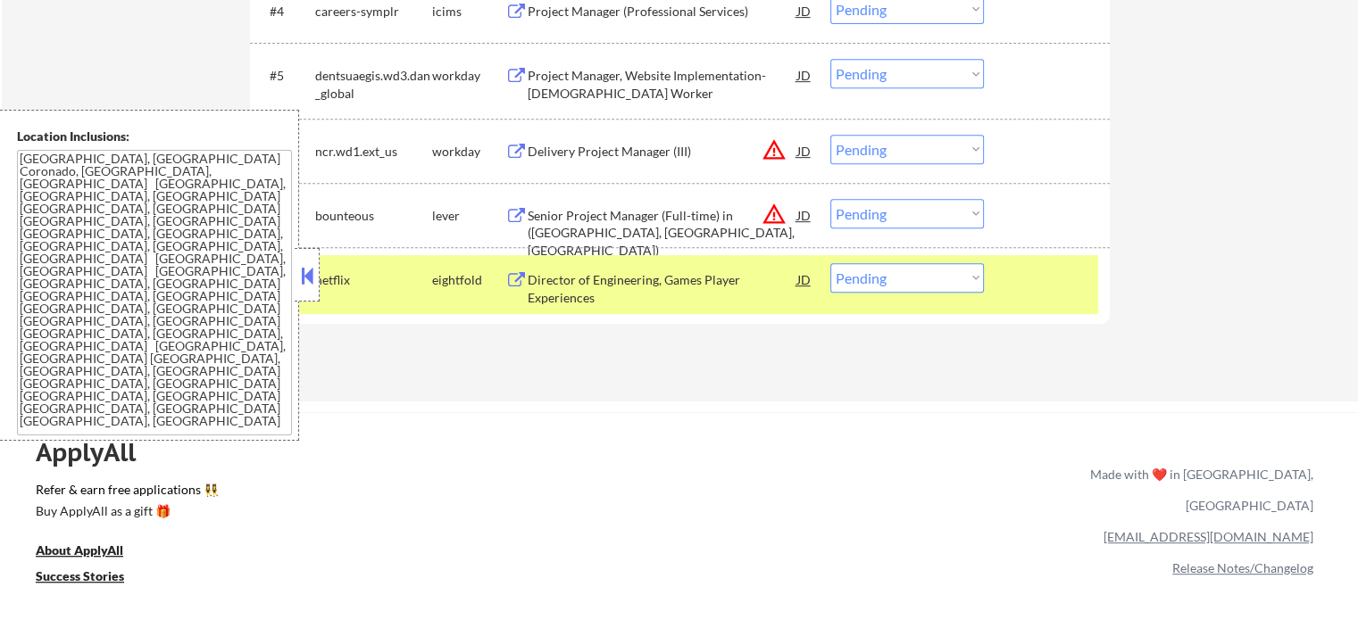
click at [567, 286] on div "Director of Engineering, Games Player Experiences" at bounding box center [662, 288] width 270 height 35
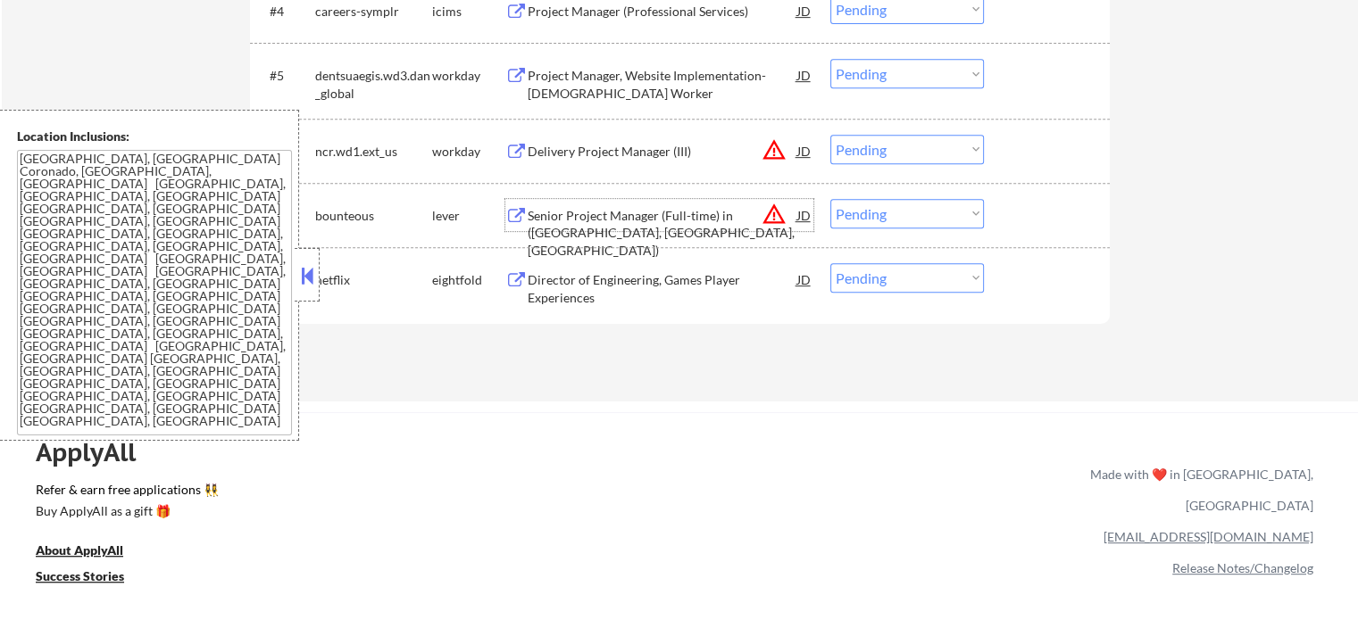
click at [608, 213] on div "Senior Project Manager (Full-time) in (CT, NJ, NY)" at bounding box center [662, 233] width 270 height 53
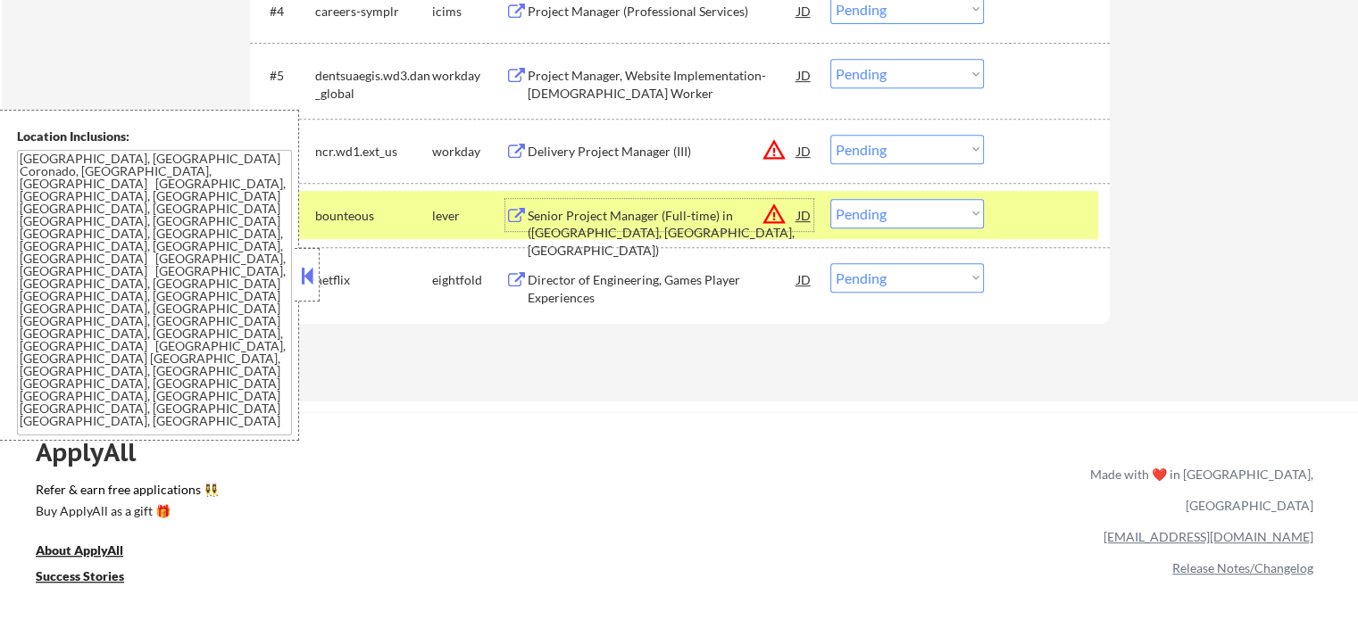
click at [1010, 203] on div at bounding box center [1048, 215] width 79 height 32
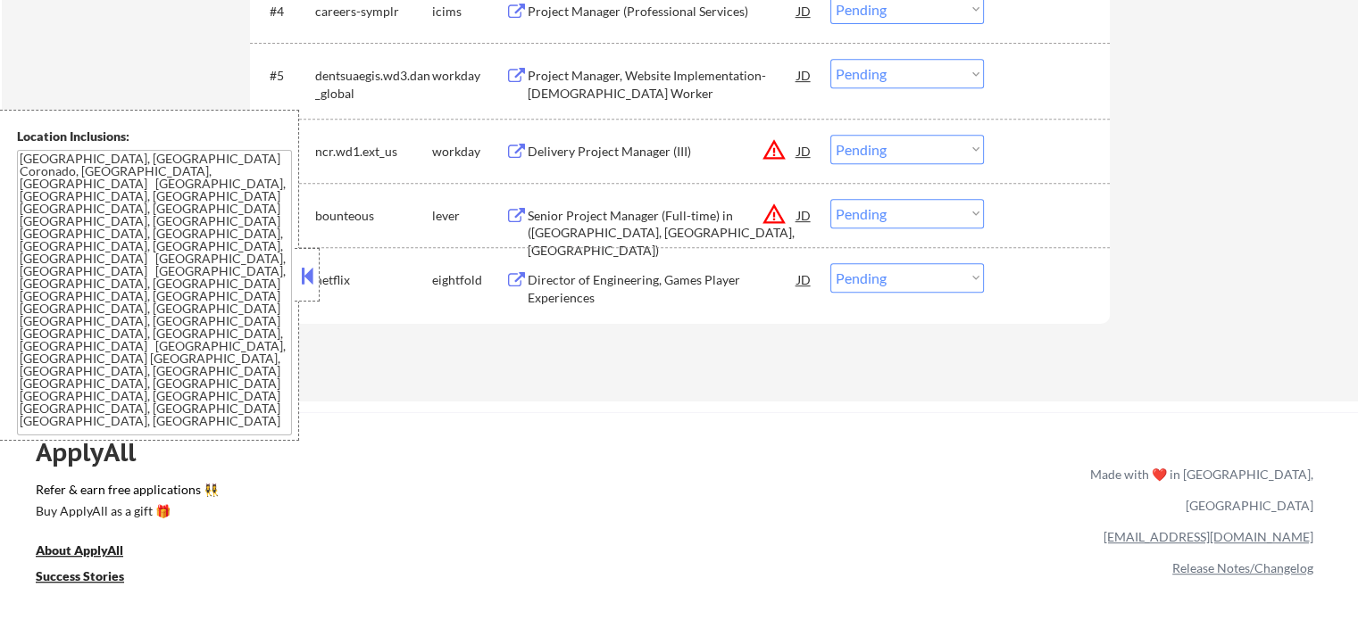
click at [623, 71] on div "Project Manager, Website Implementation-Temporary Worker" at bounding box center [662, 84] width 270 height 35
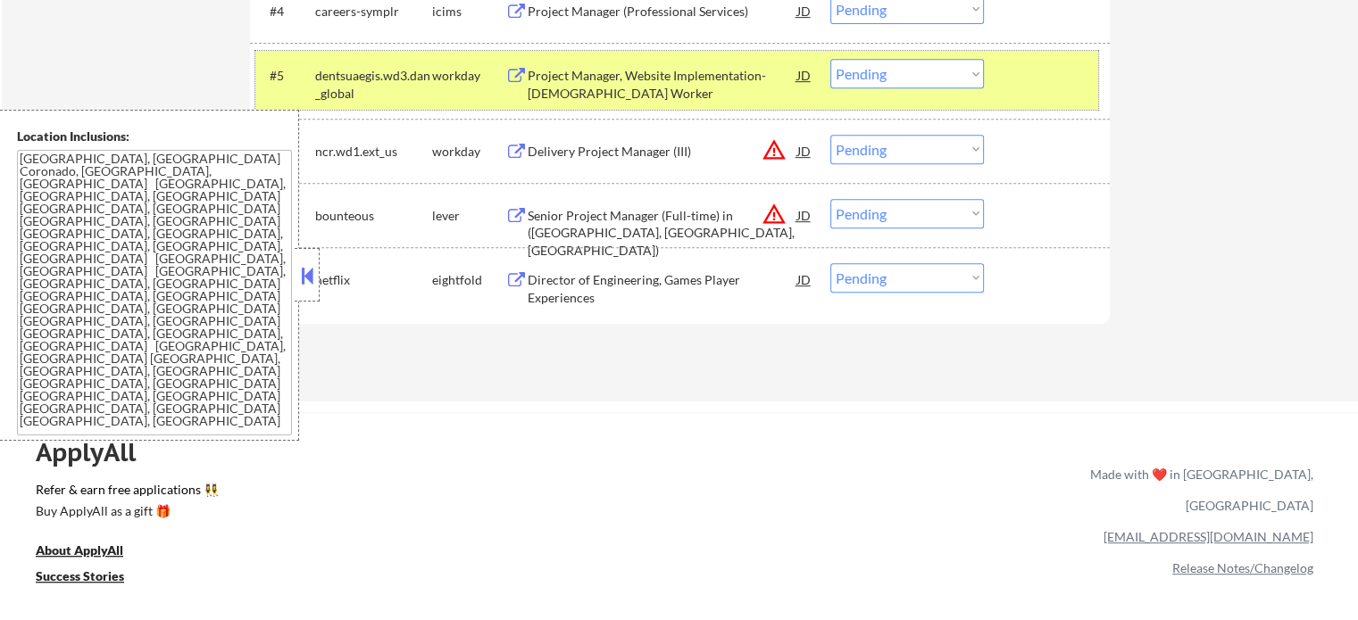
click at [1065, 78] on div at bounding box center [1048, 75] width 79 height 32
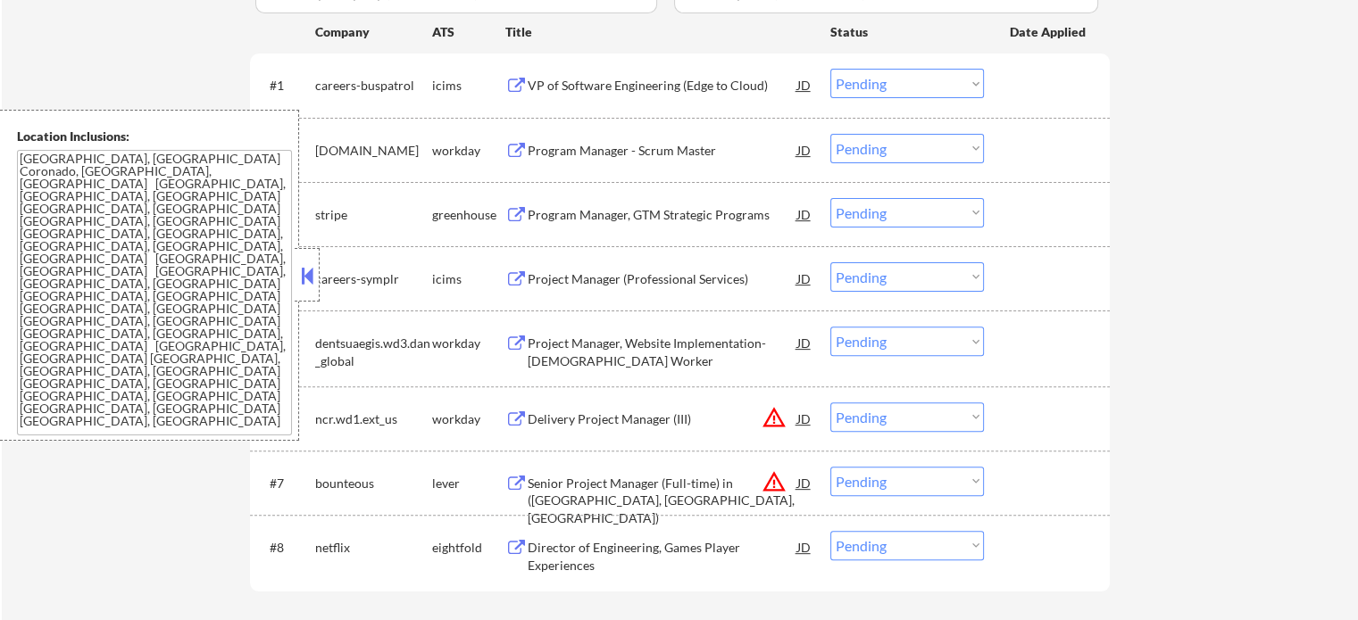
scroll to position [536, 0]
click at [540, 158] on div "Program Manager - Scrum Master" at bounding box center [662, 151] width 270 height 18
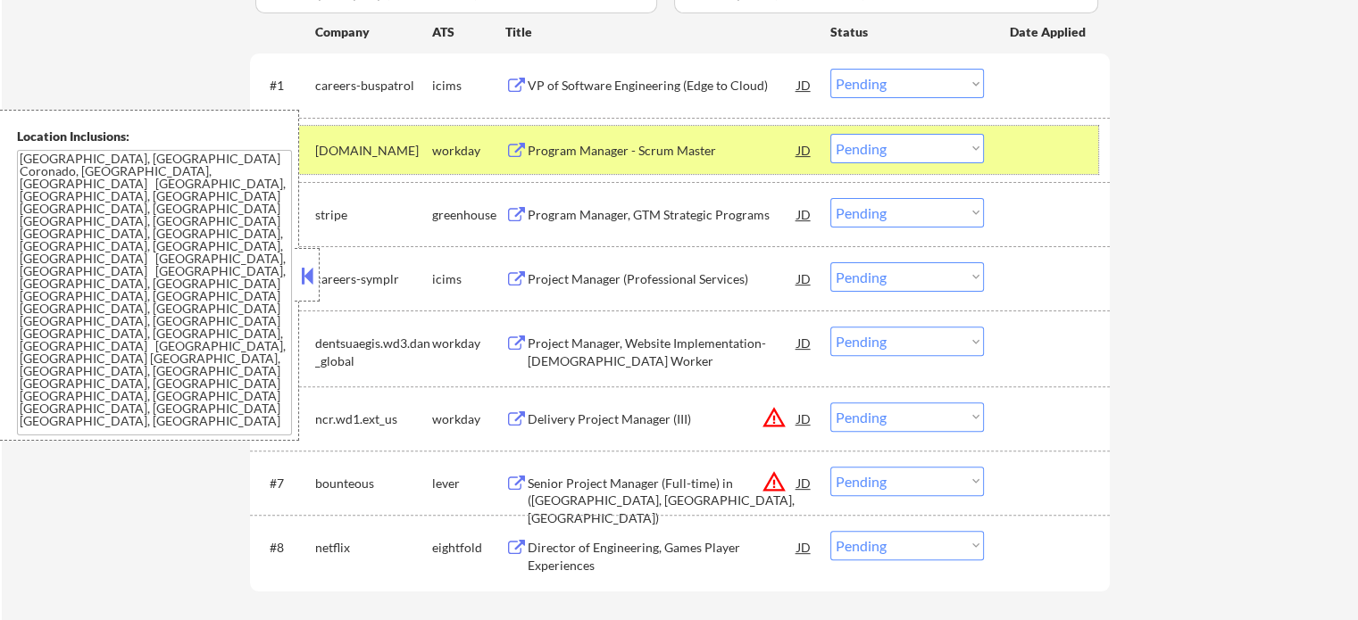
click at [415, 134] on div "taskus.wd1.careers" at bounding box center [373, 150] width 117 height 32
